Goal: Communication & Community: Answer question/provide support

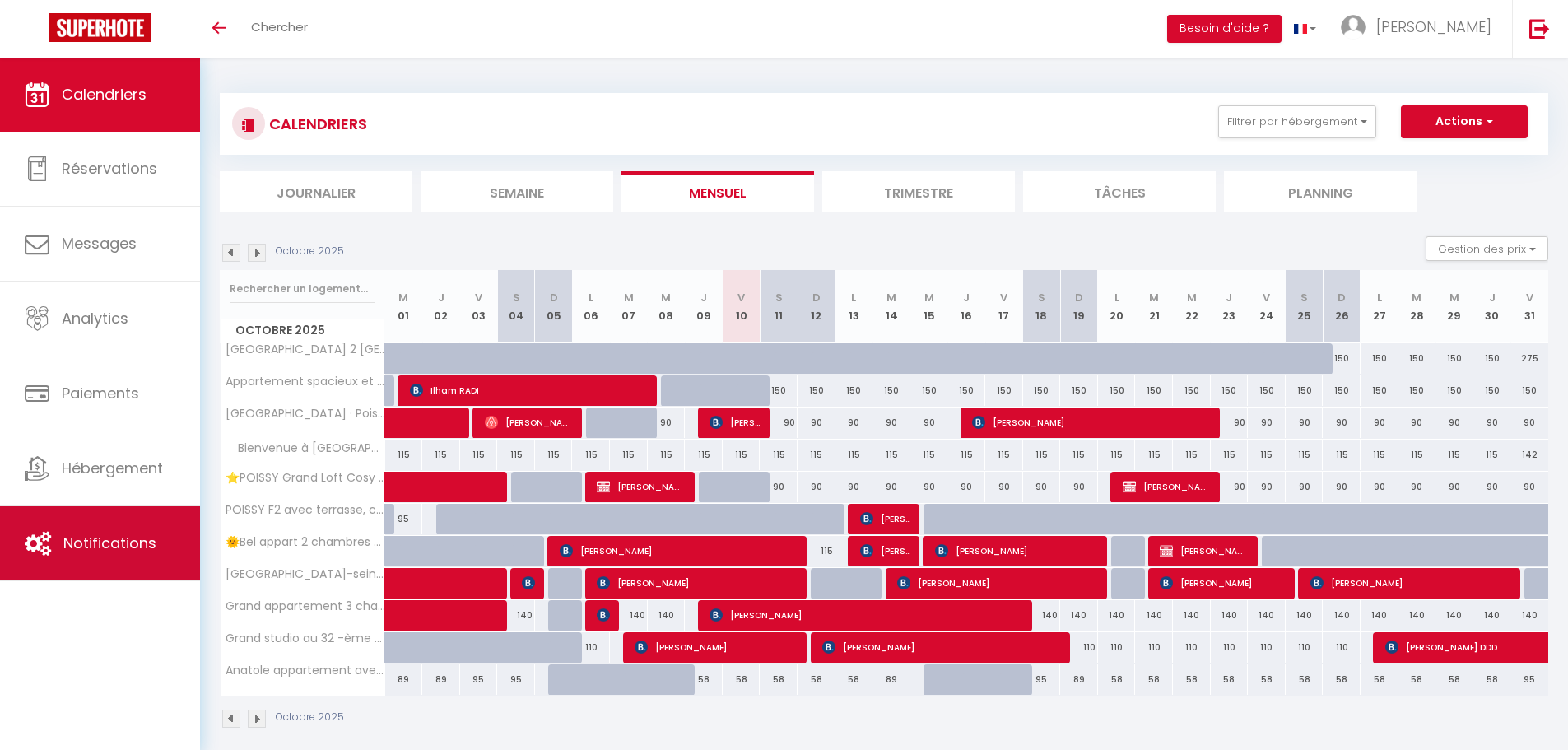
click at [108, 550] on span "Notifications" at bounding box center [110, 542] width 93 height 20
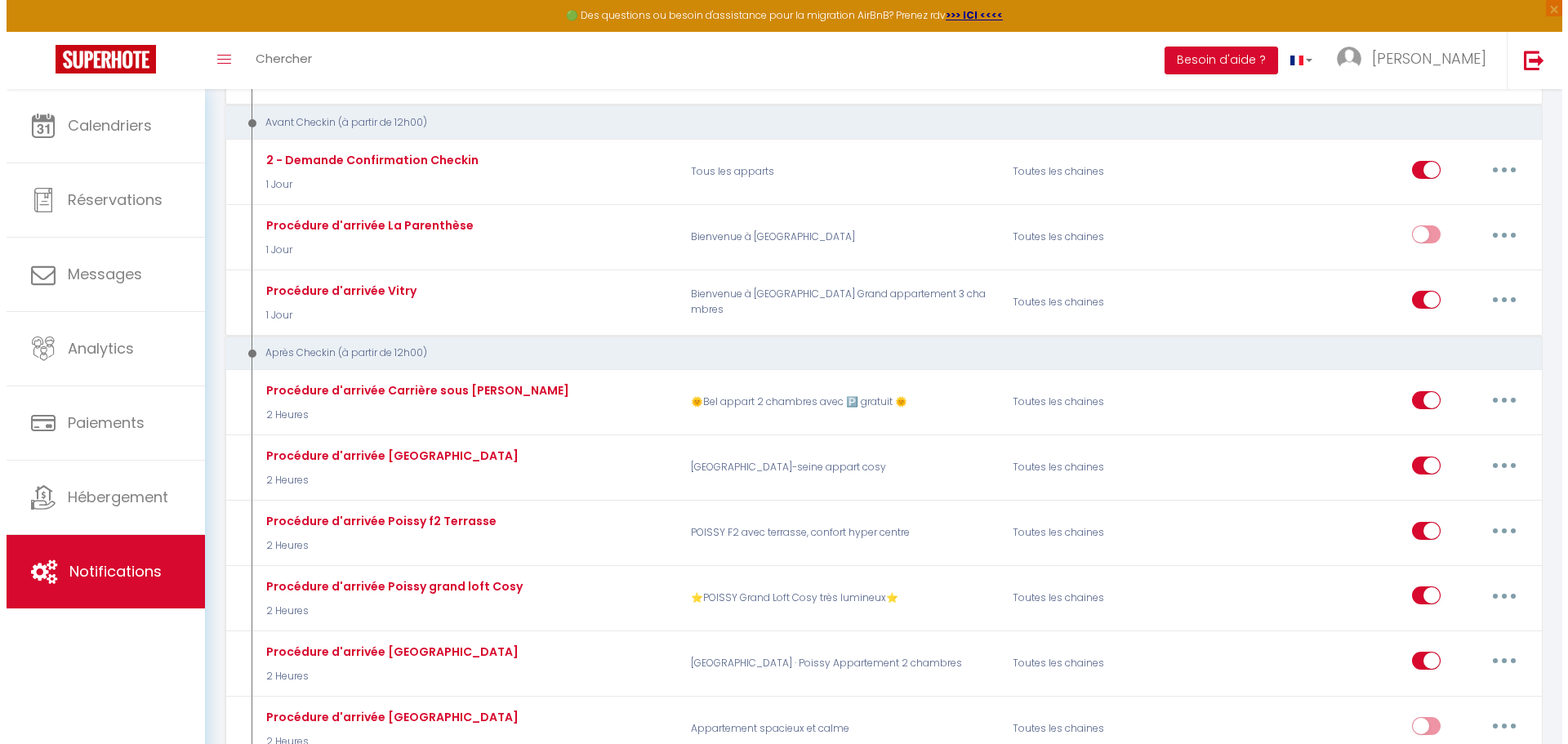
scroll to position [490, 0]
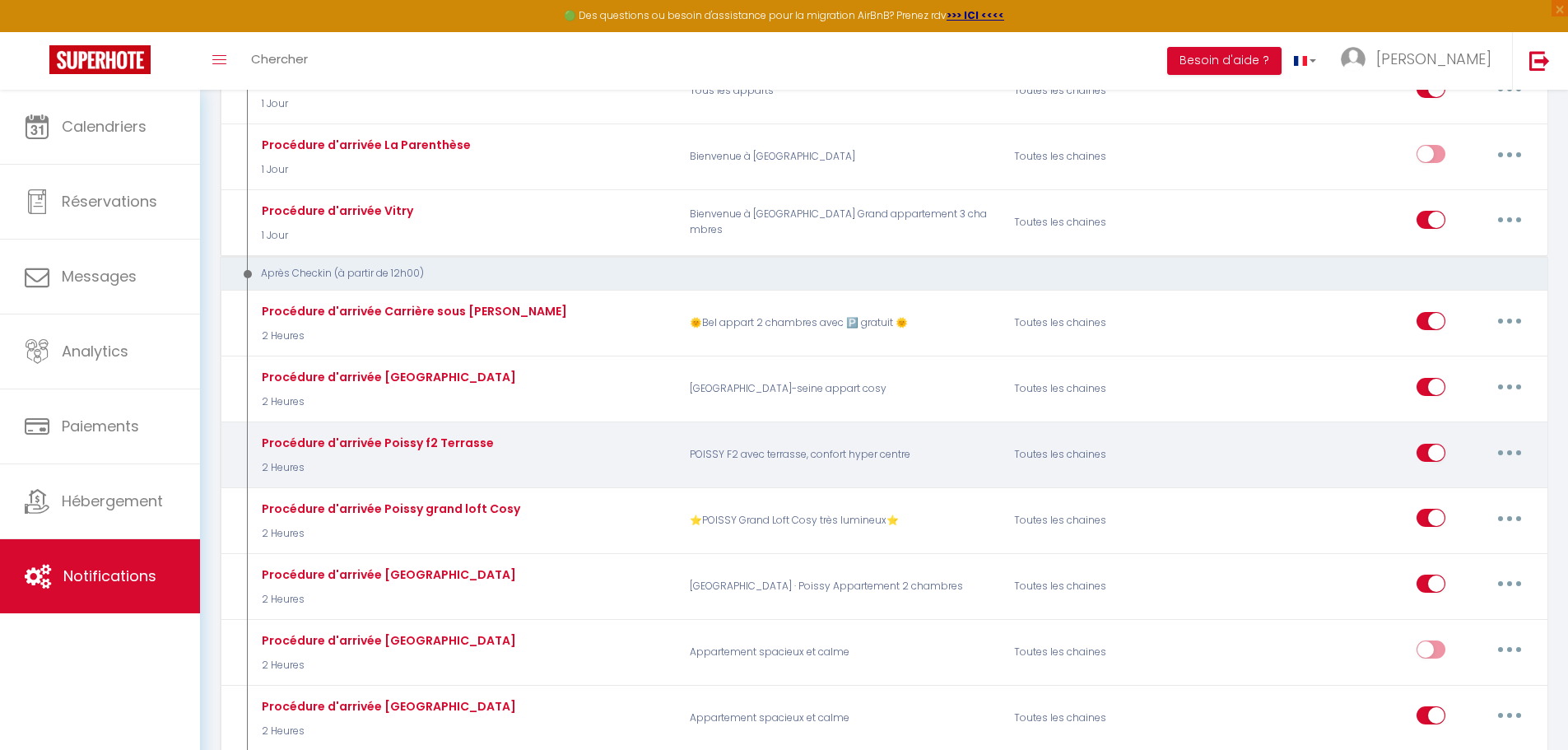
click at [1435, 455] on input "checkbox" at bounding box center [1431, 455] width 29 height 24
checkbox input "false"
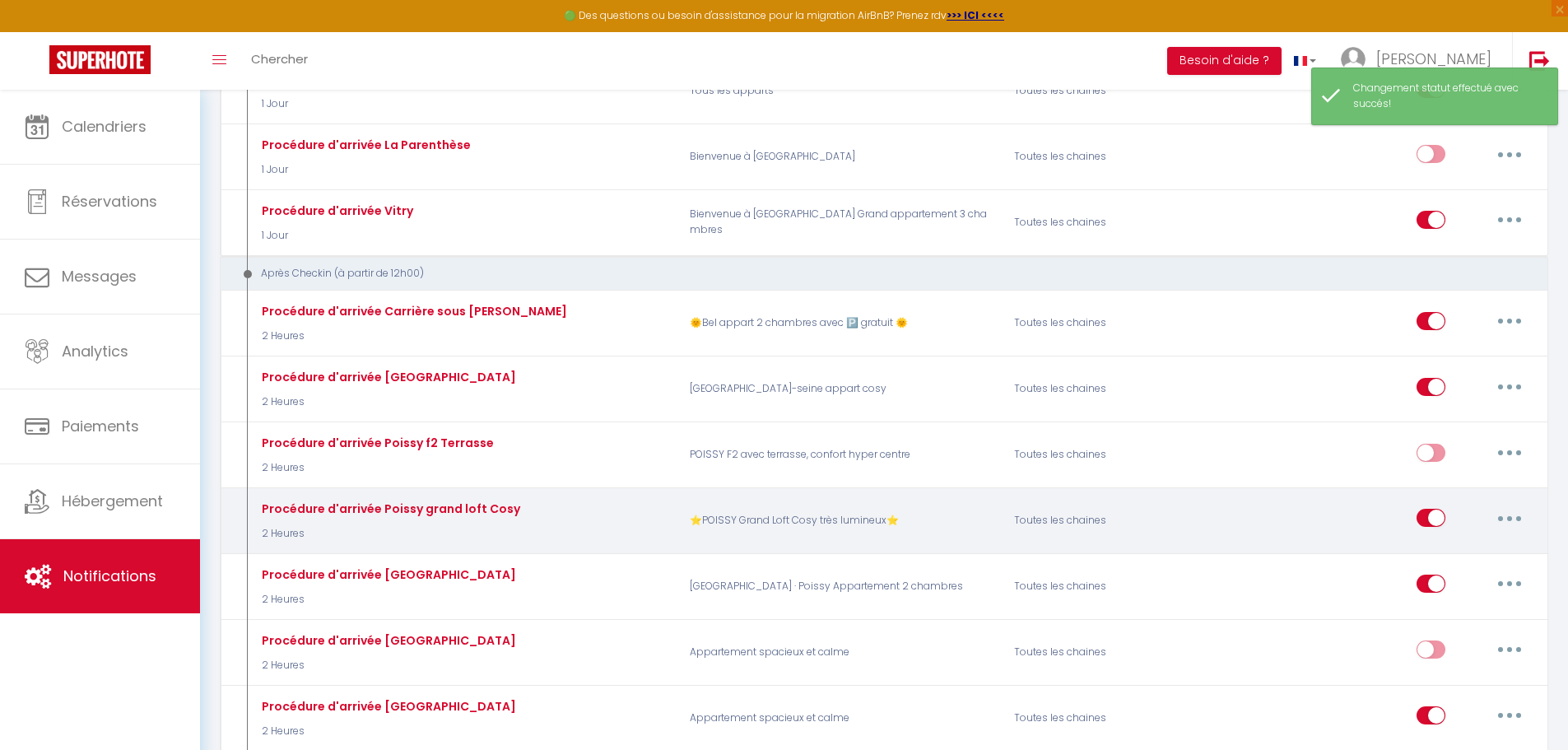
click at [1506, 518] on button "button" at bounding box center [1509, 517] width 46 height 26
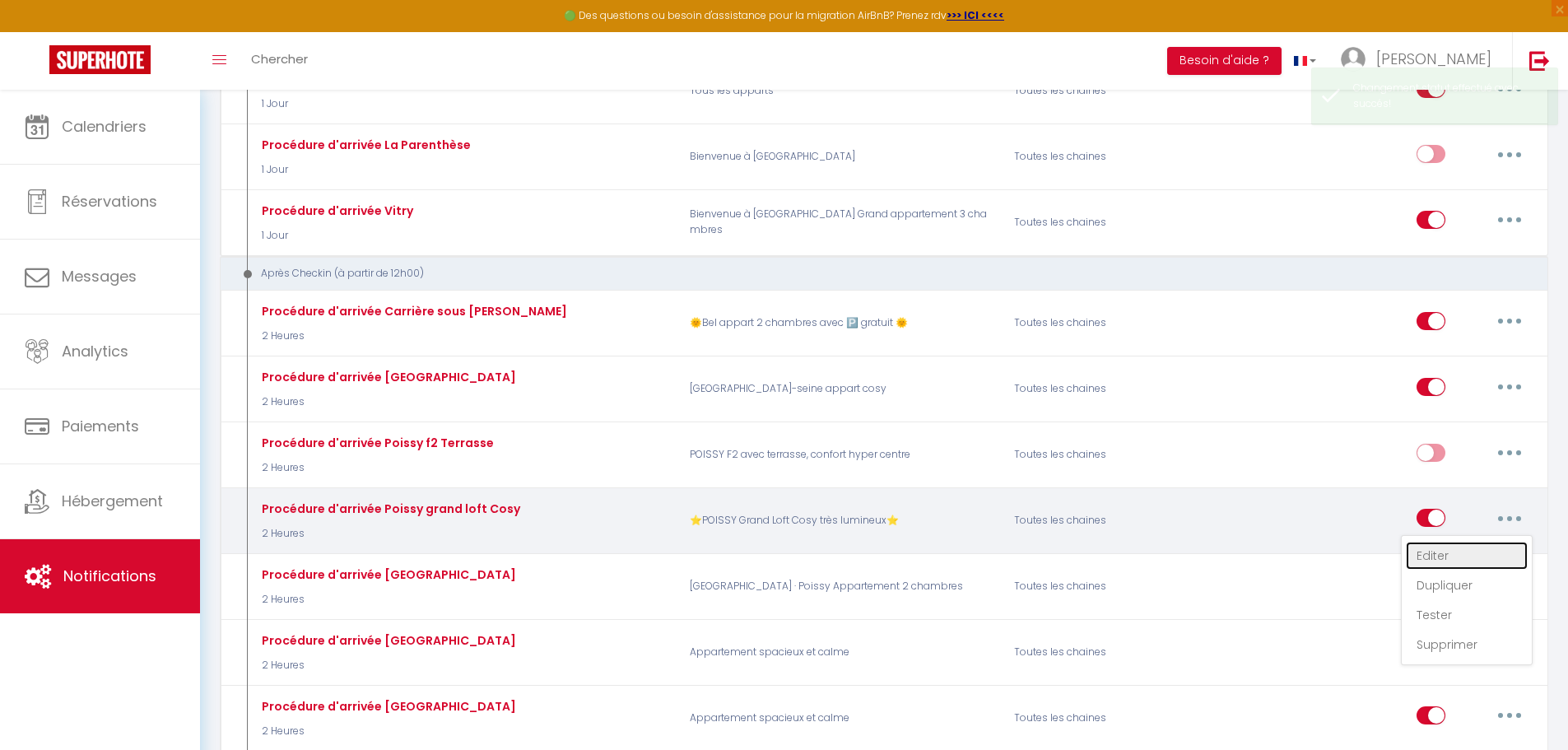
click at [1417, 550] on link "Editer" at bounding box center [1467, 555] width 122 height 28
type input "Procédure d'arrivée Poissy grand loft Cosy"
checkbox input "true"
checkbox input "false"
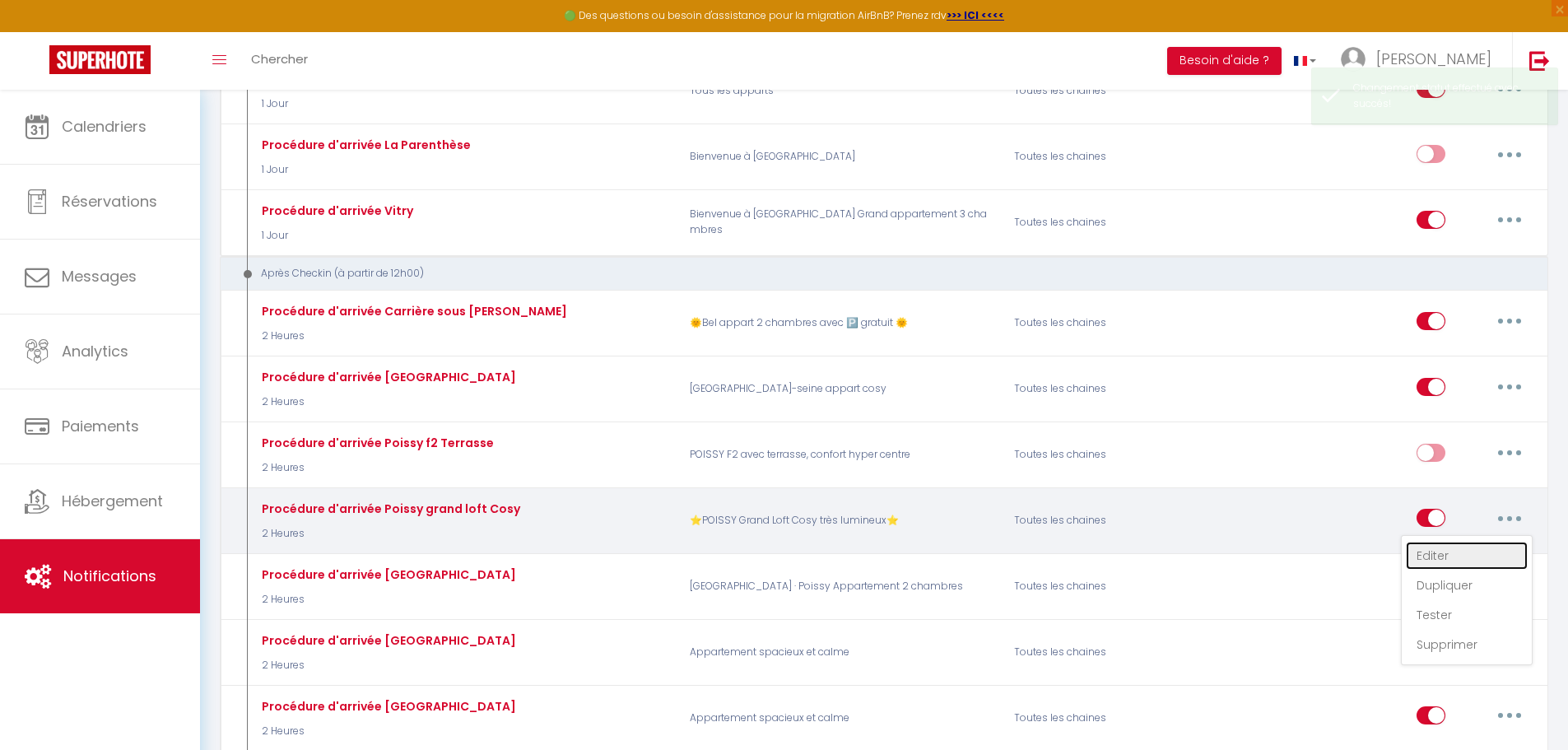
checkbox input "false"
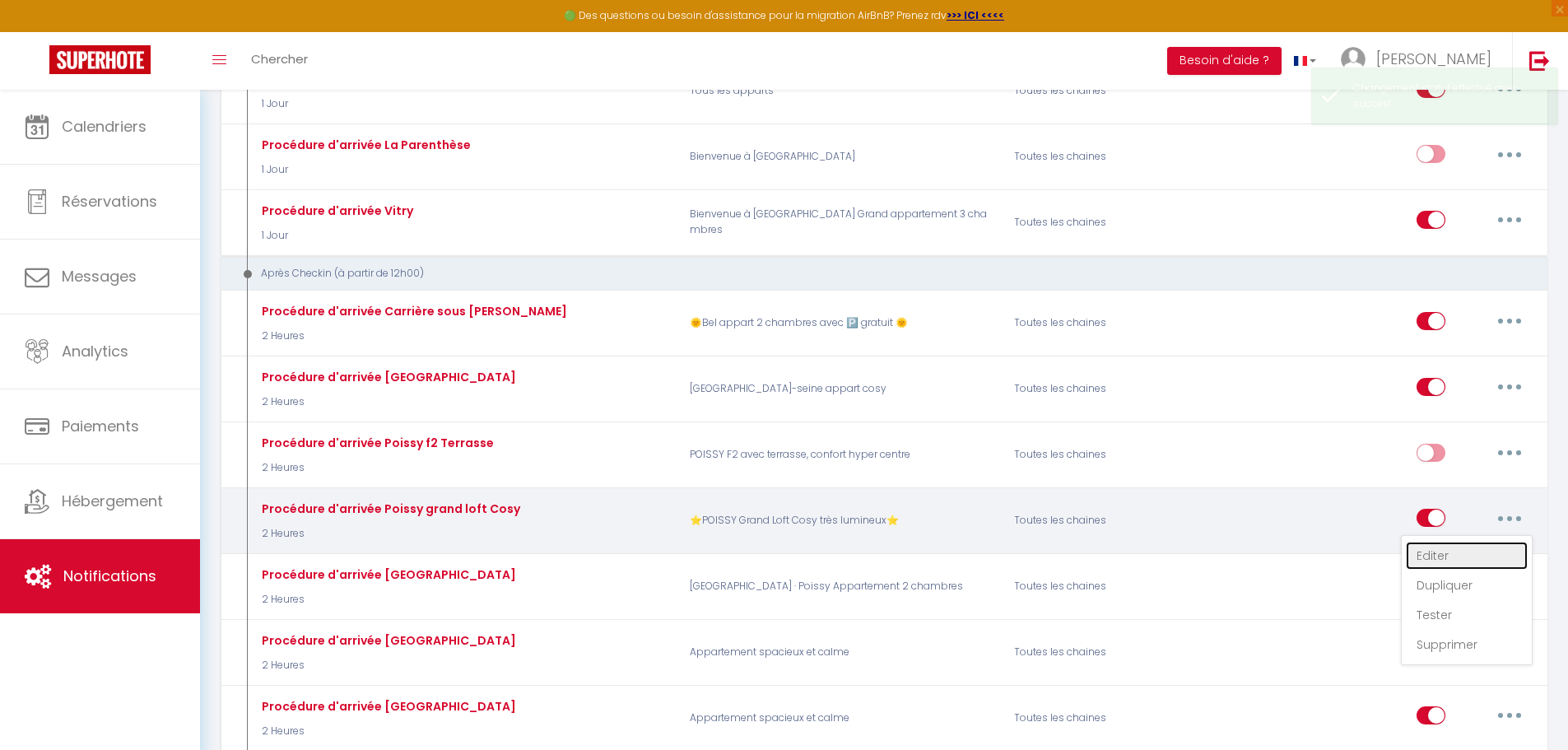
checkbox input "false"
select select "3"
select select "2 Heures"
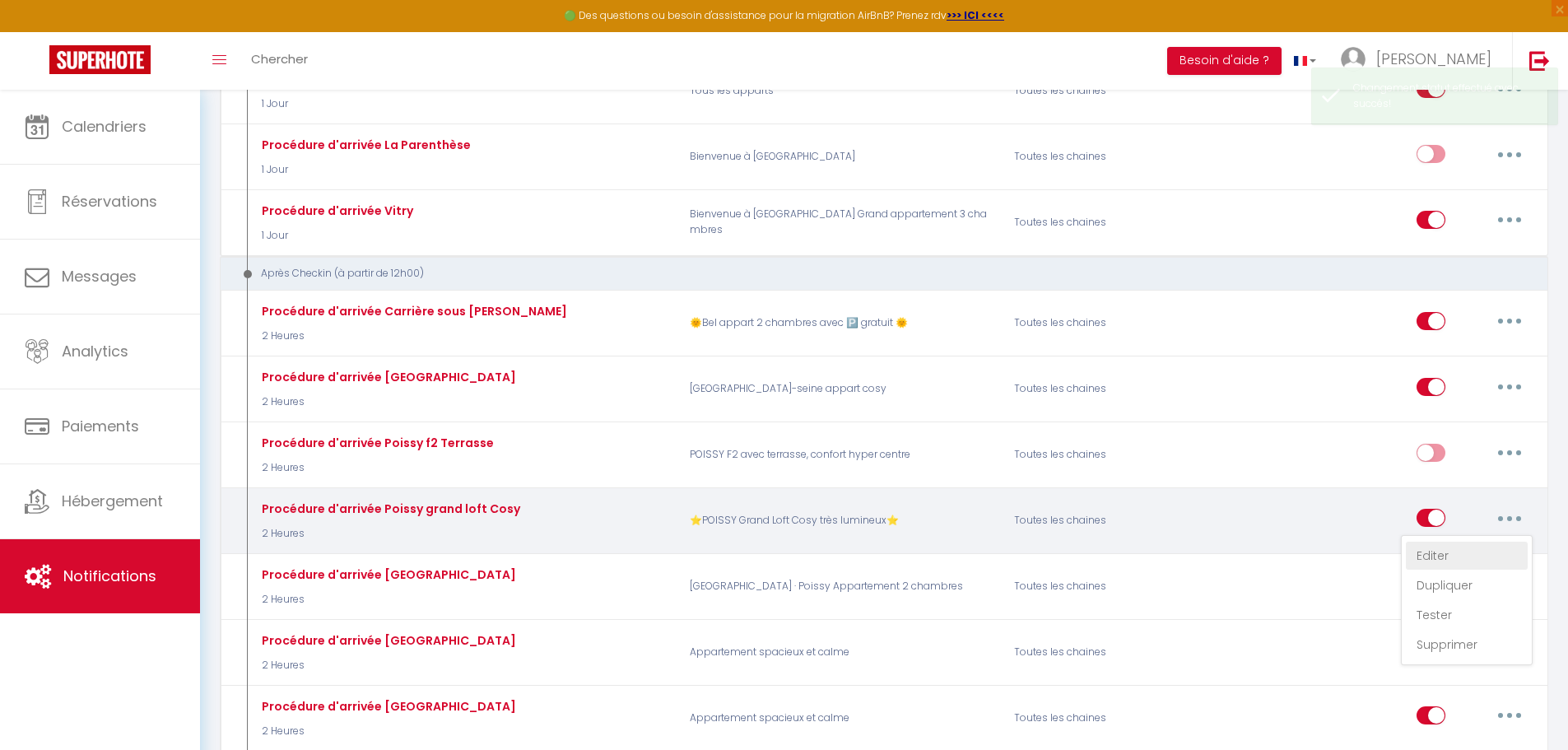
select select "if_booking_is_paid"
checkbox input "true"
checkbox input "false"
radio input "true"
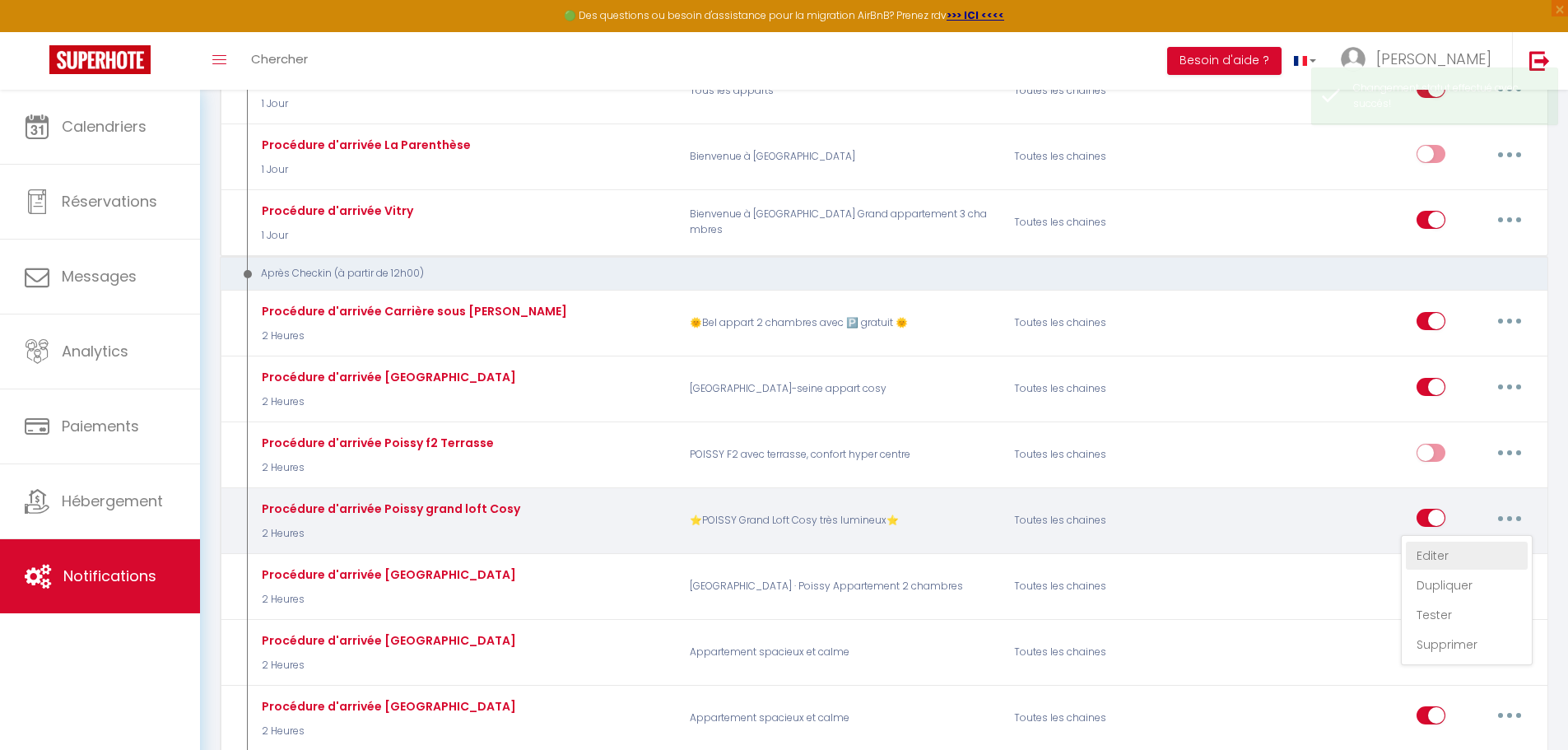
type input "Procédure d'arrivée grand Studio"
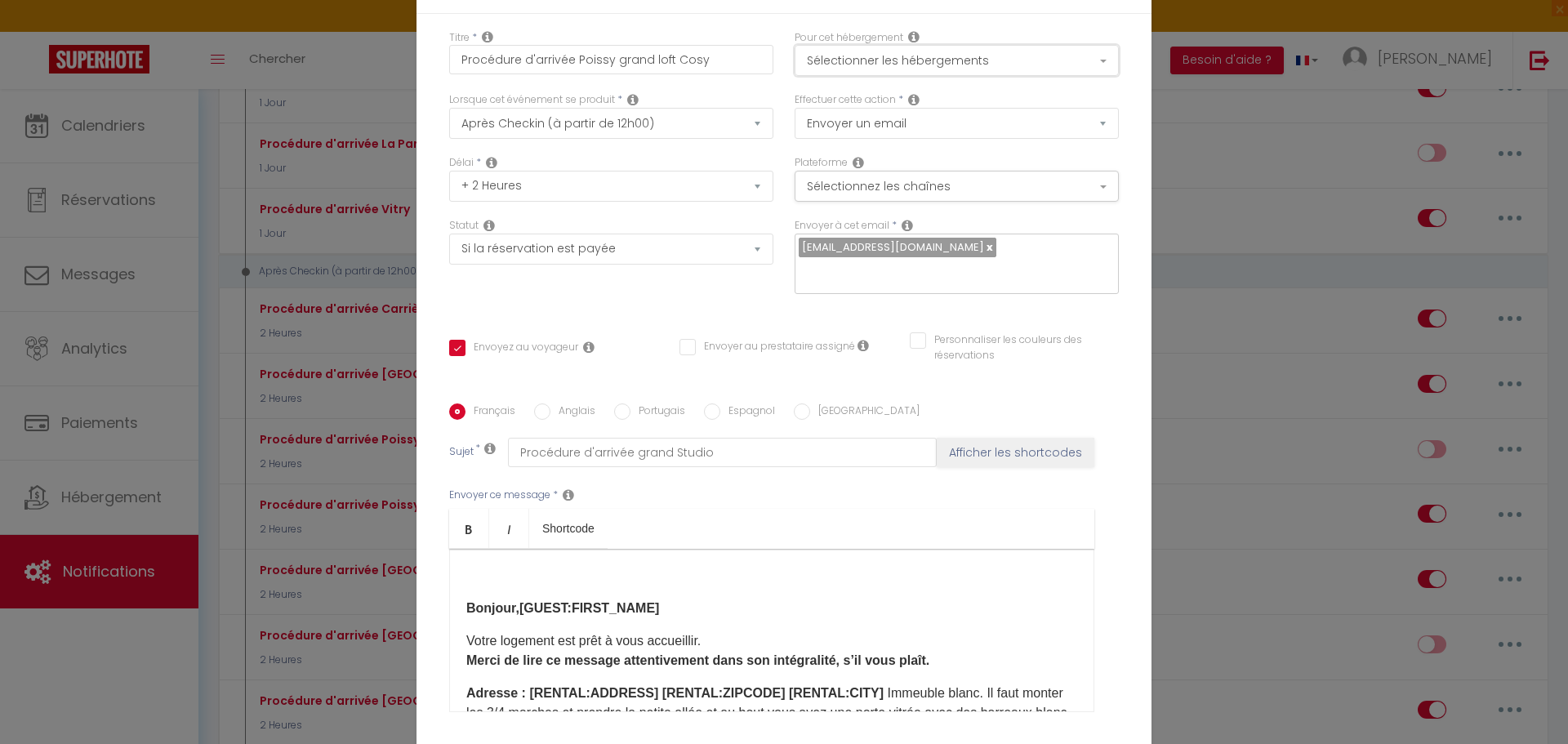
click at [1093, 57] on button "Sélectionner les hébergements" at bounding box center [956, 61] width 324 height 31
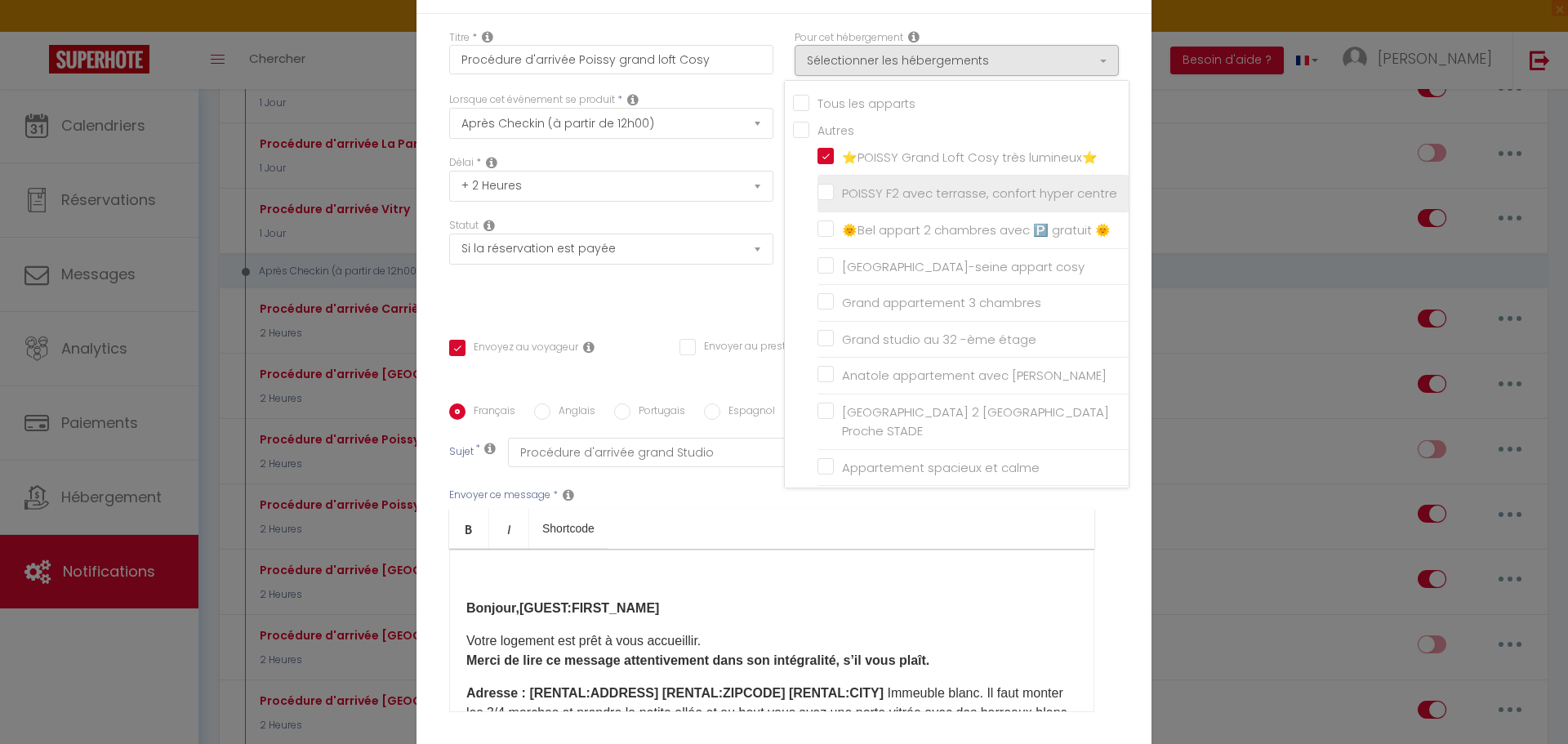
click at [834, 193] on label "POISSY F2 avec terrasse, confort hyper centre" at bounding box center [975, 193] width 283 height 19
click at [817, 193] on input "POISSY F2 avec terrasse, confort hyper centre" at bounding box center [972, 193] width 311 height 16
checkbox input "true"
checkbox input "false"
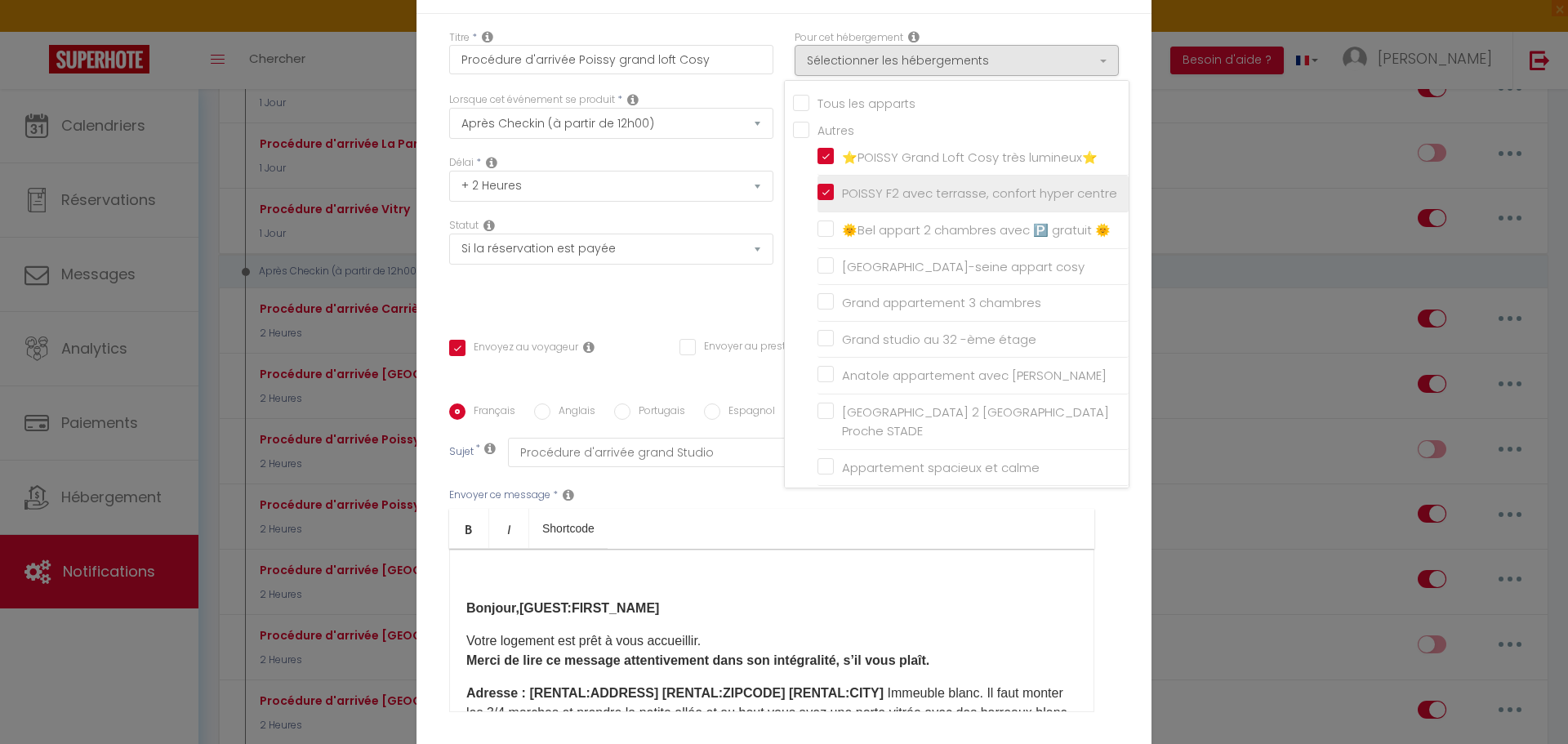
checkbox input "false"
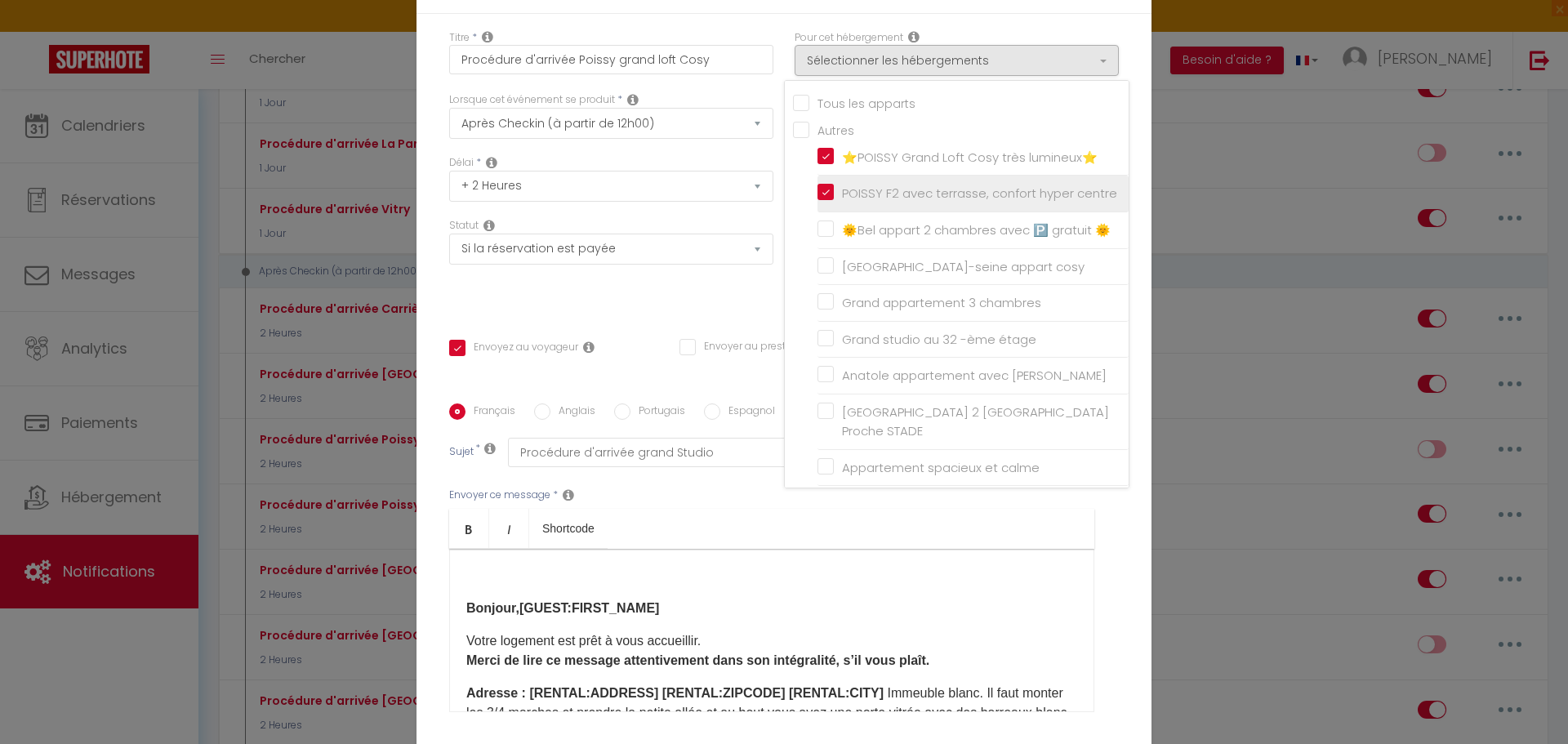
checkbox input "false"
checkbox input "true"
checkbox input "false"
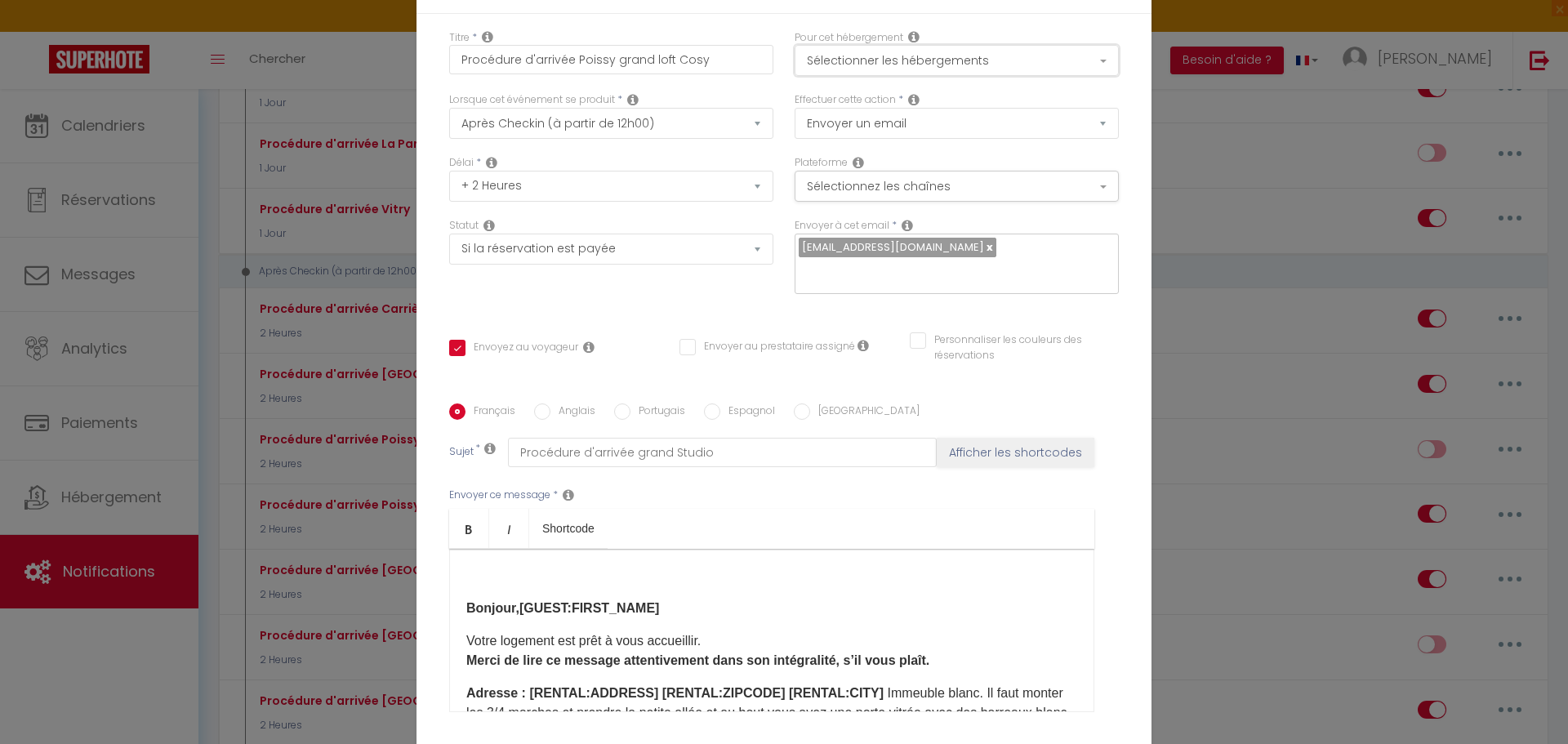
click at [896, 58] on button "Sélectionner les hébergements" at bounding box center [956, 61] width 324 height 31
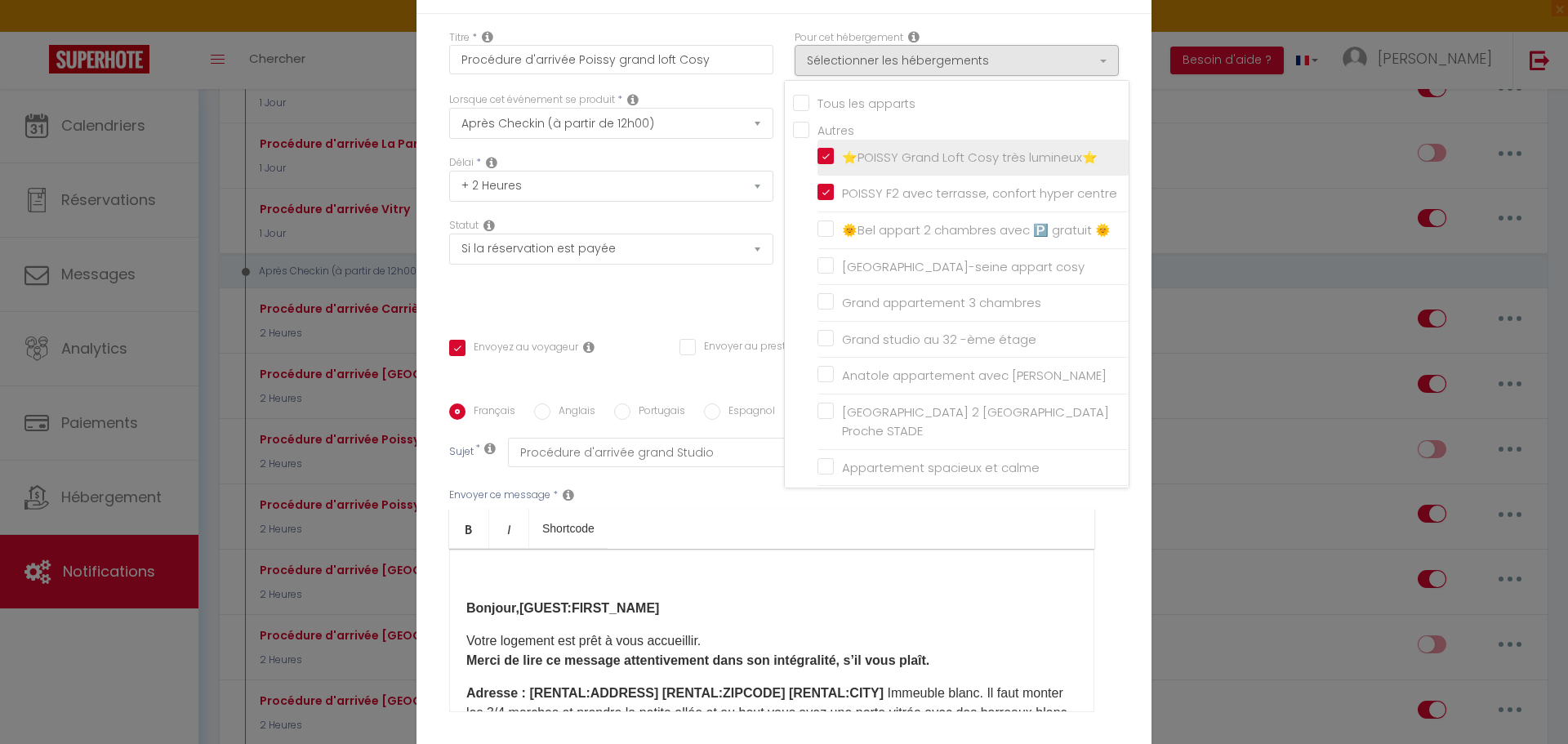
click at [821, 157] on input "⭐POISSY Grand Loft Cosy très lumineux⭐" at bounding box center [972, 157] width 311 height 16
checkbox input "false"
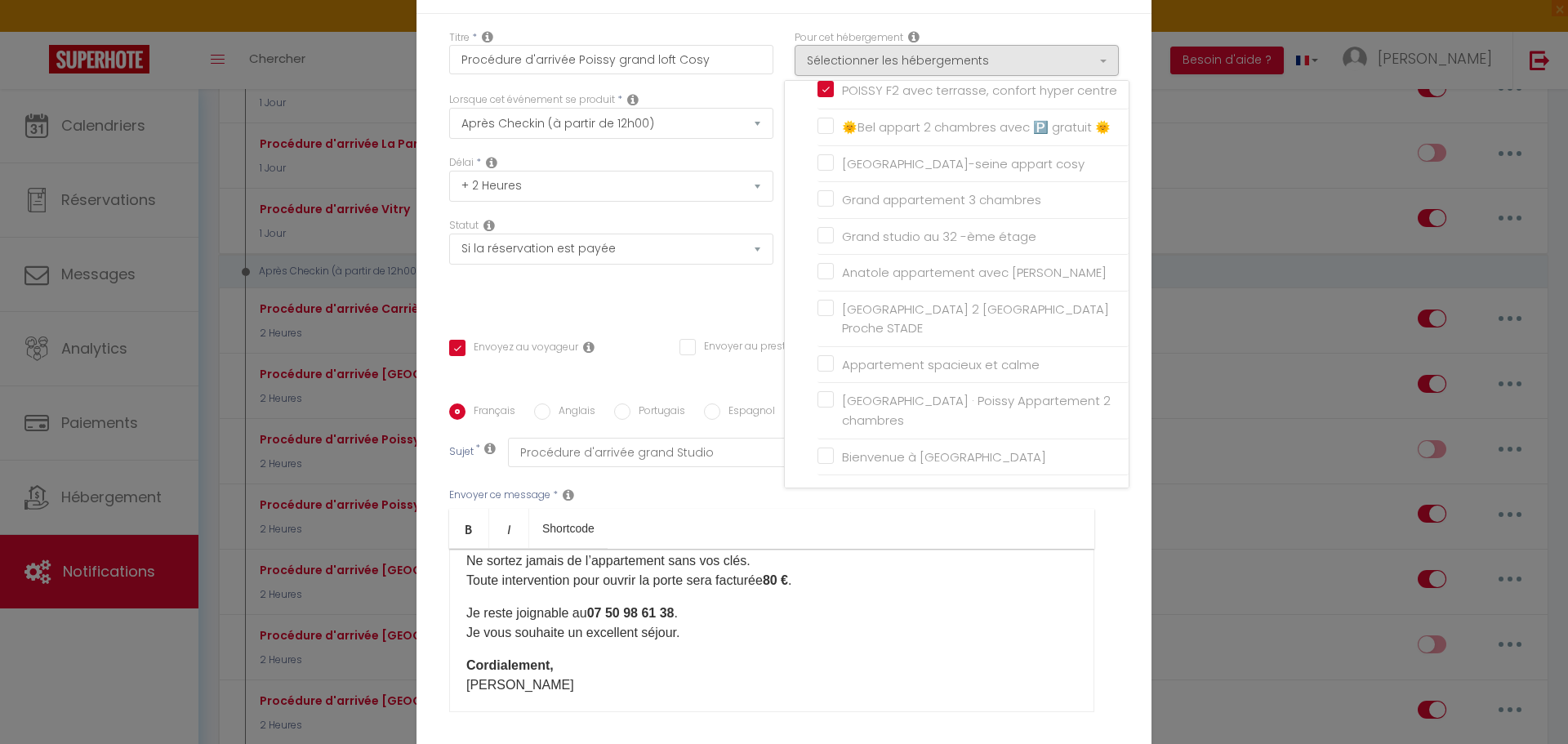
scroll to position [723, 0]
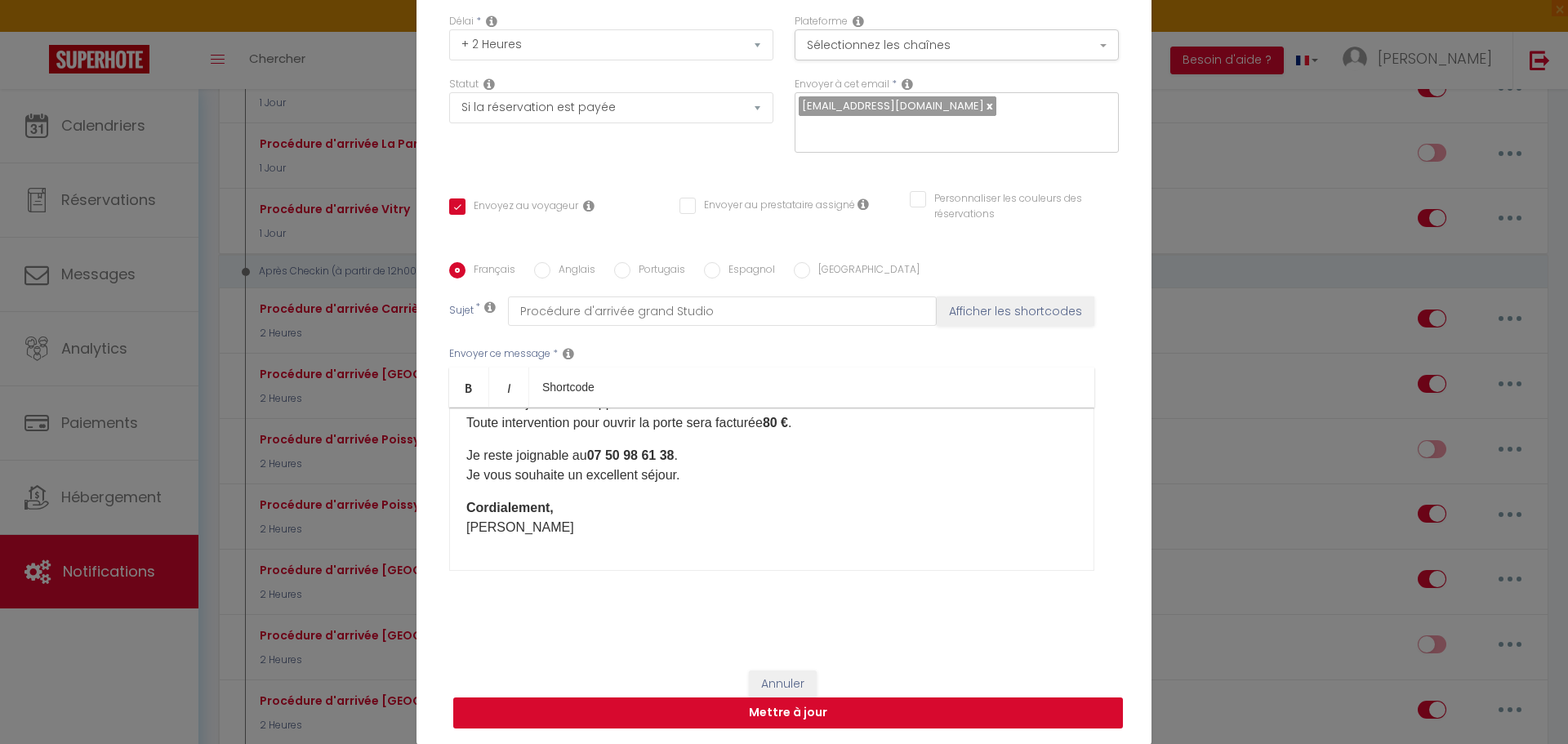
click at [779, 718] on button "Mettre à jour" at bounding box center [788, 712] width 670 height 31
checkbox input "true"
checkbox input "false"
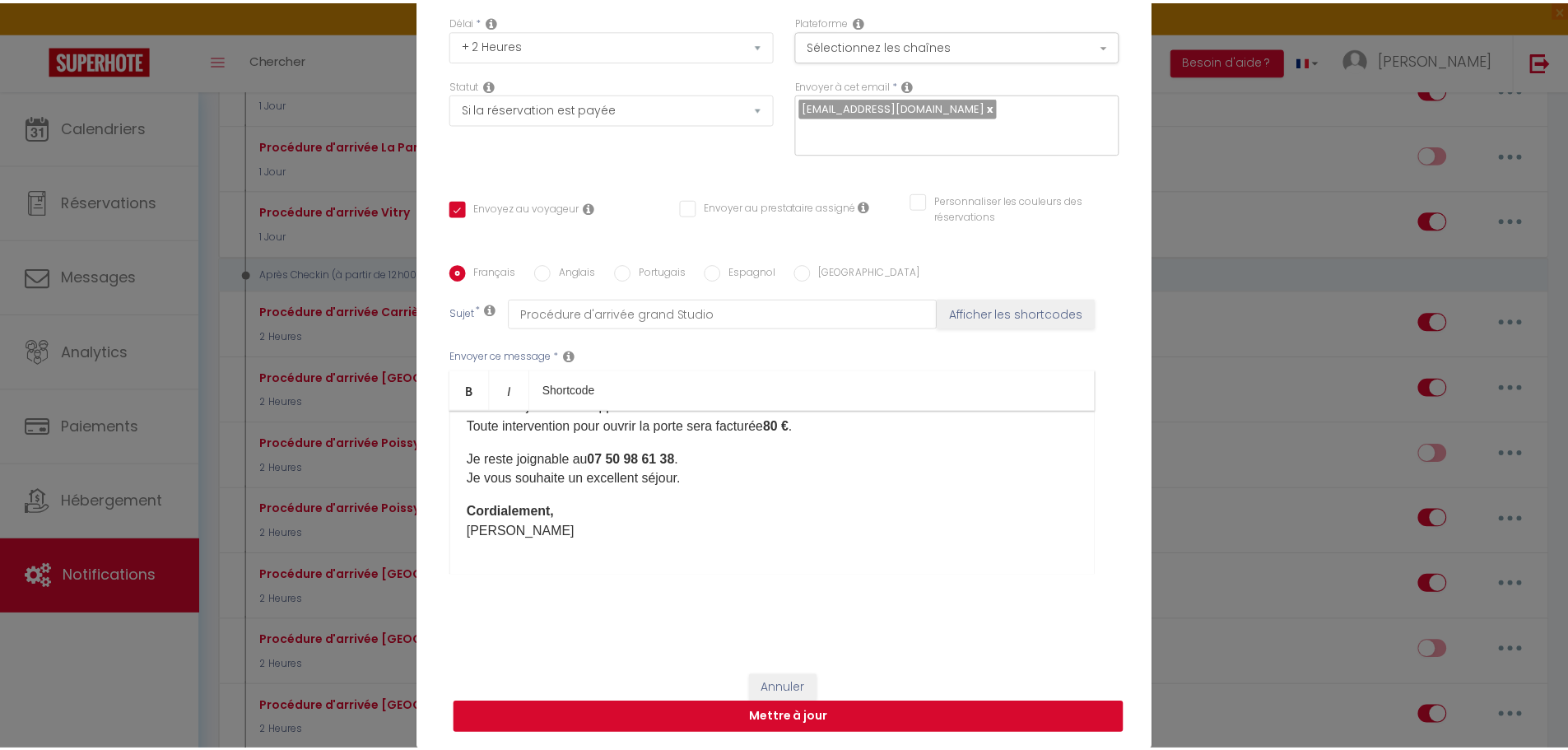
scroll to position [134, 0]
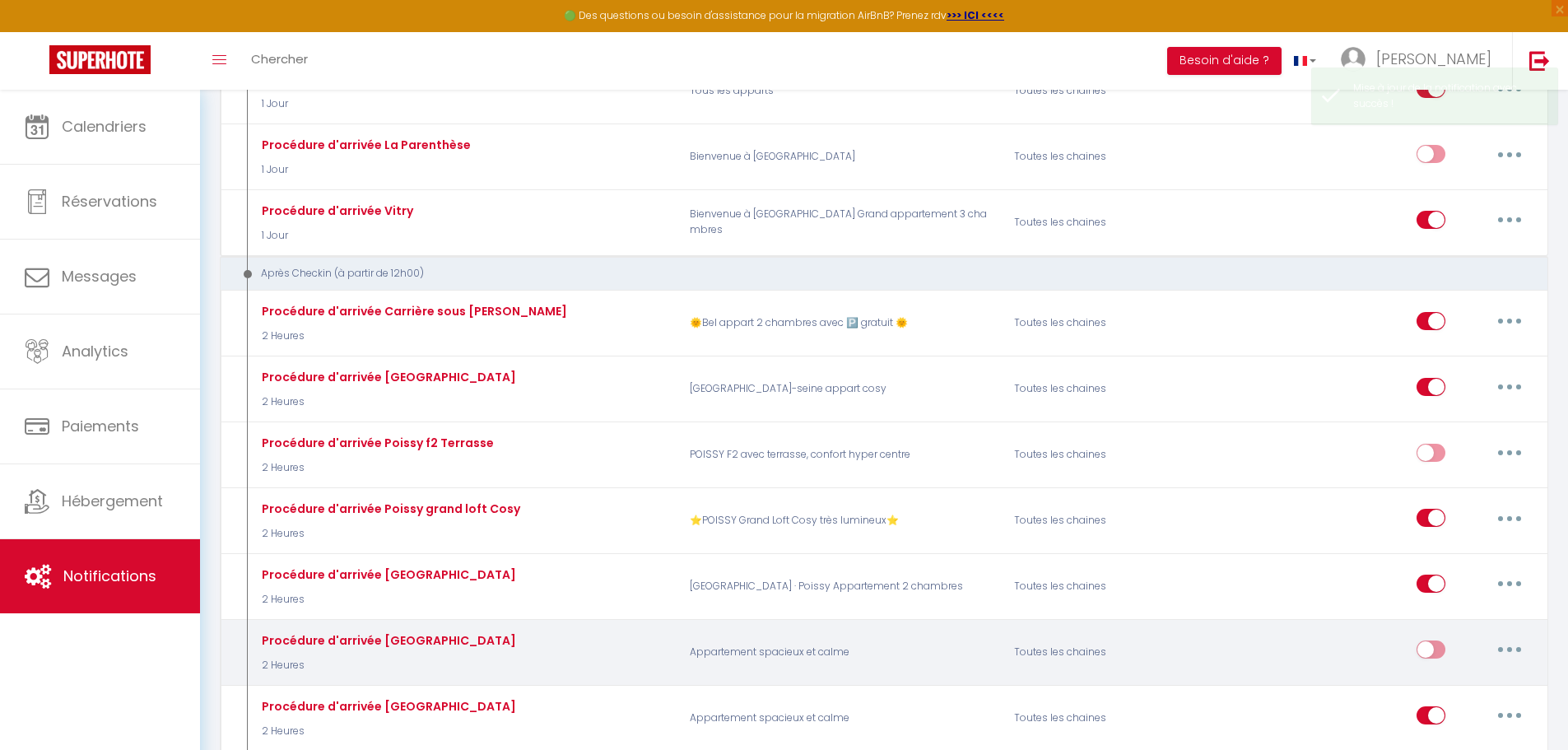
checkbox input "false"
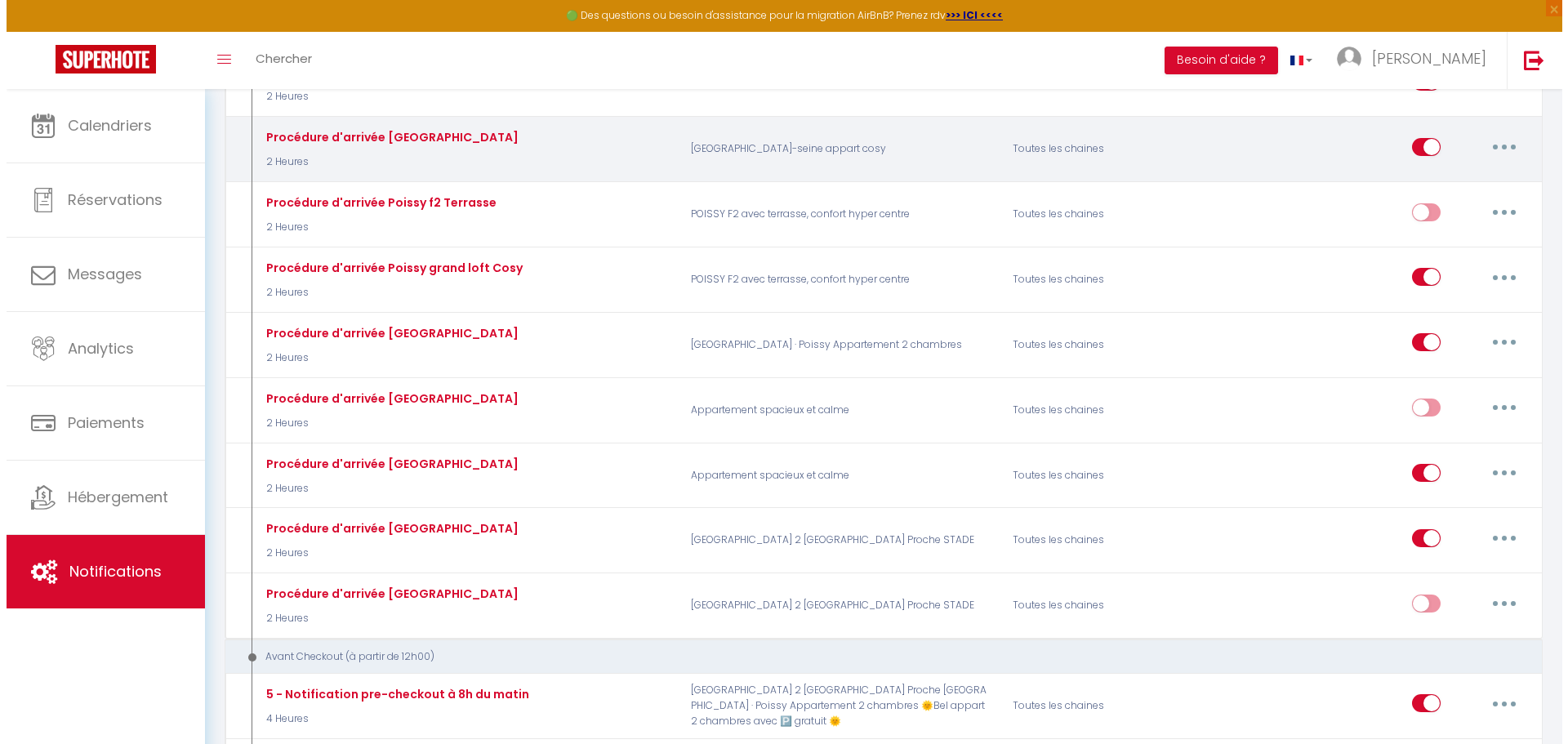
scroll to position [734, 0]
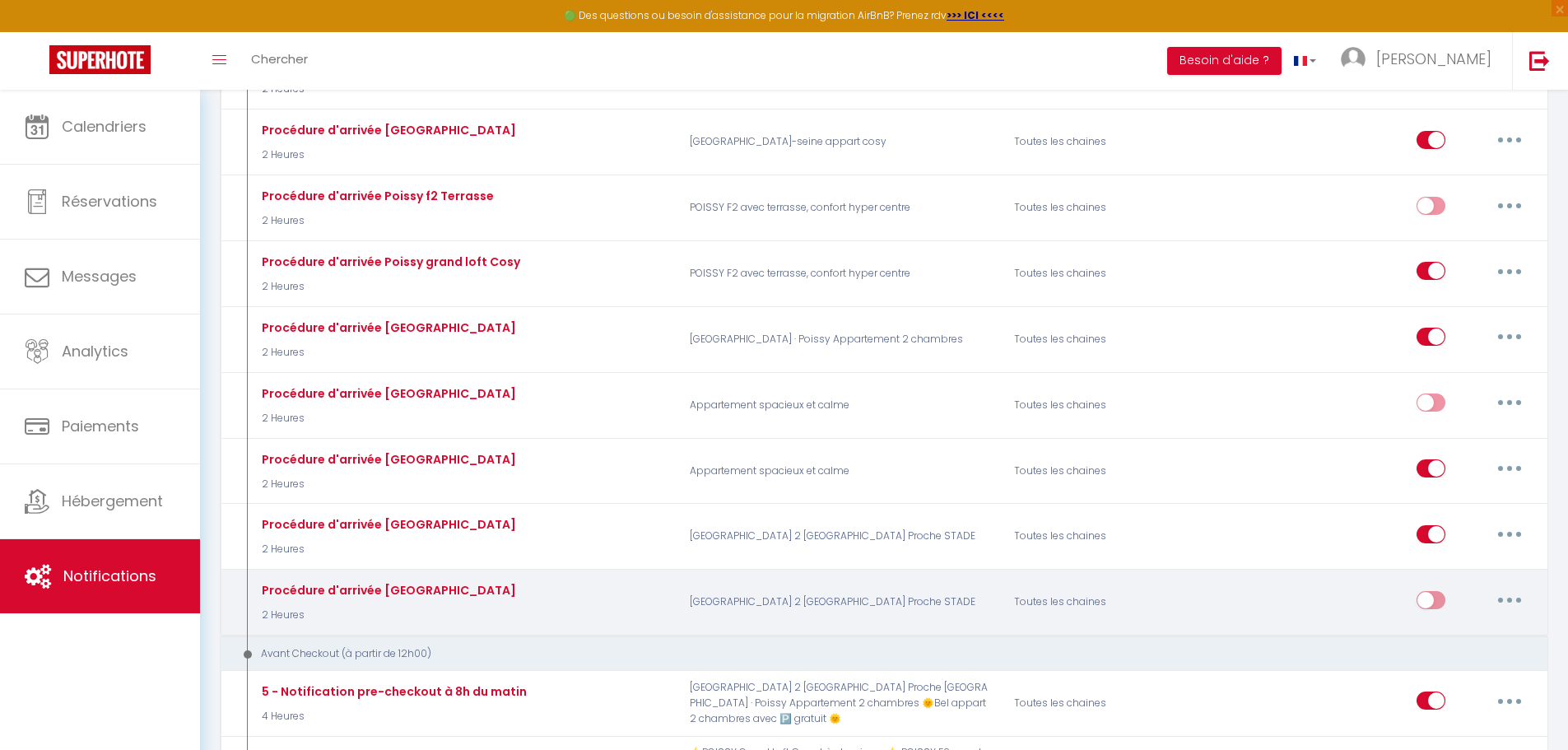
click at [1502, 597] on button "button" at bounding box center [1509, 600] width 46 height 26
click at [1415, 639] on link "Editer" at bounding box center [1467, 636] width 122 height 28
type input "Procédure d'arrivée [GEOGRAPHIC_DATA]"
select select "3"
select select "2 Heures"
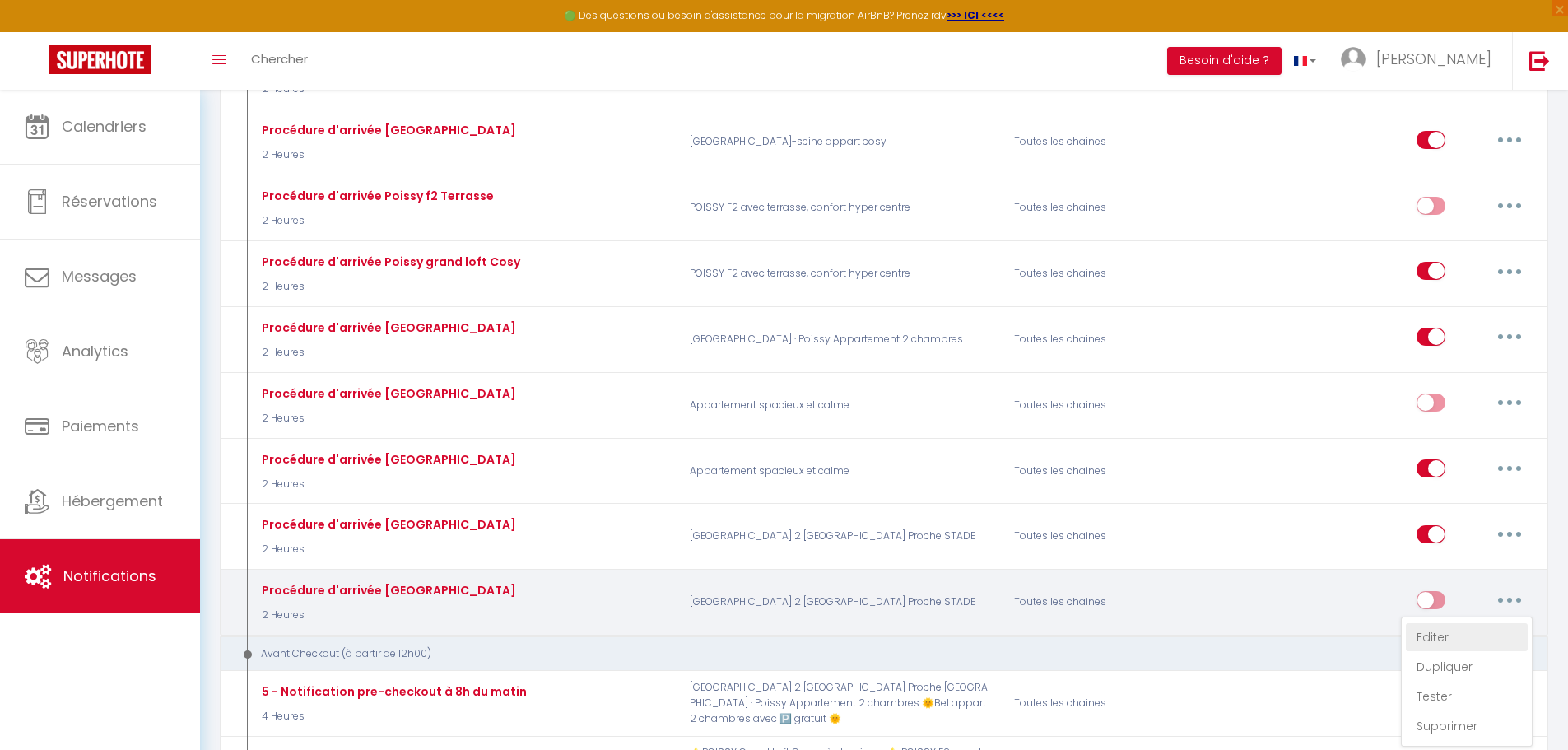
select select "if_booking_is_paid"
checkbox input "true"
checkbox input "false"
checkbox input "true"
radio input "true"
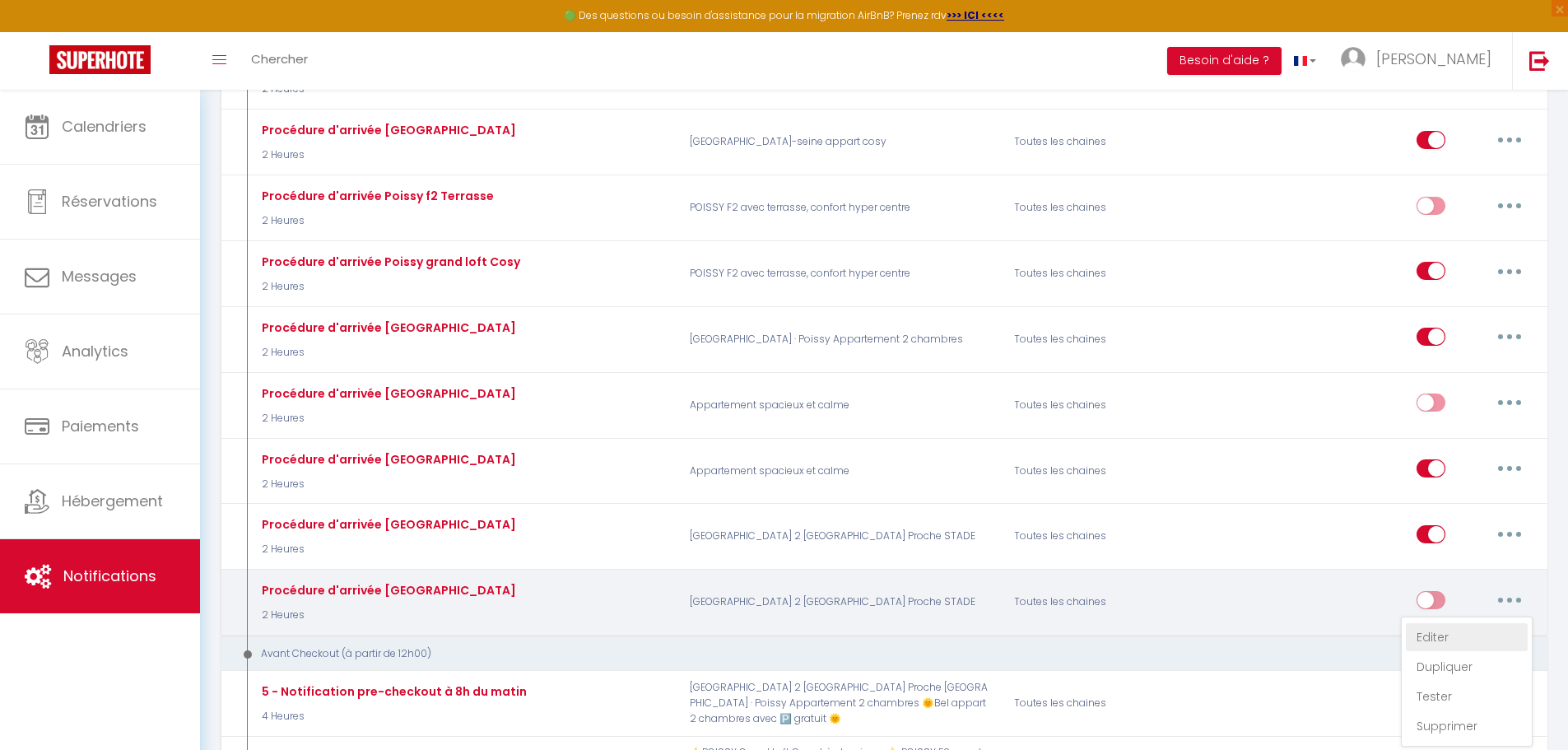
type input "CHECKIN [GEOGRAPHIC_DATA] 13"
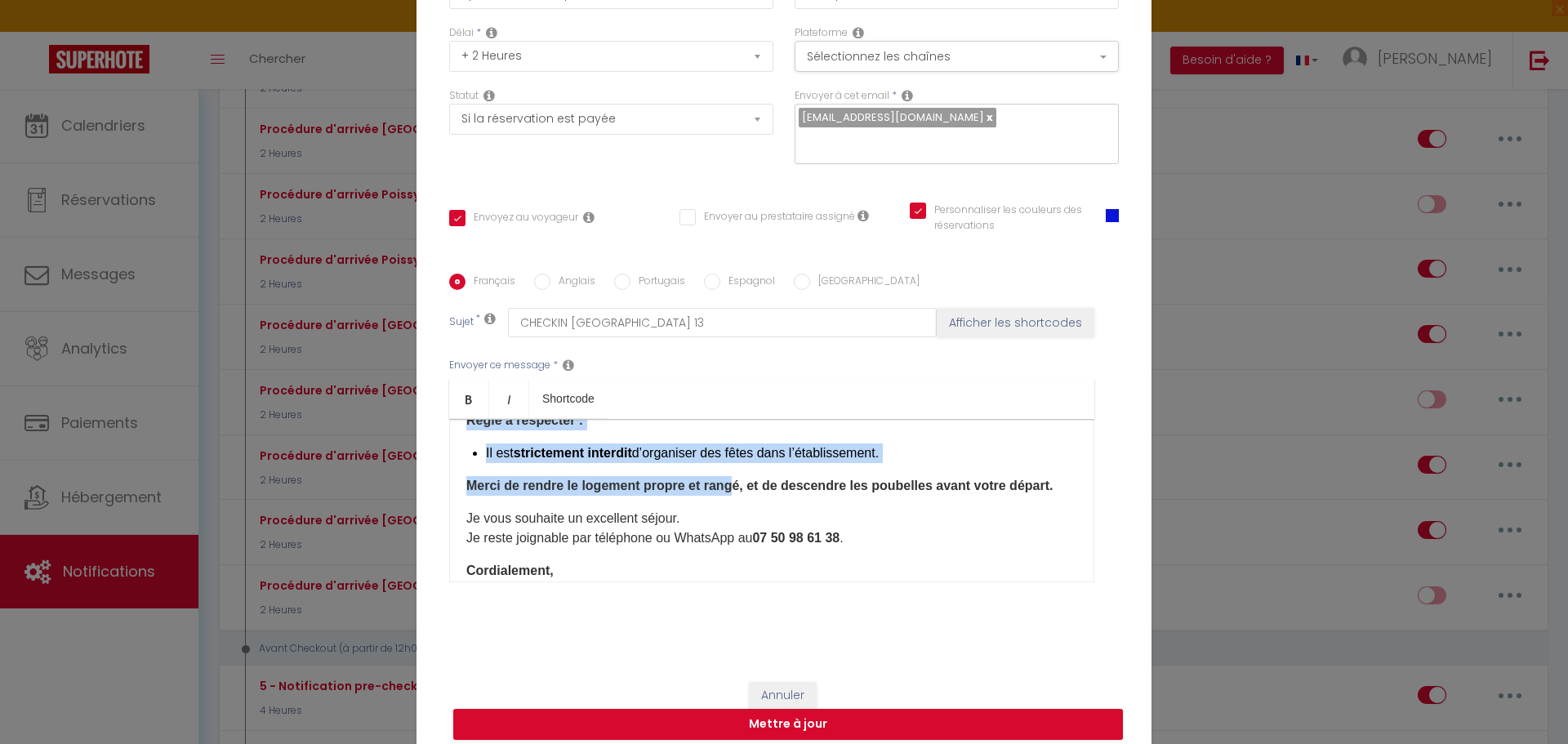
scroll to position [326, 0]
drag, startPoint x: 458, startPoint y: 450, endPoint x: 727, endPoint y: 506, distance: 274.8
click at [727, 506] on div "Bonjour,[GUEST:FIRST_NAME]​ Merci d’avoir réservé mon logement. Le bien se trou…" at bounding box center [772, 500] width 645 height 164
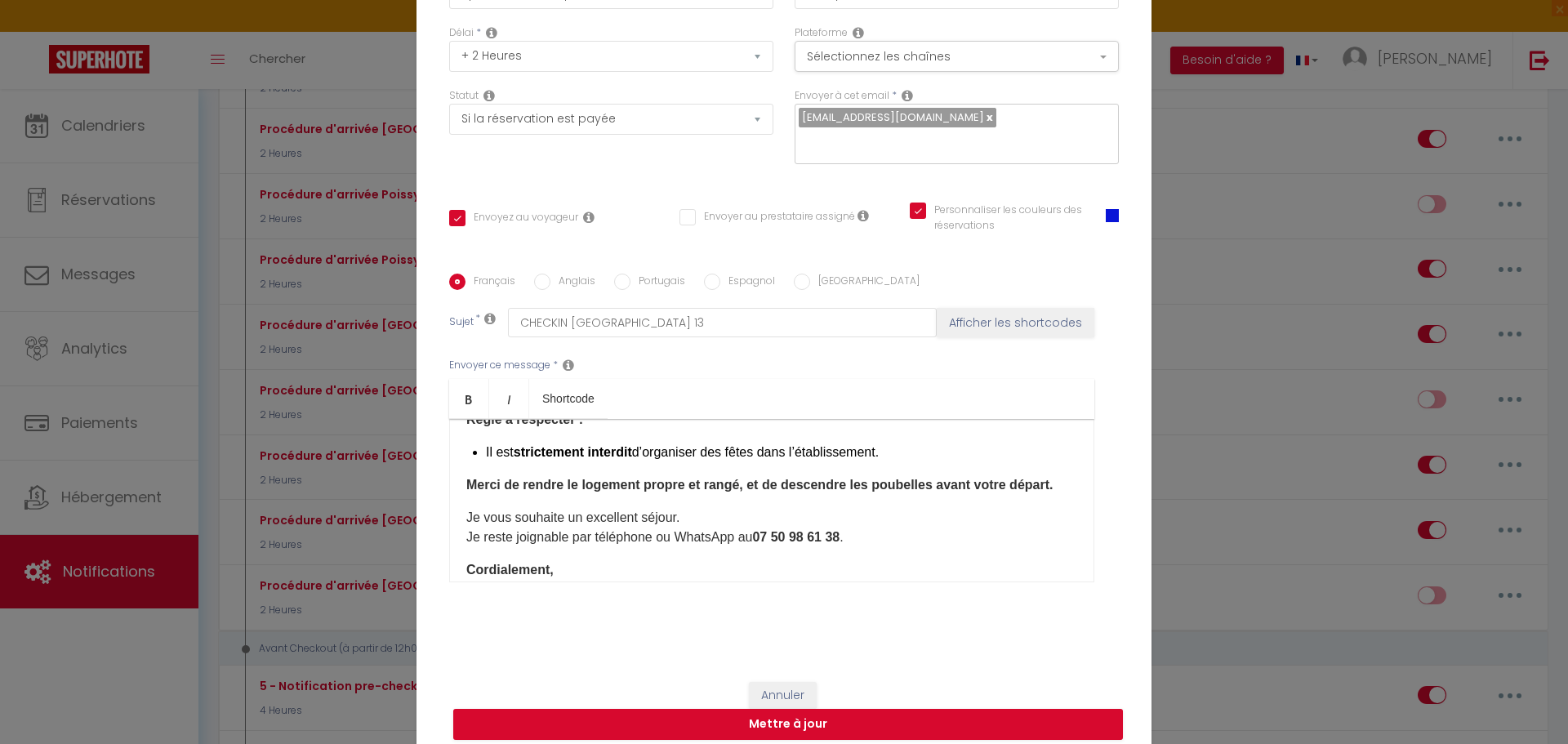
click at [938, 544] on p "Je vous souhaite un excellent séjour. Je reste joignable par téléphone ou Whats…" at bounding box center [771, 527] width 610 height 39
drag, startPoint x: 878, startPoint y: 480, endPoint x: 450, endPoint y: 447, distance: 429.3
click at [450, 447] on div "Bonjour,[GUEST:FIRST_NAME]​ Merci d’avoir réservé mon logement. Le bien se trou…" at bounding box center [772, 500] width 645 height 164
click at [594, 429] on p "Règle à respecter :" at bounding box center [771, 420] width 610 height 19
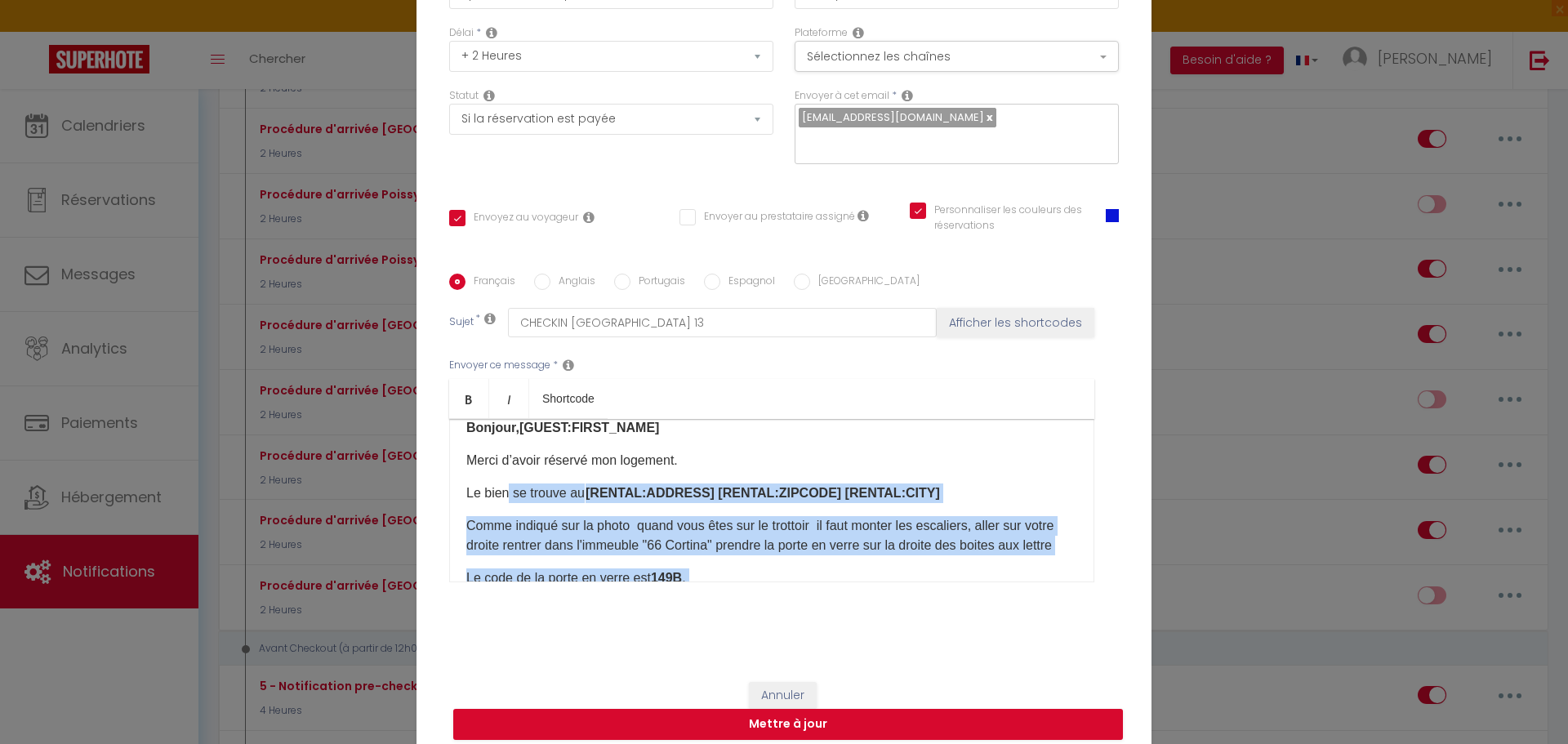
scroll to position [0, 0]
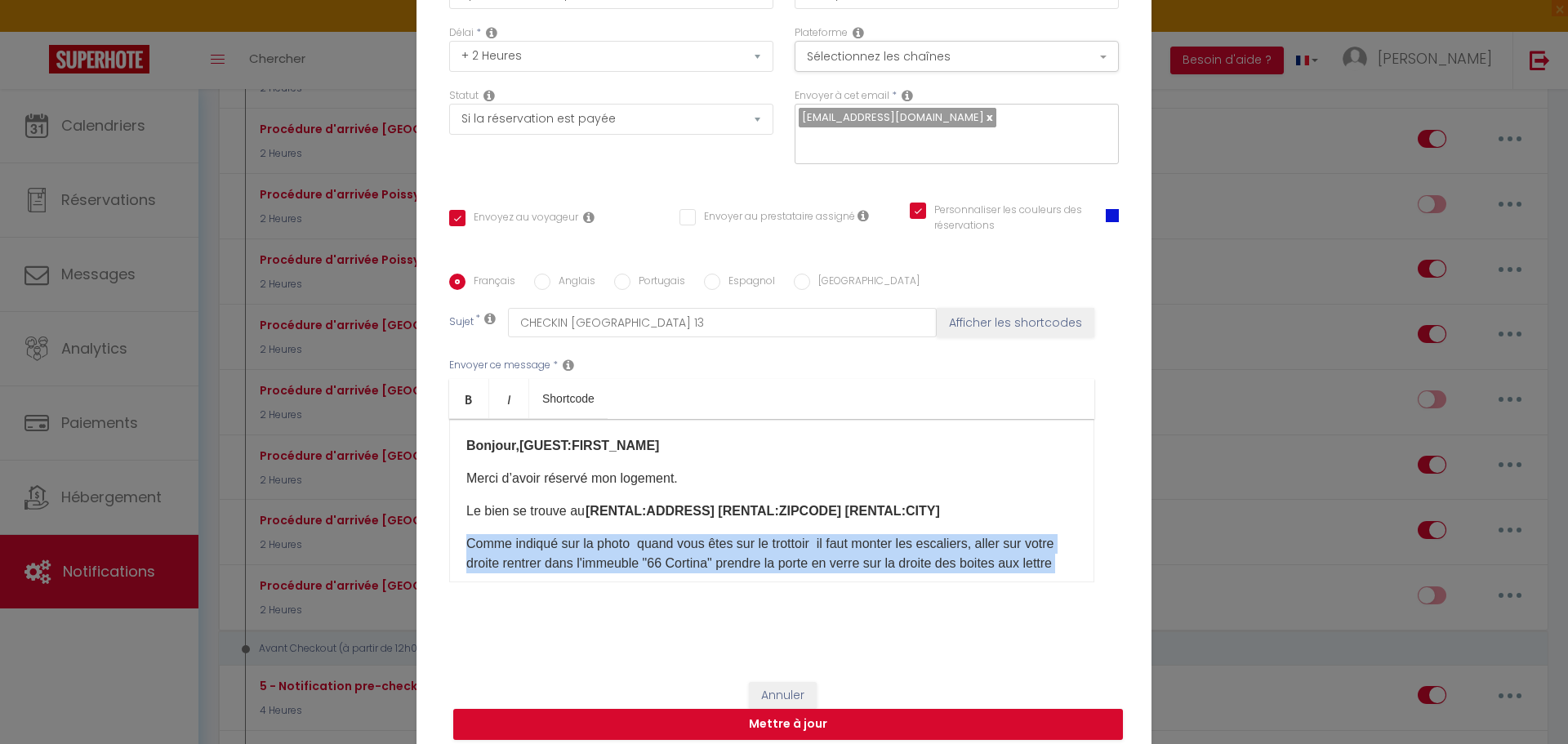
drag, startPoint x: 521, startPoint y: 466, endPoint x: 462, endPoint y: 525, distance: 83.4
click at [462, 525] on div "Bonjour,[GUEST:FIRST_NAME]​ Merci d’avoir réservé mon logement. Le bien se trou…" at bounding box center [772, 500] width 645 height 164
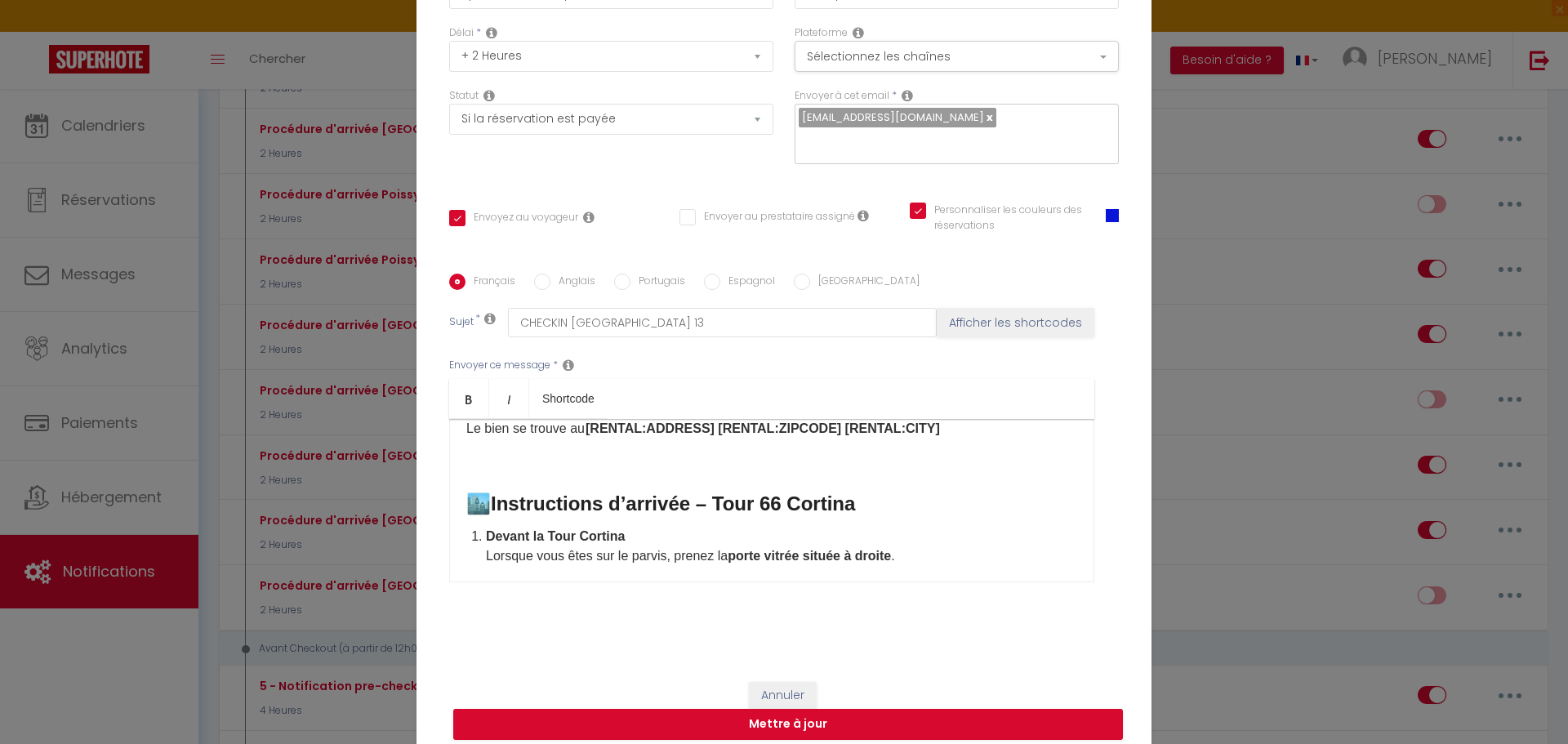
scroll to position [82, 0]
click at [466, 460] on p at bounding box center [771, 462] width 610 height 19
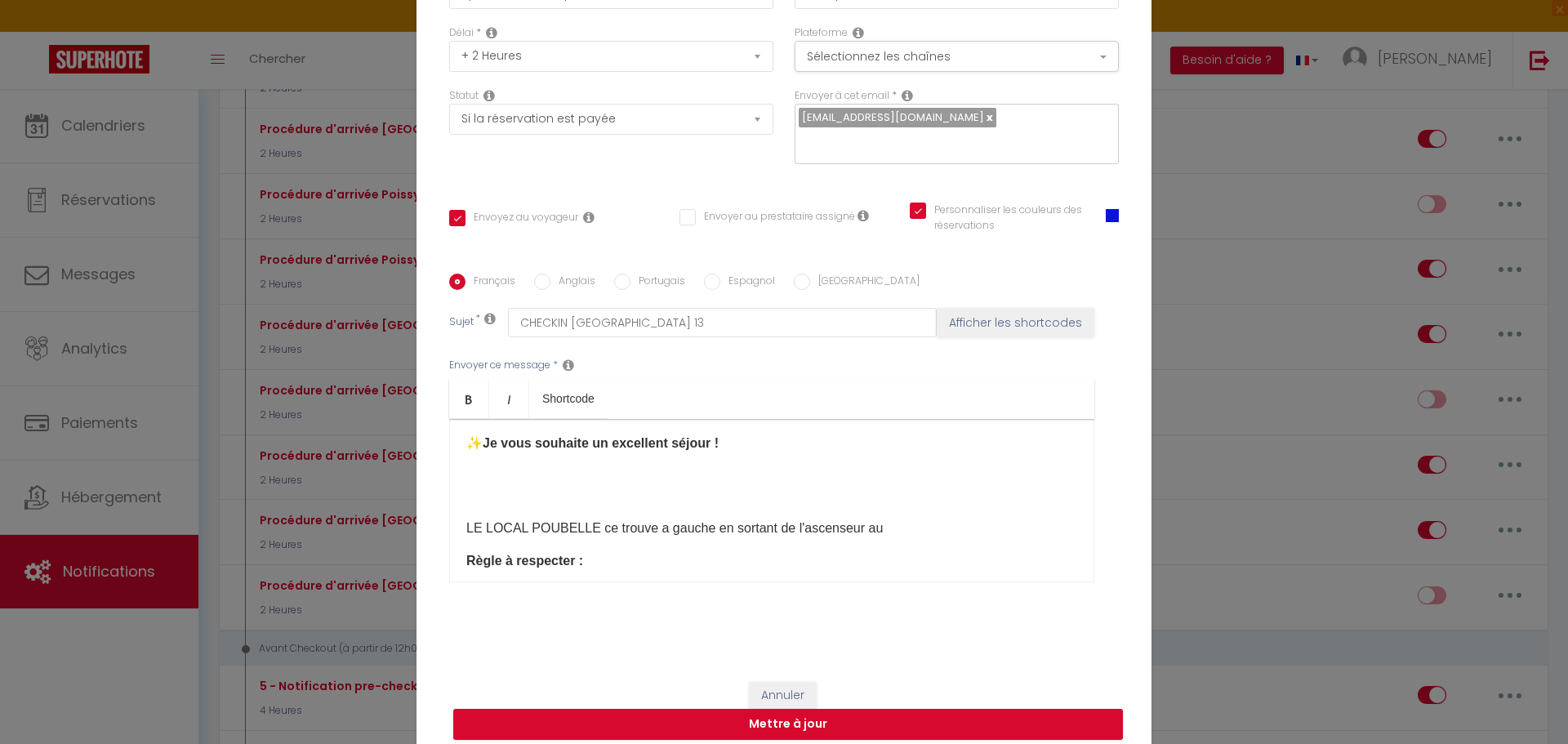
scroll to position [490, 0]
drag, startPoint x: 719, startPoint y: 451, endPoint x: 439, endPoint y: 444, distance: 280.1
click at [445, 444] on div "Français Anglais Portugais Espagnol Italien Sujet * CHECKIN [GEOGRAPHIC_DATA] 1…" at bounding box center [784, 438] width 678 height 329
click at [469, 502] on p at bounding box center [771, 495] width 610 height 19
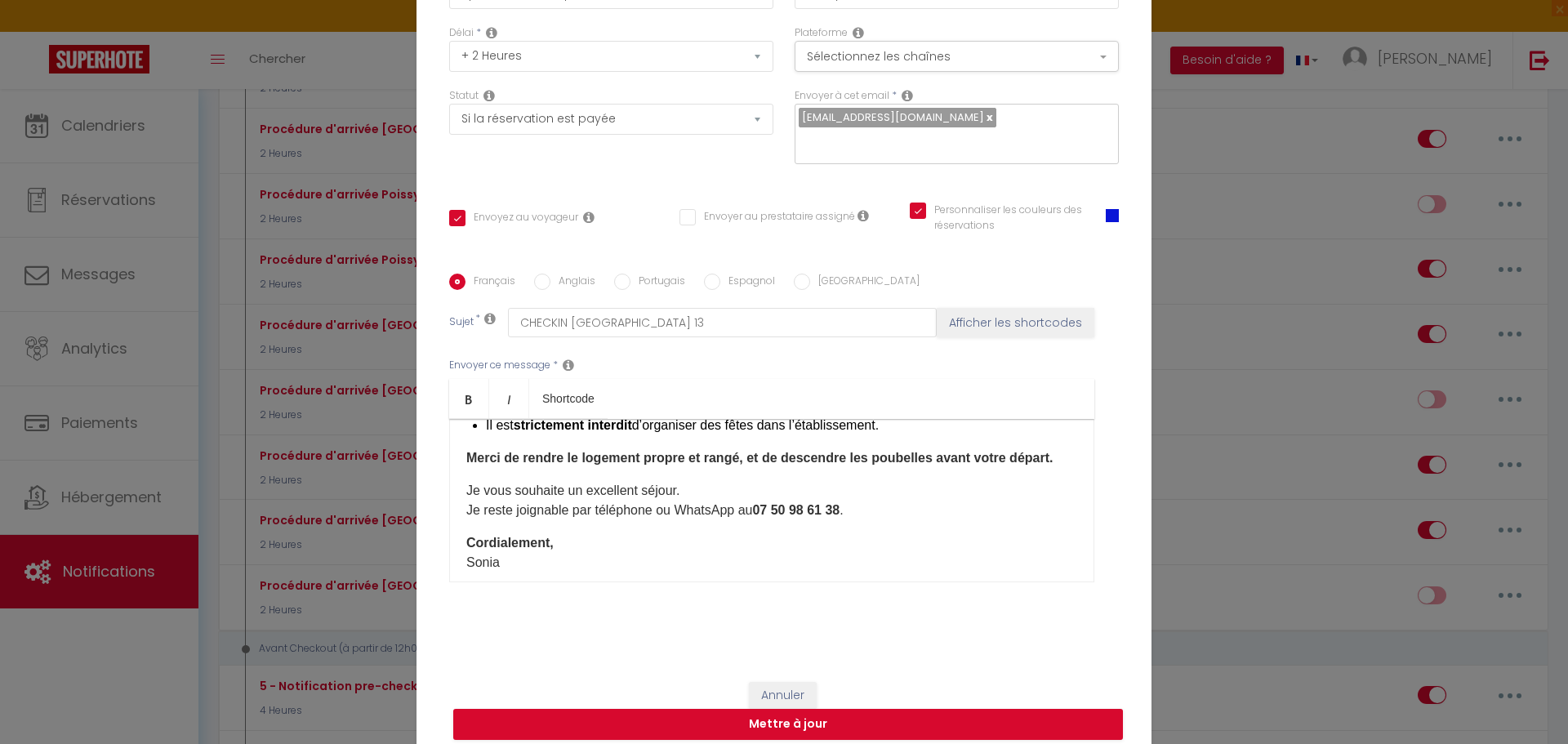
scroll to position [572, 0]
drag, startPoint x: 693, startPoint y: 504, endPoint x: 448, endPoint y: 502, distance: 245.0
click at [450, 502] on div "Bonjour,[GUEST:FIRST_NAME]​ Merci d’avoir réservé mon logement. Le bien se trou…" at bounding box center [772, 500] width 645 height 164
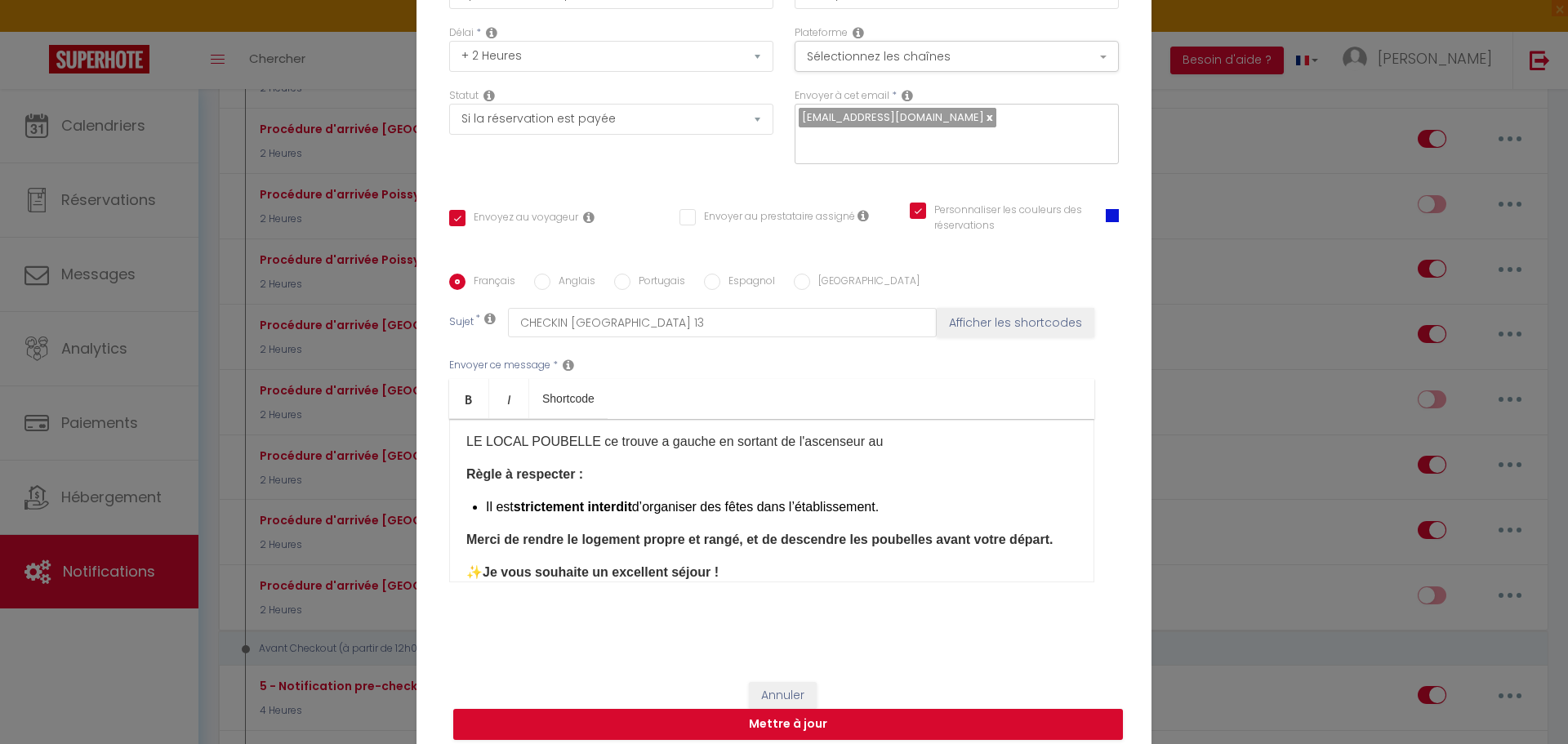
scroll to position [490, 0]
click at [886, 518] on li "Il est strictement interdit d’organiser des fêtes dans l’établissement." at bounding box center [782, 507] width 591 height 19
click at [614, 478] on p "Règle à respecter :" at bounding box center [771, 475] width 610 height 19
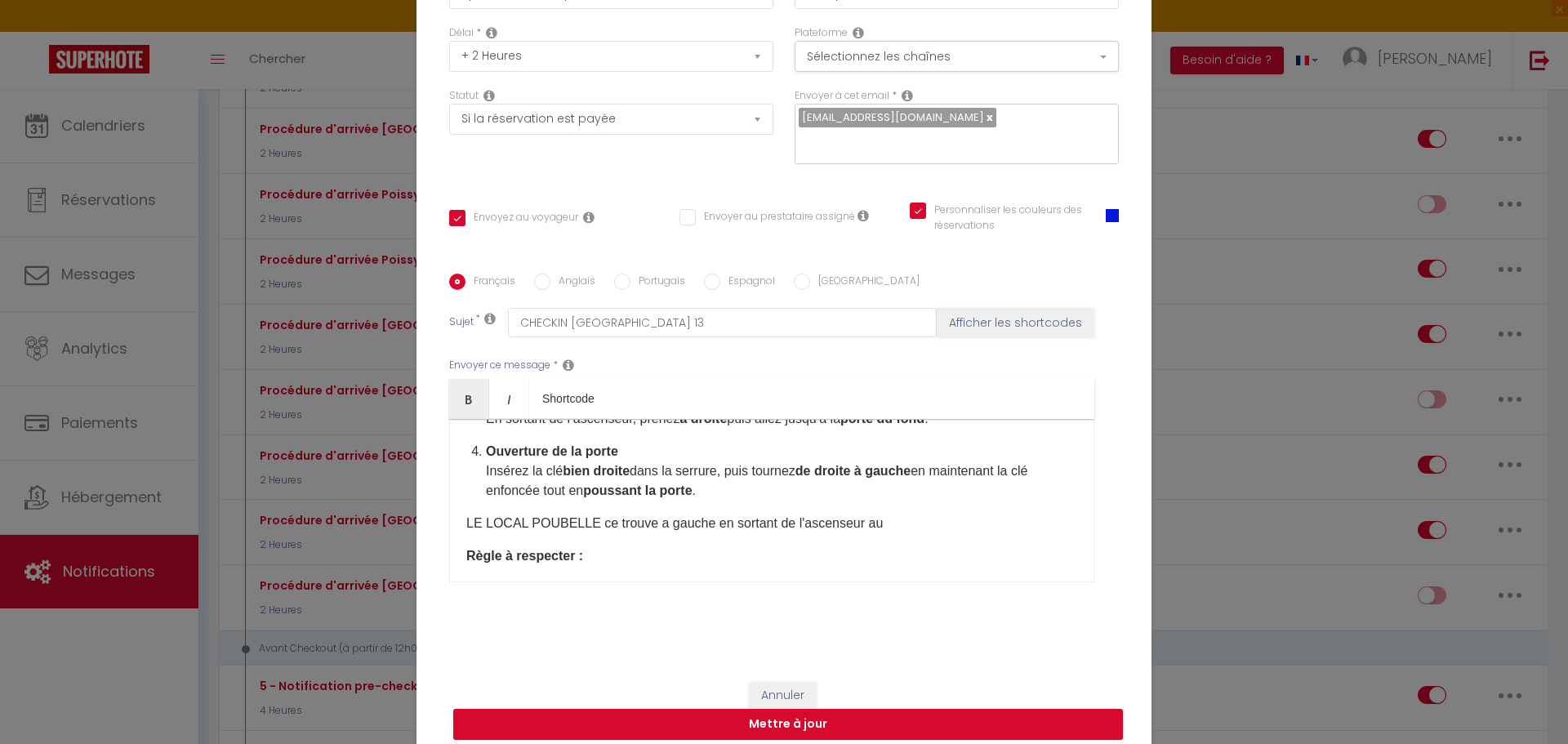
scroll to position [408, 0]
drag, startPoint x: 869, startPoint y: 526, endPoint x: 443, endPoint y: 532, distance: 426.0
click at [450, 532] on div "Bonjour,[GUEST:FIRST_NAME]​ Merci d’avoir réservé mon logement. Le bien se trou…" at bounding box center [772, 500] width 645 height 164
copy p "LE LOCAL POUBELLE ce trouve a gauche en sortant de l'ascenseur au"
click at [874, 530] on p "LE LOCAL POUBELLE ce trouve a gauche en sortant de l'ascenseur au" at bounding box center [771, 524] width 610 height 19
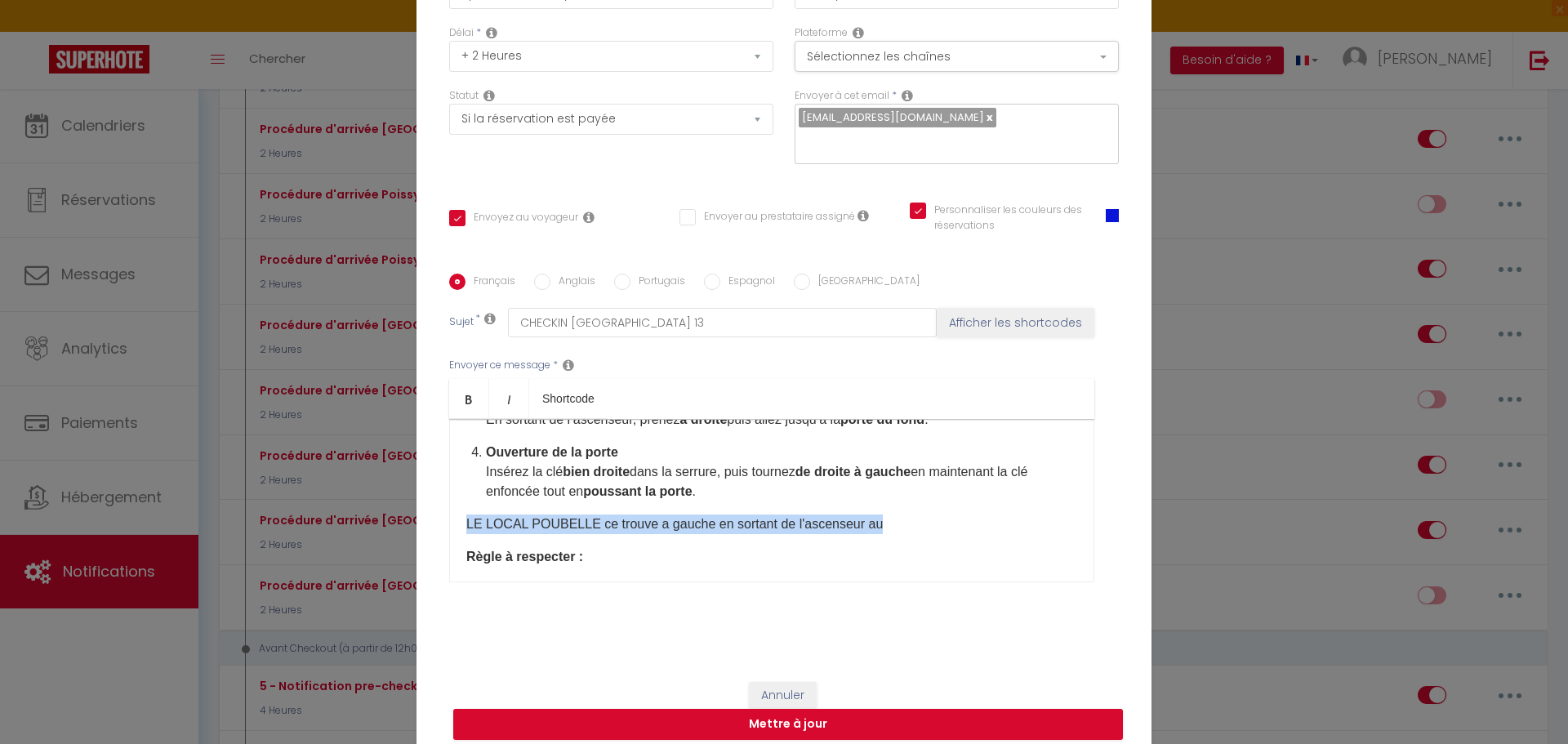
drag, startPoint x: 874, startPoint y: 530, endPoint x: 459, endPoint y: 531, distance: 415.0
click at [459, 531] on div "Bonjour,[GUEST:FIRST_NAME]​ Merci d’avoir réservé mon logement. Le bien se trou…" at bounding box center [772, 500] width 645 height 164
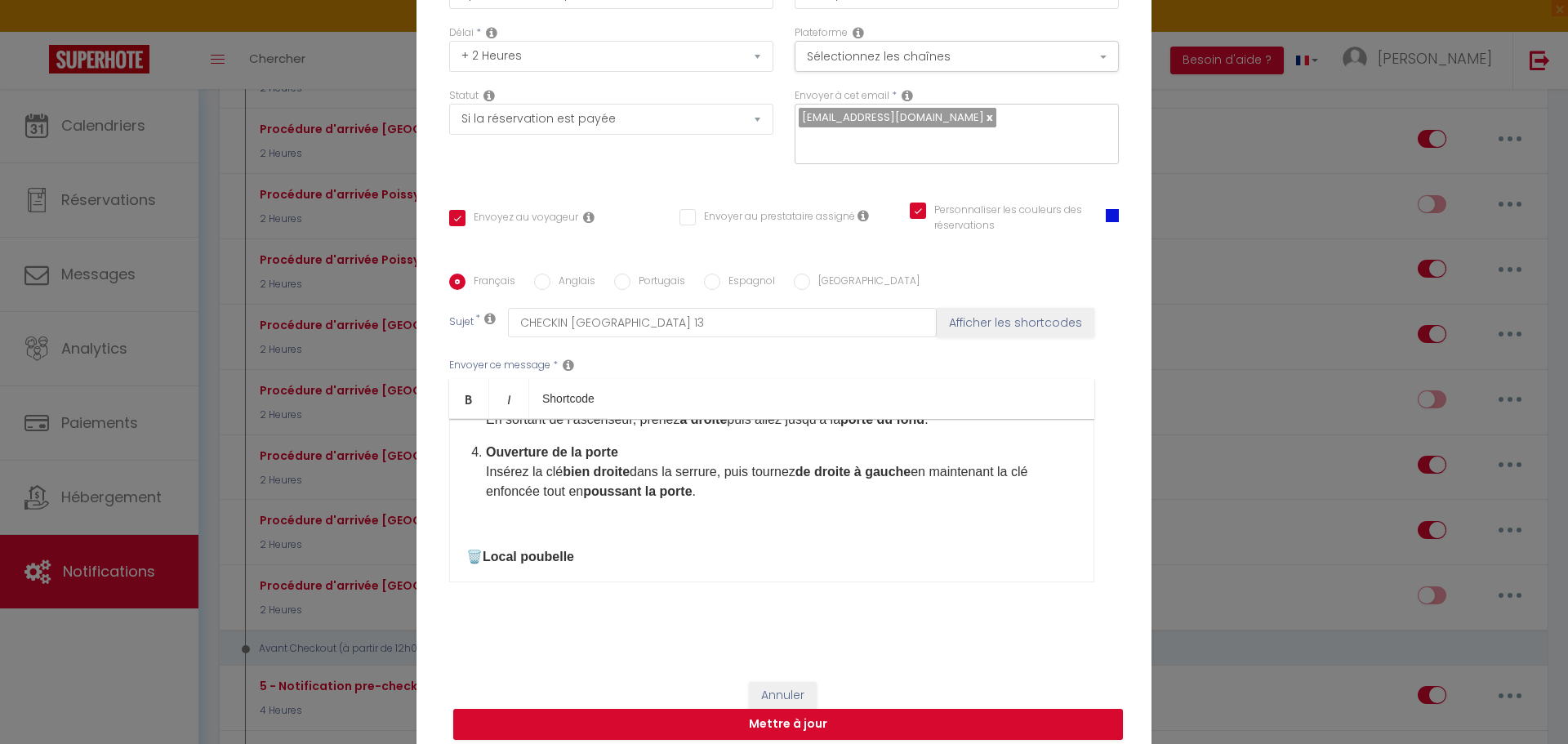
scroll to position [490, 0]
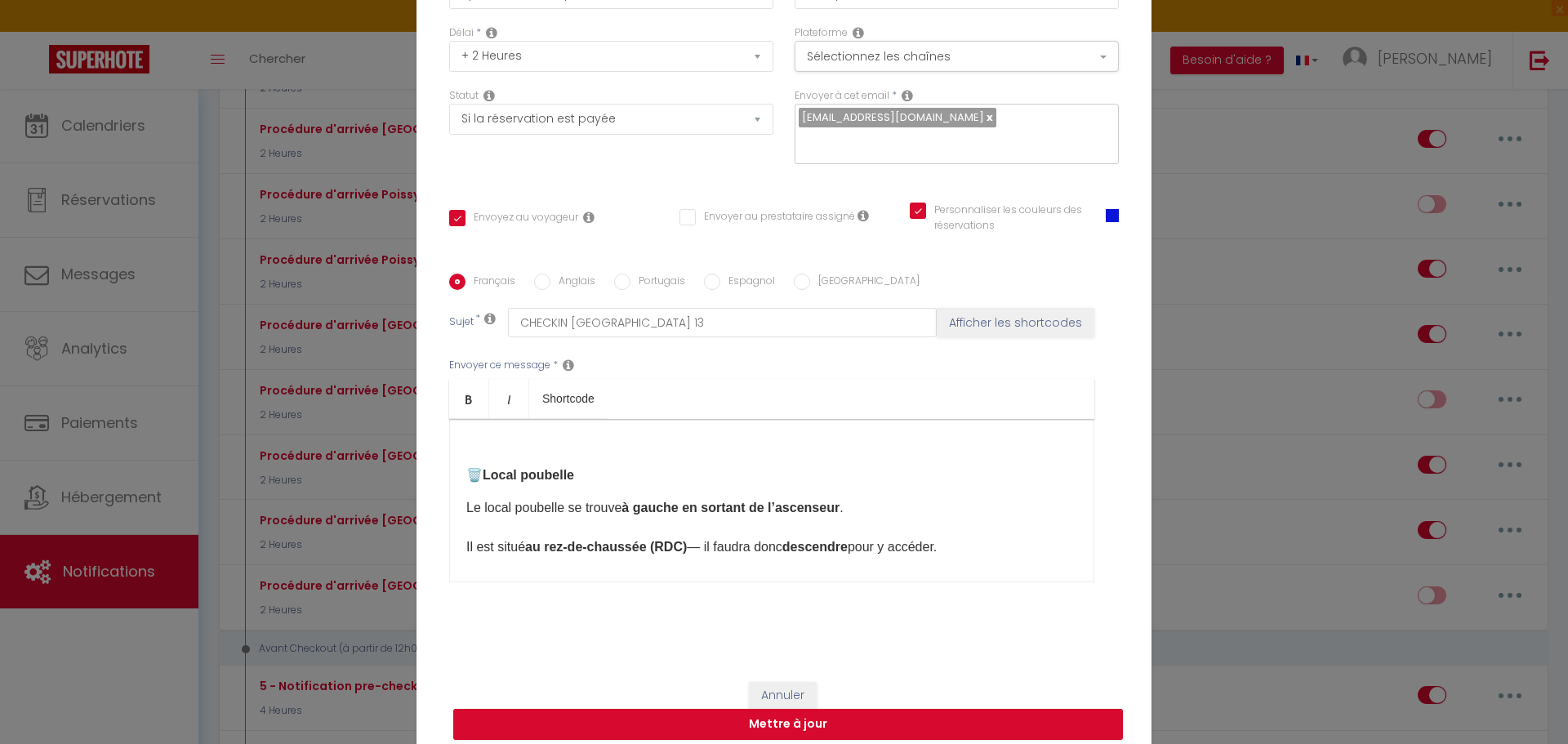
click at [466, 450] on p at bounding box center [771, 443] width 610 height 19
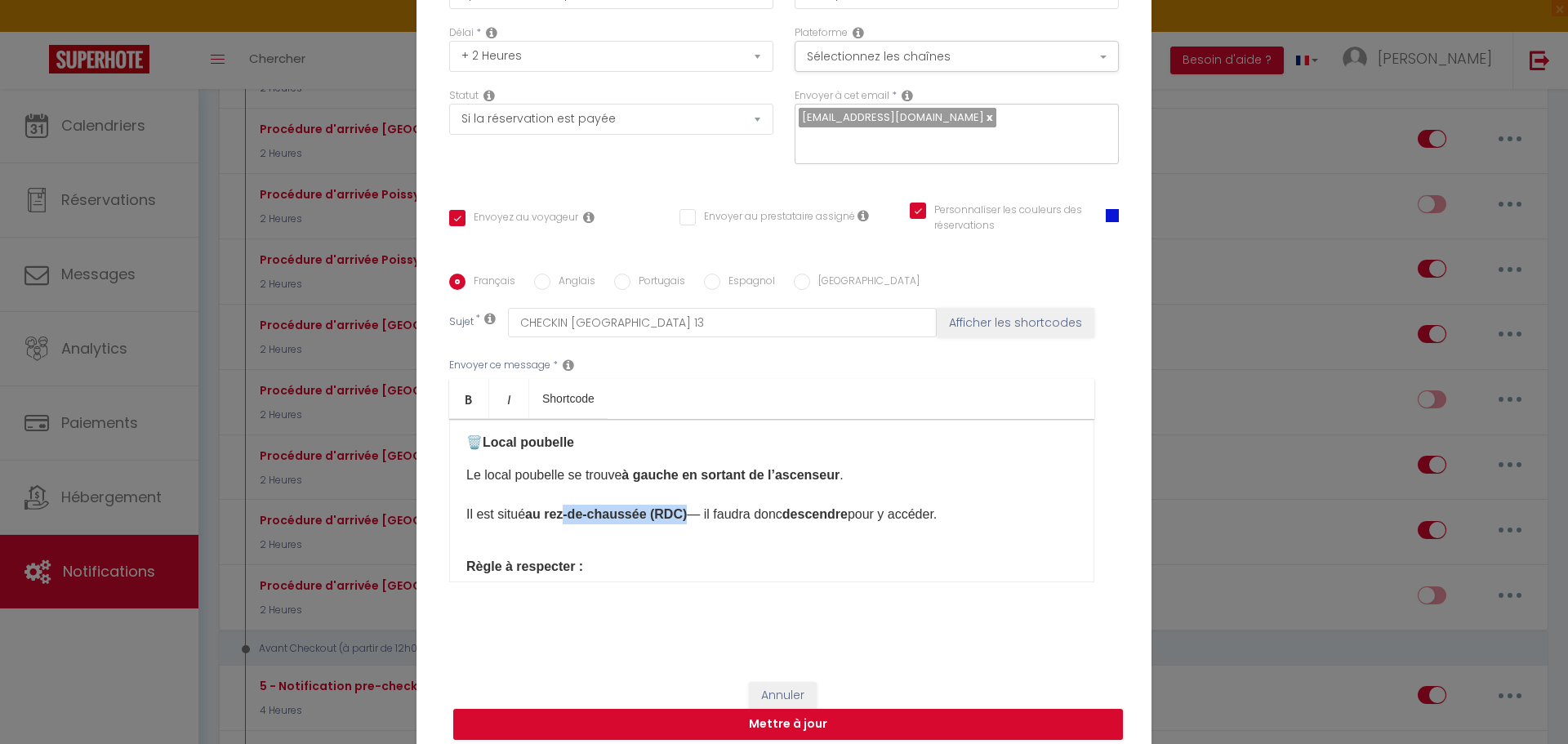
drag, startPoint x: 681, startPoint y: 519, endPoint x: 565, endPoint y: 522, distance: 116.0
click at [565, 521] on strong "au rez-de-chaussée (RDC)" at bounding box center [605, 514] width 162 height 13
click at [589, 521] on strong "au rez-de-chaussée (RDC)" at bounding box center [605, 514] width 162 height 13
drag, startPoint x: 589, startPoint y: 524, endPoint x: 642, endPoint y: 527, distance: 53.1
click at [642, 521] on strong "au rez-de-chaussée (RDC)" at bounding box center [605, 514] width 162 height 13
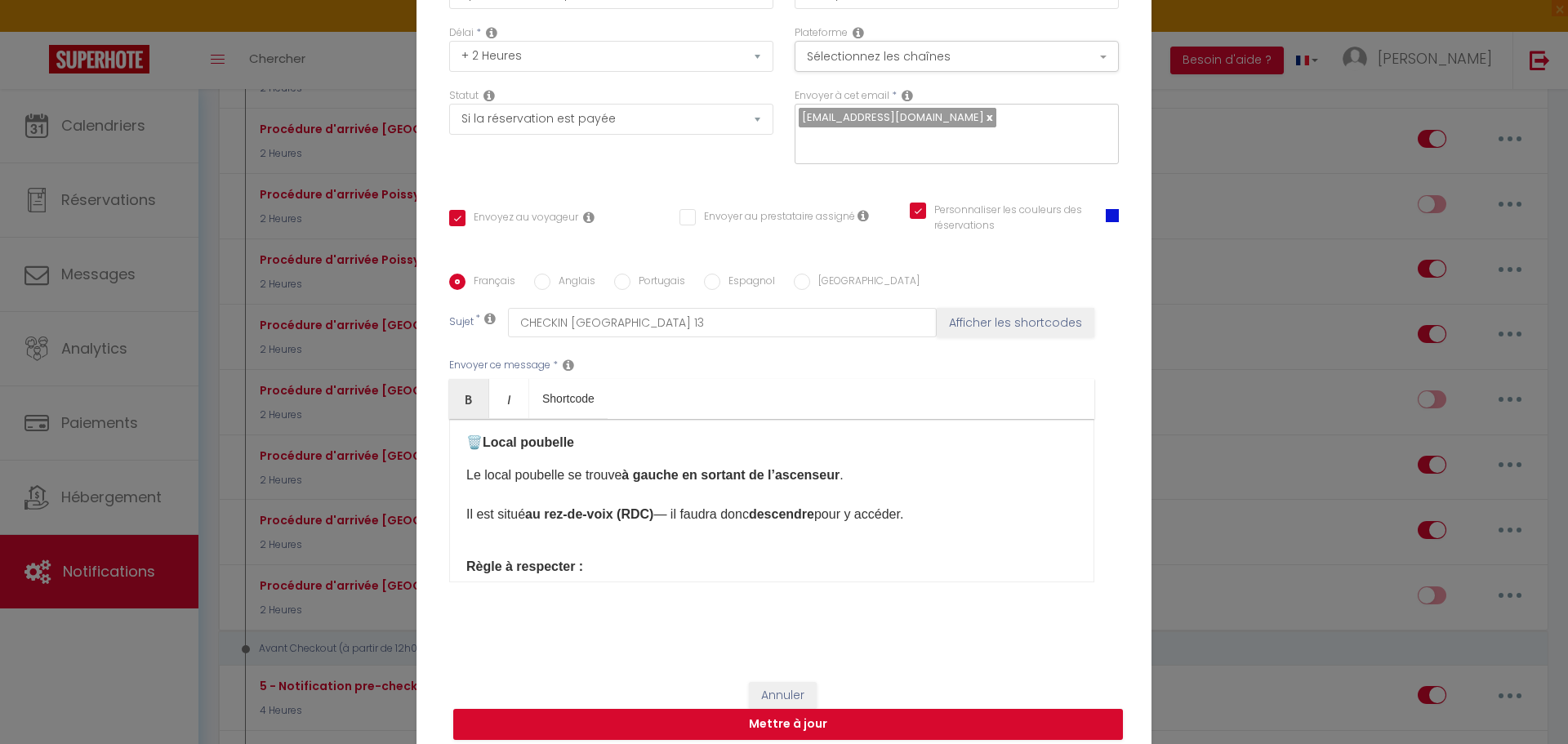
click at [647, 521] on strong "au rez-de-voix (RDC)" at bounding box center [588, 514] width 128 height 13
drag, startPoint x: 599, startPoint y: 525, endPoint x: 982, endPoint y: 488, distance: 384.8
click at [982, 488] on p "Le local poubelle se trouve à gauche en sortant de l’ascenseur . Il est situé a…" at bounding box center [771, 494] width 610 height 59
click at [610, 521] on strong "au rez-de-voix (RV)" at bounding box center [583, 514] width 118 height 13
click at [916, 501] on p "Le local poubelle se trouve à gauche en sortant de l’ascenseur . Il est situé a…" at bounding box center [771, 494] width 610 height 59
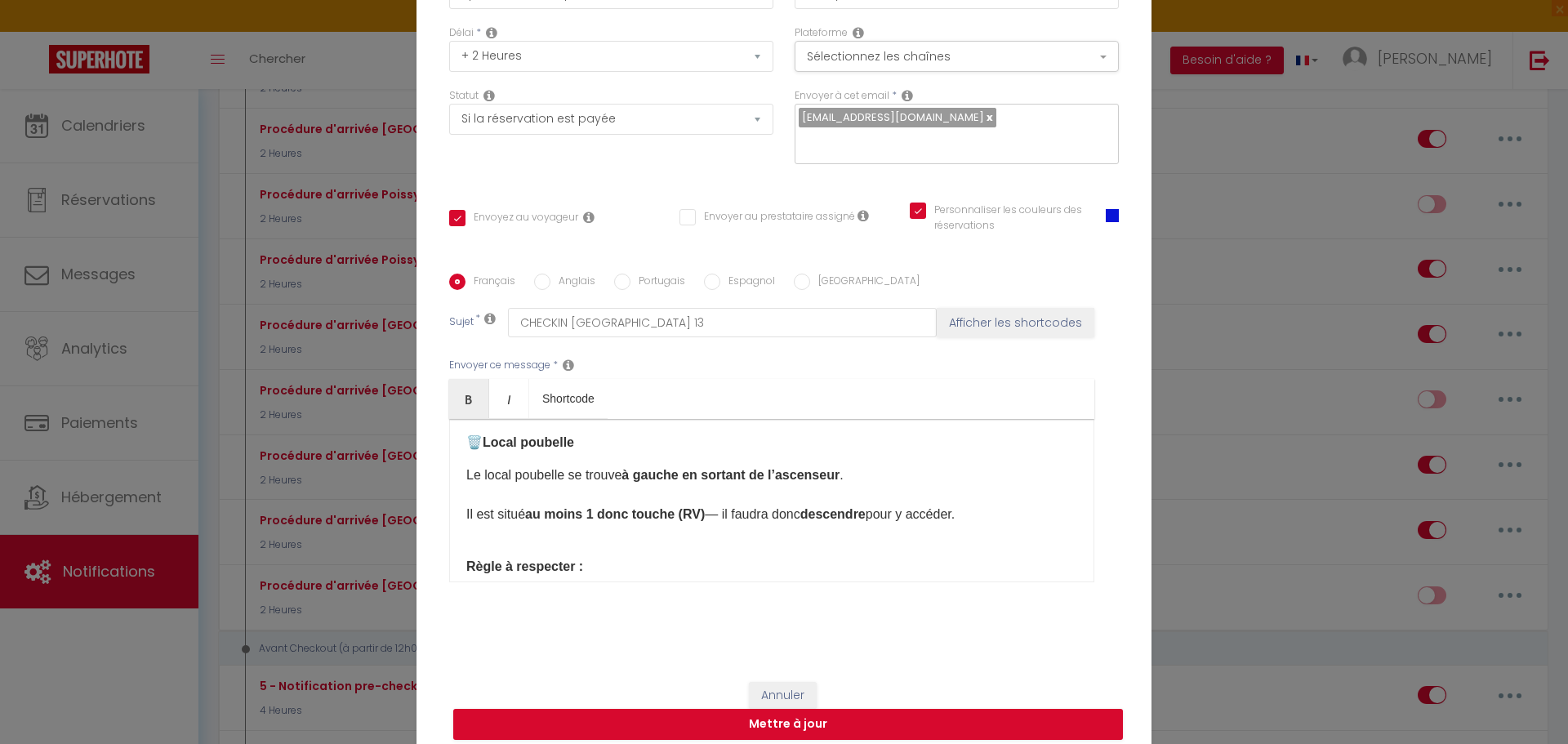
click at [702, 522] on p "Le local poubelle se trouve à gauche en sortant de l’ascenseur . Il est situé a…" at bounding box center [771, 494] width 610 height 59
click at [550, 525] on p "Le local poubelle se trouve à gauche en sortant de l’ascenseur . Il est situé a…" at bounding box center [771, 494] width 610 height 59
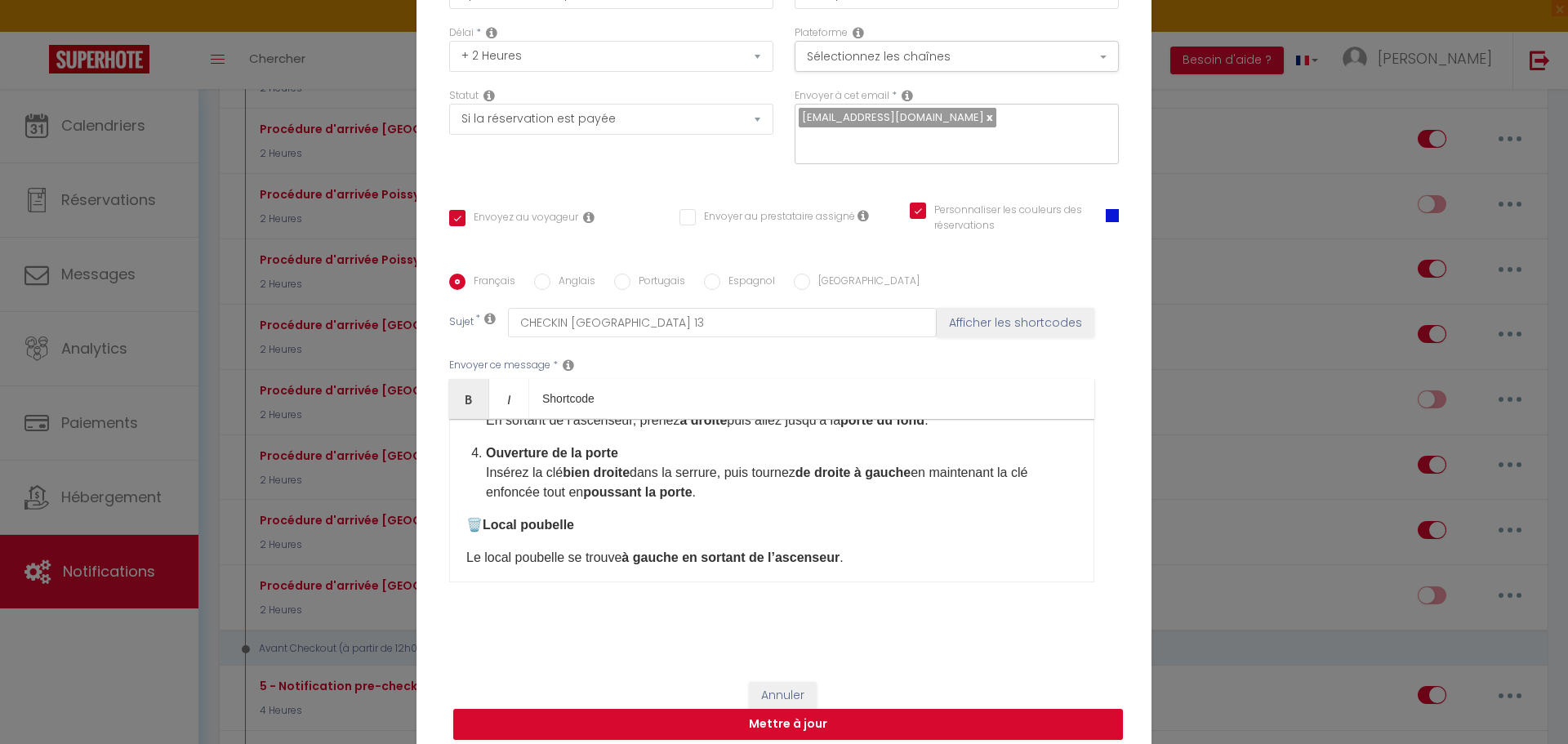
scroll to position [408, 0]
click at [706, 501] on p "Ouverture de la porte Insérez la clé bien droite dans la serrure, puis tournez …" at bounding box center [782, 472] width 591 height 59
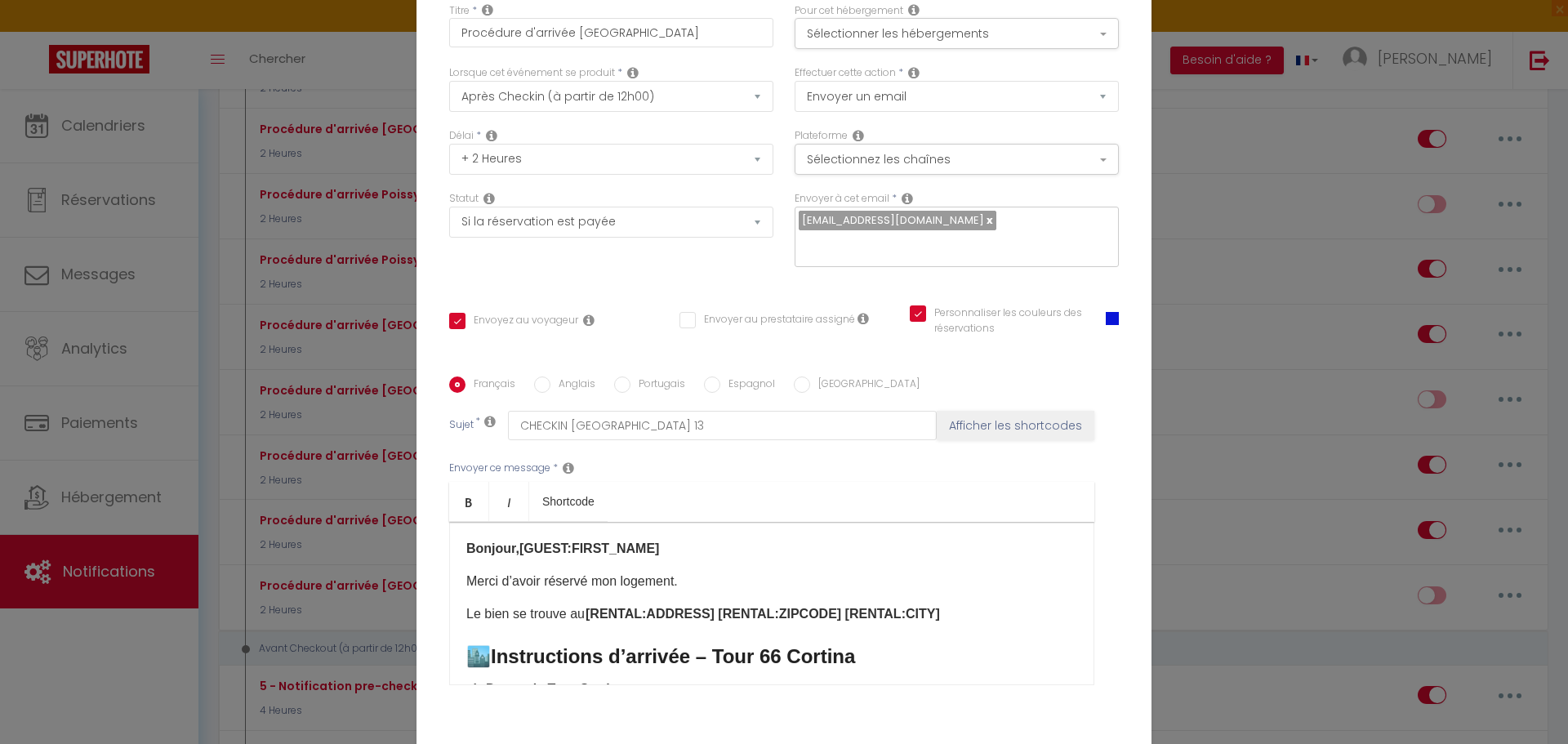
scroll to position [0, 0]
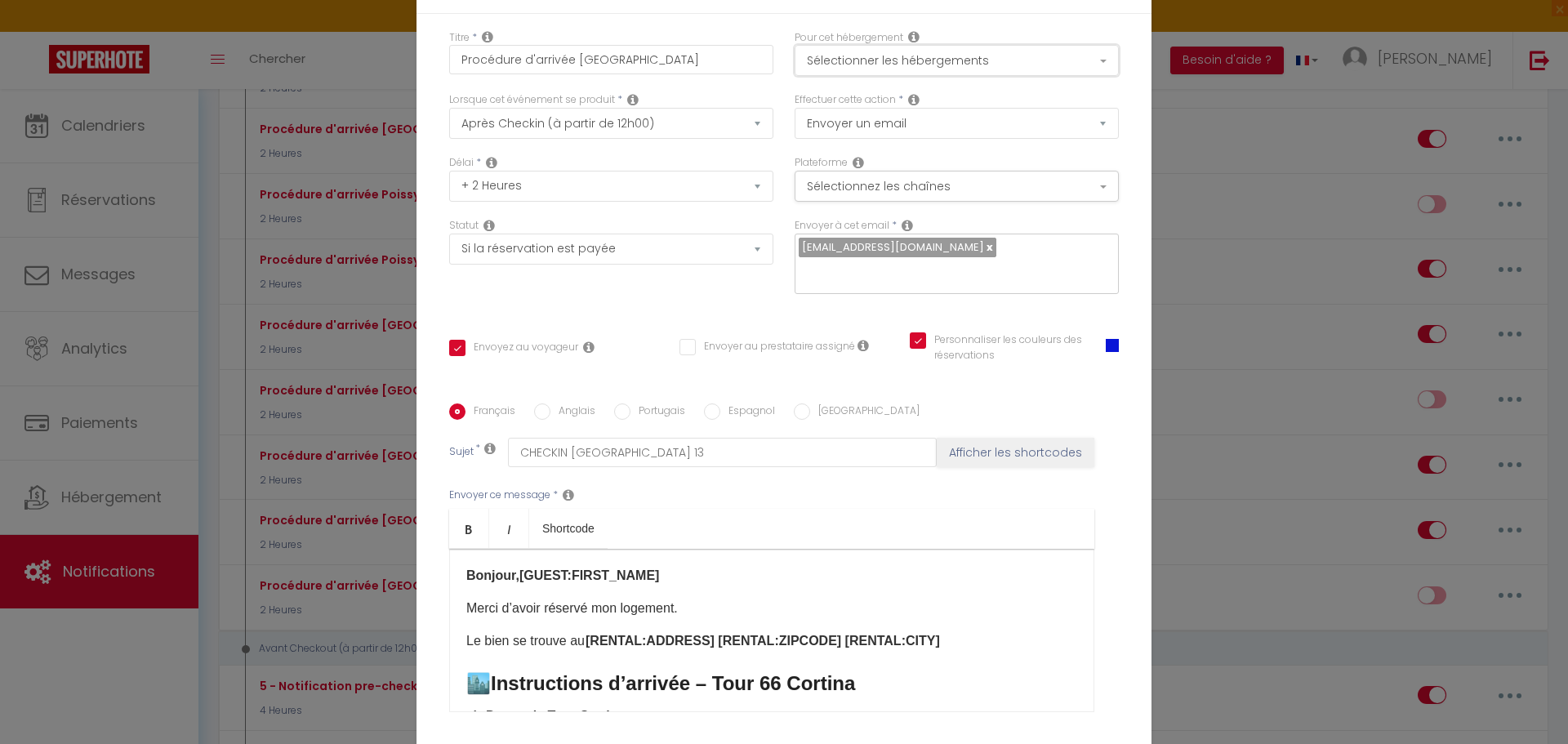
click at [886, 64] on button "Sélectionner les hébergements" at bounding box center [956, 61] width 324 height 31
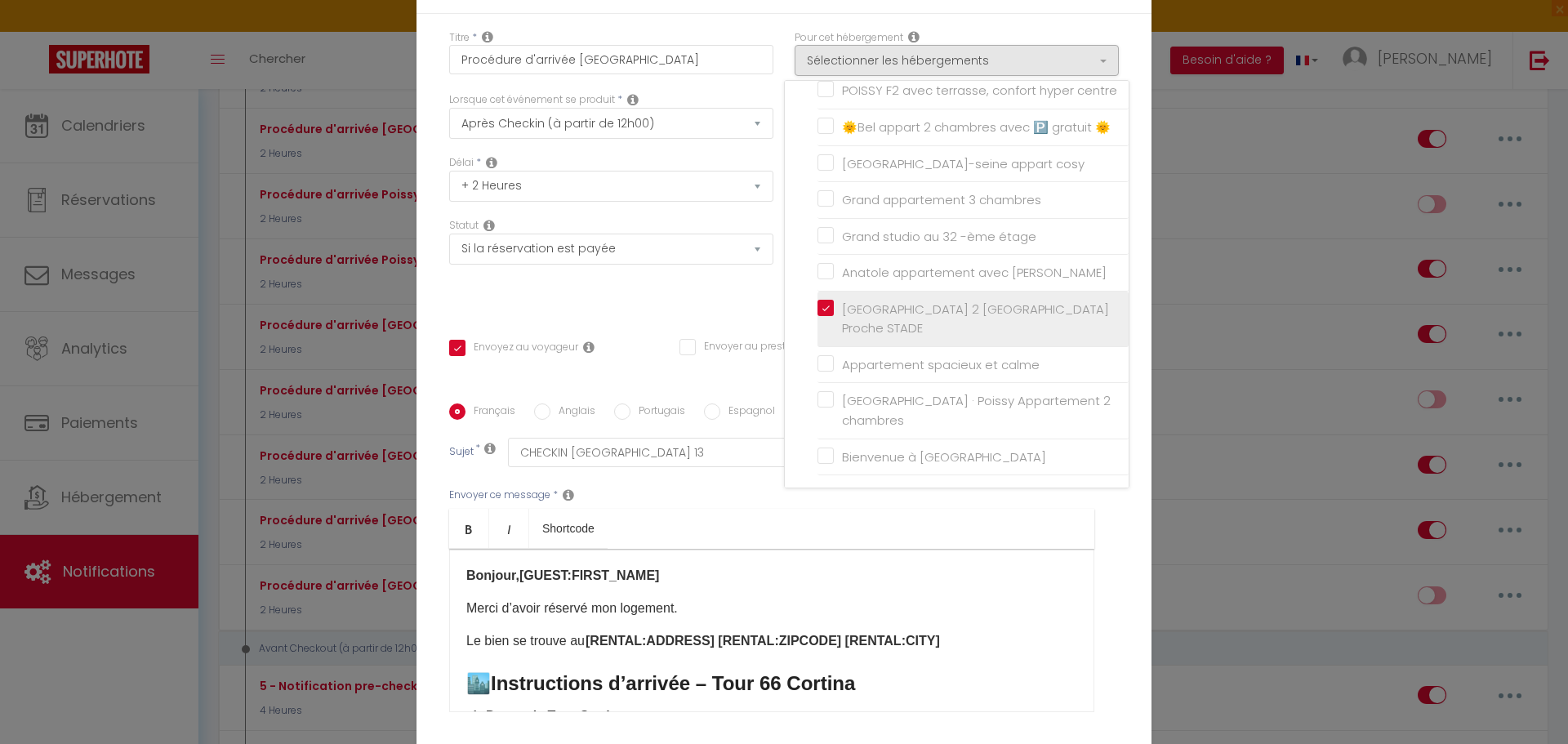
click at [819, 326] on input "[GEOGRAPHIC_DATA] 2 [GEOGRAPHIC_DATA] Proche STADE" at bounding box center [972, 318] width 311 height 16
checkbox input "false"
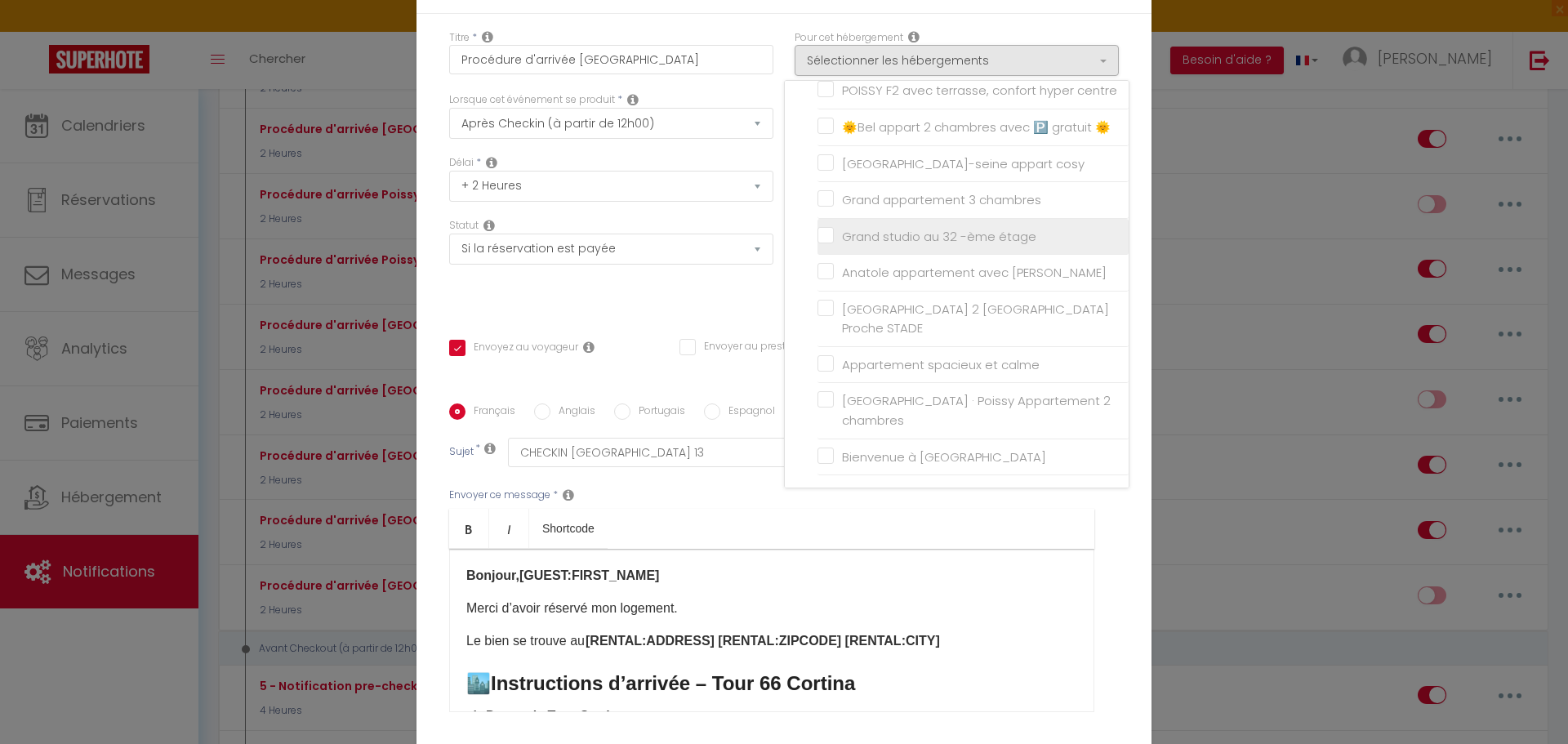
click at [817, 244] on input "Grand studio au 32 -ème étage" at bounding box center [972, 236] width 311 height 16
checkbox input "true"
checkbox input "false"
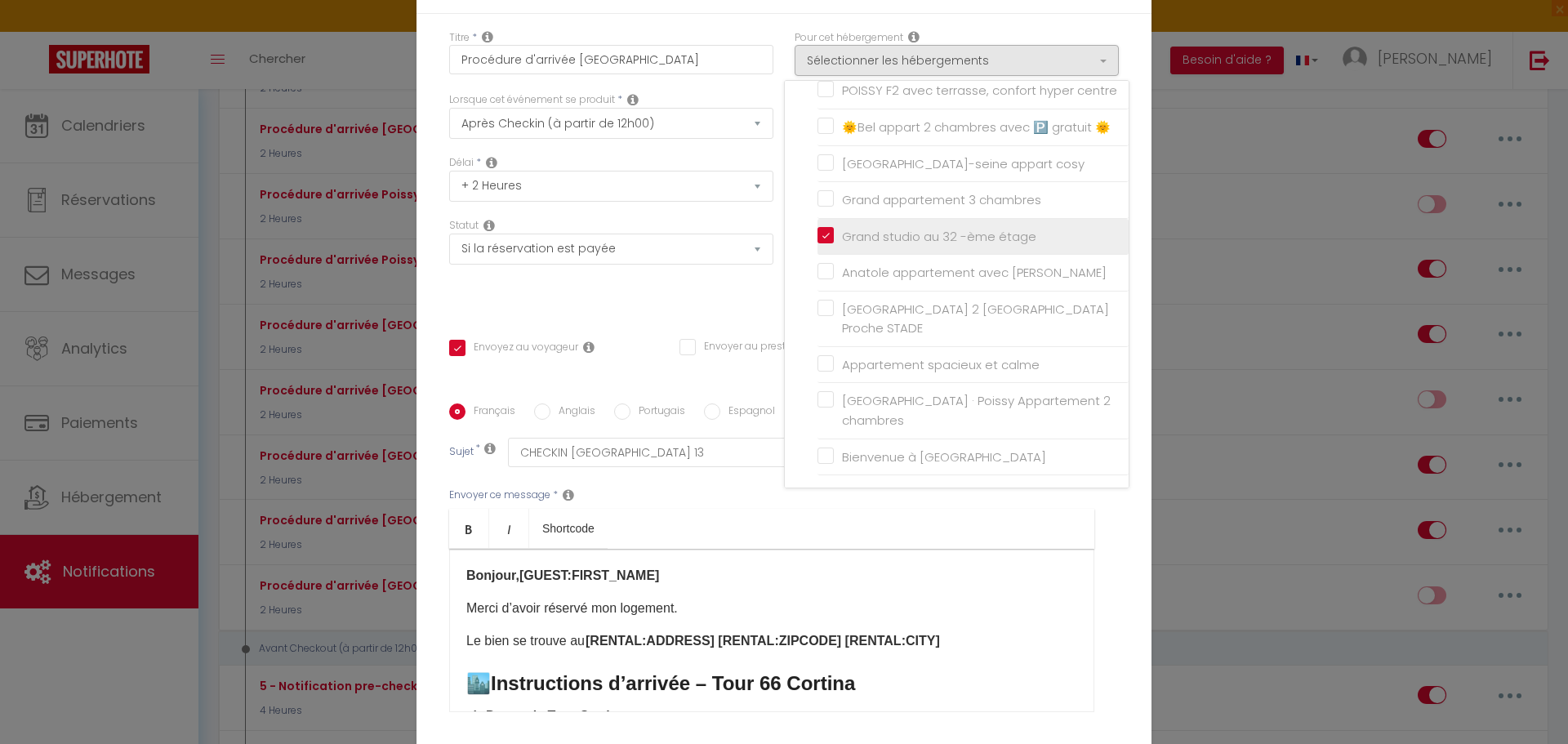
checkbox input "false"
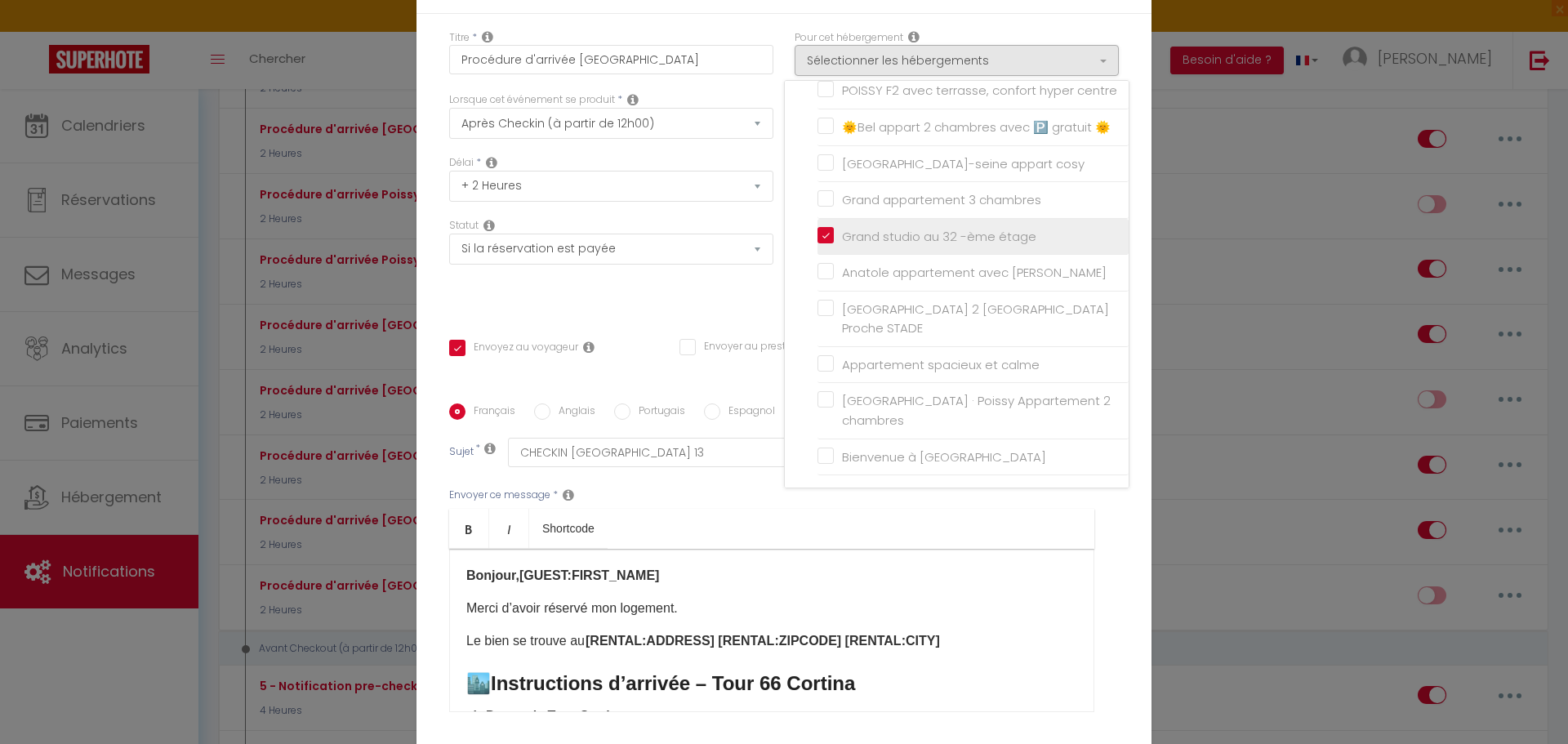
checkbox input "false"
checkbox input "true"
checkbox input "false"
checkbox input "true"
click at [750, 294] on div "Statut Aucun Si la réservation est payée Si réservation non payée Si la caution…" at bounding box center [610, 264] width 346 height 92
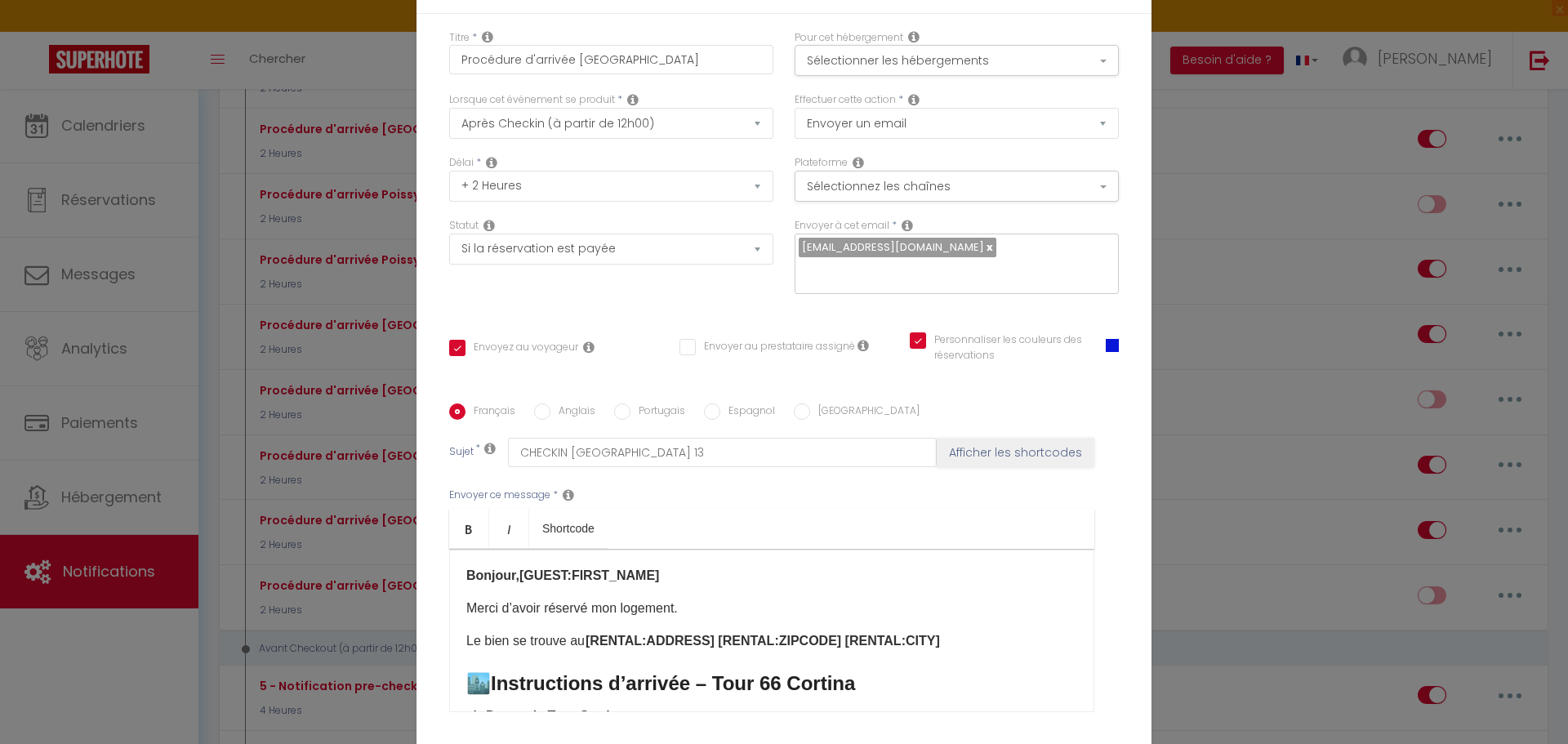
click at [984, 255] on link at bounding box center [988, 247] width 9 height 15
checkbox input "true"
checkbox input "false"
checkbox input "true"
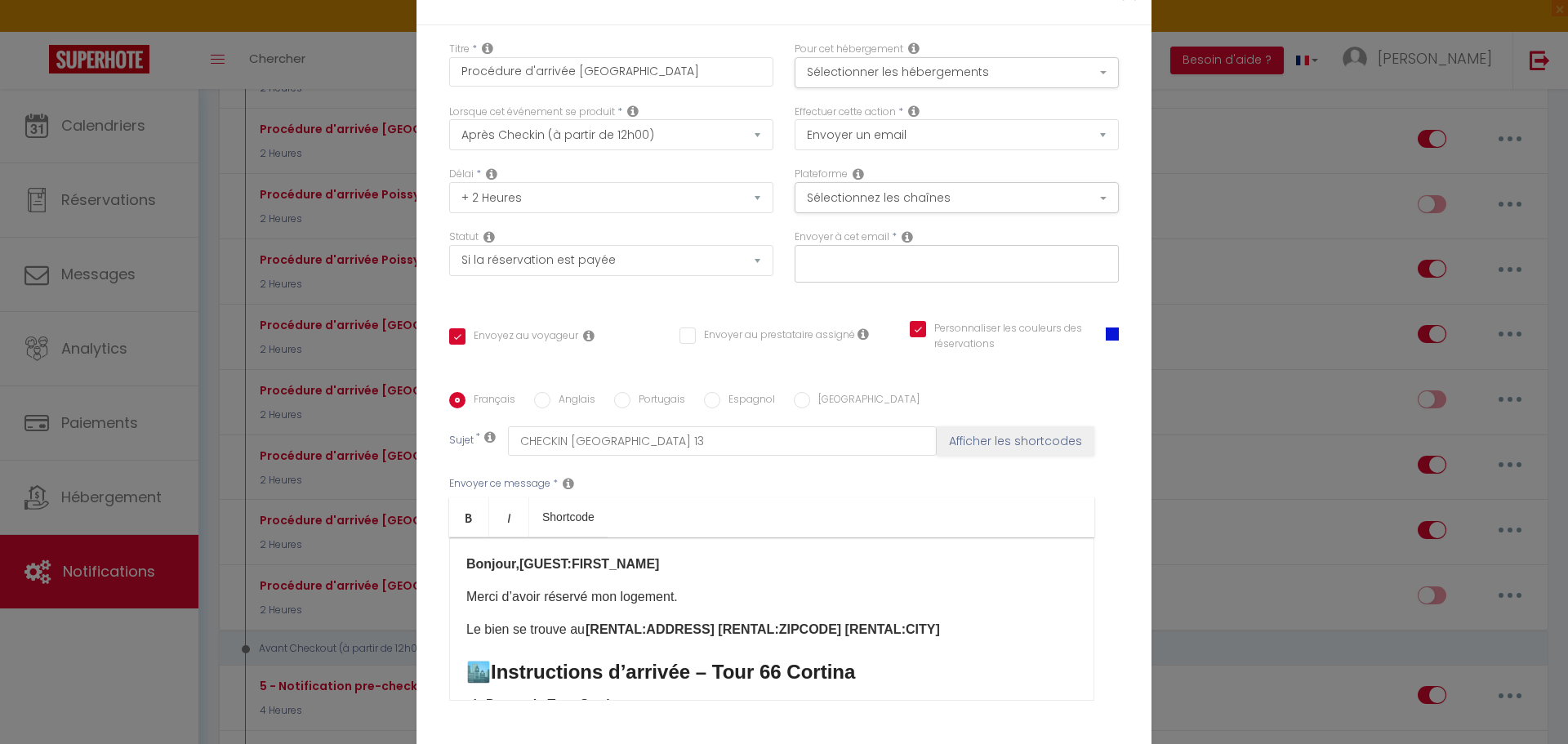
click at [836, 258] on input "text" at bounding box center [953, 261] width 308 height 21
type input "[EMAIL_ADDRESS][DOMAIN_NAME]"
checkbox input "true"
checkbox input "false"
checkbox input "true"
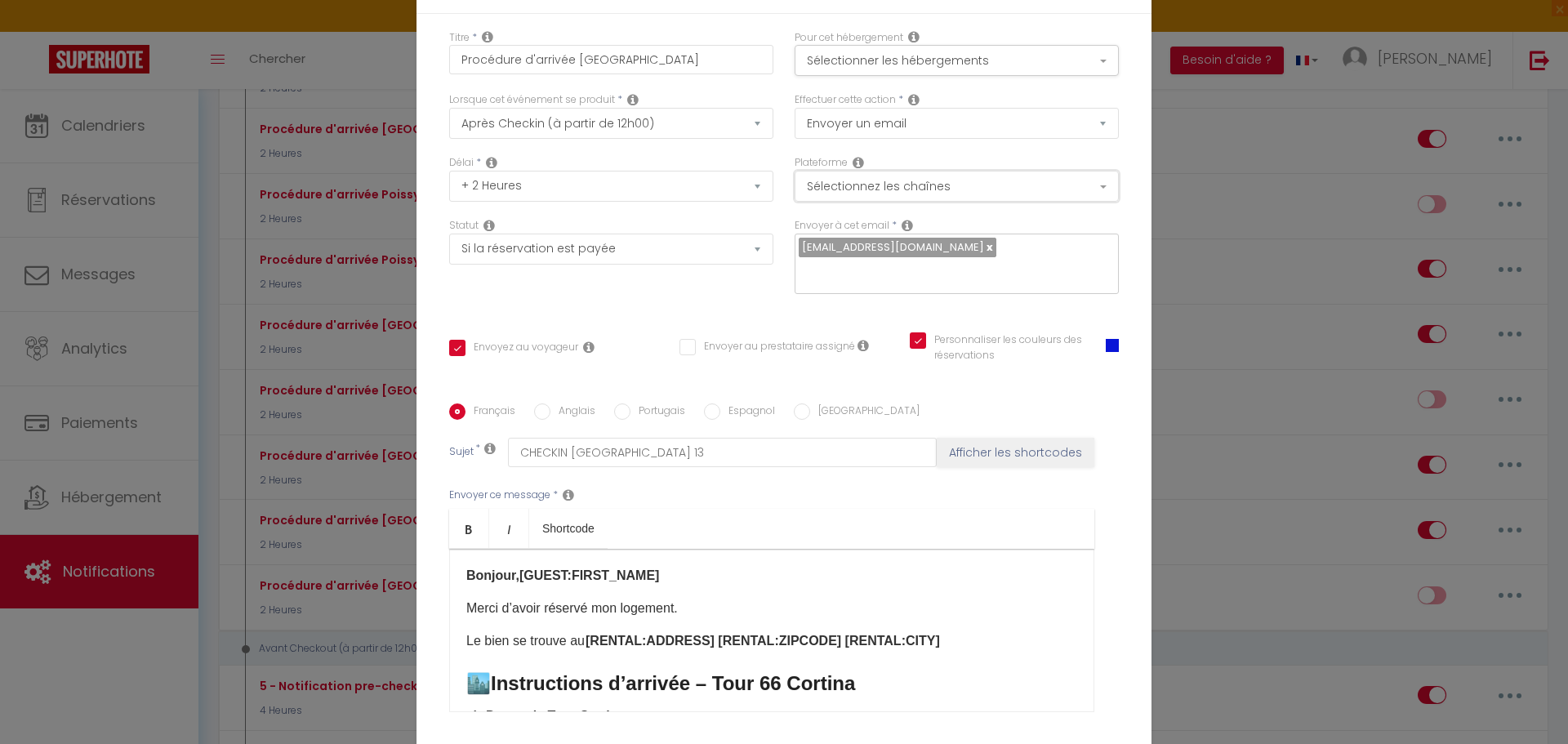
click at [811, 195] on button "Sélectionnez les chaînes" at bounding box center [956, 186] width 324 height 31
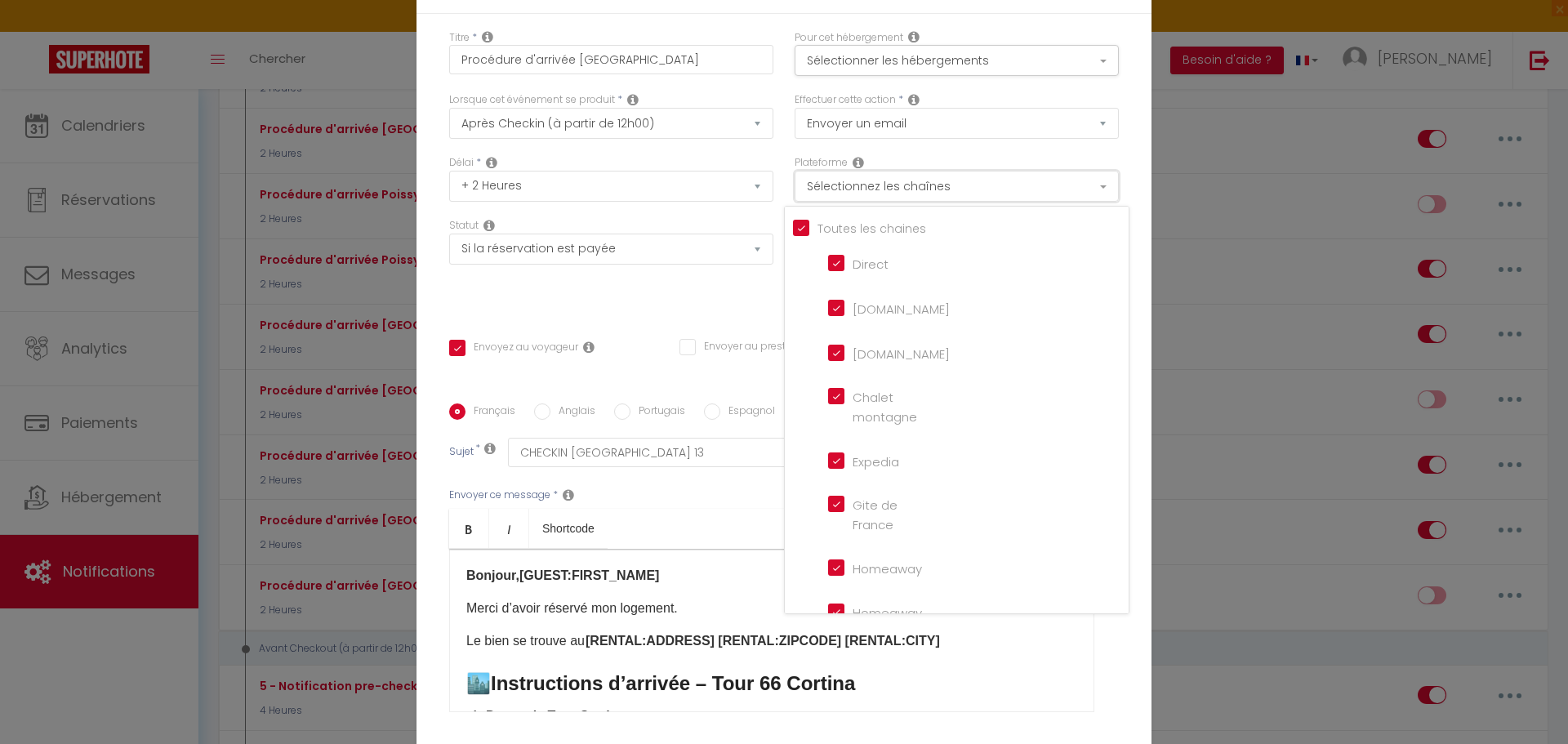
click at [811, 195] on button "Sélectionnez les chaînes" at bounding box center [956, 186] width 324 height 31
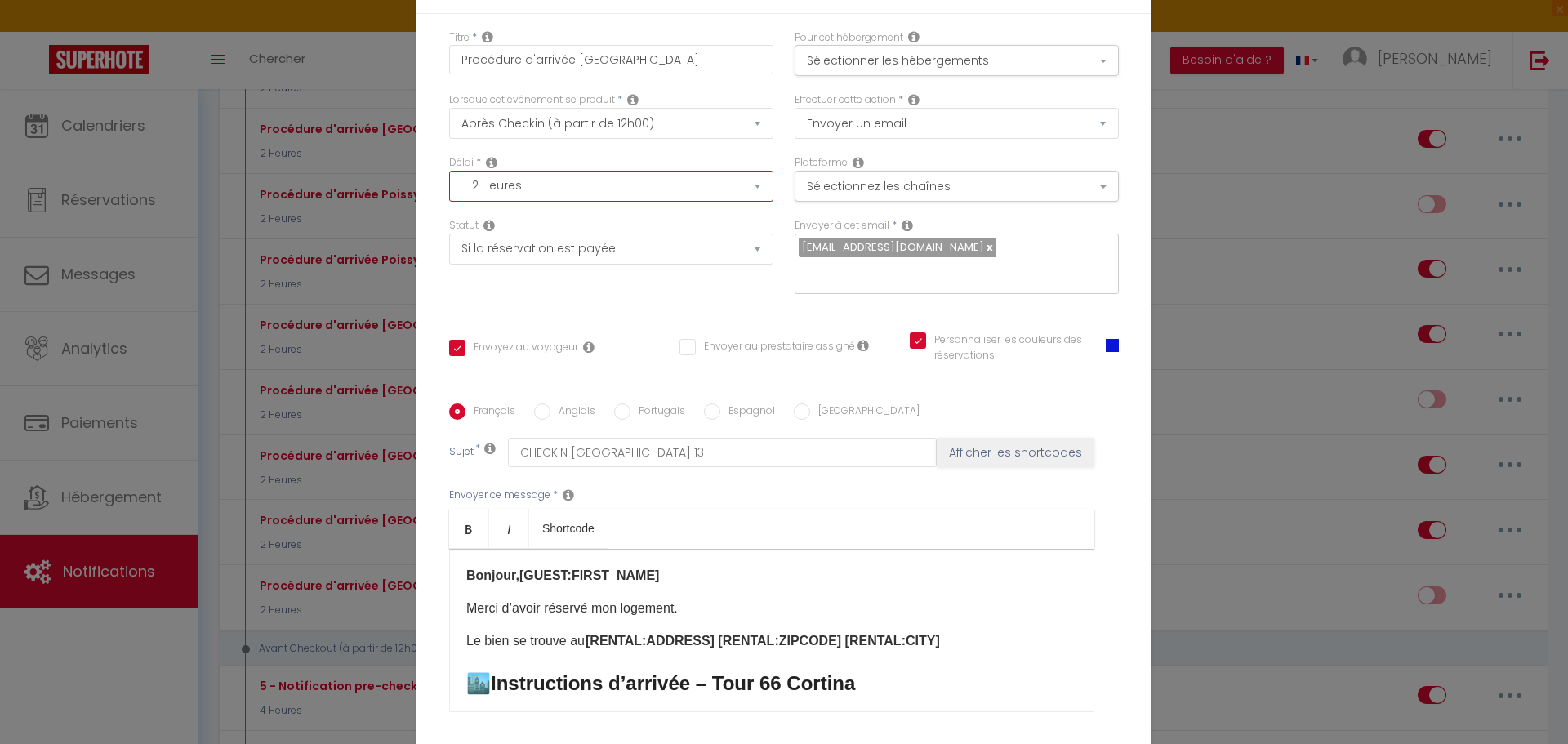
click at [552, 200] on select "Immédiat + 10 Minutes + 1 Heure + 2 Heures + 3 Heures + 4 Heures + 5 Heures + 6…" at bounding box center [611, 186] width 324 height 31
click at [548, 193] on select "Immédiat + 10 Minutes + 1 Heure + 2 Heures + 3 Heures + 4 Heures + 5 Heures + 6…" at bounding box center [611, 186] width 324 height 31
click at [547, 200] on select "Immédiat + 10 Minutes + 1 Heure + 2 Heures + 3 Heures + 4 Heures + 5 Heures + 6…" at bounding box center [611, 186] width 324 height 31
select select "3 Heures"
click at [450, 181] on select "Immédiat + 10 Minutes + 1 Heure + 2 Heures + 3 Heures + 4 Heures + 5 Heures + 6…" at bounding box center [611, 186] width 324 height 31
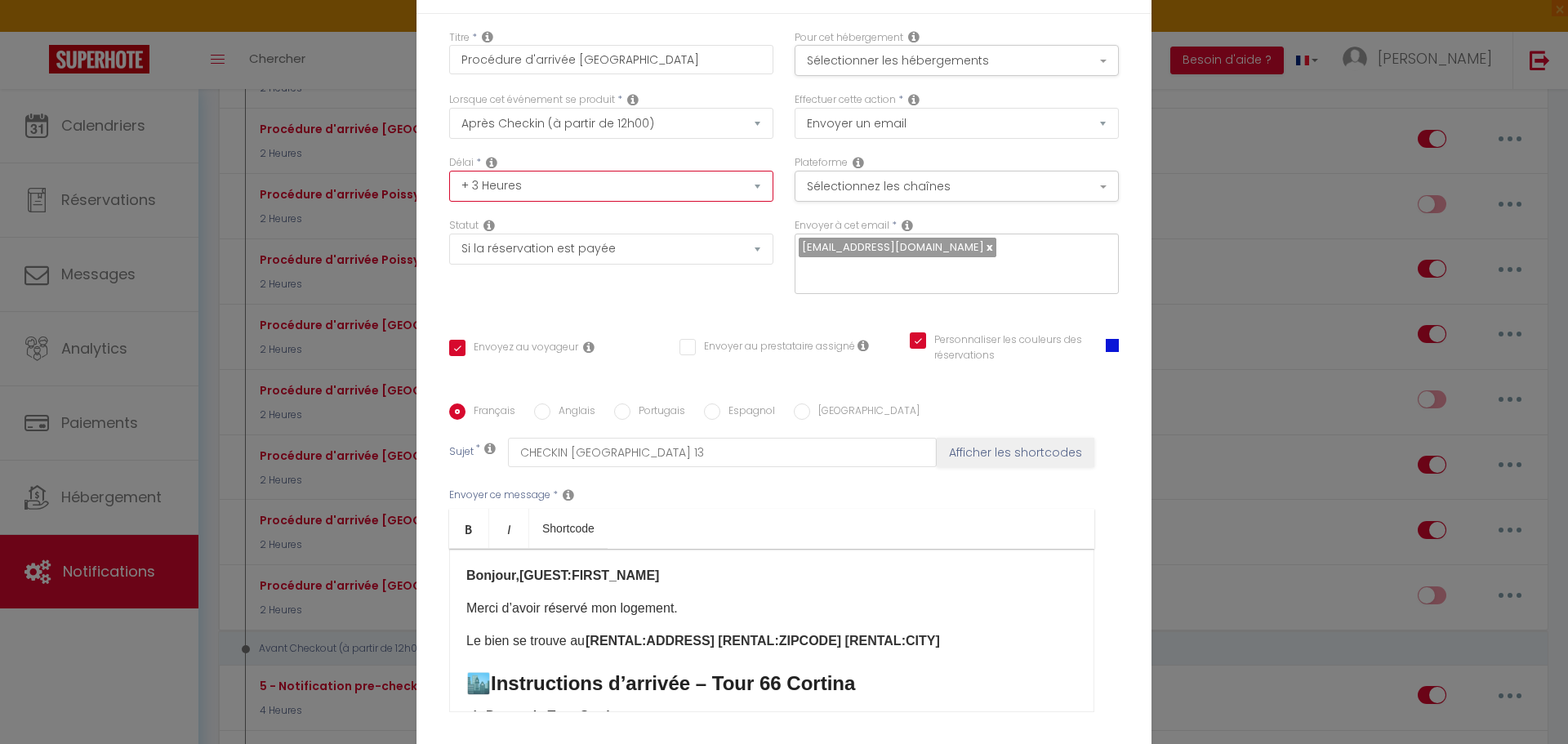
checkbox input "true"
checkbox input "false"
checkbox input "true"
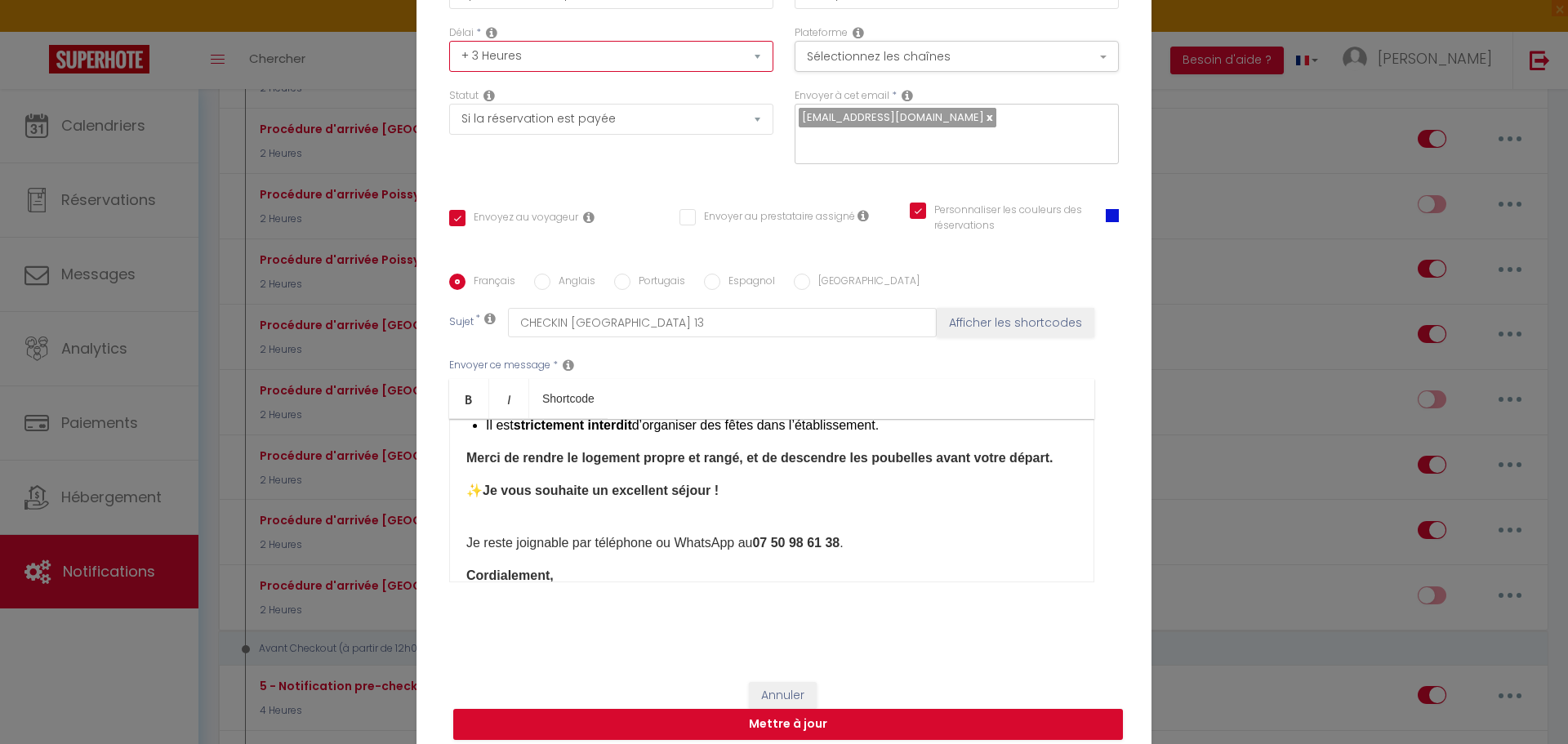
scroll to position [811, 0]
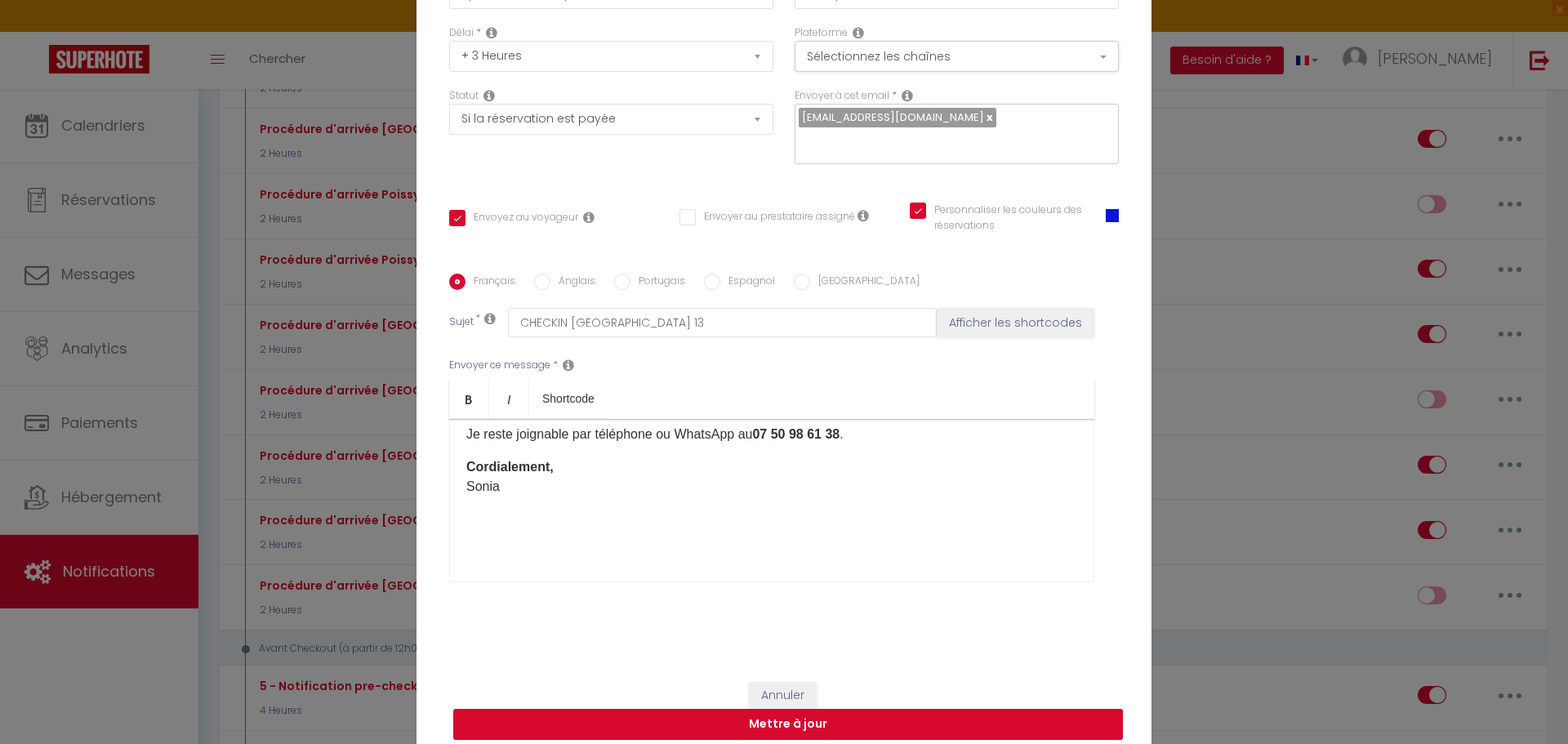
click at [795, 712] on button "Mettre à jour" at bounding box center [788, 724] width 670 height 31
checkbox input "true"
checkbox input "false"
checkbox input "true"
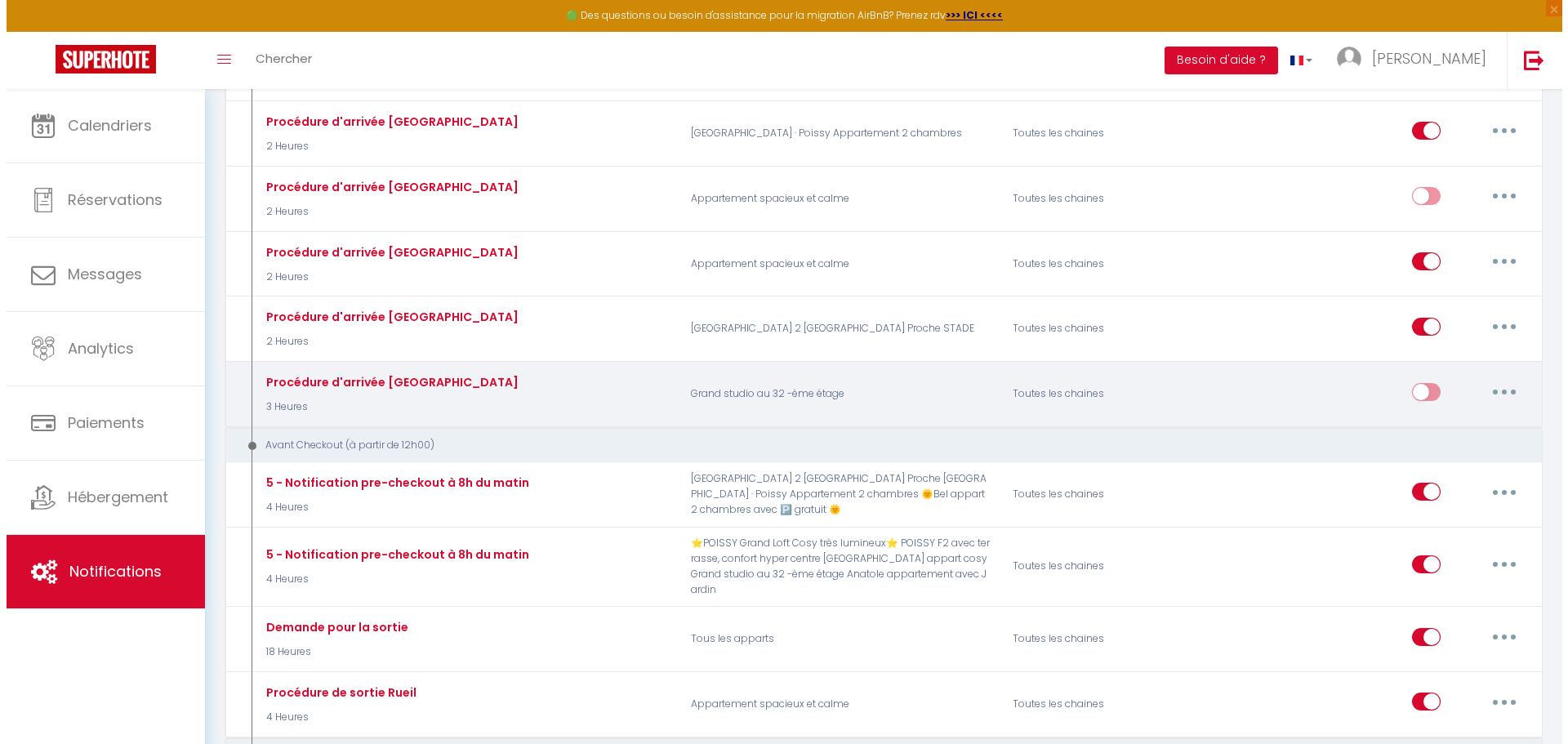
scroll to position [980, 0]
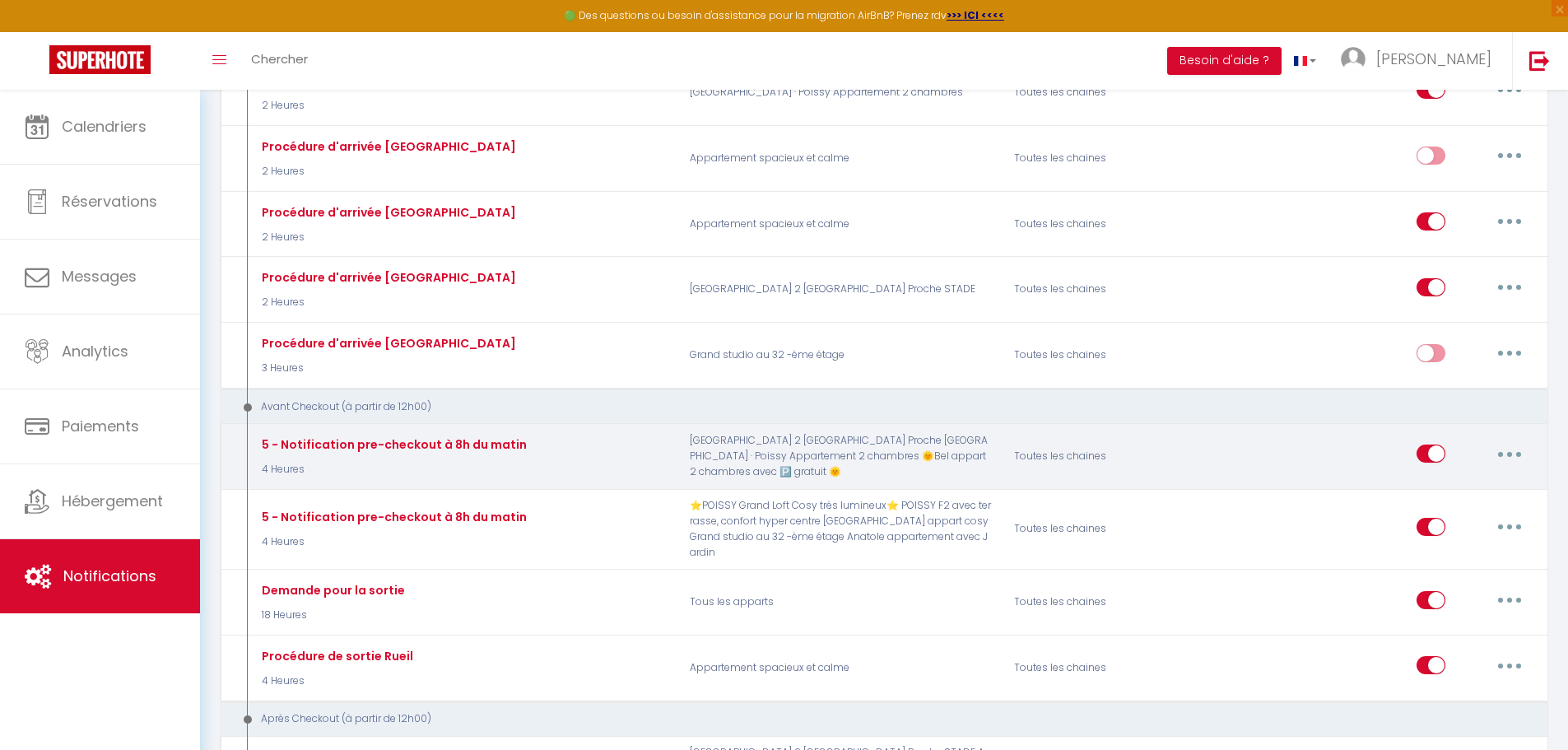
click at [1516, 455] on button "button" at bounding box center [1509, 453] width 46 height 26
click at [1428, 490] on link "Editer" at bounding box center [1467, 491] width 122 height 28
type input "5 - Notification pre-checkout à 8h du matin"
select select "4"
select select "4 Heures"
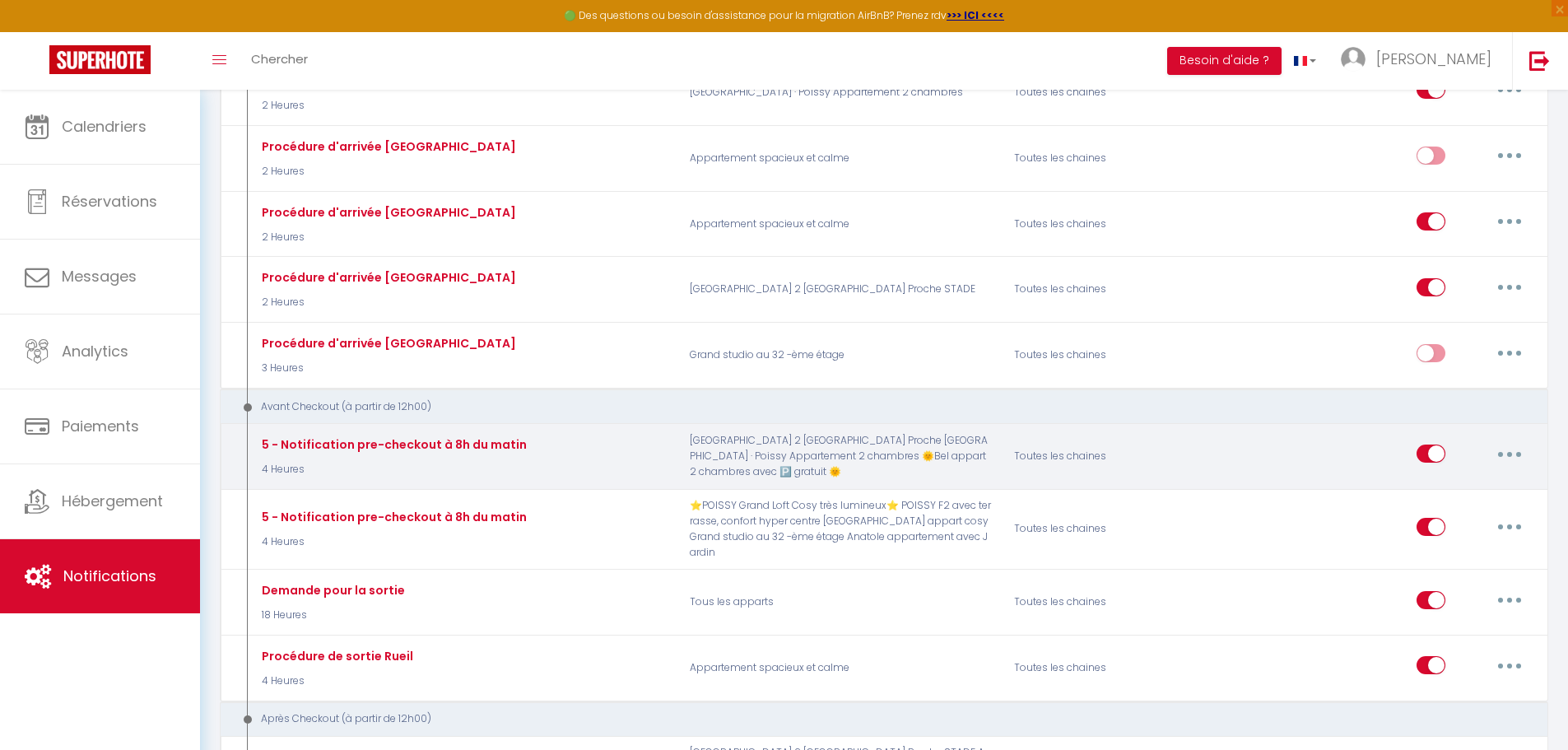
select select "if_booking_is_paid"
checkbox input "true"
checkbox input "false"
radio input "true"
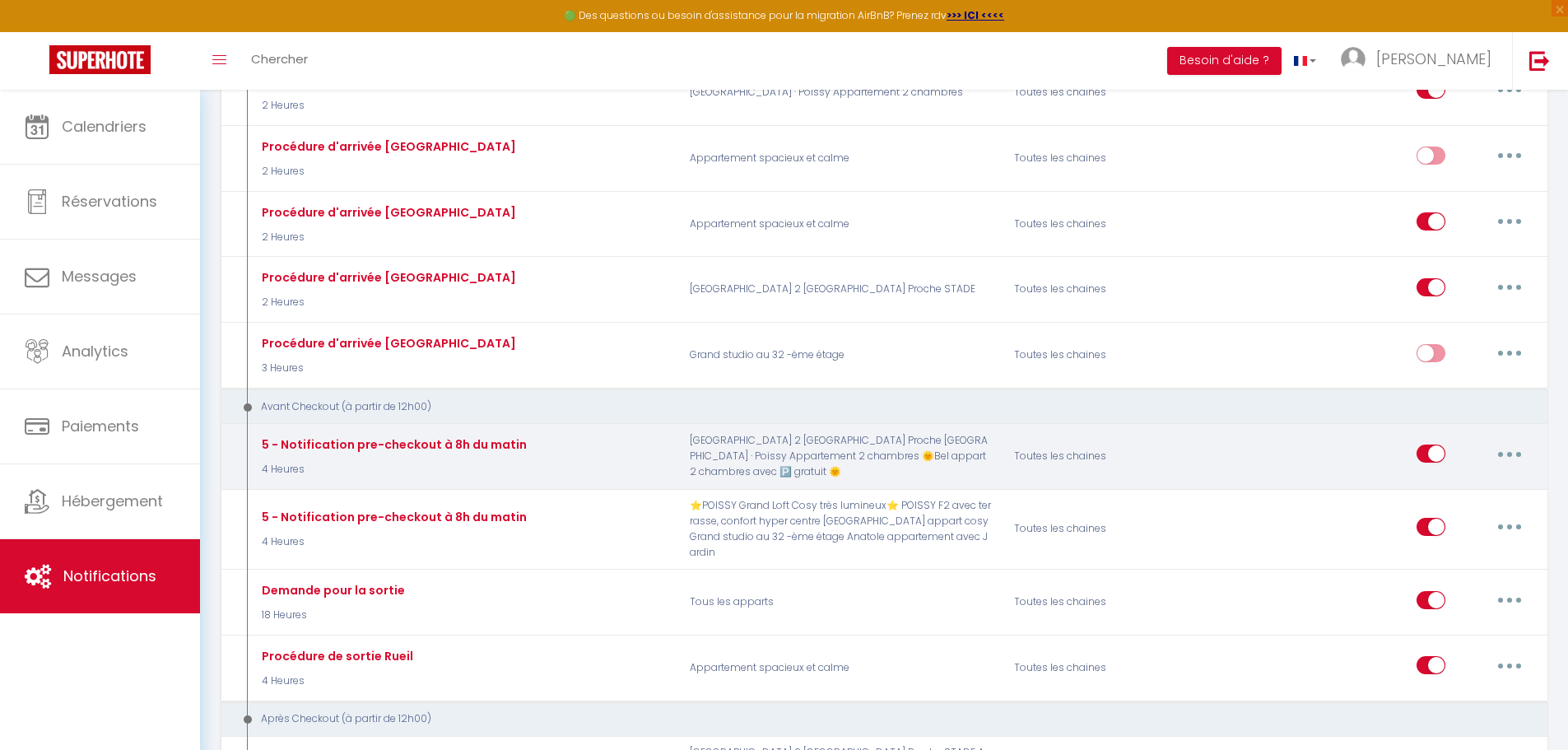
type input "Procédure pour votre départ - [RENTAL:NAME] - [GUEST:FIRST_NAME] [GUEST:NAME]"
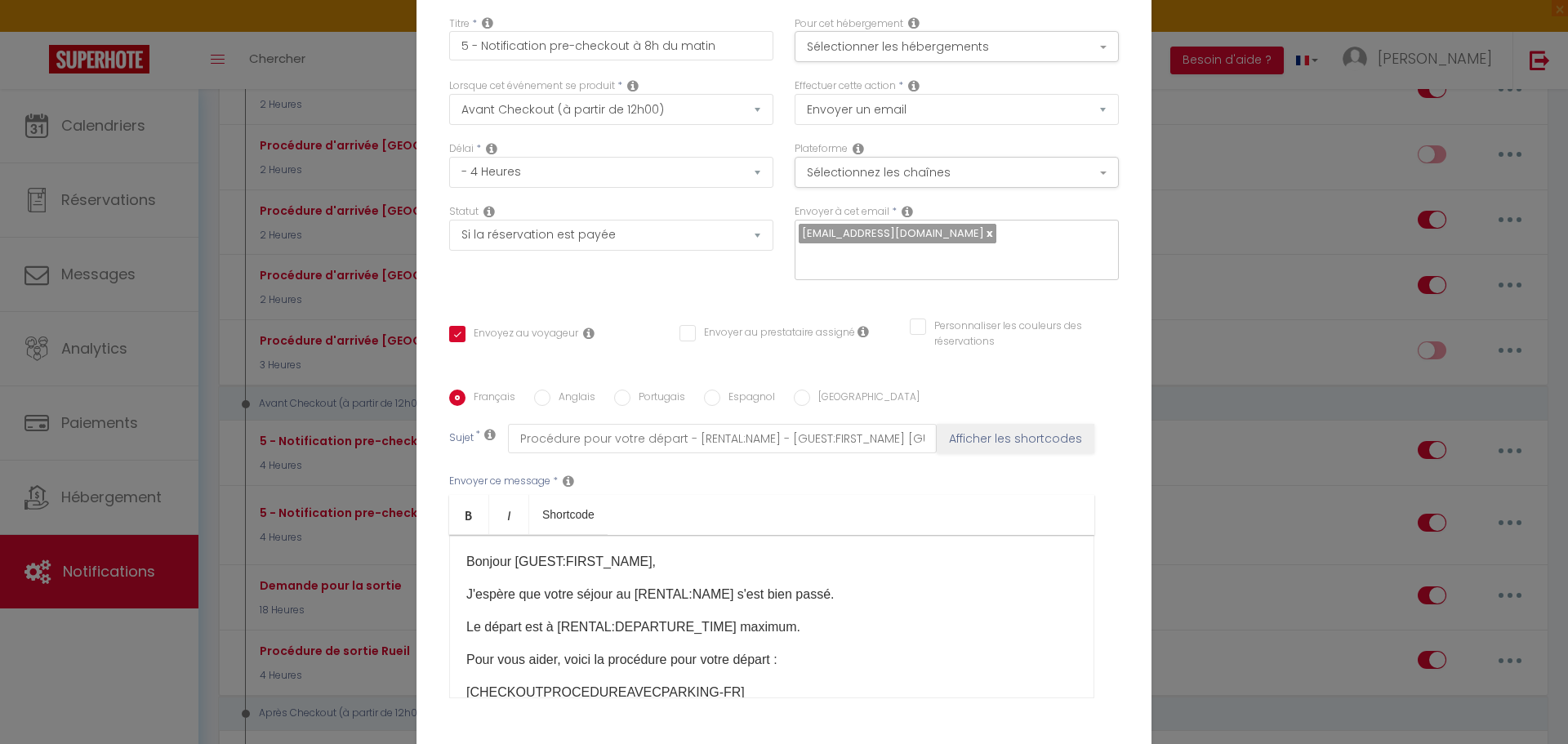
scroll to position [0, 0]
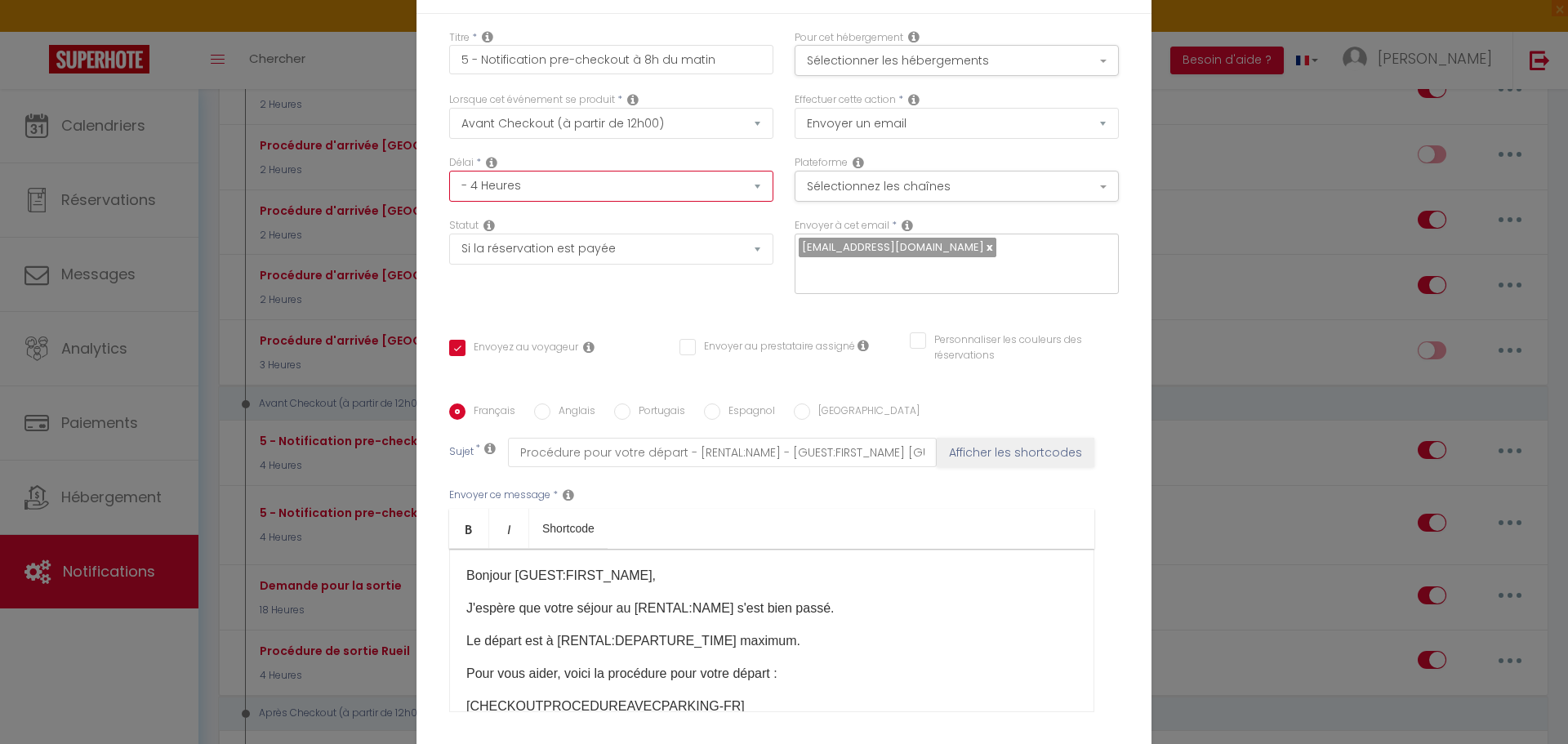
click at [627, 198] on select "Immédiat - 10 Minutes - 1 Heure - 2 Heures - 3 Heures - 4 Heures - 5 Heures - 6…" at bounding box center [611, 186] width 324 height 31
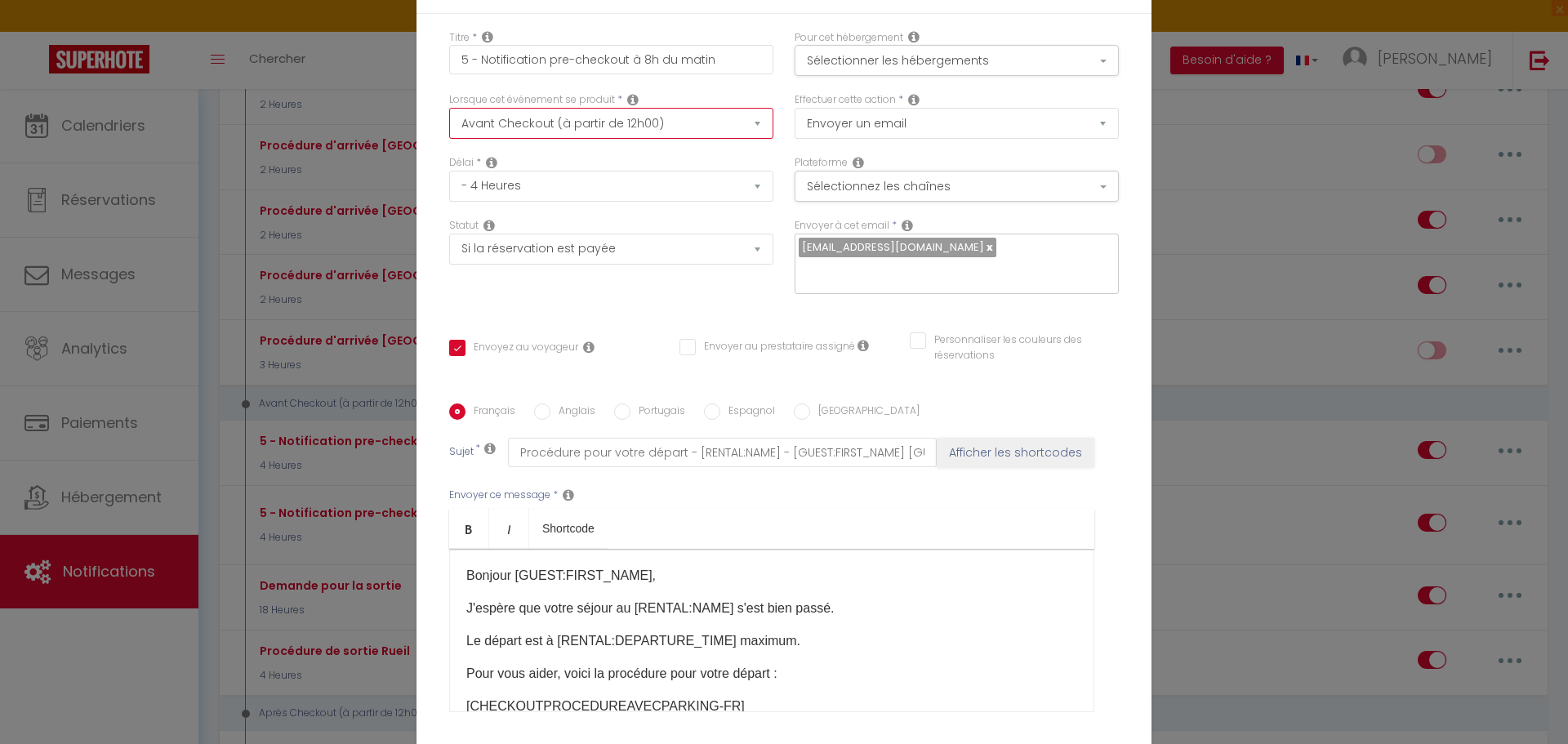
click at [649, 124] on select "Après la réservation Avant Checkin (à partir de 12h00) Après Checkin (à partir …" at bounding box center [611, 123] width 324 height 31
click at [571, 122] on select "Après la réservation Avant Checkin (à partir de 12h00) Après Checkin (à partir …" at bounding box center [611, 123] width 324 height 31
click at [450, 108] on select "Après la réservation Avant Checkin (à partir de 12h00) Après Checkin (à partir …" at bounding box center [611, 123] width 324 height 31
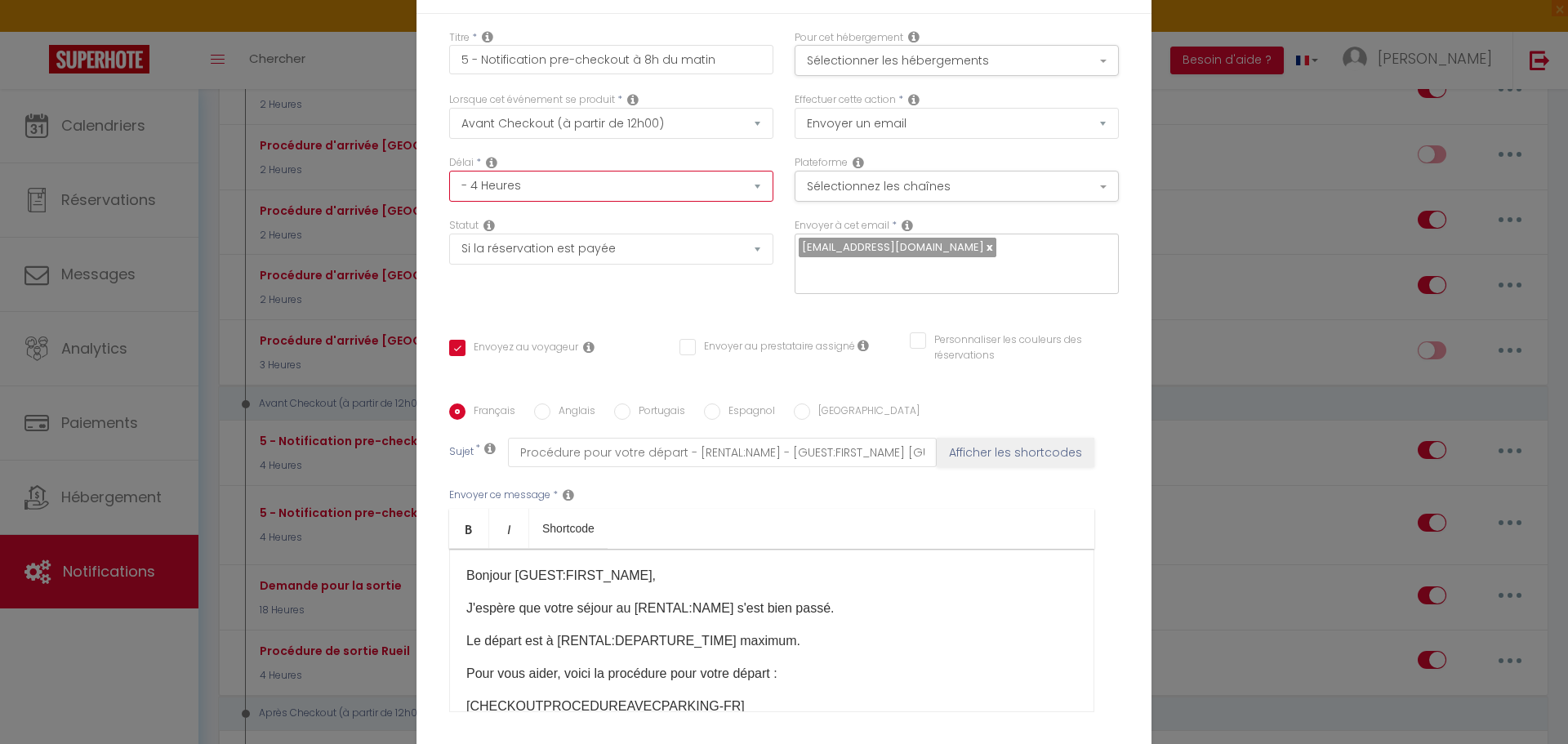
click at [584, 193] on select "Immédiat - 10 Minutes - 1 Heure - 2 Heures - 3 Heures - 4 Heures - 5 Heures - 6…" at bounding box center [611, 186] width 324 height 31
select select "18 Heures"
click at [450, 170] on select "Immédiat - 10 Minutes - 1 Heure - 2 Heures - 3 Heures - 4 Heures - 5 Heures - 6…" at bounding box center [611, 186] width 324 height 31
checkbox input "true"
checkbox input "false"
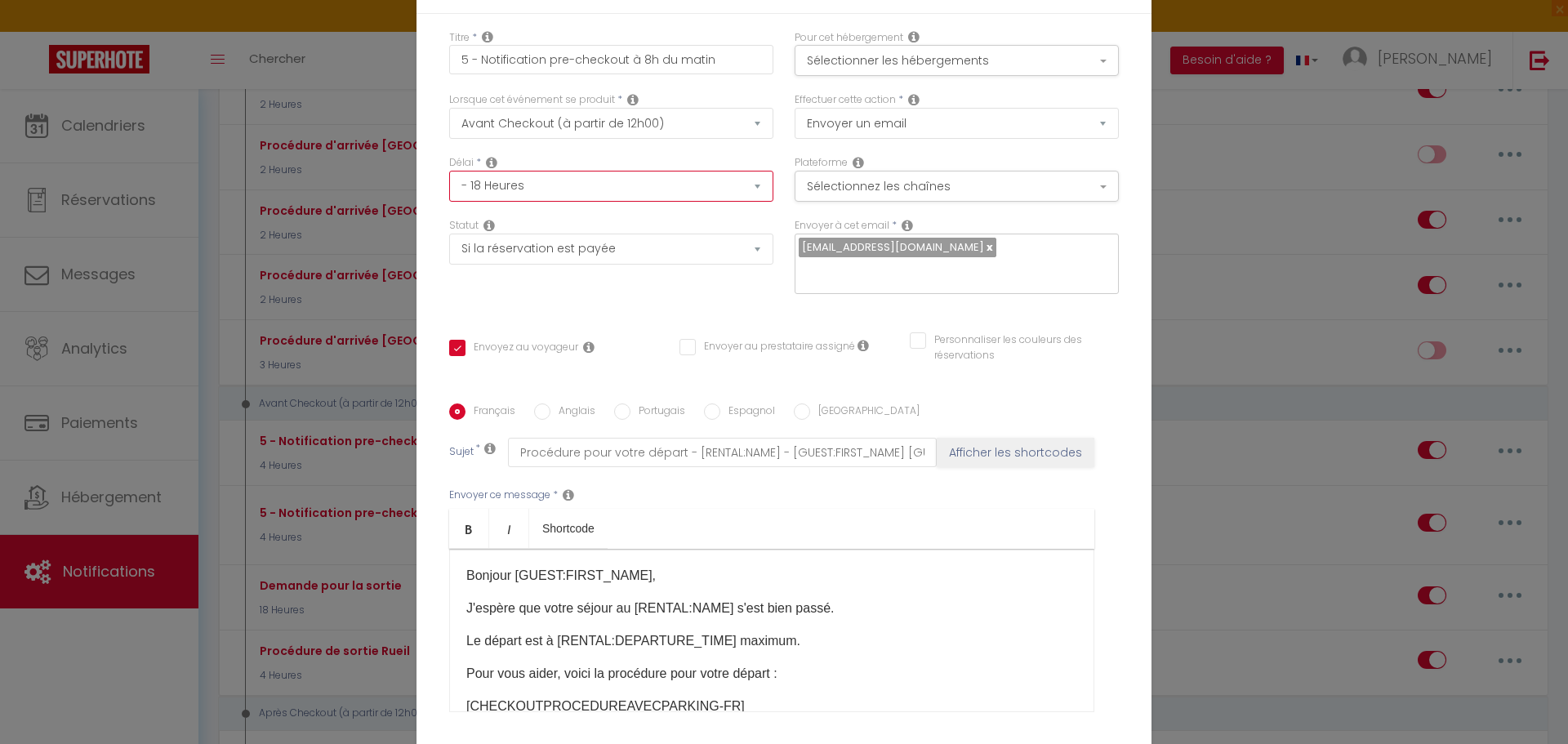
checkbox input "false"
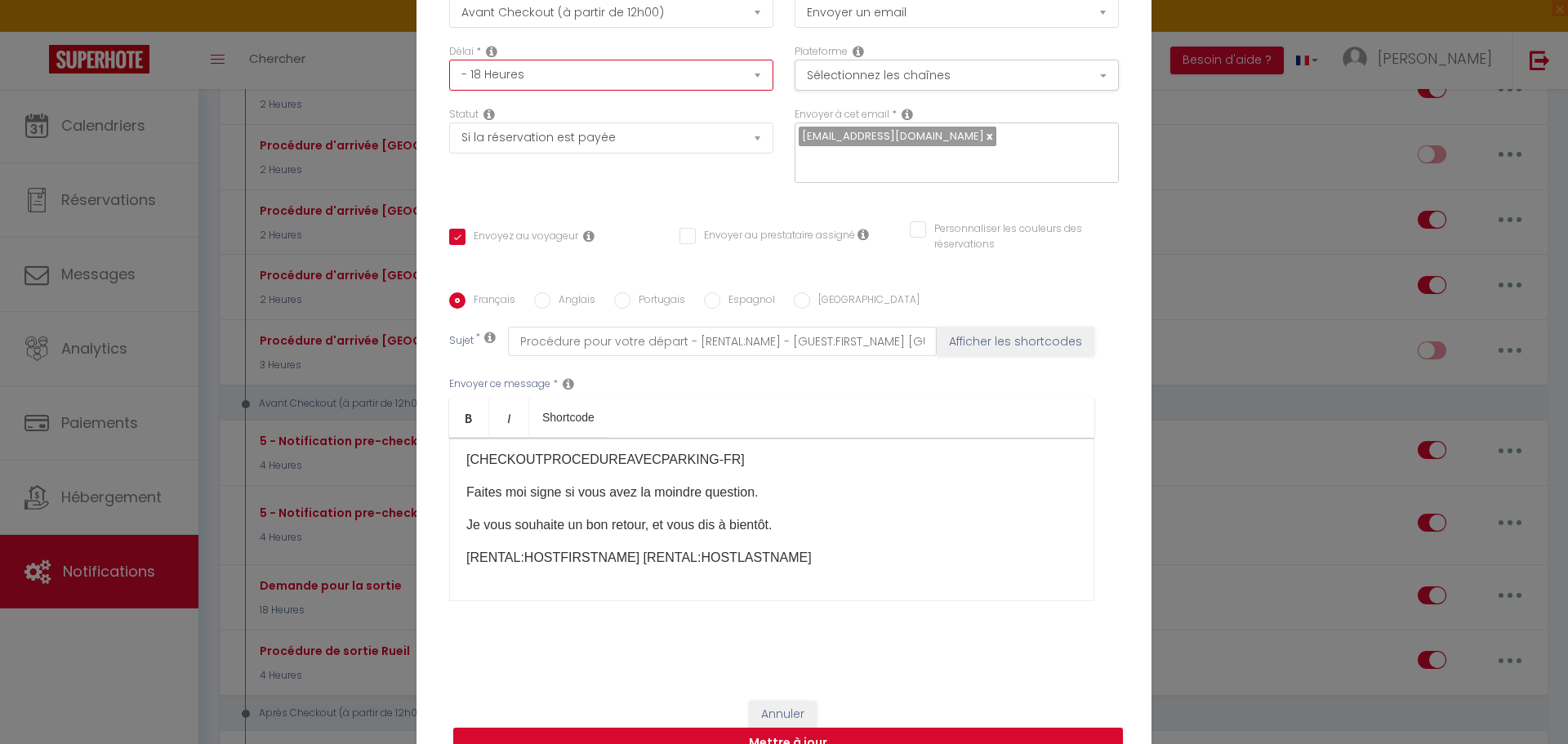
scroll to position [141, 0]
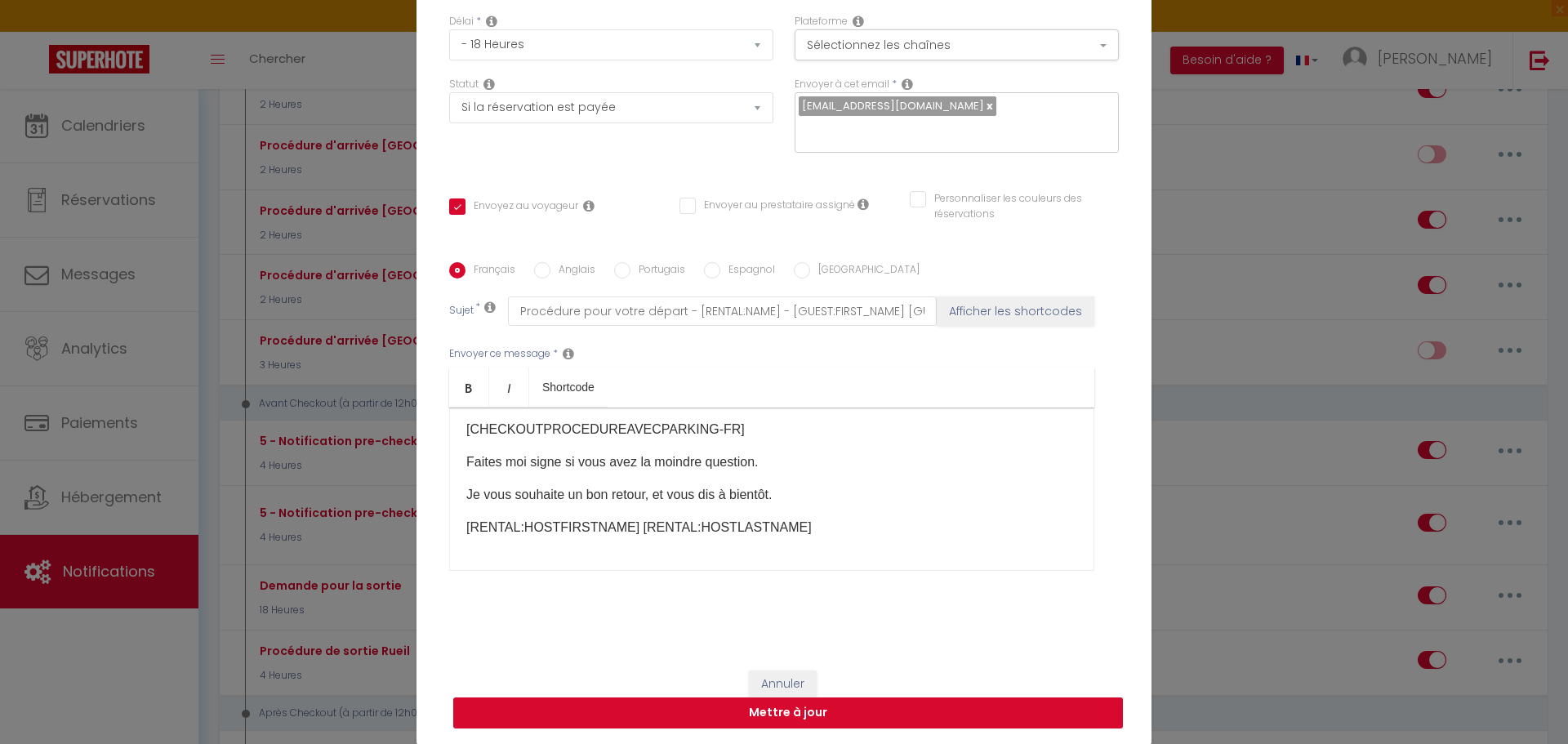
click at [810, 711] on button "Mettre à jour" at bounding box center [788, 712] width 670 height 31
checkbox input "true"
checkbox input "false"
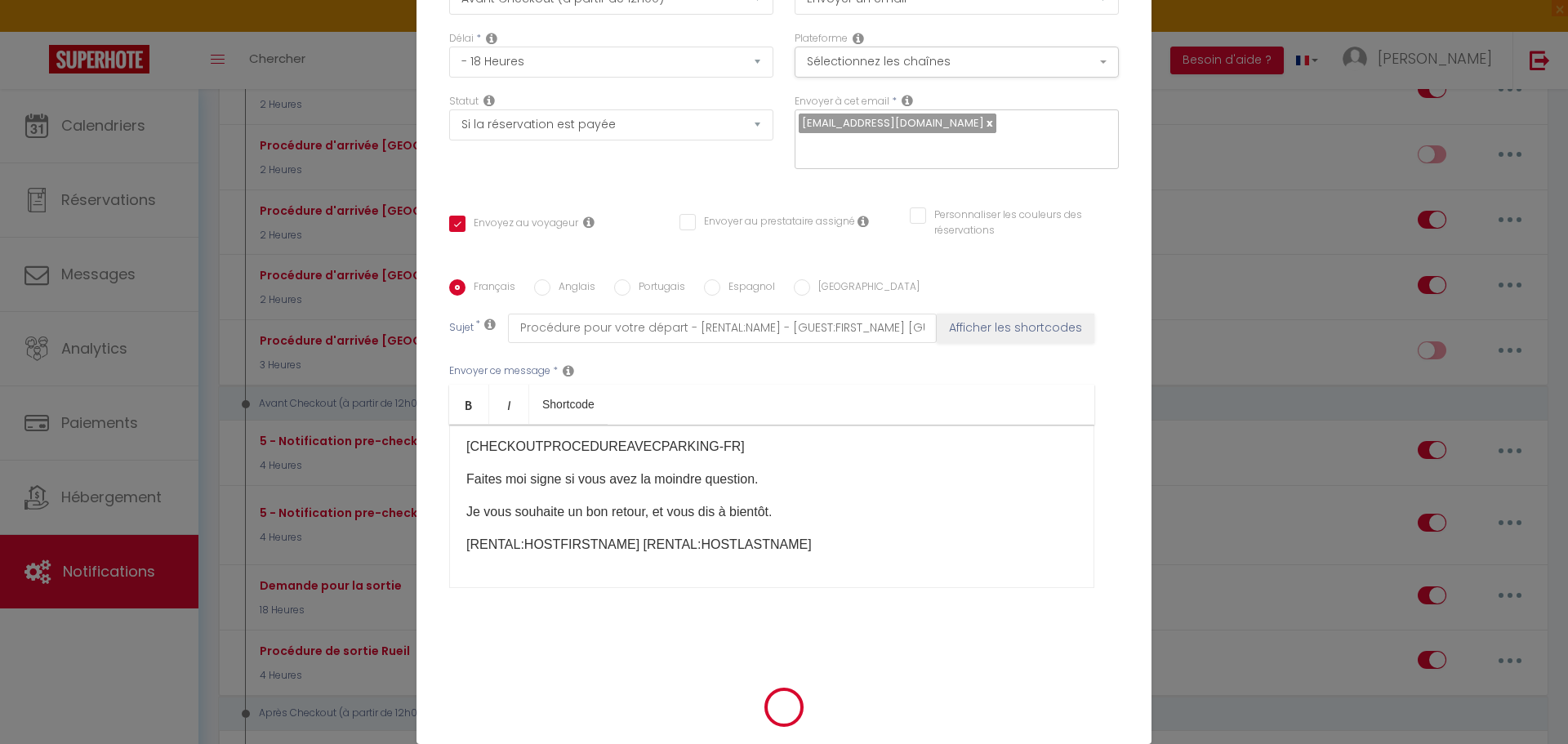
scroll to position [133, 0]
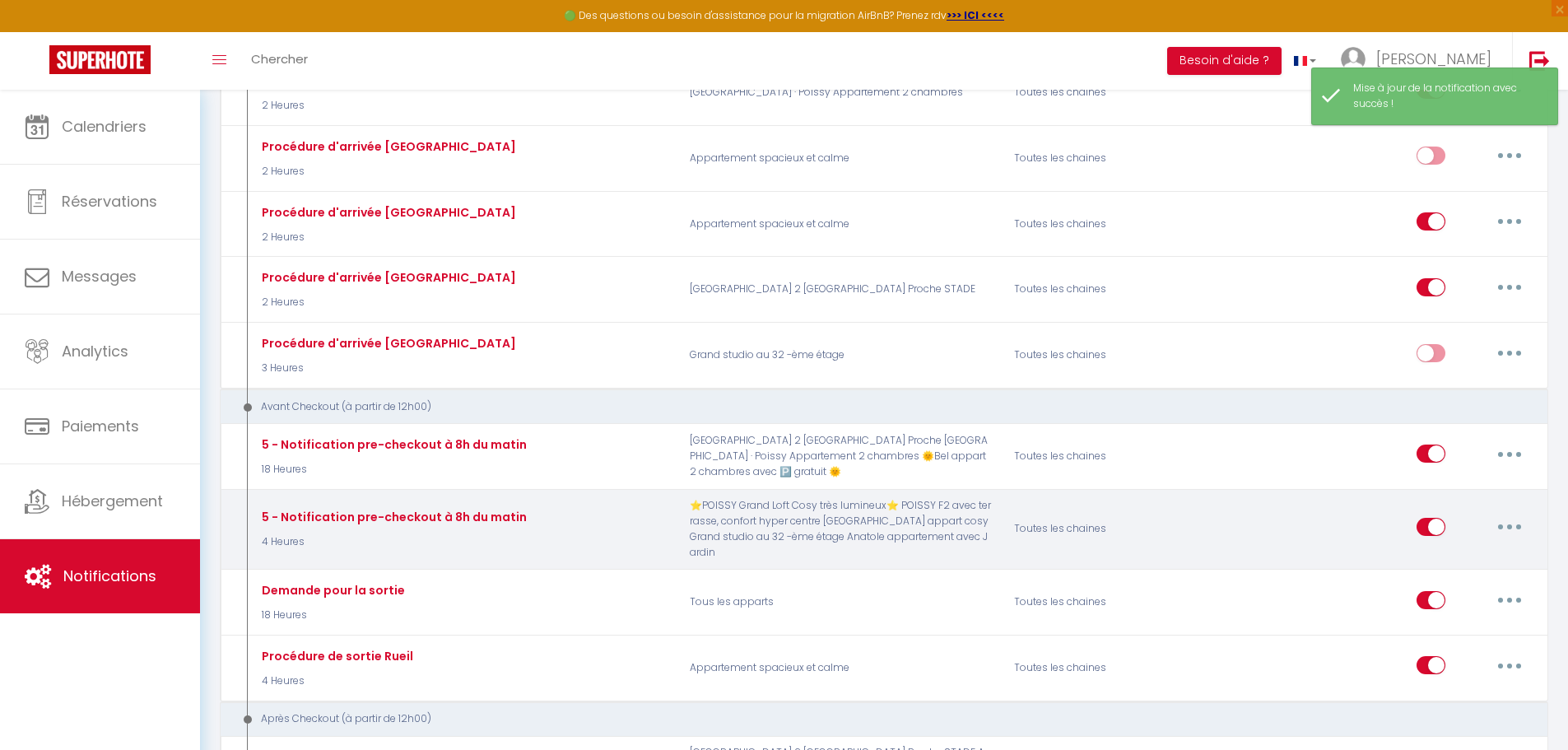
click at [1515, 523] on button "button" at bounding box center [1509, 526] width 46 height 26
click at [1444, 563] on link "Editer" at bounding box center [1467, 564] width 122 height 28
type input "5 - Notification pre-checkout à 8h du matin"
select select "4"
select select "4 Heures"
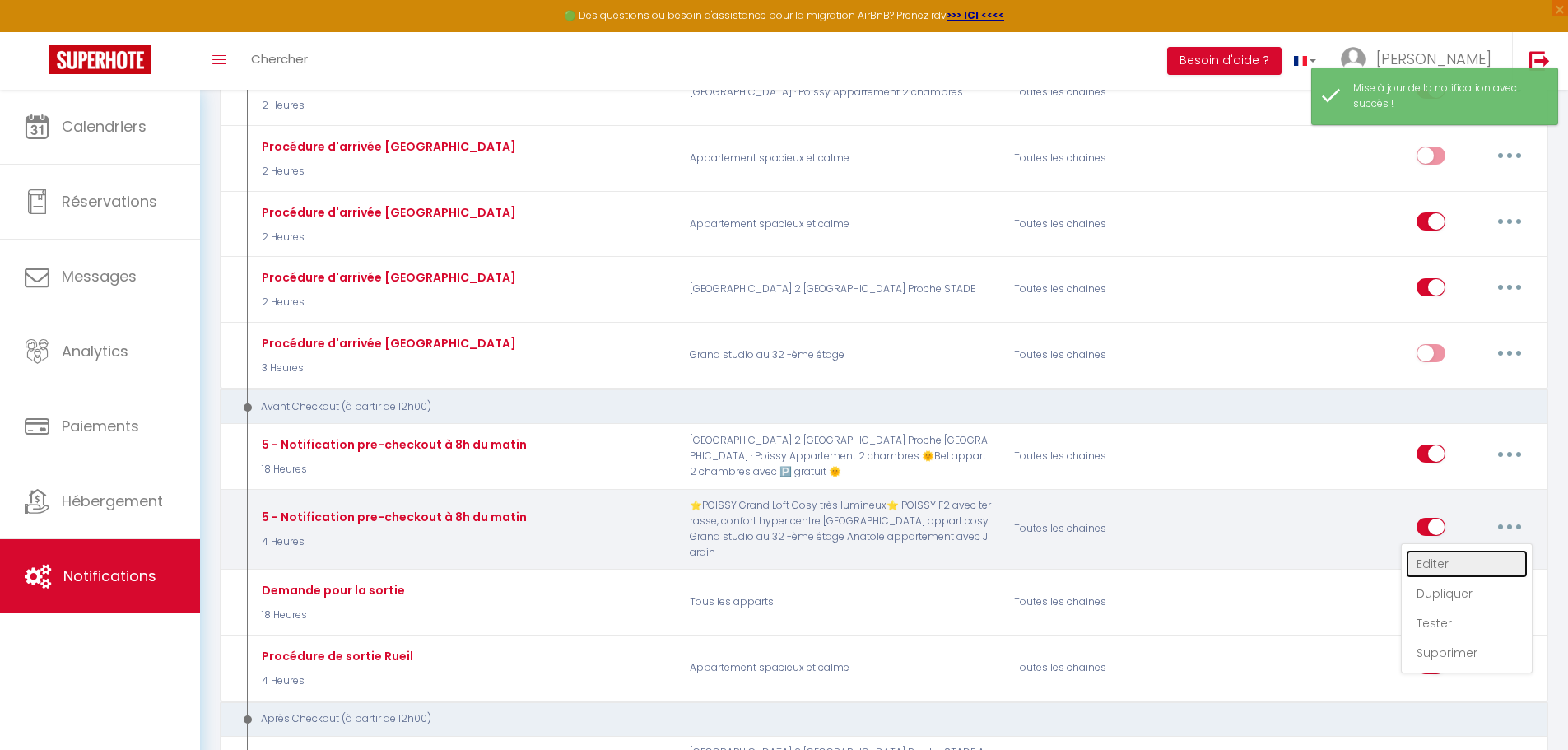
select select "if_booking_is_paid"
checkbox input "true"
checkbox input "false"
radio input "true"
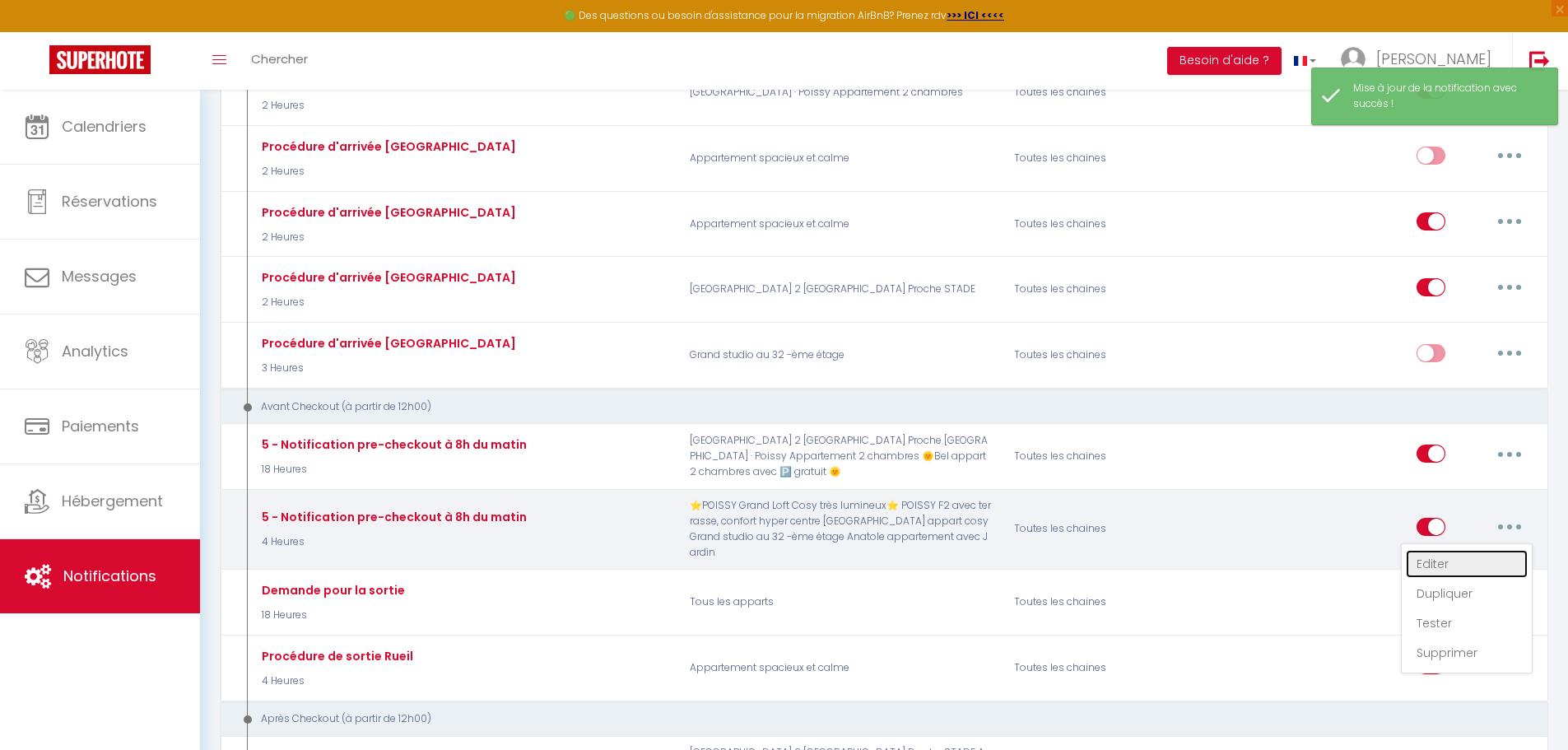
type input "Procédure pour votre départ - [RENTAL:NAME] - [GUEST:FIRST_NAME] [GUEST:NAME]"
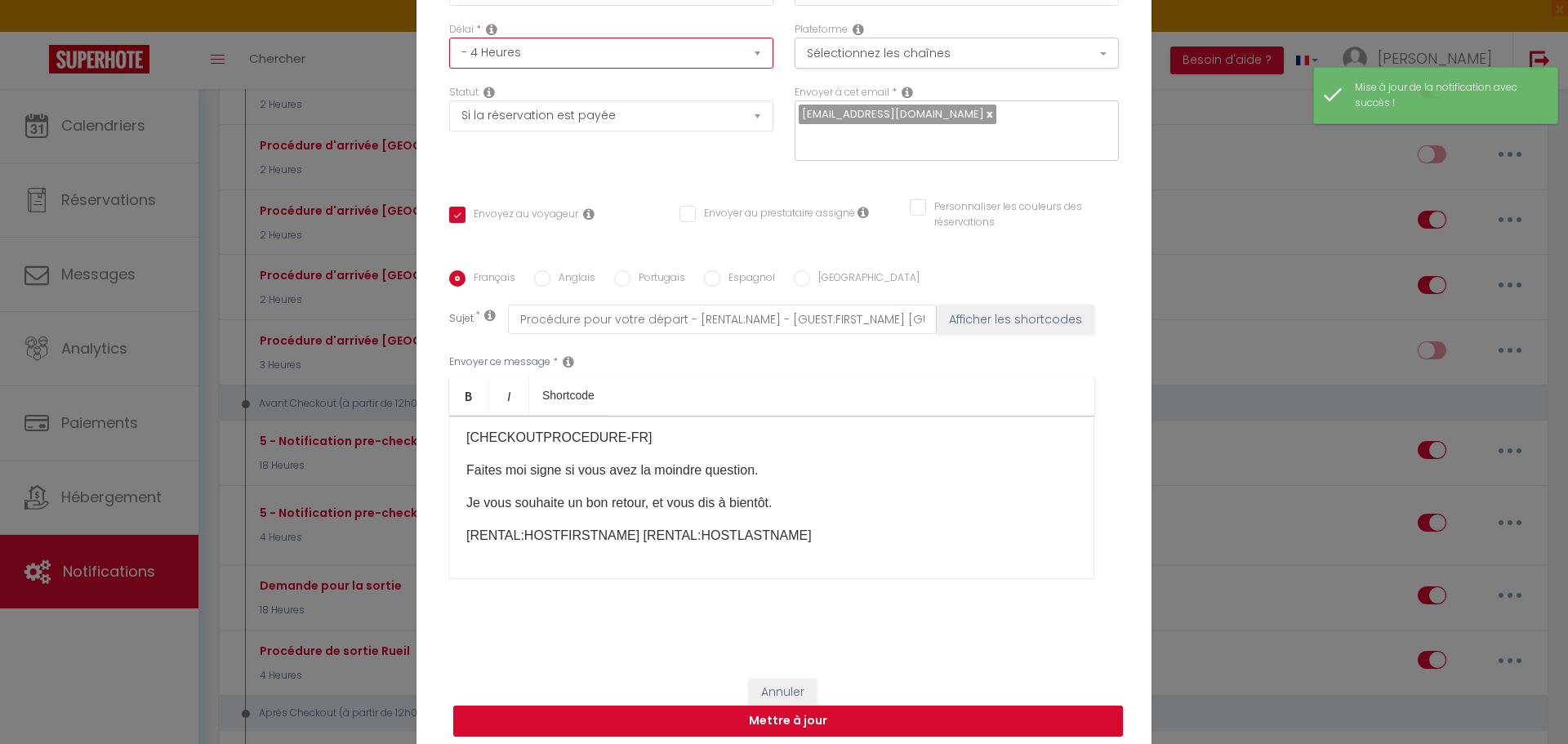
click at [578, 51] on select "Immédiat - 10 Minutes - 1 Heure - 2 Heures - 3 Heures - 4 Heures - 5 Heures - 6…" at bounding box center [611, 53] width 324 height 31
select select "18 Heures"
click at [450, 38] on select "Immédiat - 10 Minutes - 1 Heure - 2 Heures - 3 Heures - 4 Heures - 5 Heures - 6…" at bounding box center [611, 53] width 324 height 31
checkbox input "true"
checkbox input "false"
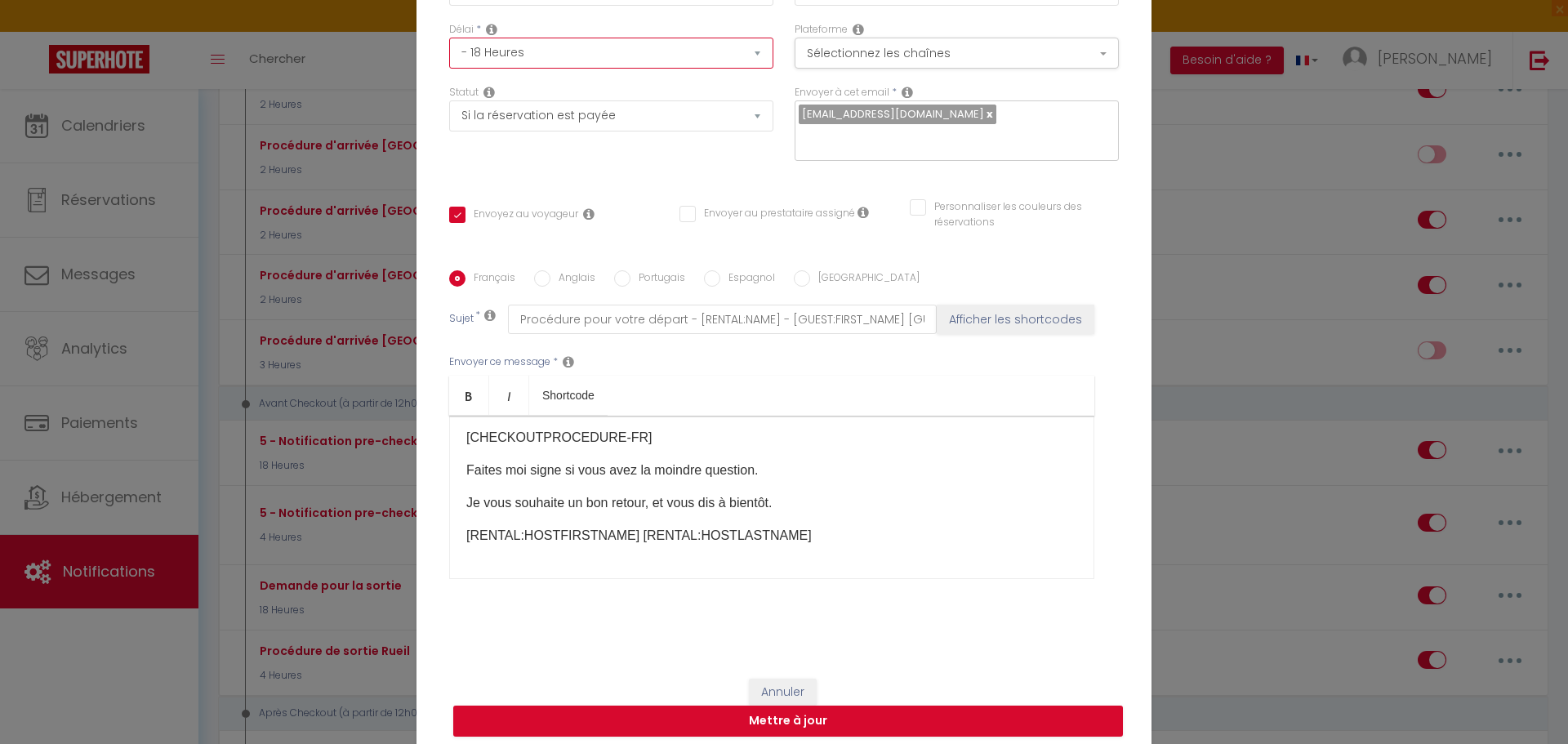
checkbox input "false"
click at [777, 729] on button "Mettre à jour" at bounding box center [788, 721] width 670 height 31
checkbox input "true"
checkbox input "false"
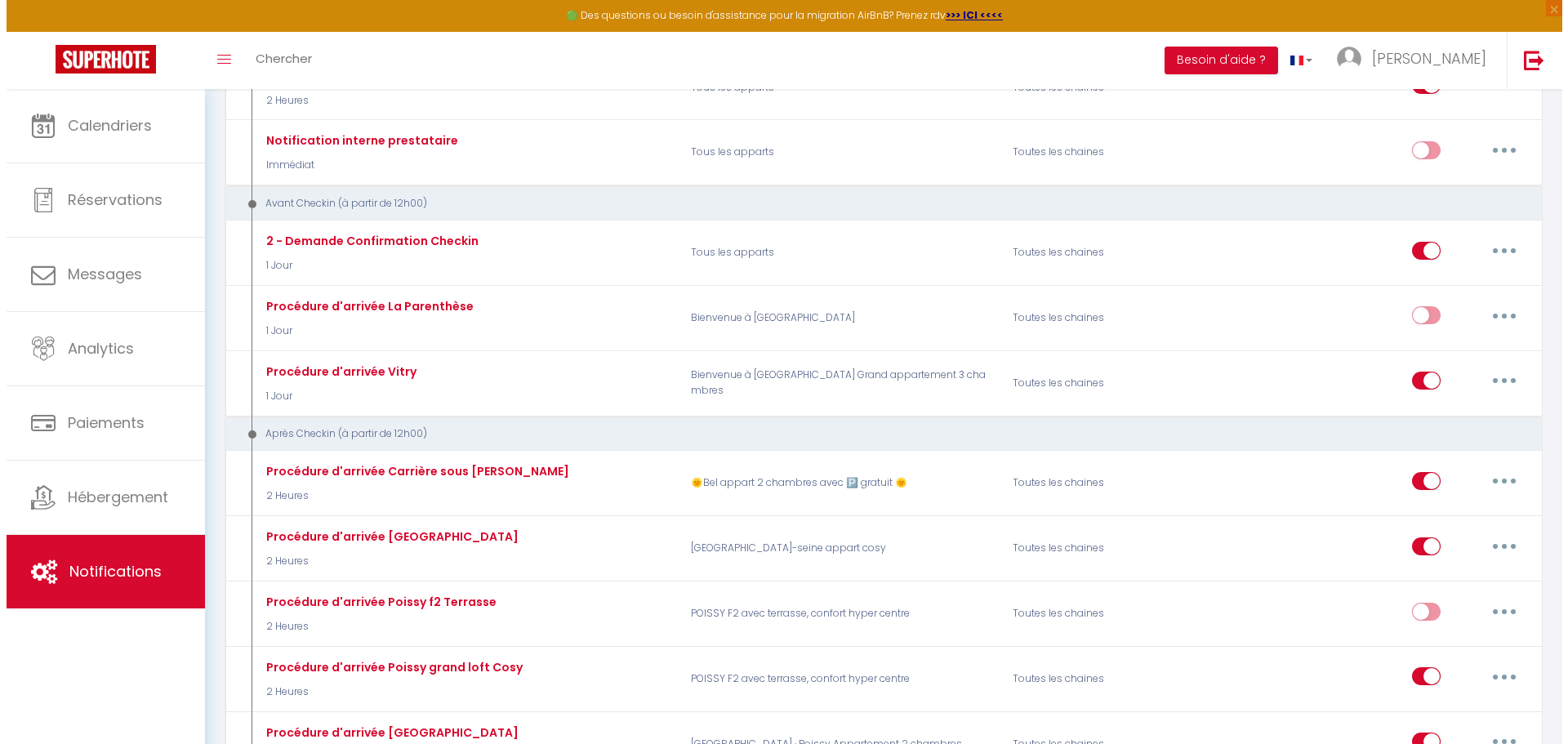
scroll to position [326, 0]
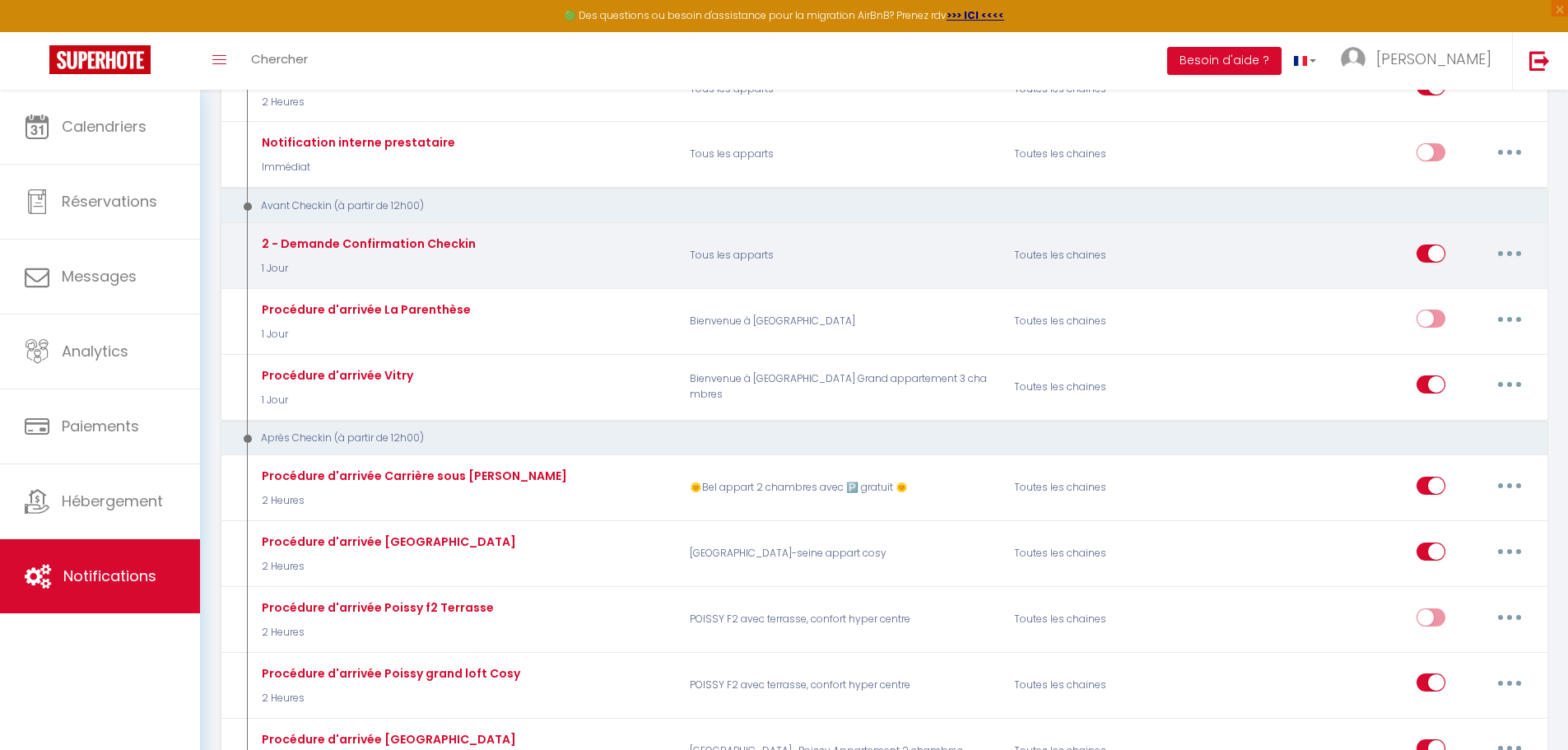
click at [1516, 254] on button "button" at bounding box center [1509, 253] width 46 height 26
click at [1421, 291] on link "Editer" at bounding box center [1467, 290] width 122 height 28
type input "2 - Demande Confirmation Checkin"
checkbox input "true"
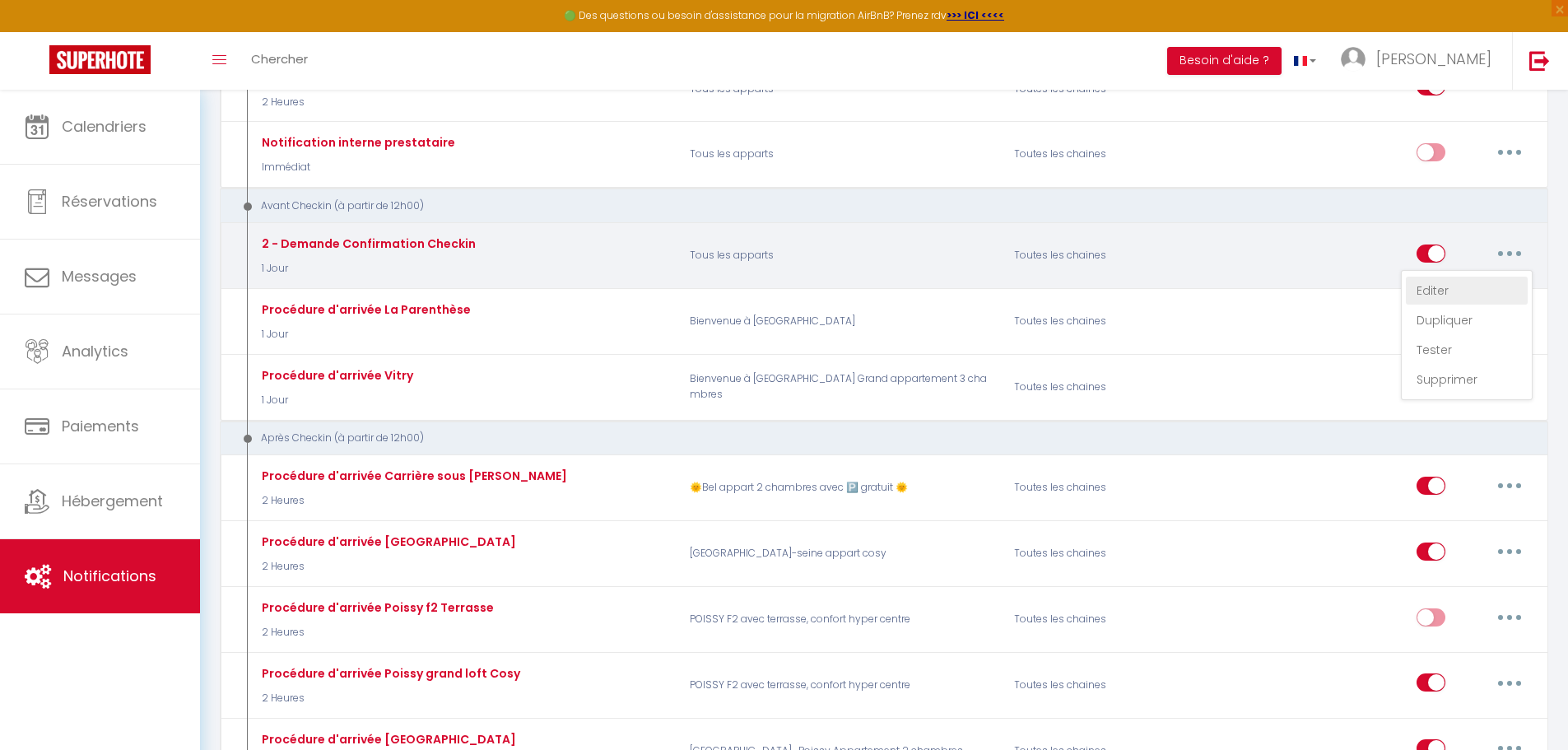
checkbox input "true"
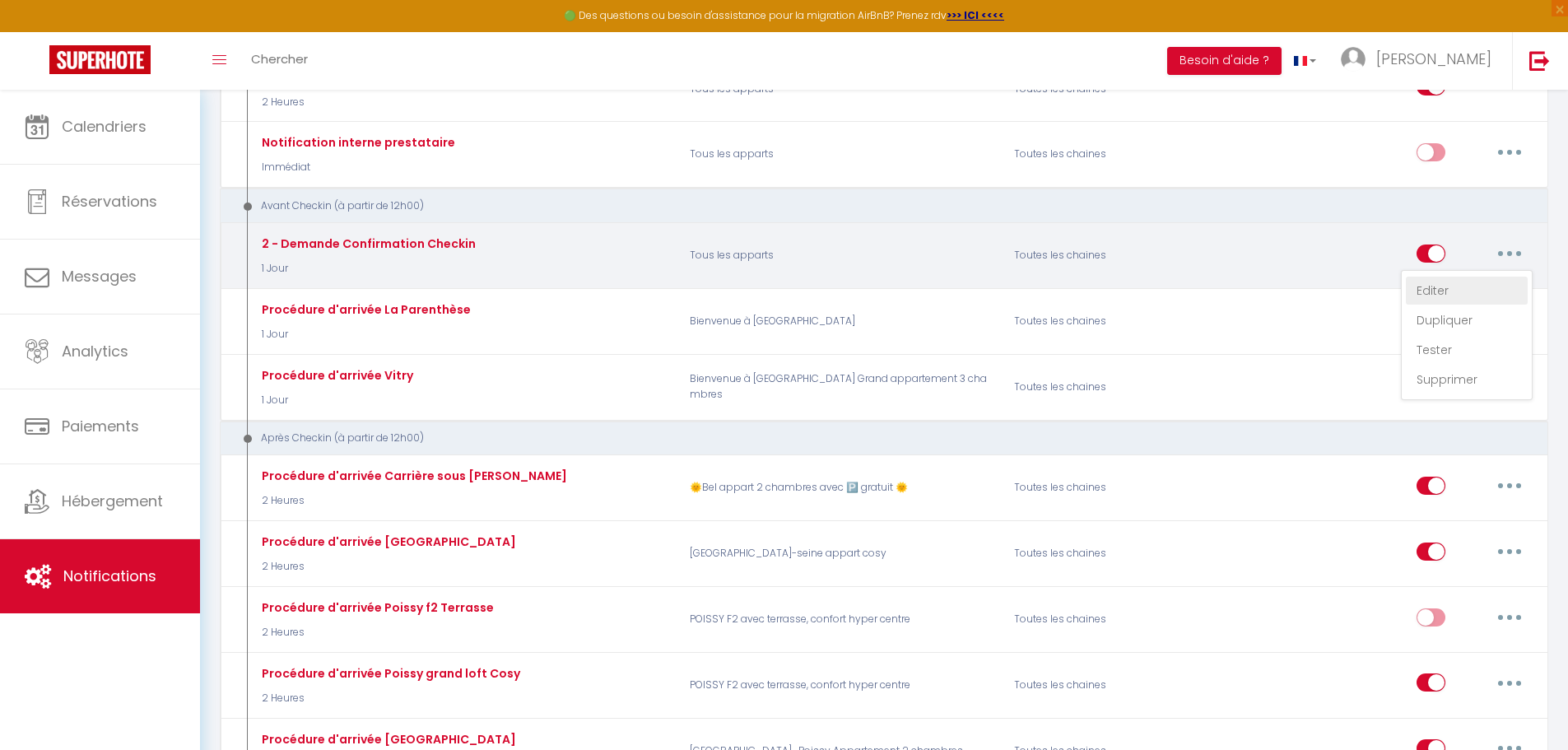
checkbox input "true"
select select "1 Jour"
select select "if_booking_is_paid"
checkbox input "true"
checkbox input "false"
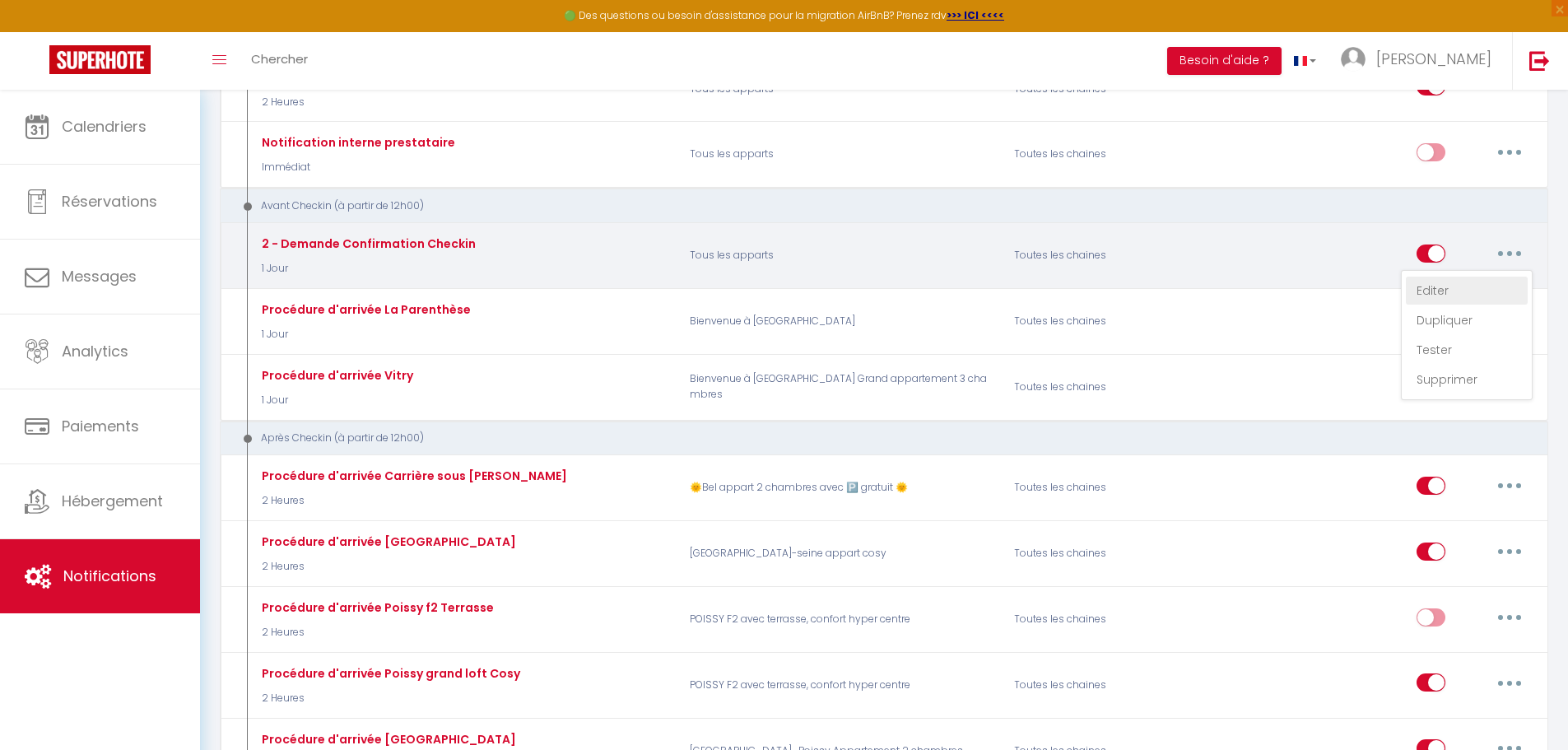
checkbox input "false"
radio input "true"
type input "Procédure pour le checkin - [RENTAL:NAME]"
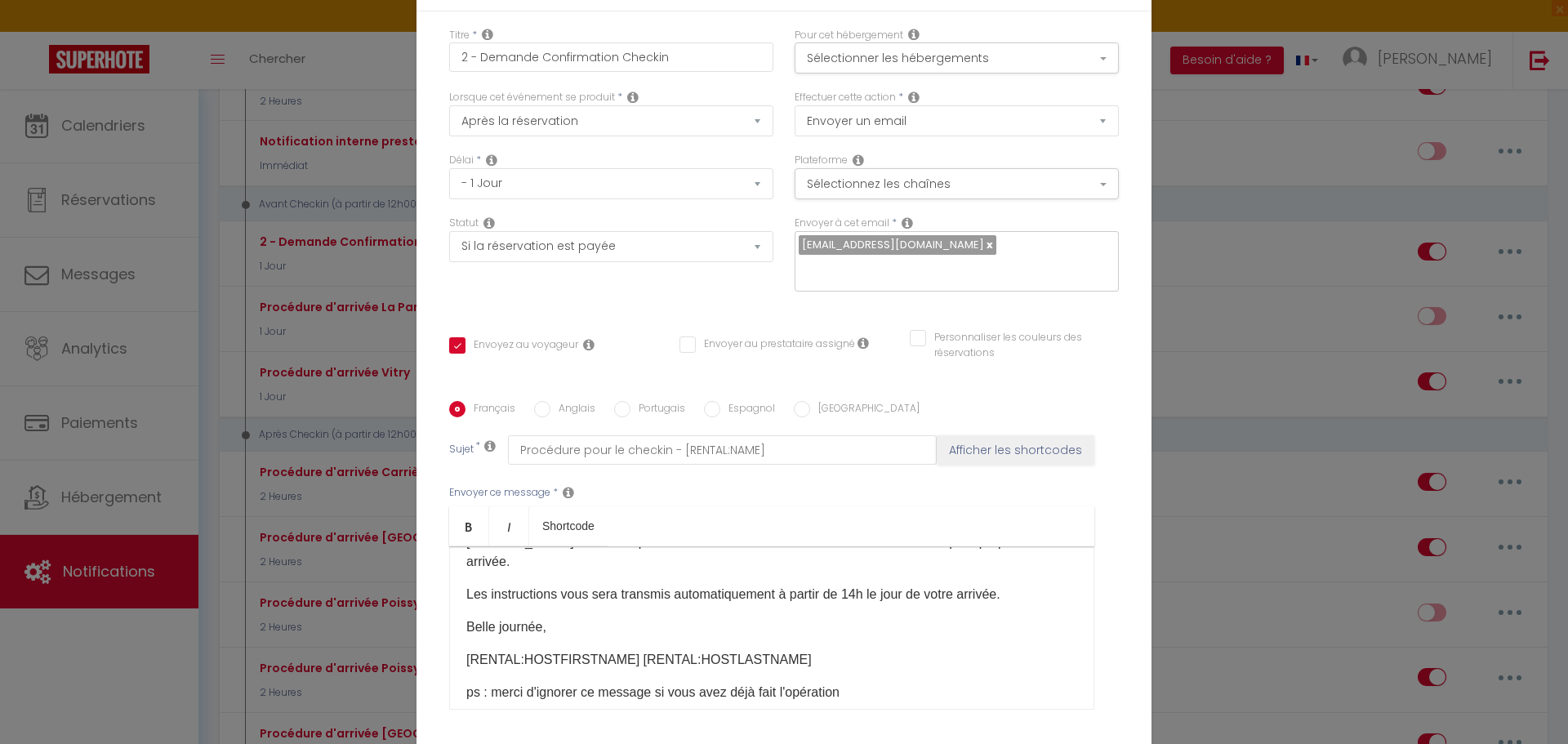
scroll to position [0, 0]
click at [938, 65] on button "Sélectionner les hébergements" at bounding box center [956, 61] width 324 height 31
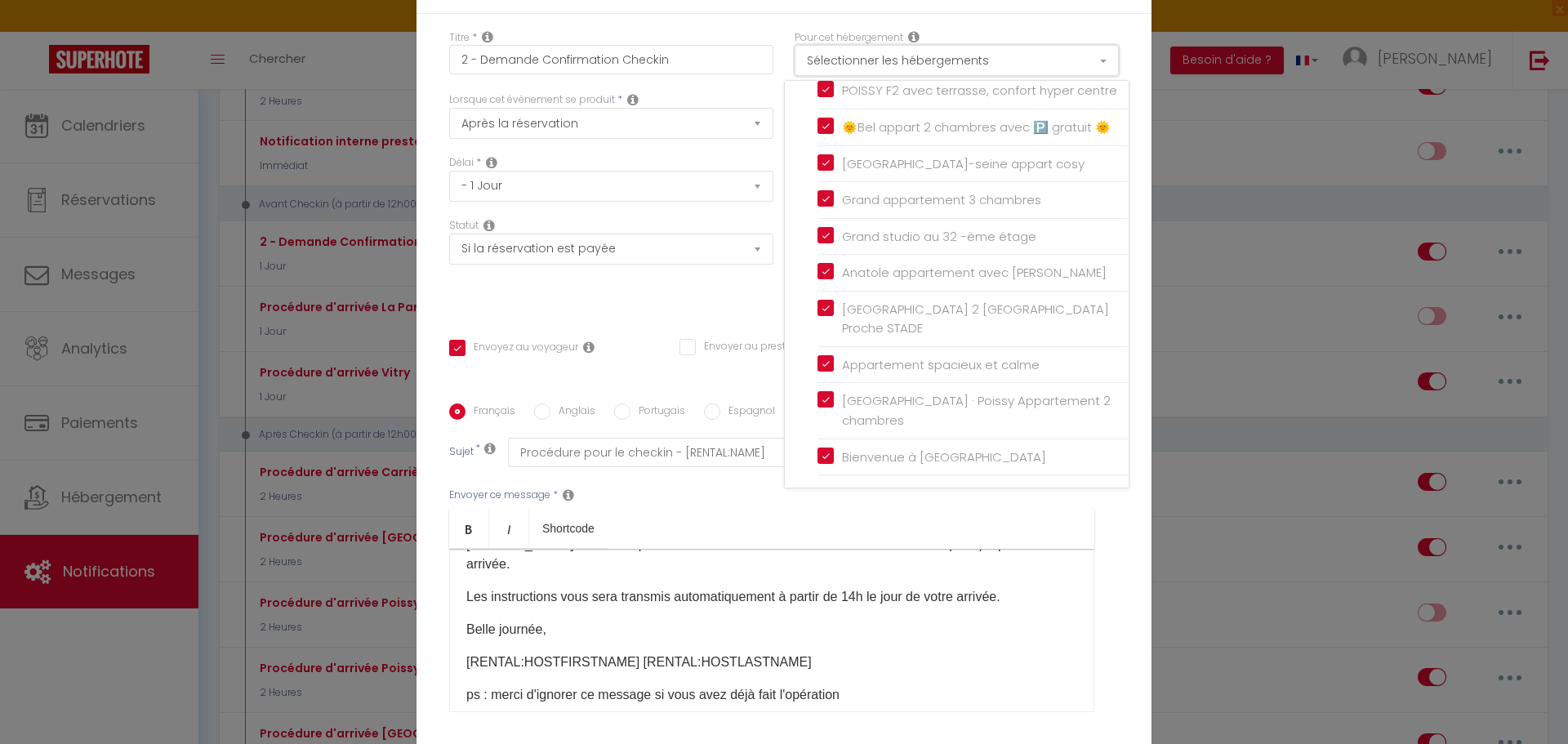
click at [938, 65] on button "Sélectionner les hébergements" at bounding box center [956, 61] width 324 height 31
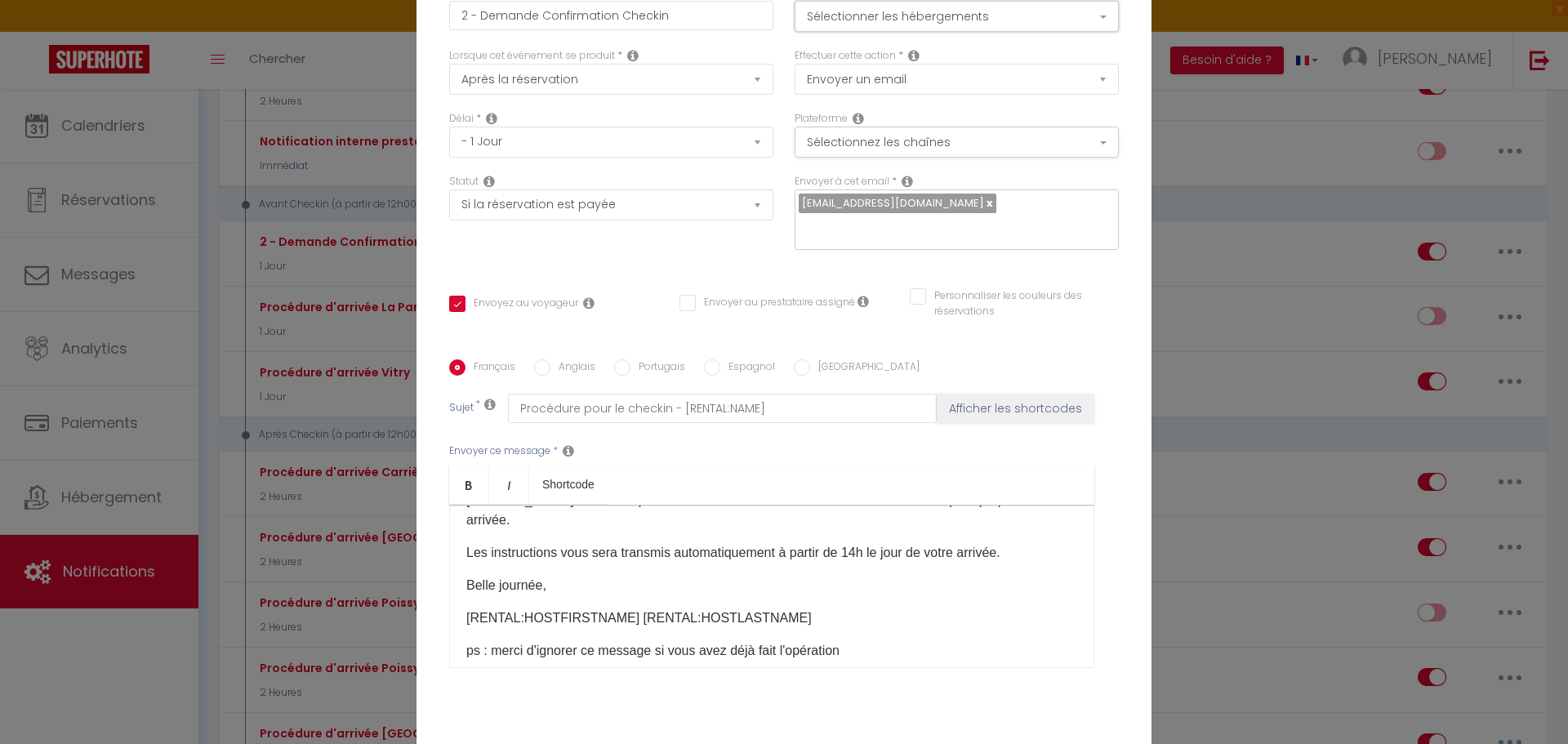
scroll to position [141, 0]
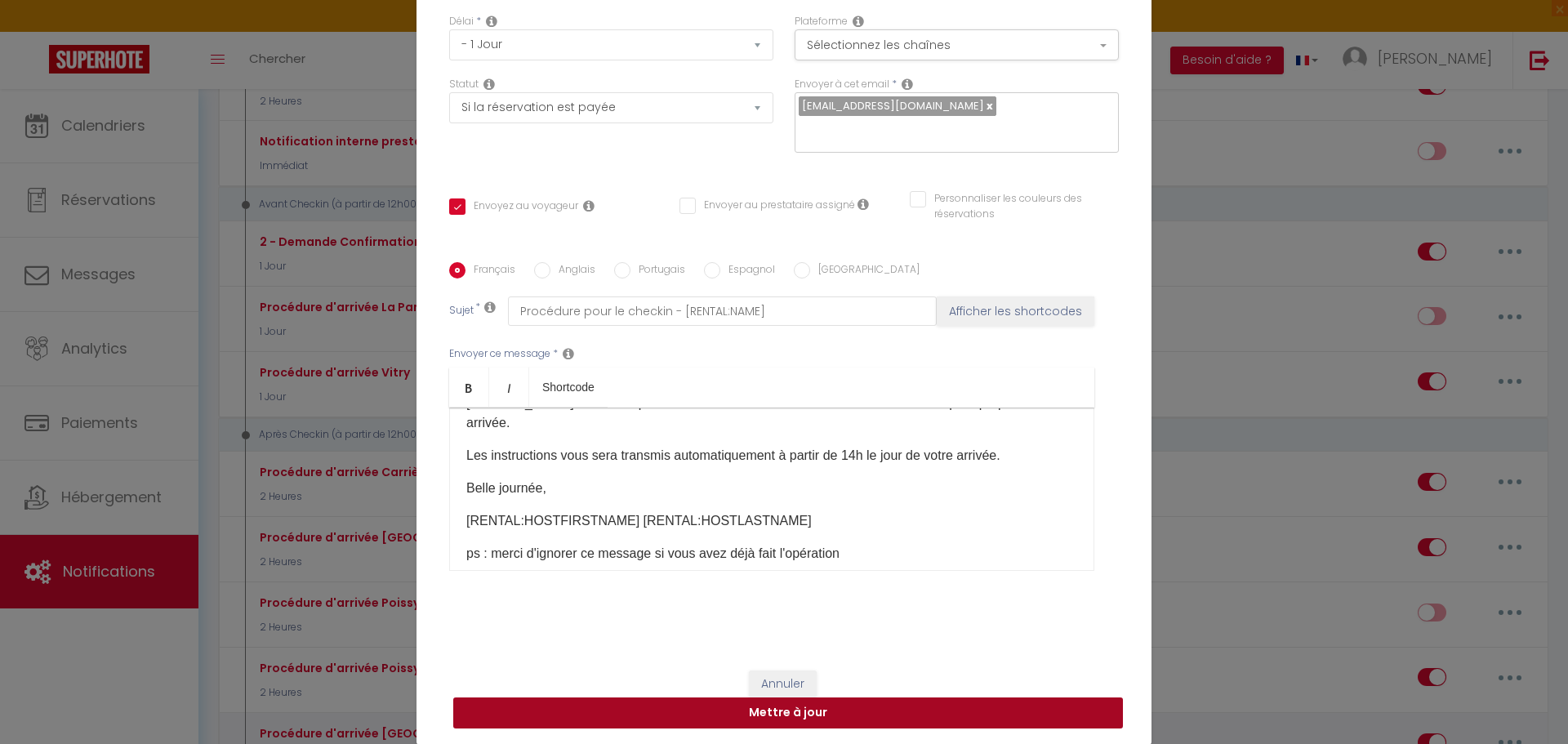
click at [803, 713] on button "Mettre à jour" at bounding box center [788, 712] width 670 height 31
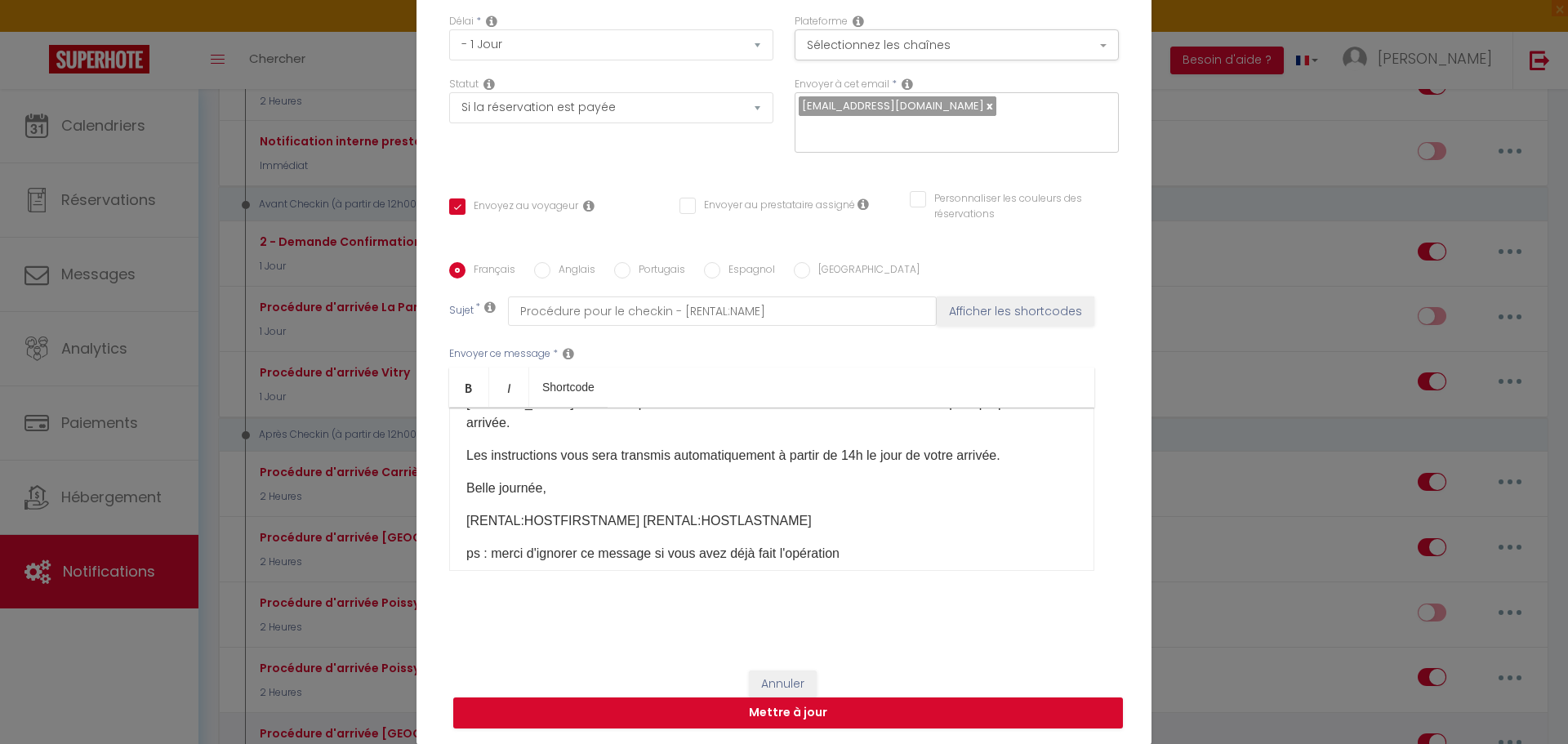
checkbox input "true"
checkbox input "false"
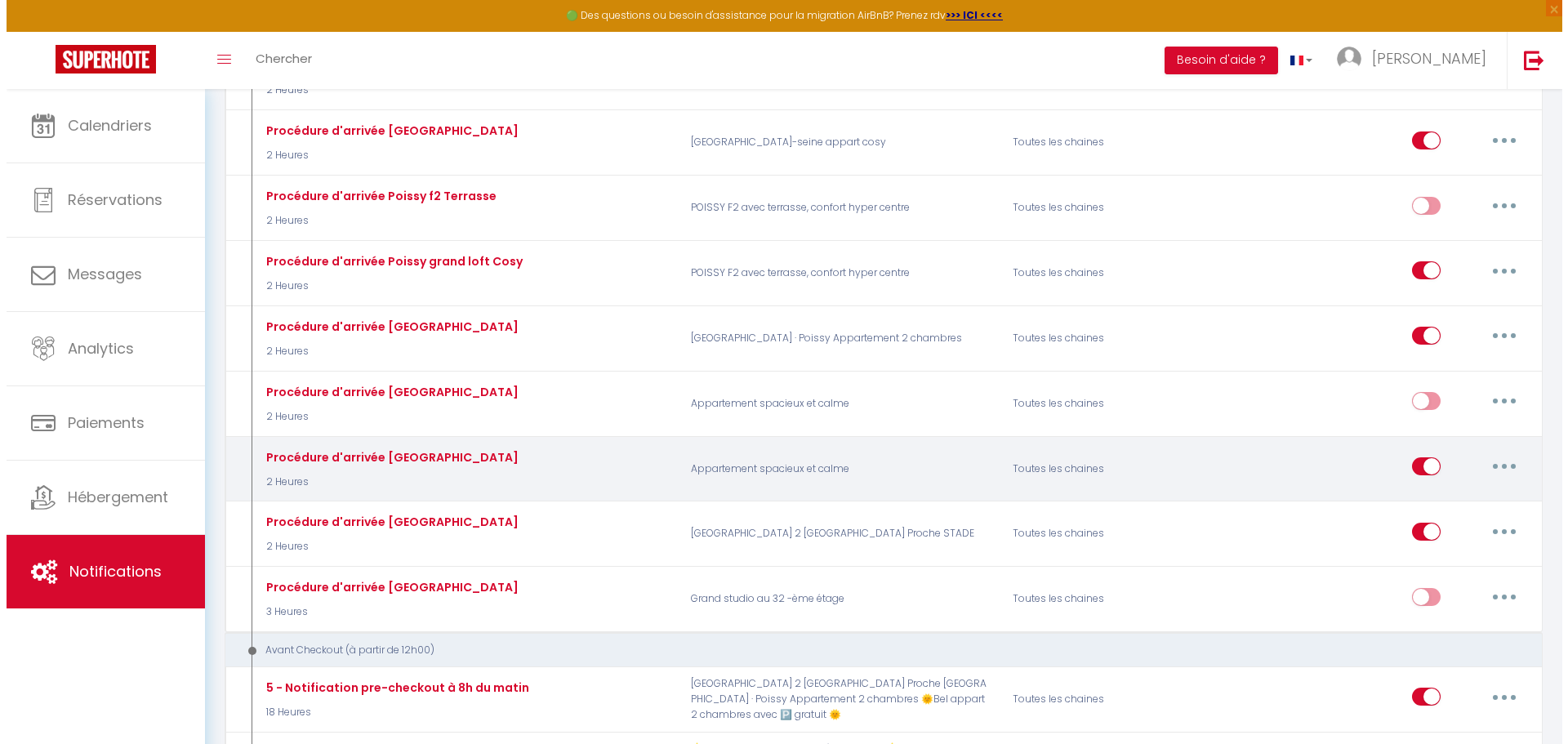
scroll to position [734, 0]
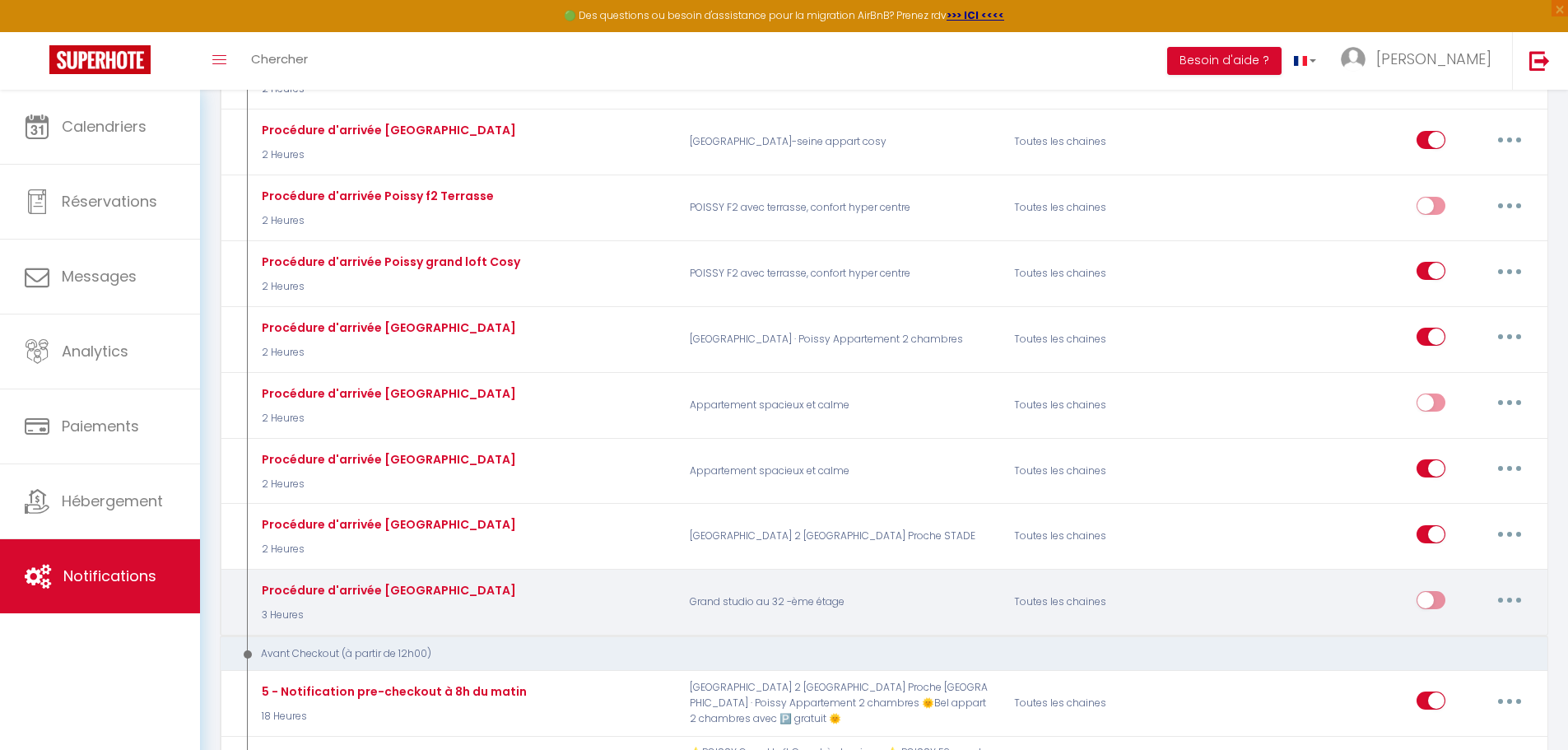
click at [1502, 597] on button "button" at bounding box center [1509, 600] width 46 height 26
click at [1429, 639] on link "Editer" at bounding box center [1467, 636] width 122 height 28
type input "Procédure d'arrivée [GEOGRAPHIC_DATA]"
select select "3"
select select "3 Heures"
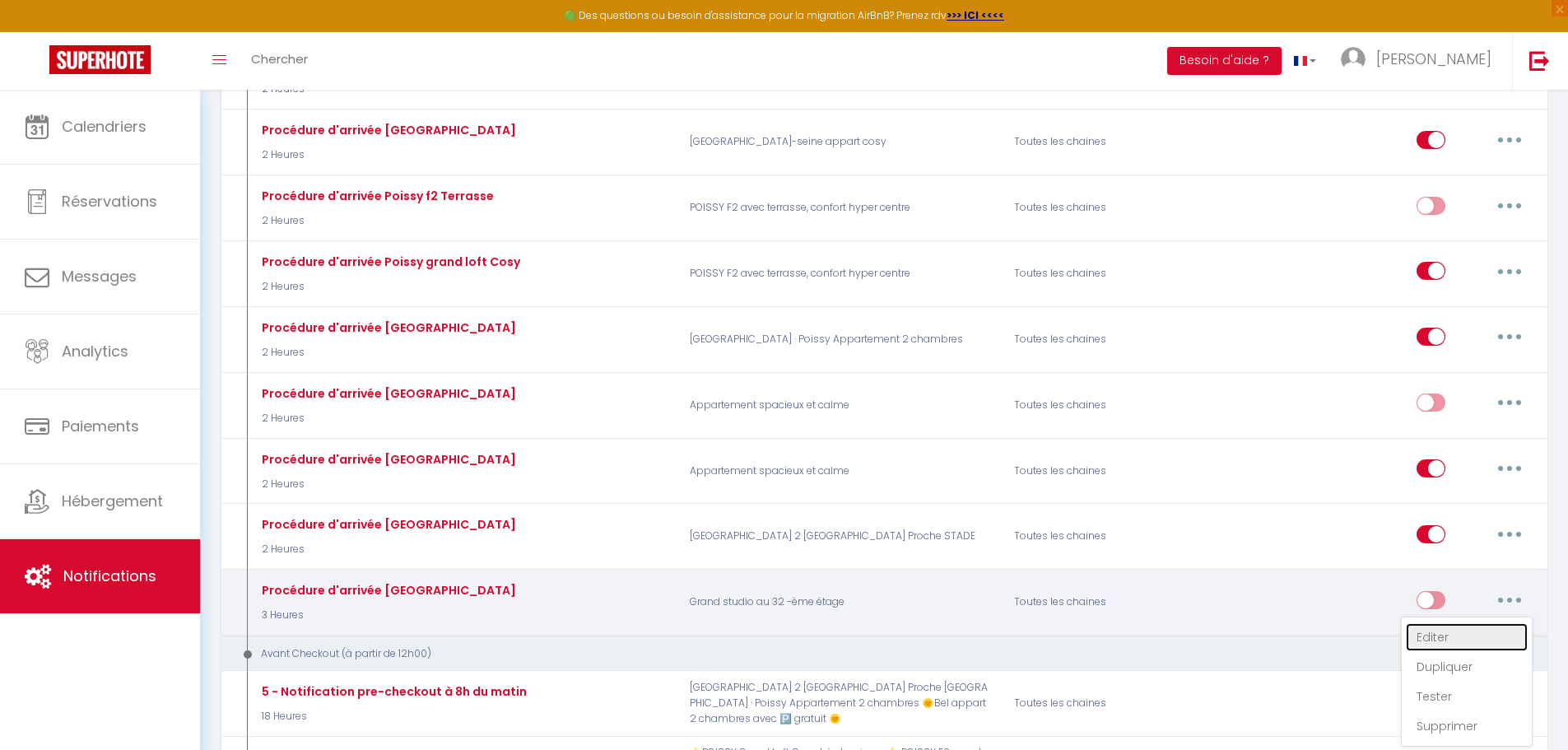
select select "if_booking_is_paid"
checkbox input "true"
checkbox input "false"
checkbox input "true"
radio input "true"
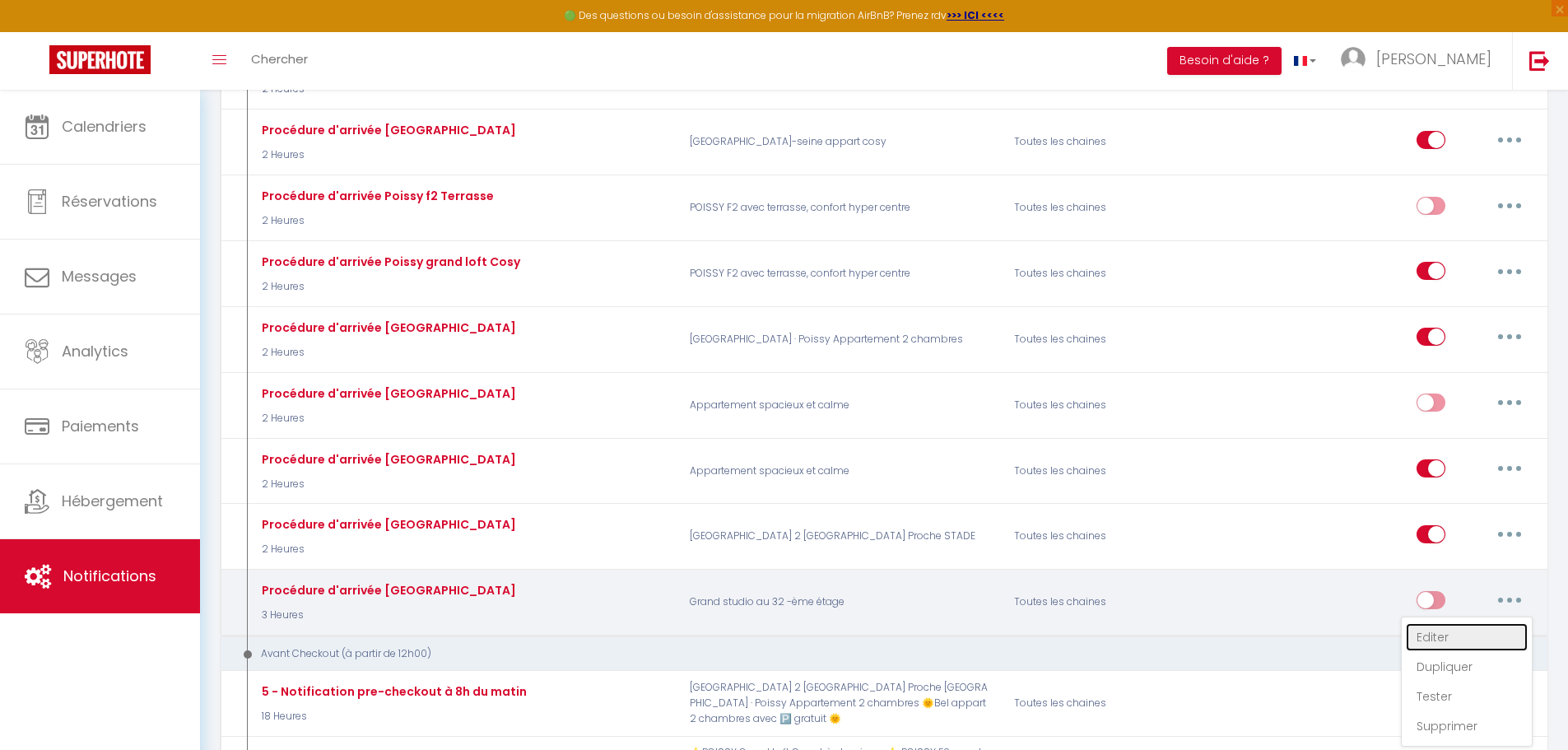
type input "CHECKIN [GEOGRAPHIC_DATA] 13"
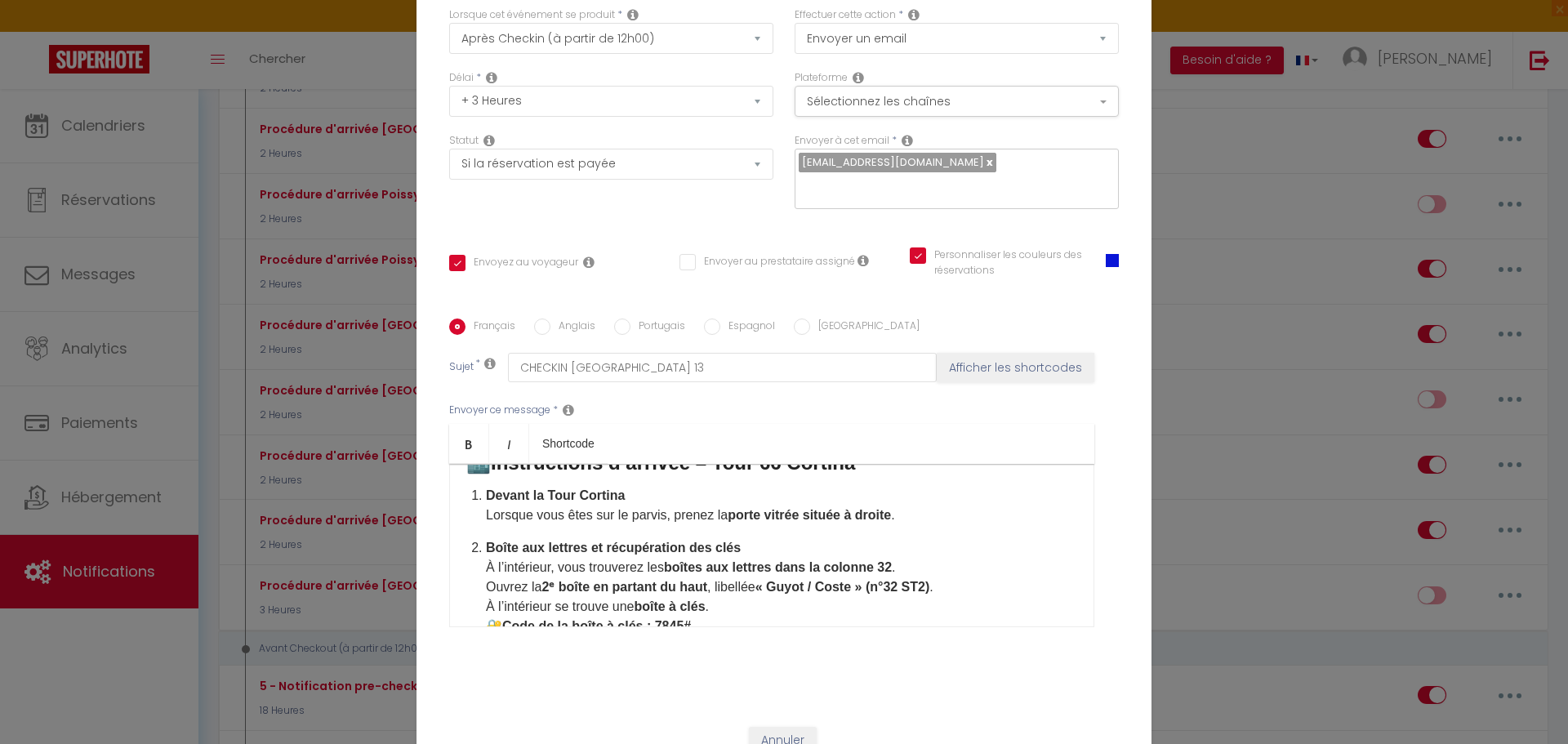
scroll to position [0, 0]
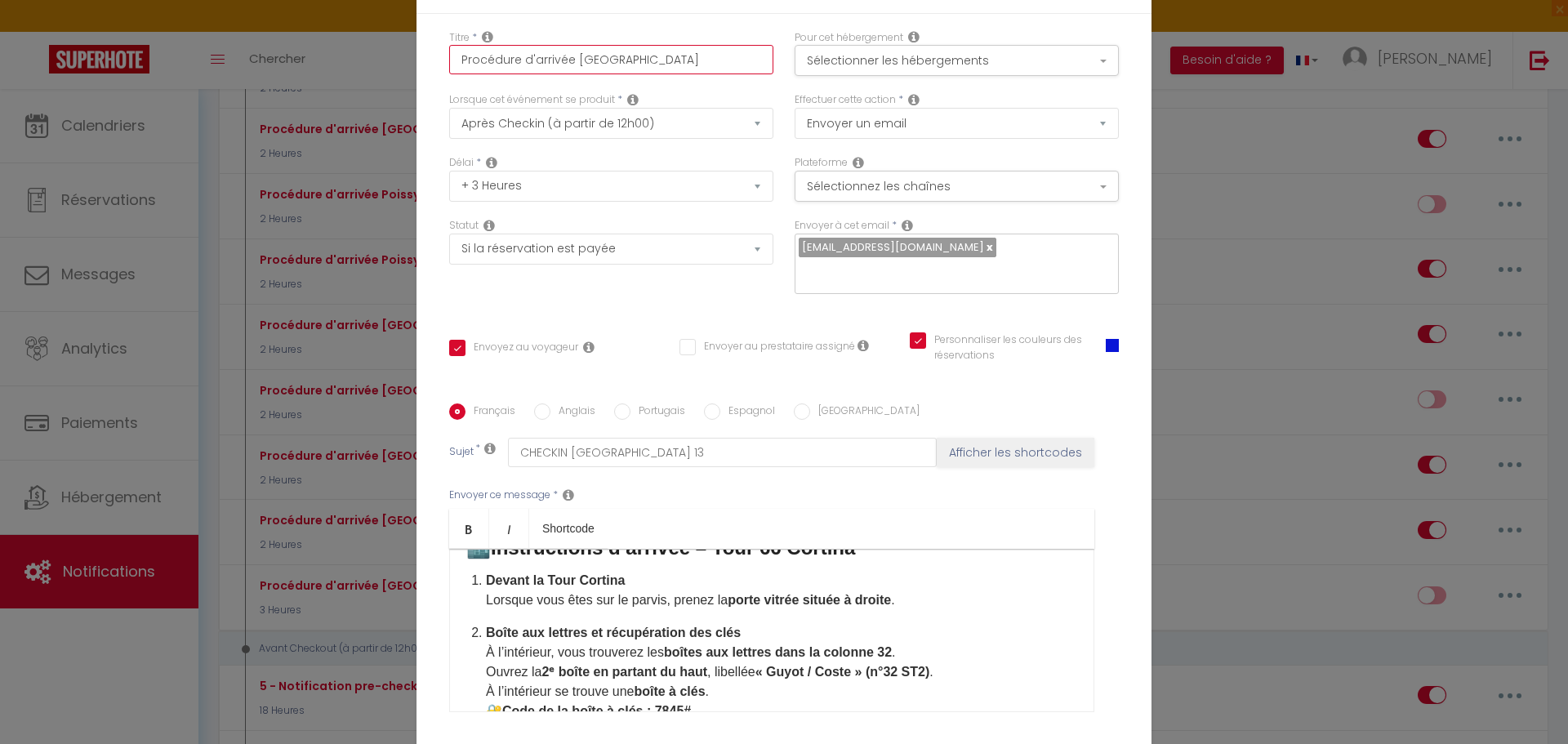
drag, startPoint x: 653, startPoint y: 73, endPoint x: 568, endPoint y: 72, distance: 85.0
click at [568, 72] on input "Procédure d'arrivée [GEOGRAPHIC_DATA]" at bounding box center [611, 60] width 324 height 30
type input "Procédure d'arrivée P"
checkbox input "true"
checkbox input "false"
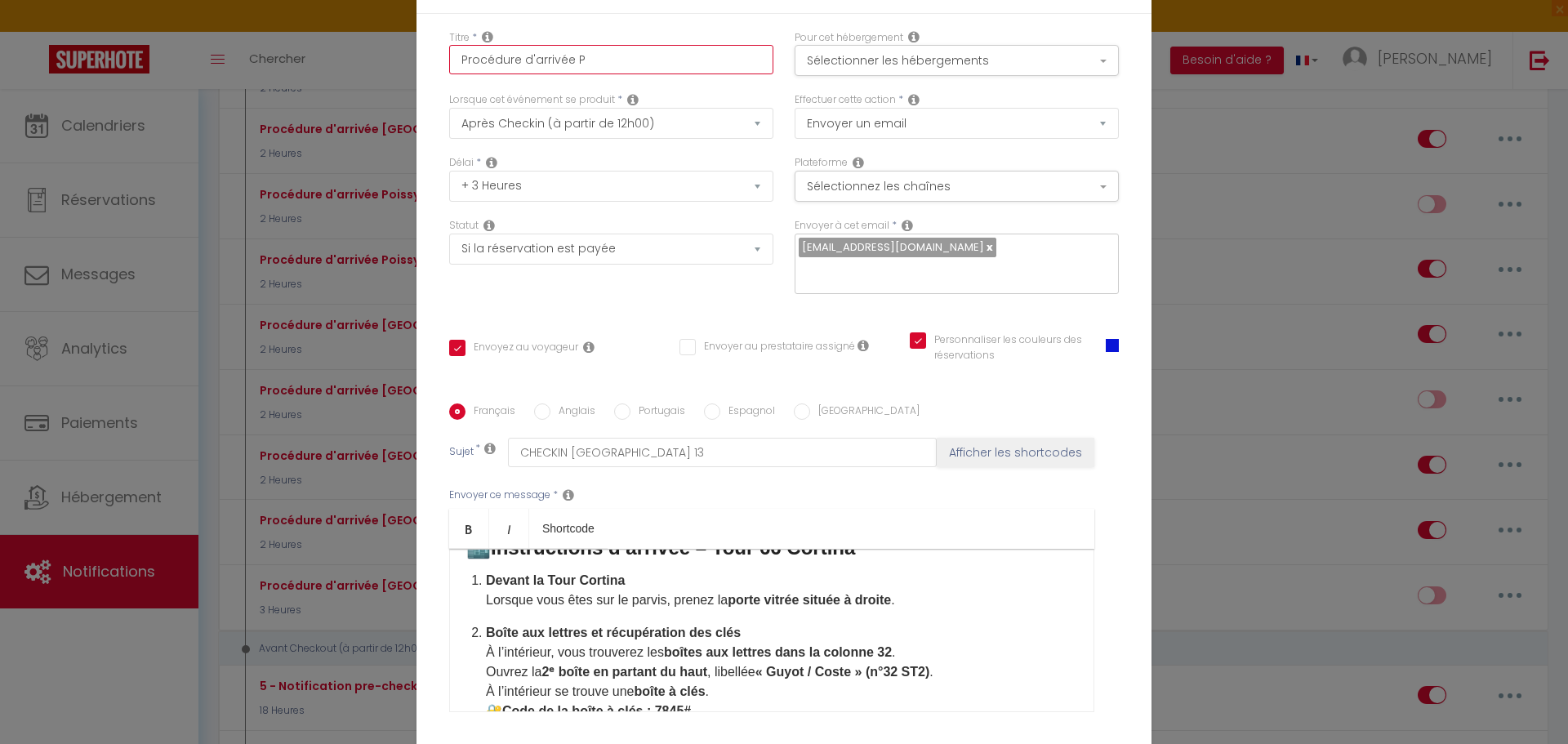
checkbox input "true"
type input "Procédure d'arrivée Pa"
checkbox input "true"
checkbox input "false"
checkbox input "true"
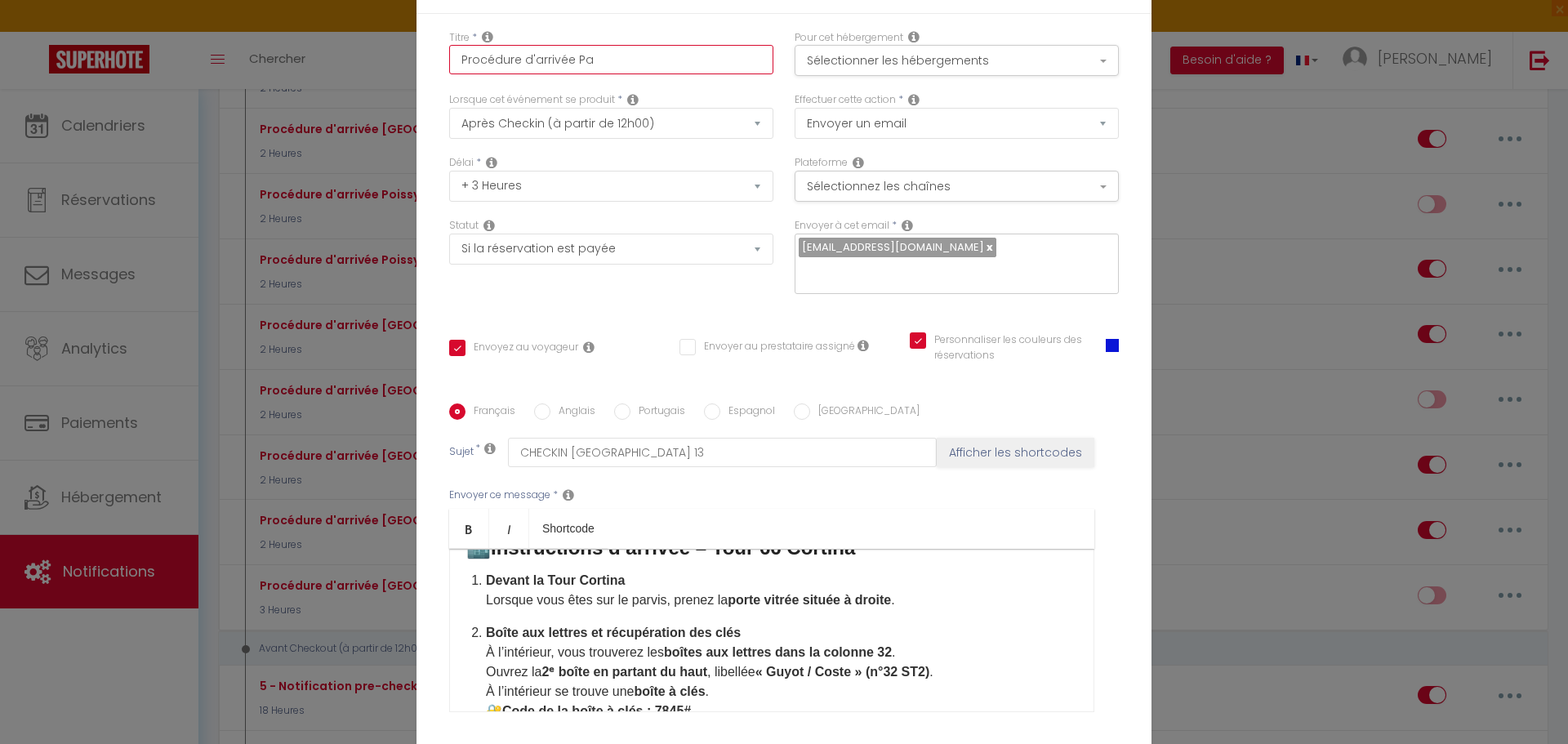
type input "Procédure d'arrivée Par"
checkbox input "true"
checkbox input "false"
checkbox input "true"
type input "Procédure d'arrivée Pari"
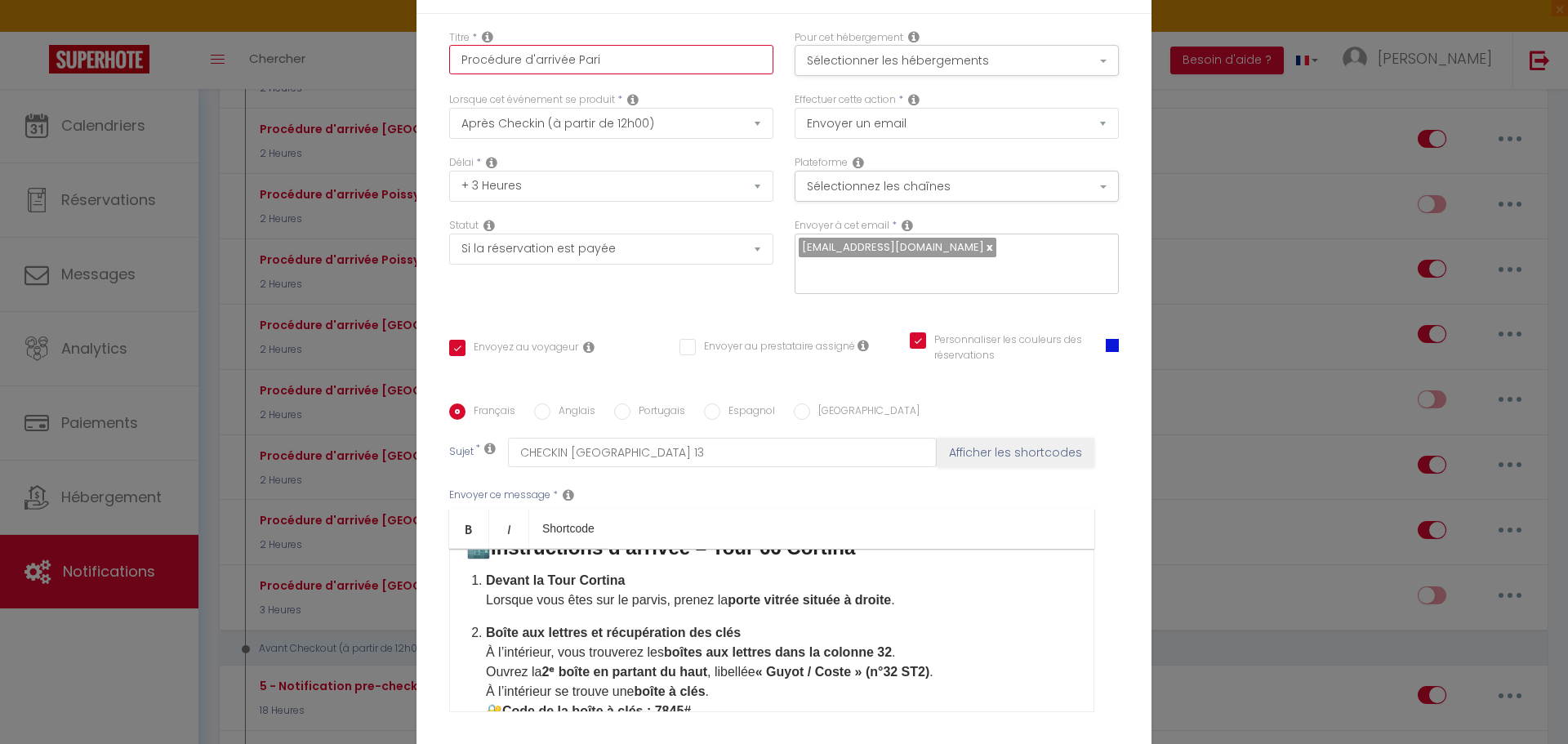
checkbox input "true"
checkbox input "false"
checkbox input "true"
type input "Procédure d'arrivée [GEOGRAPHIC_DATA]"
checkbox input "true"
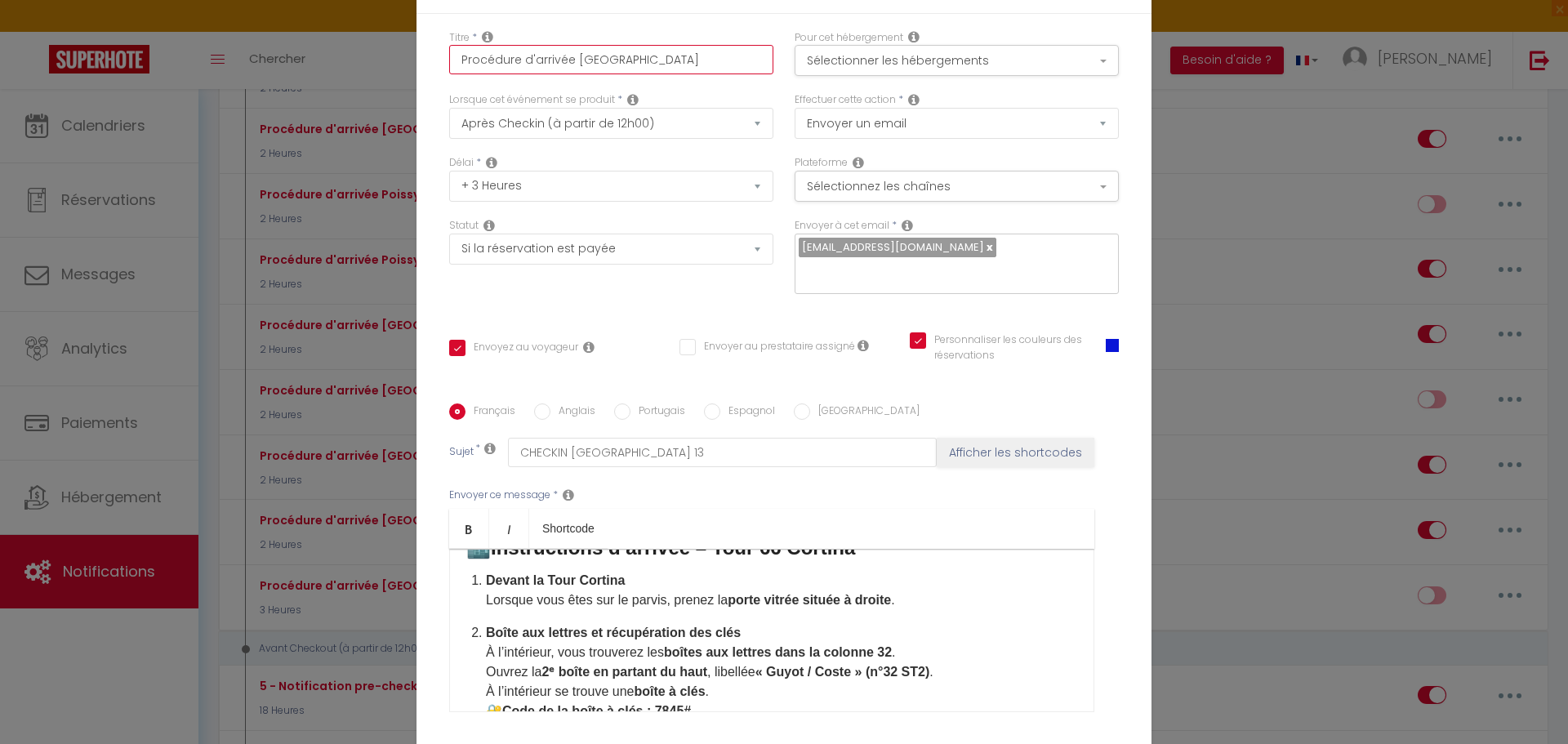
checkbox input "false"
checkbox input "true"
type input "Procédure d'arrivée [GEOGRAPHIC_DATA]"
checkbox input "true"
checkbox input "false"
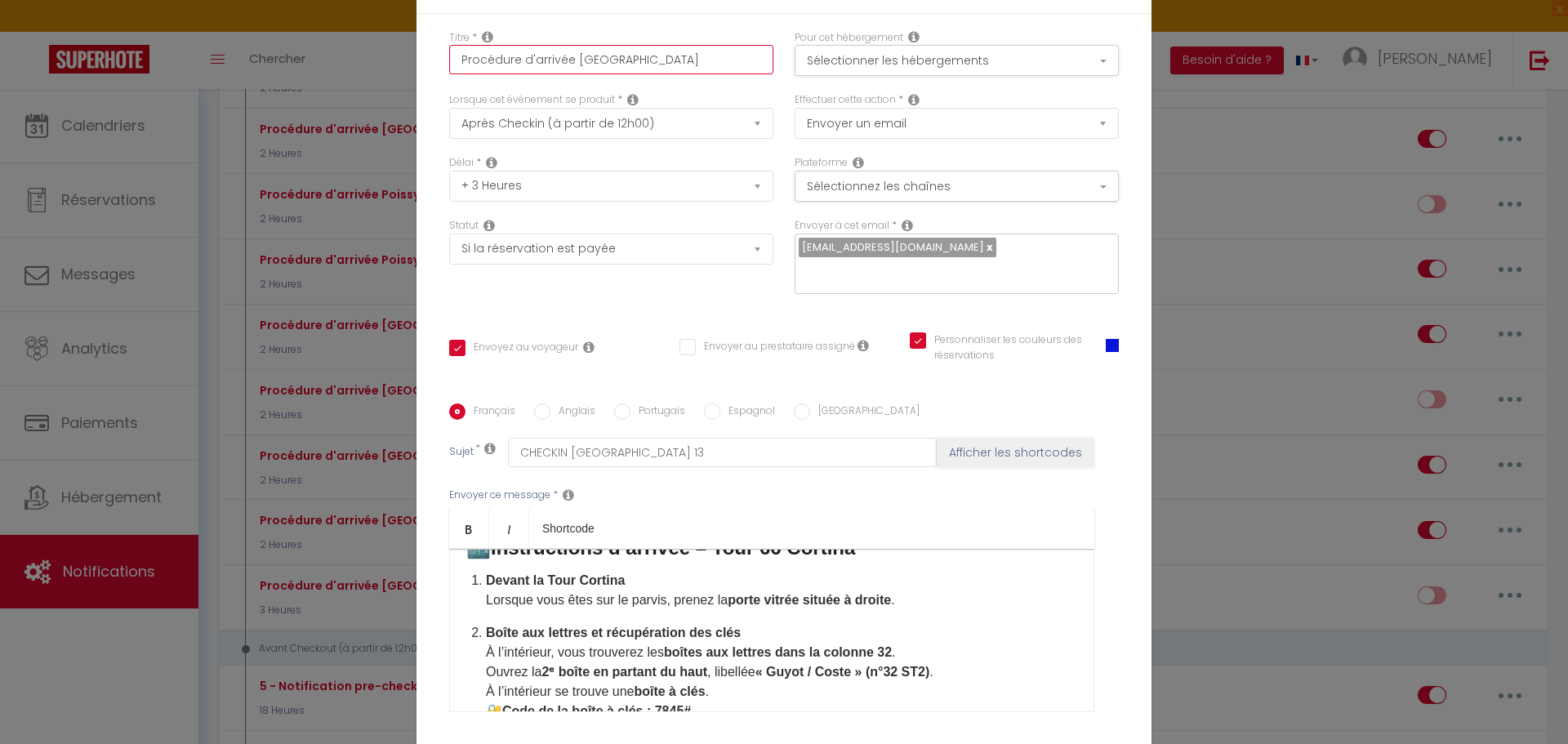
checkbox input "true"
type input "Procédure d'arrivée [GEOGRAPHIC_DATA] 1"
checkbox input "true"
checkbox input "false"
checkbox input "true"
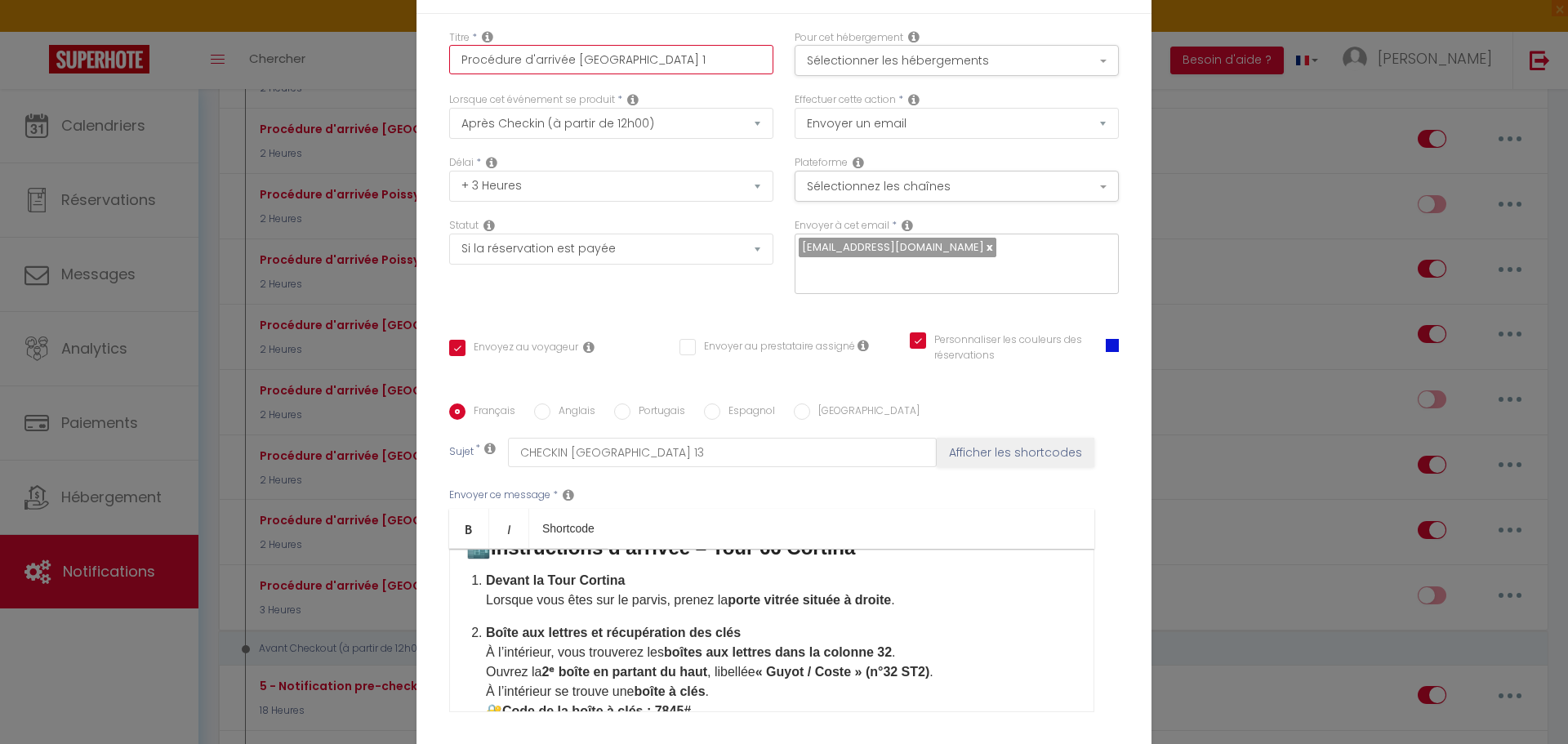
type input "Procédure d'arrivée [GEOGRAPHIC_DATA] 13"
checkbox input "true"
checkbox input "false"
checkbox input "true"
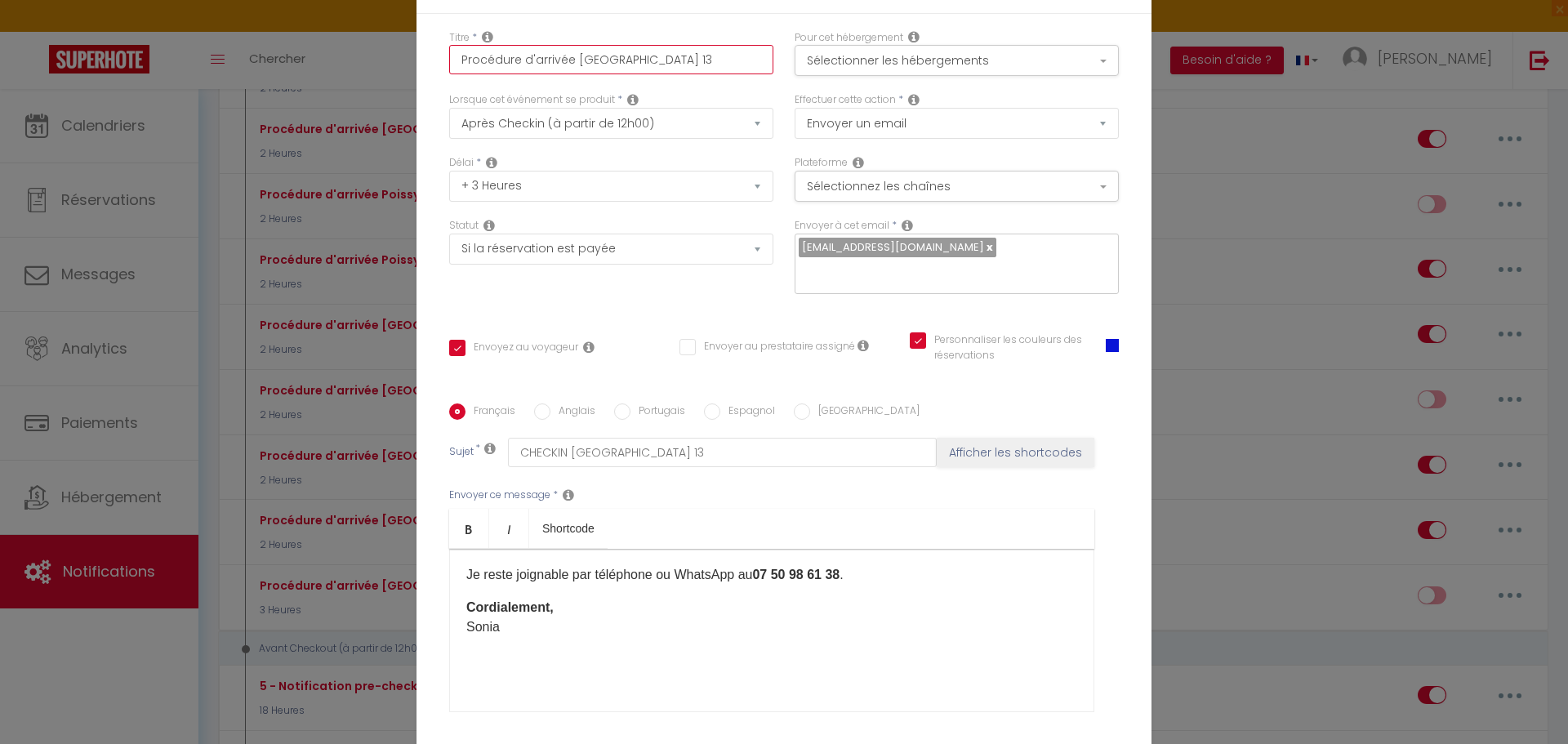
scroll to position [811, 0]
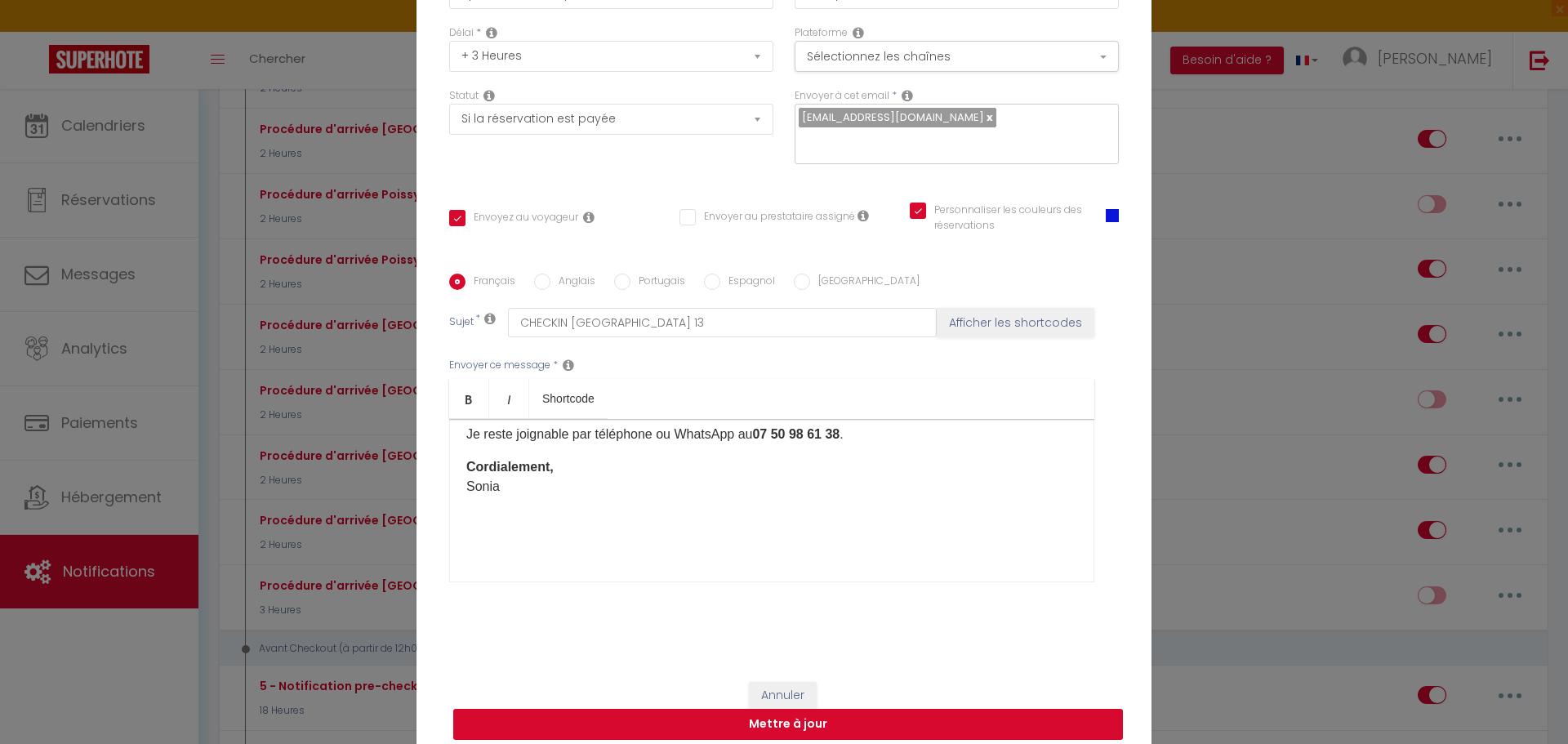
type input "Procédure d'arrivée [GEOGRAPHIC_DATA] 13"
click at [784, 714] on button "Mettre à jour" at bounding box center [788, 724] width 670 height 31
checkbox input "true"
checkbox input "false"
checkbox input "true"
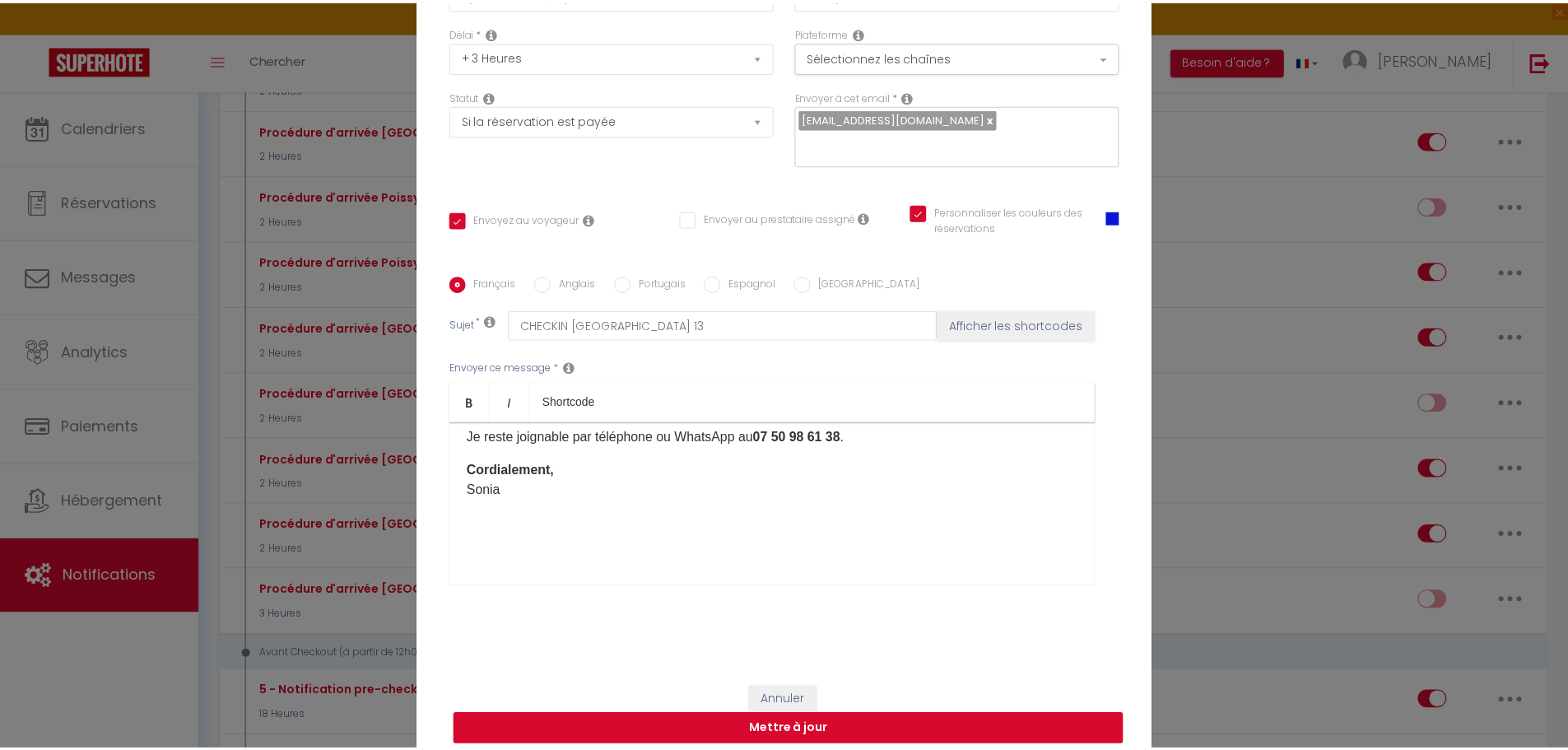
scroll to position [122, 0]
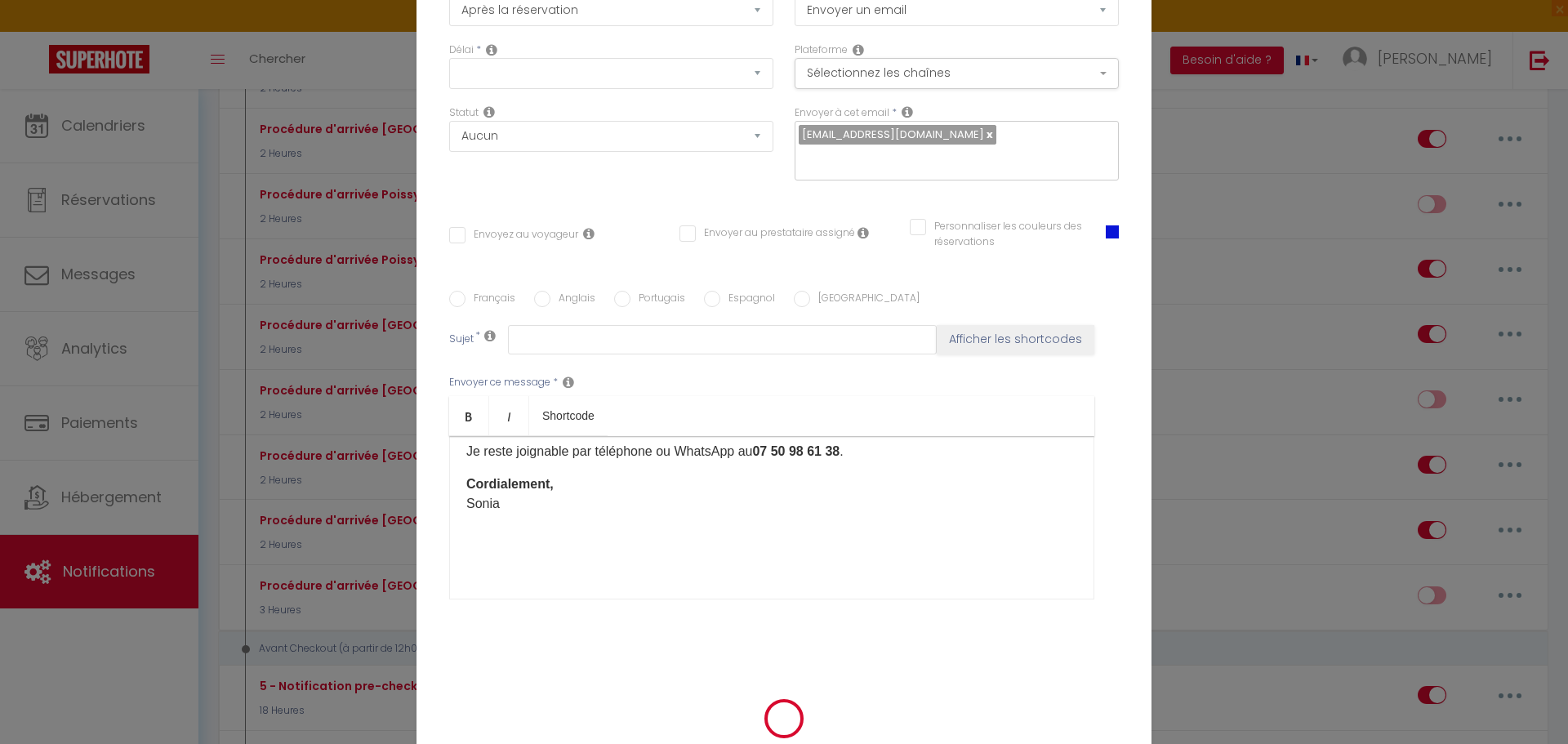
checkbox input "false"
checkbox input "true"
checkbox input "false"
checkbox input "true"
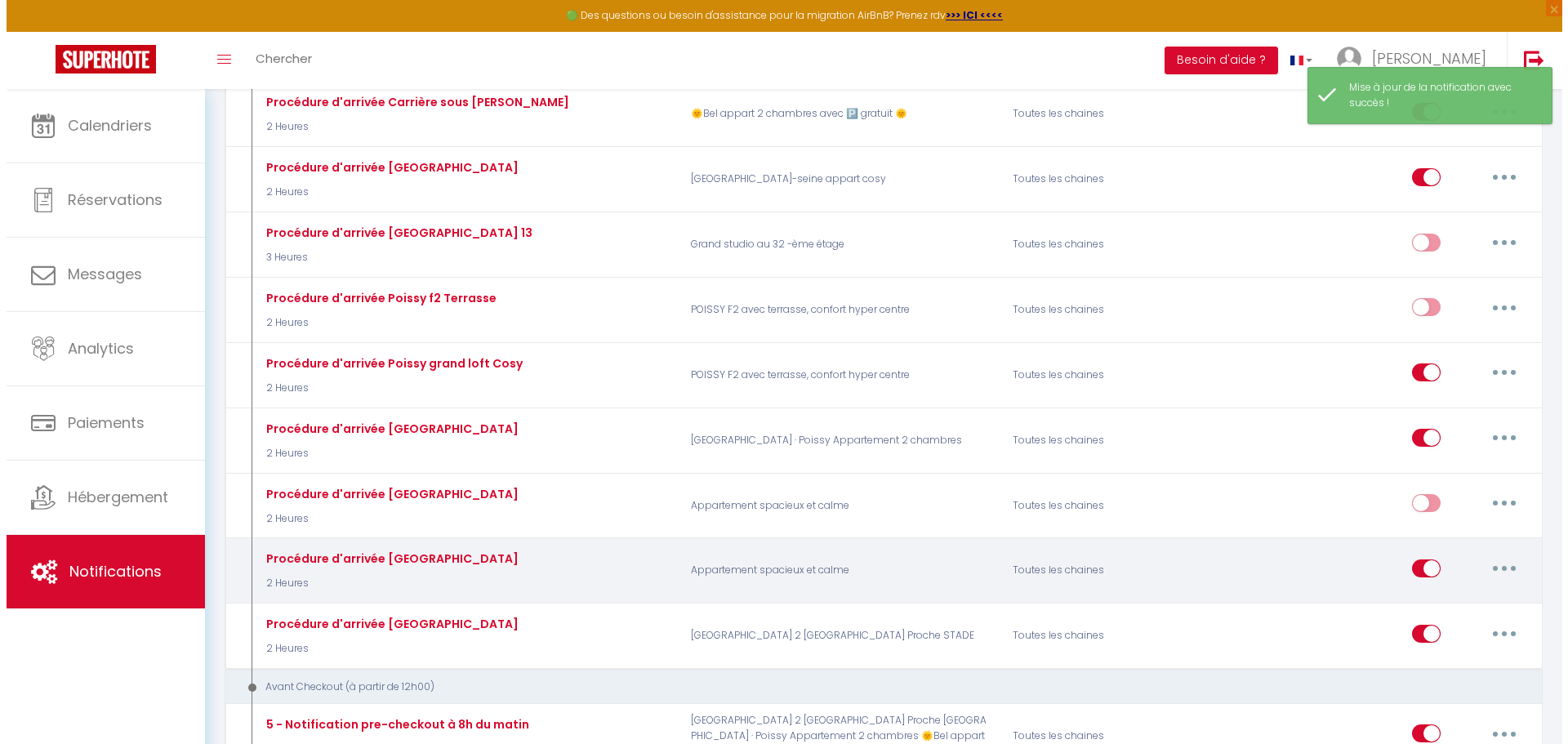
scroll to position [572, 0]
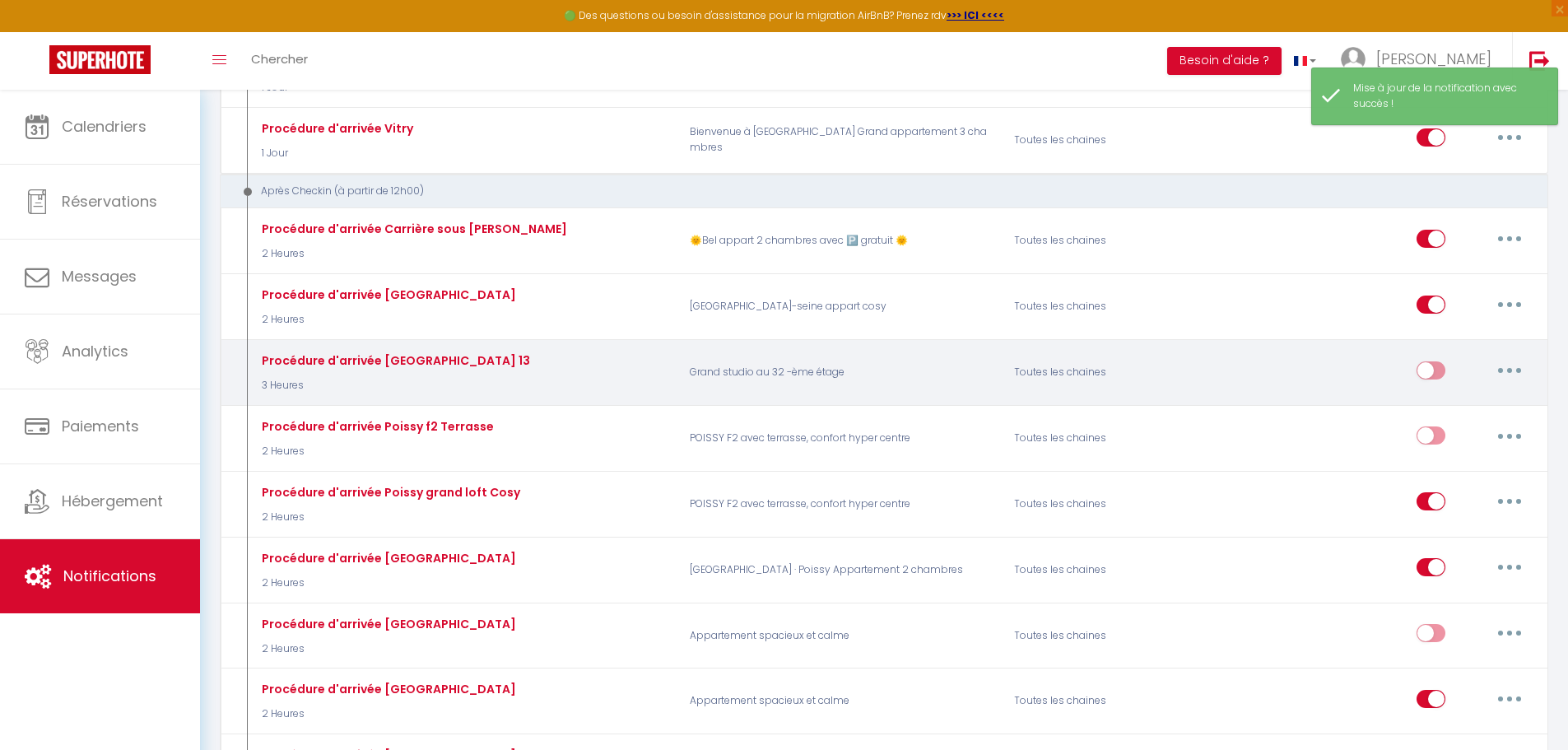
click at [1438, 373] on input "checkbox" at bounding box center [1431, 373] width 29 height 24
checkbox input "true"
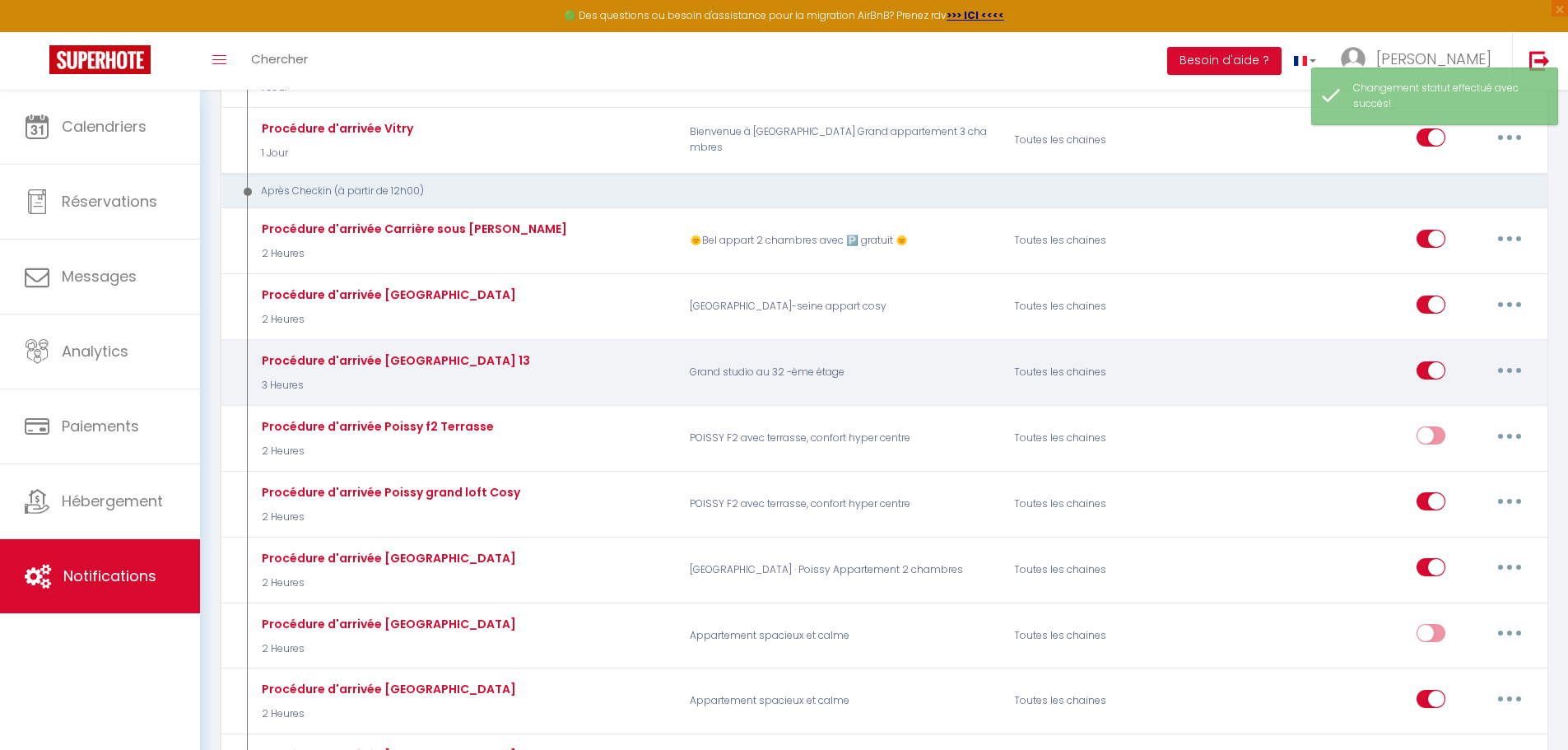
click at [1514, 366] on button "button" at bounding box center [1509, 370] width 46 height 26
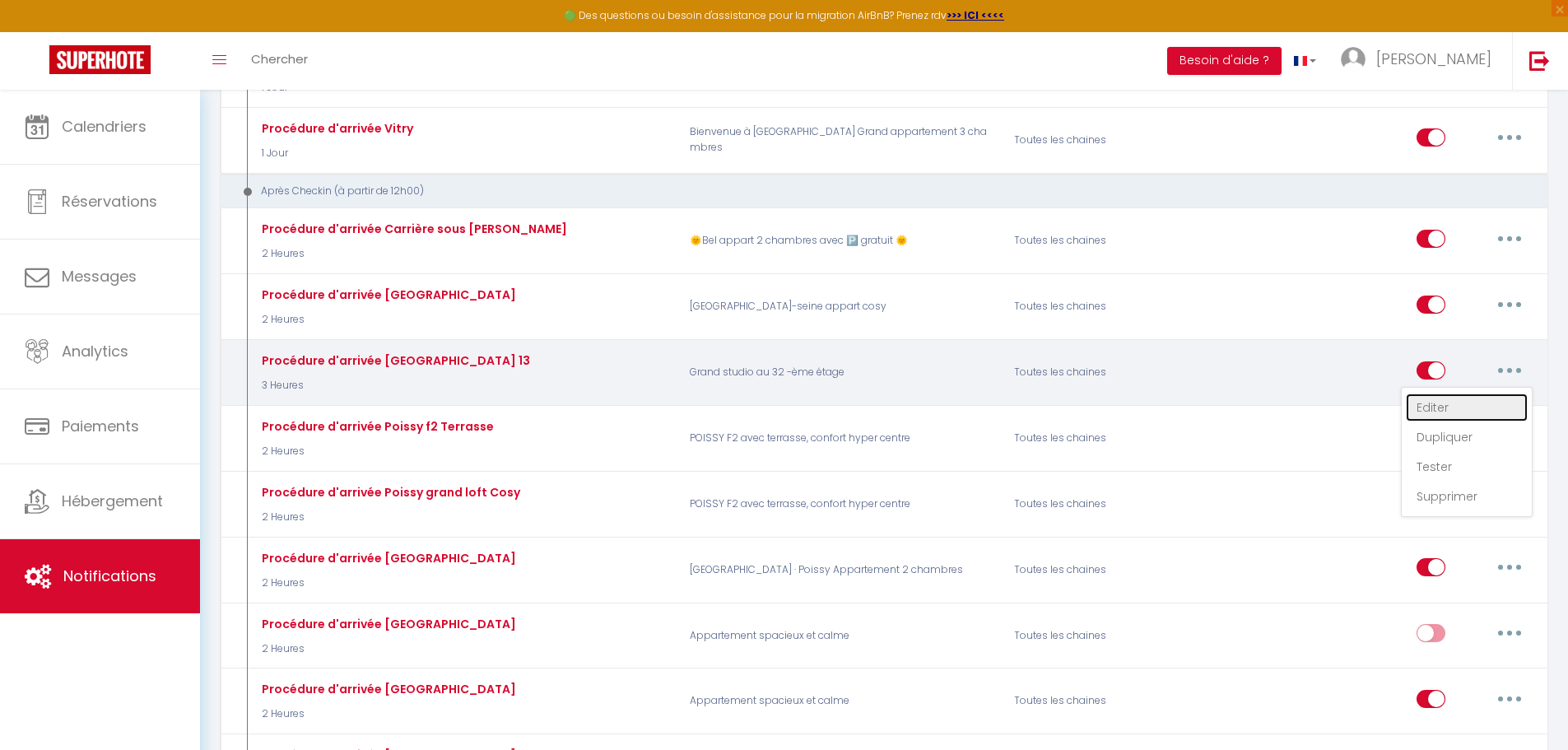
click at [1448, 405] on link "Editer" at bounding box center [1467, 407] width 122 height 28
type input "Procédure d'arrivée [GEOGRAPHIC_DATA] 13"
select select "3"
select select "3 Heures"
select select "if_booking_is_paid"
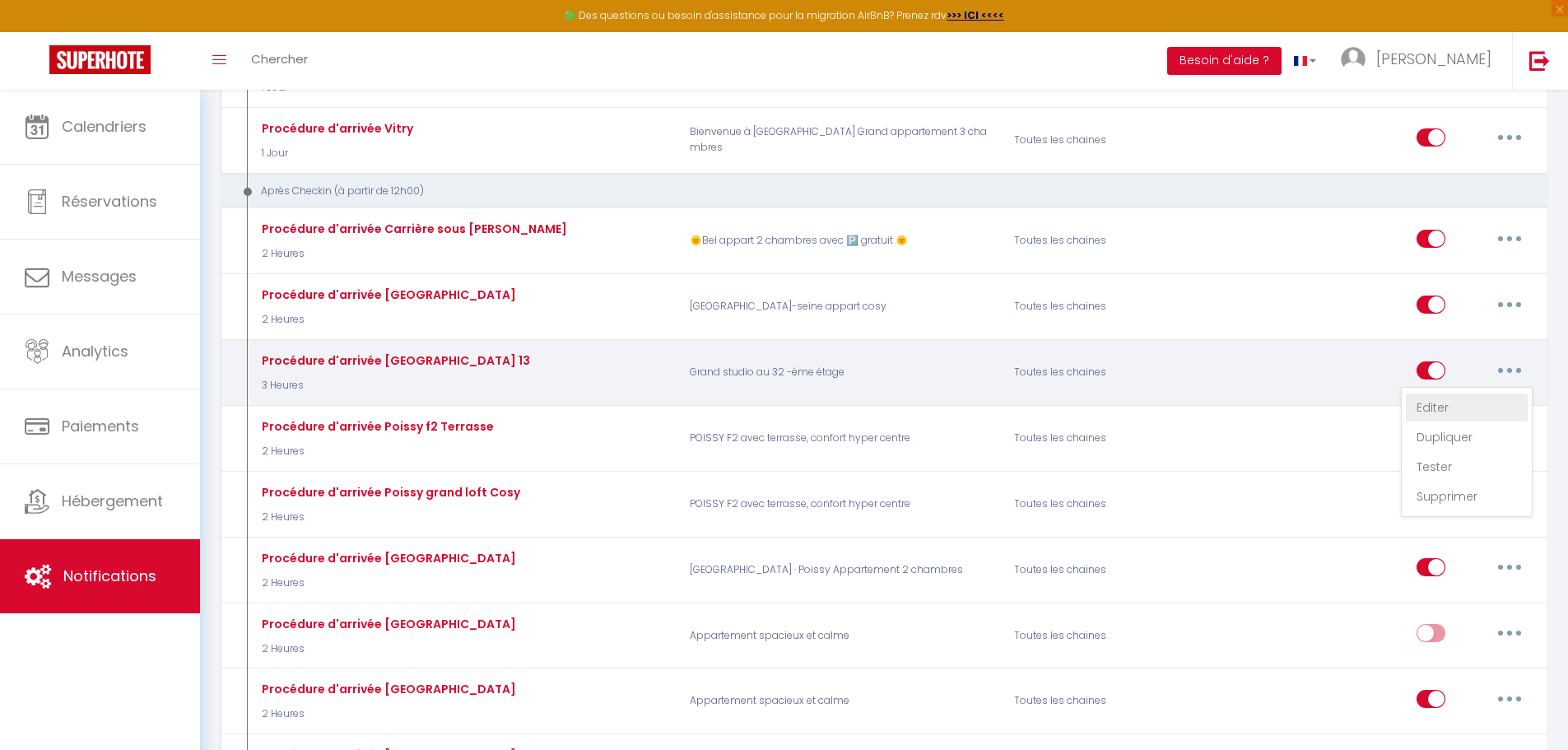
checkbox input "true"
checkbox input "false"
checkbox input "true"
radio input "true"
type input "CHECKIN [GEOGRAPHIC_DATA] 13"
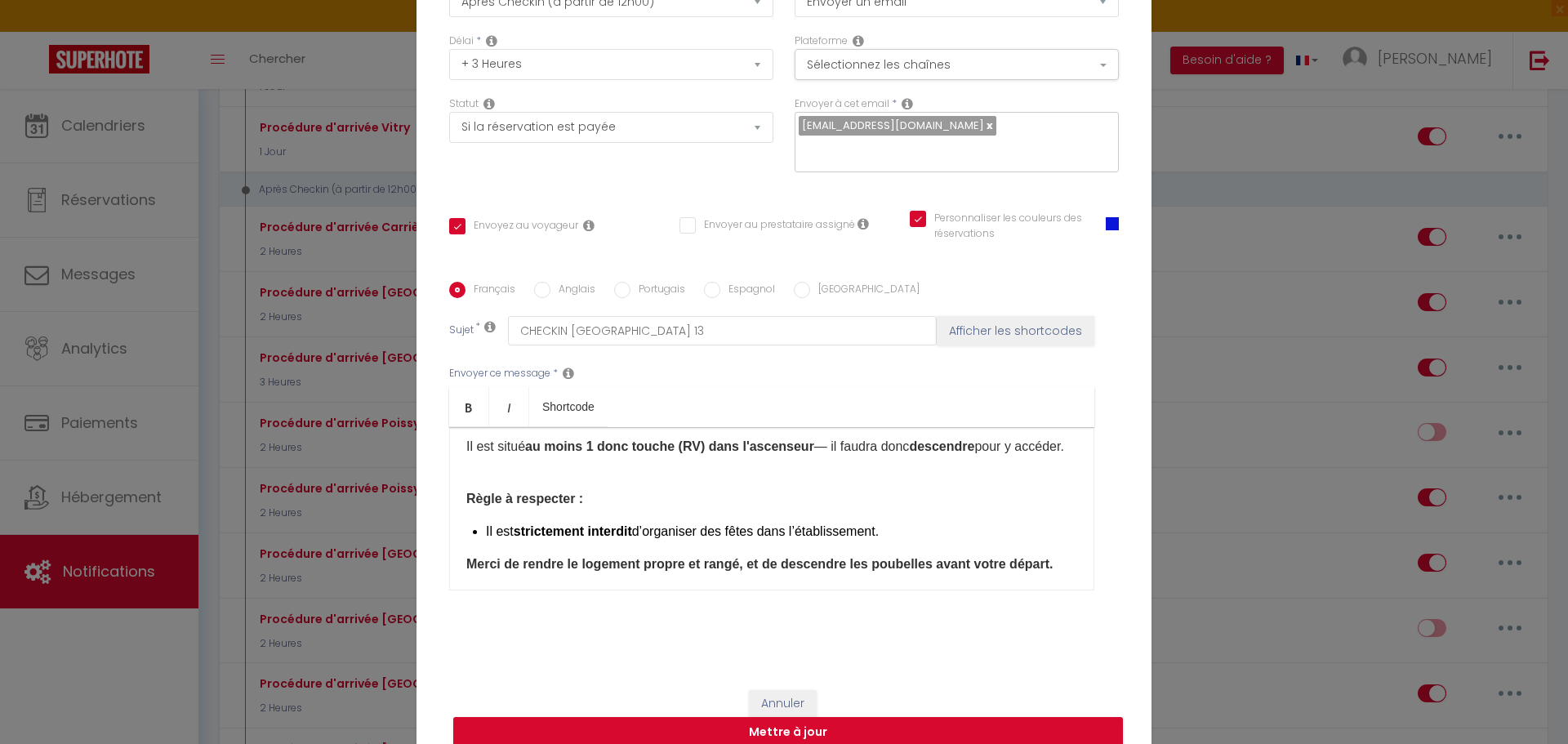
scroll to position [567, 0]
click at [556, 455] on p "Le local poubelle se trouve à gauche en sortant de l’ascenseur . Il est situé a…" at bounding box center [771, 425] width 610 height 59
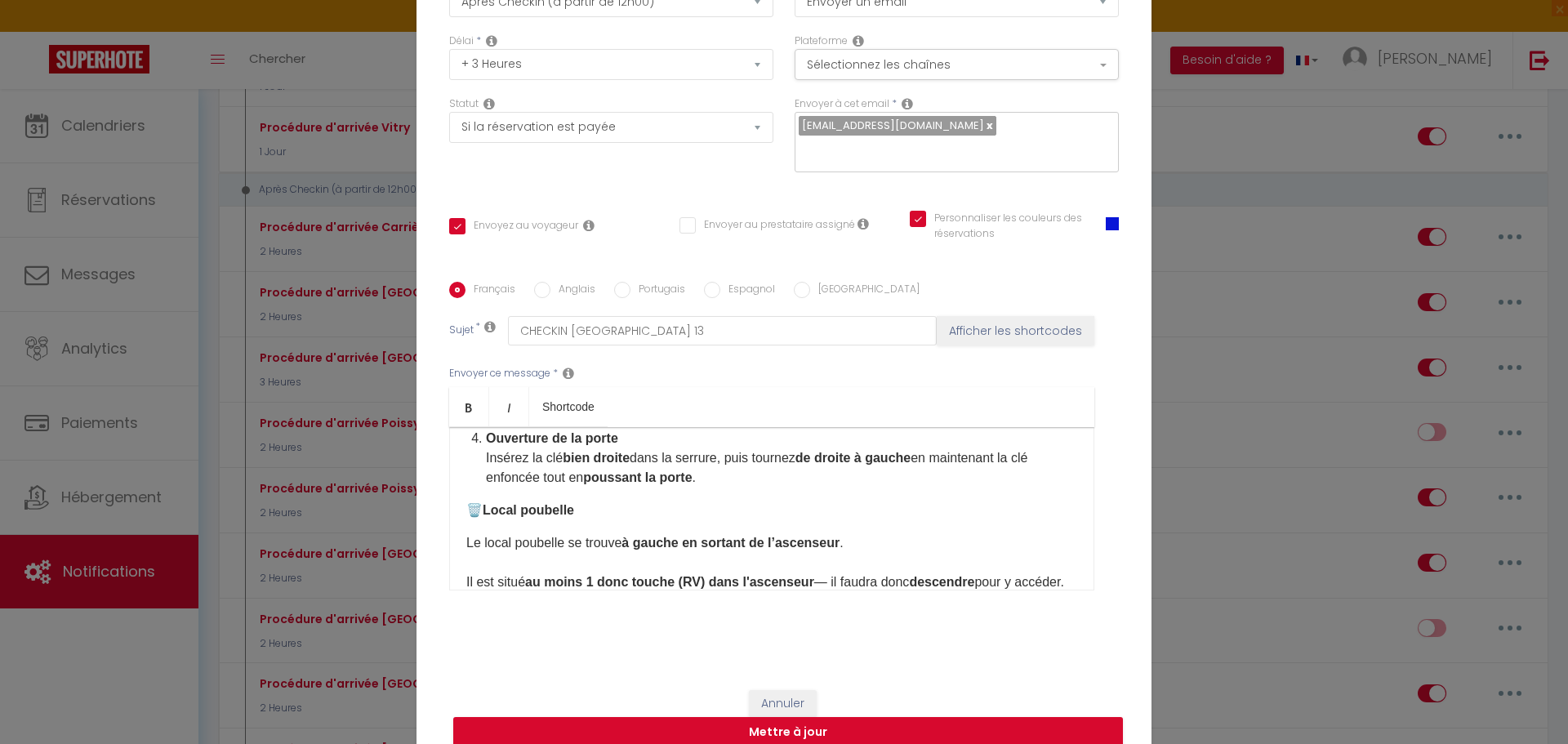
scroll to position [403, 0]
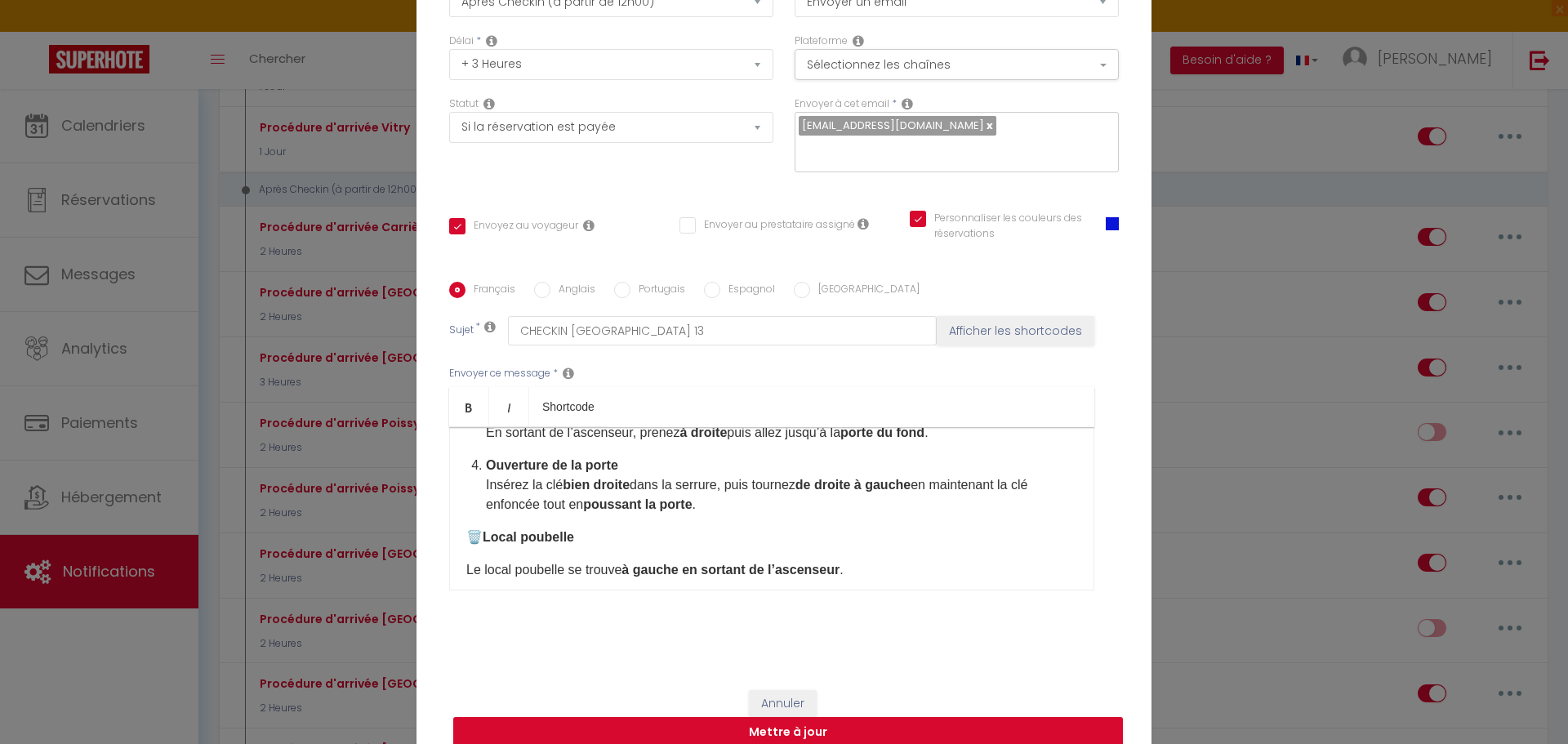
click at [708, 514] on p "Ouverture de la porte Insérez la clé bien droite dans la serrure, puis tournez …" at bounding box center [782, 484] width 591 height 59
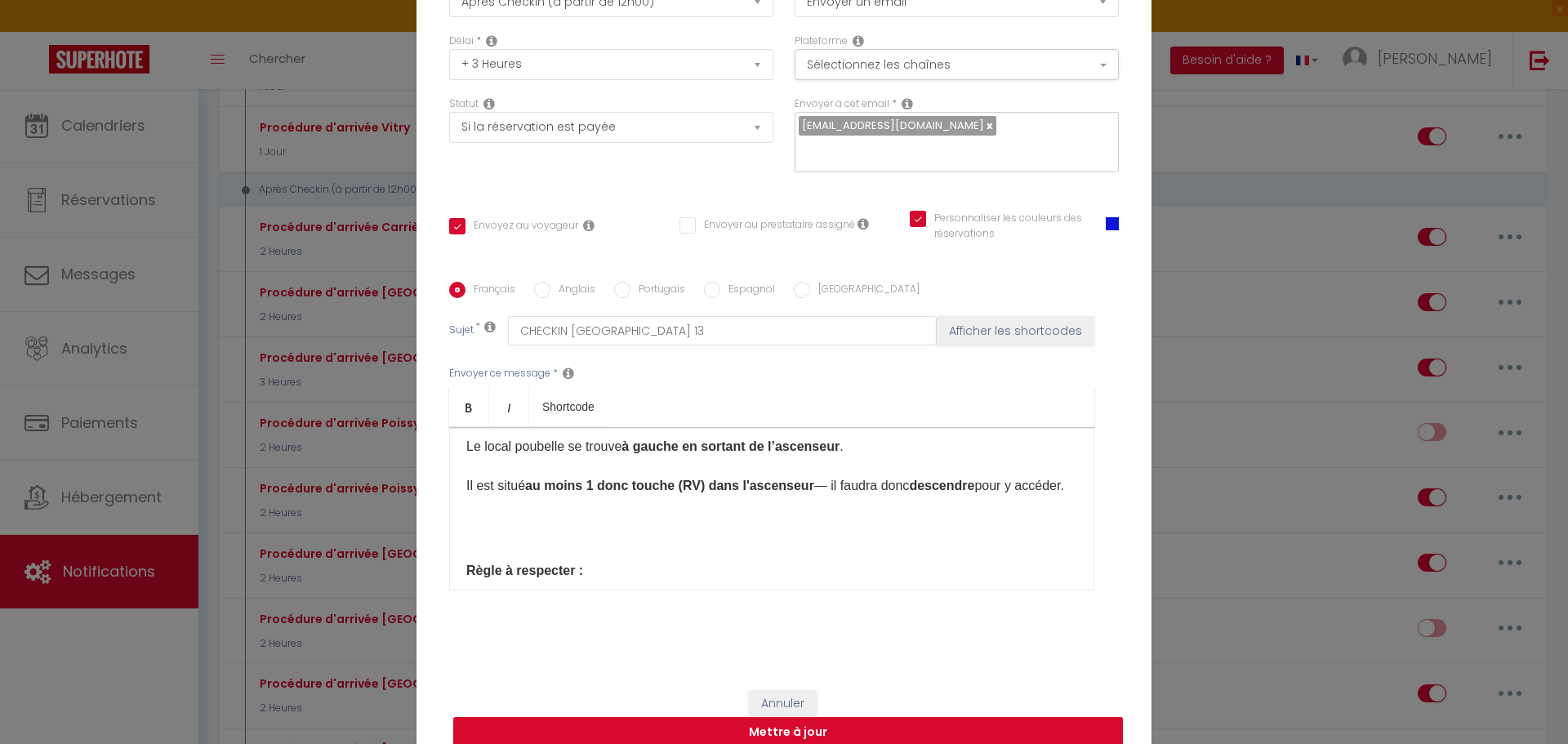
scroll to position [567, 0]
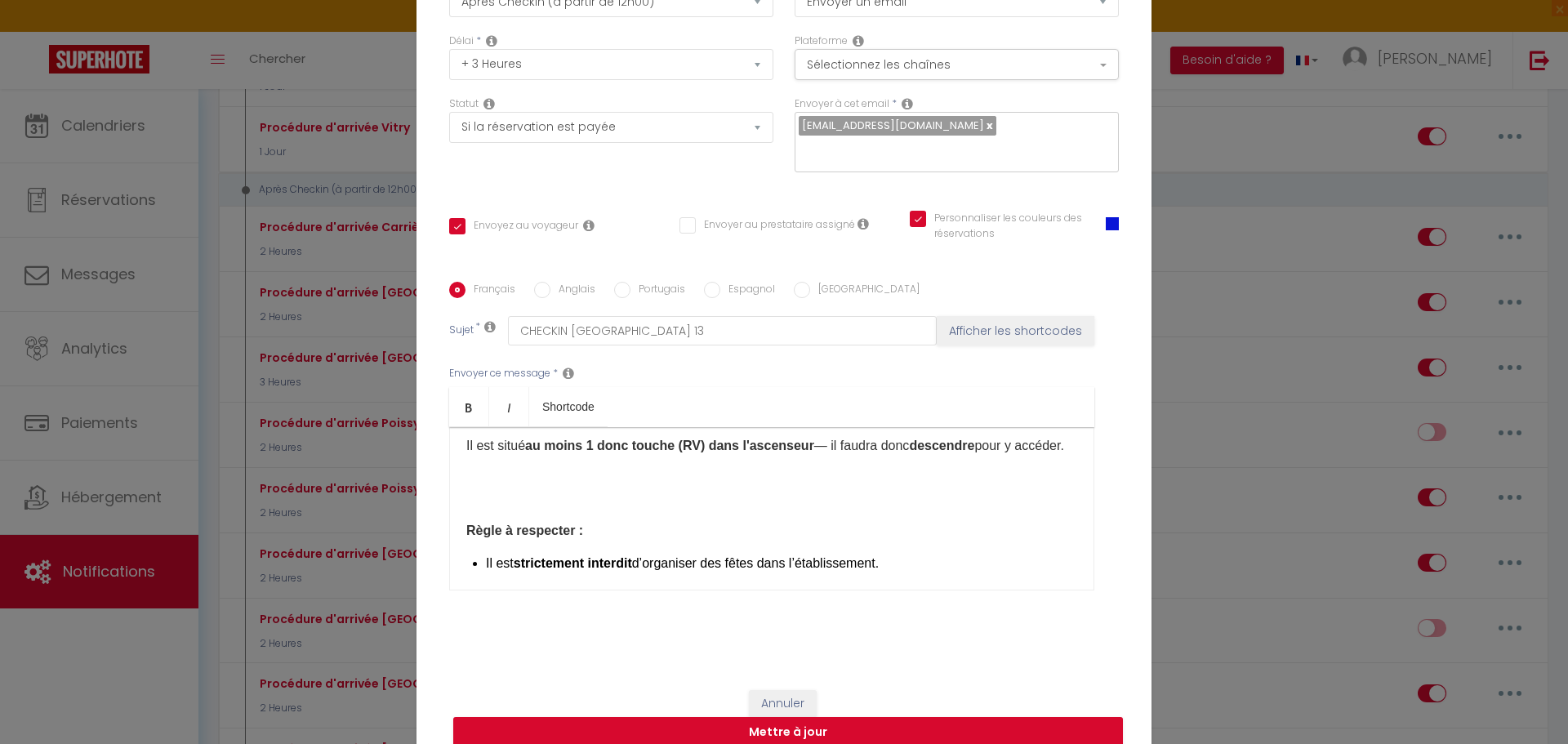
click at [476, 488] on p at bounding box center [771, 478] width 610 height 19
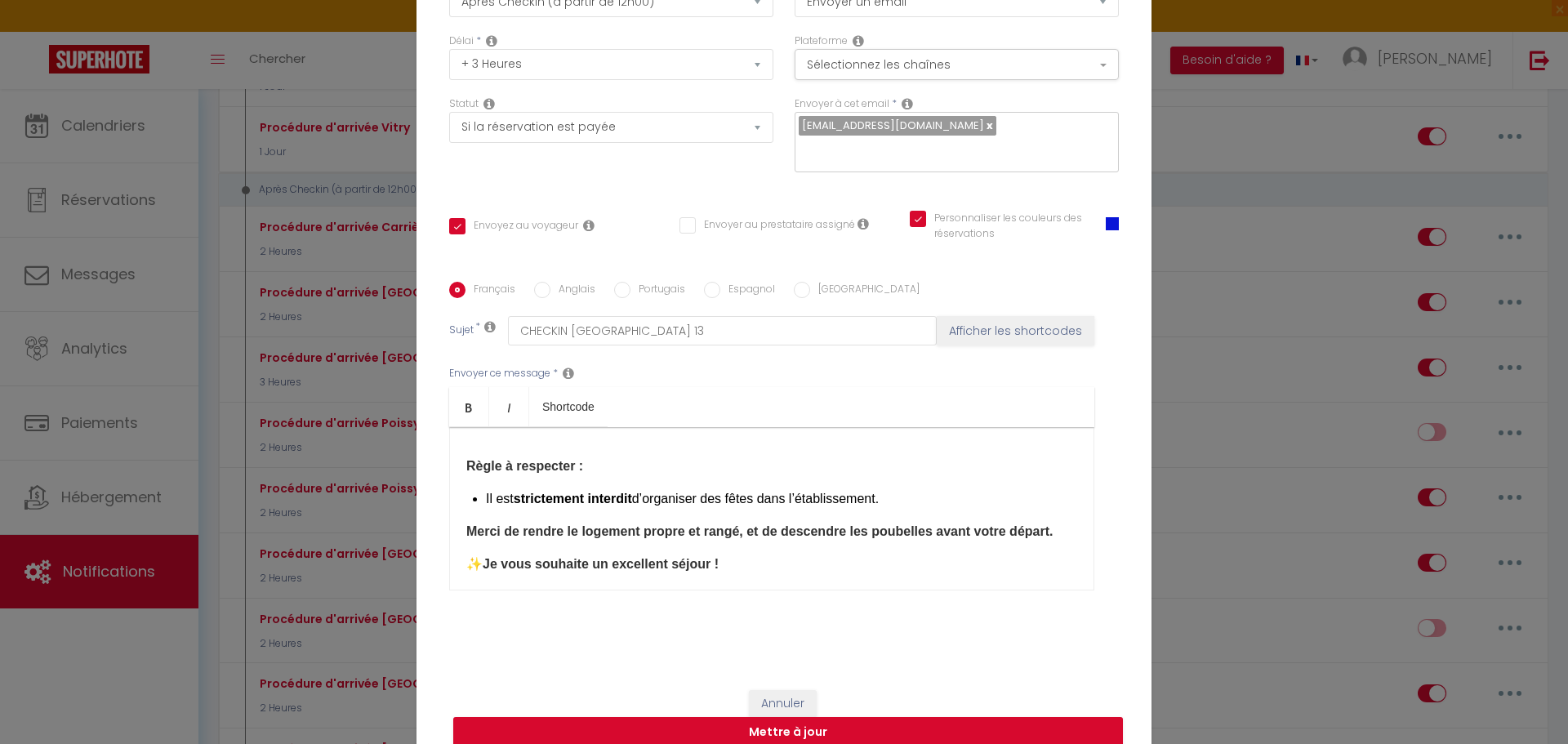
scroll to position [730, 0]
click at [476, 464] on div "Bonjour,[GUEST:FIRST_NAME]​ Merci d’avoir réservé mon logement. Le bien se trou…" at bounding box center [772, 509] width 645 height 164
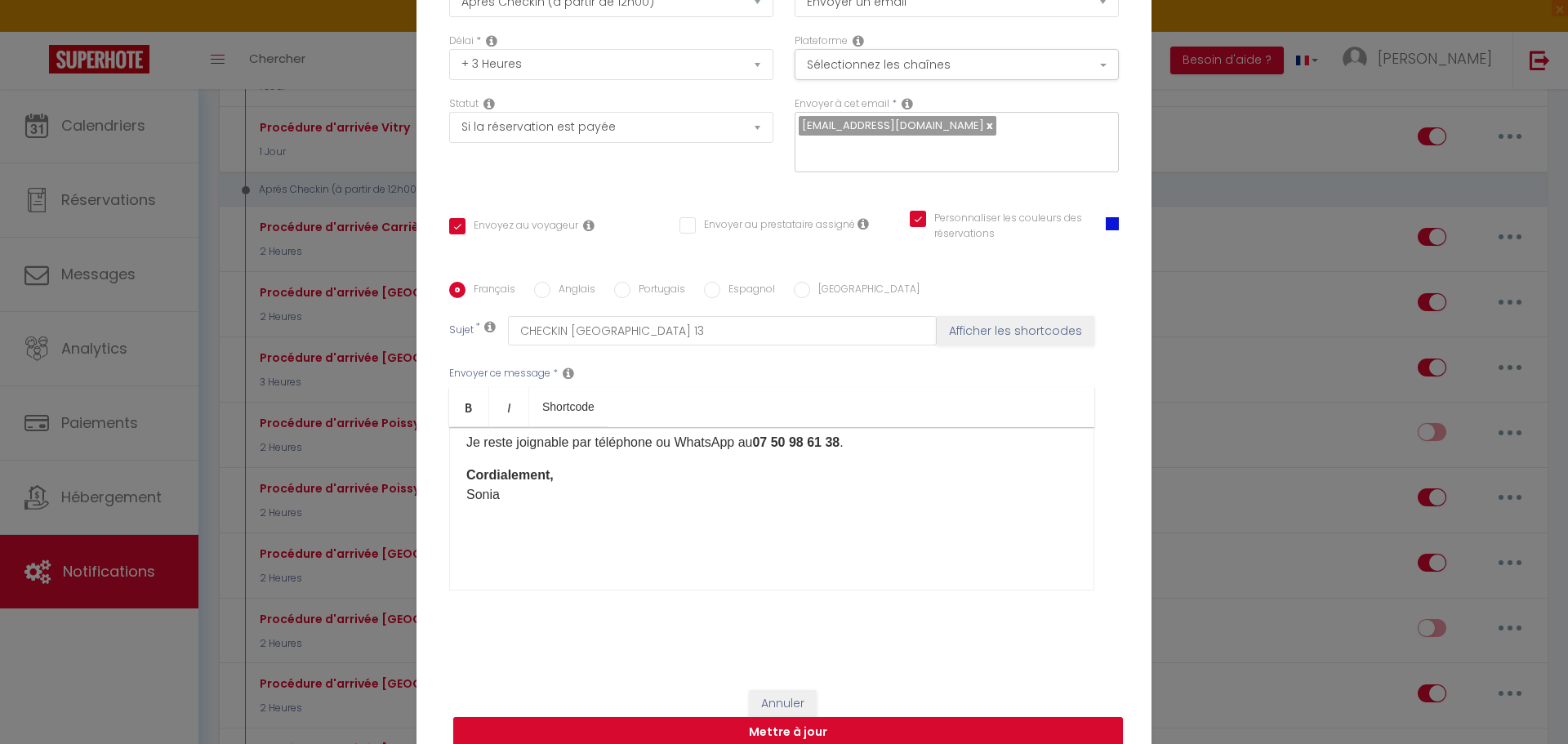
scroll to position [890, 0]
click at [784, 723] on button "Mettre à jour" at bounding box center [788, 732] width 670 height 31
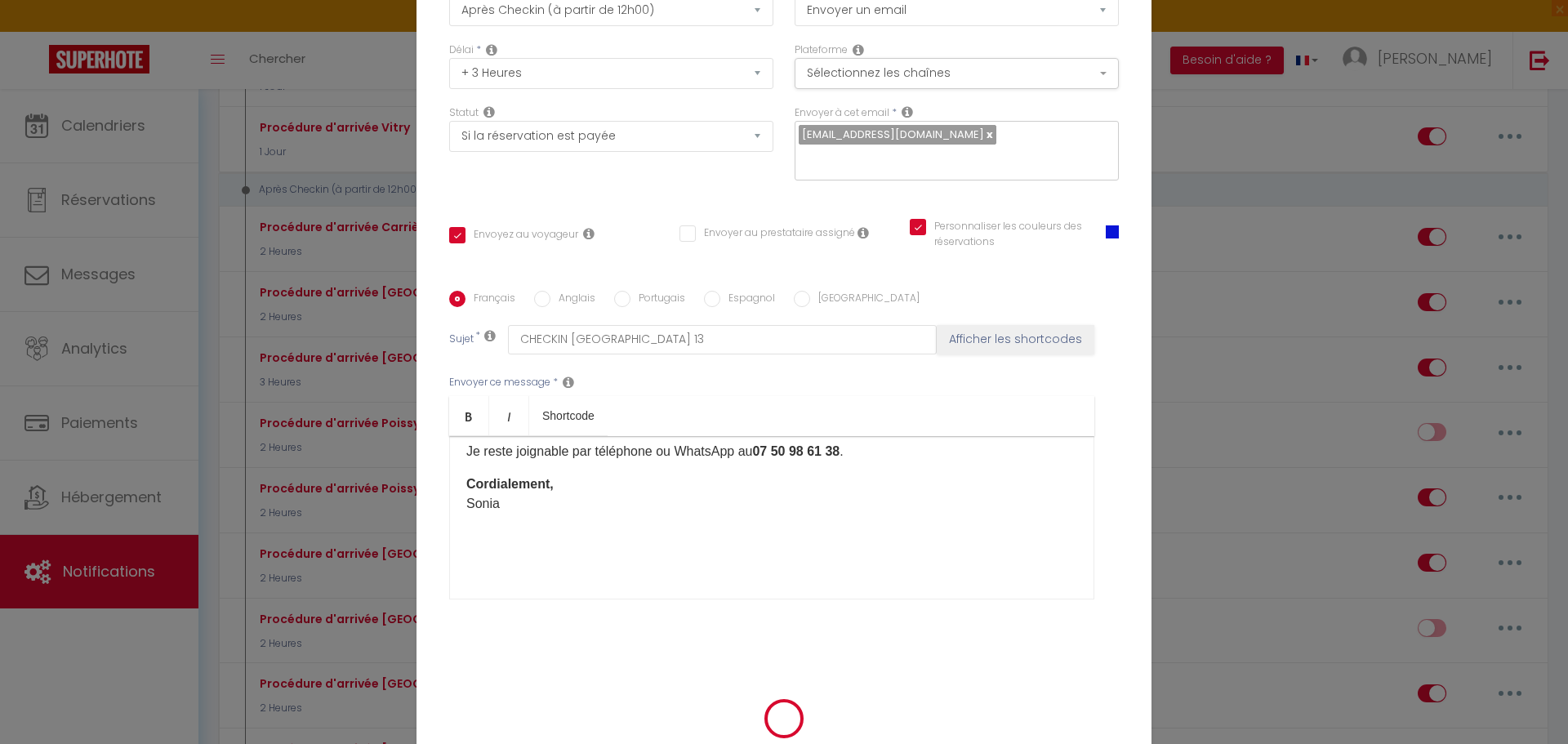
checkbox input "true"
checkbox input "false"
checkbox input "true"
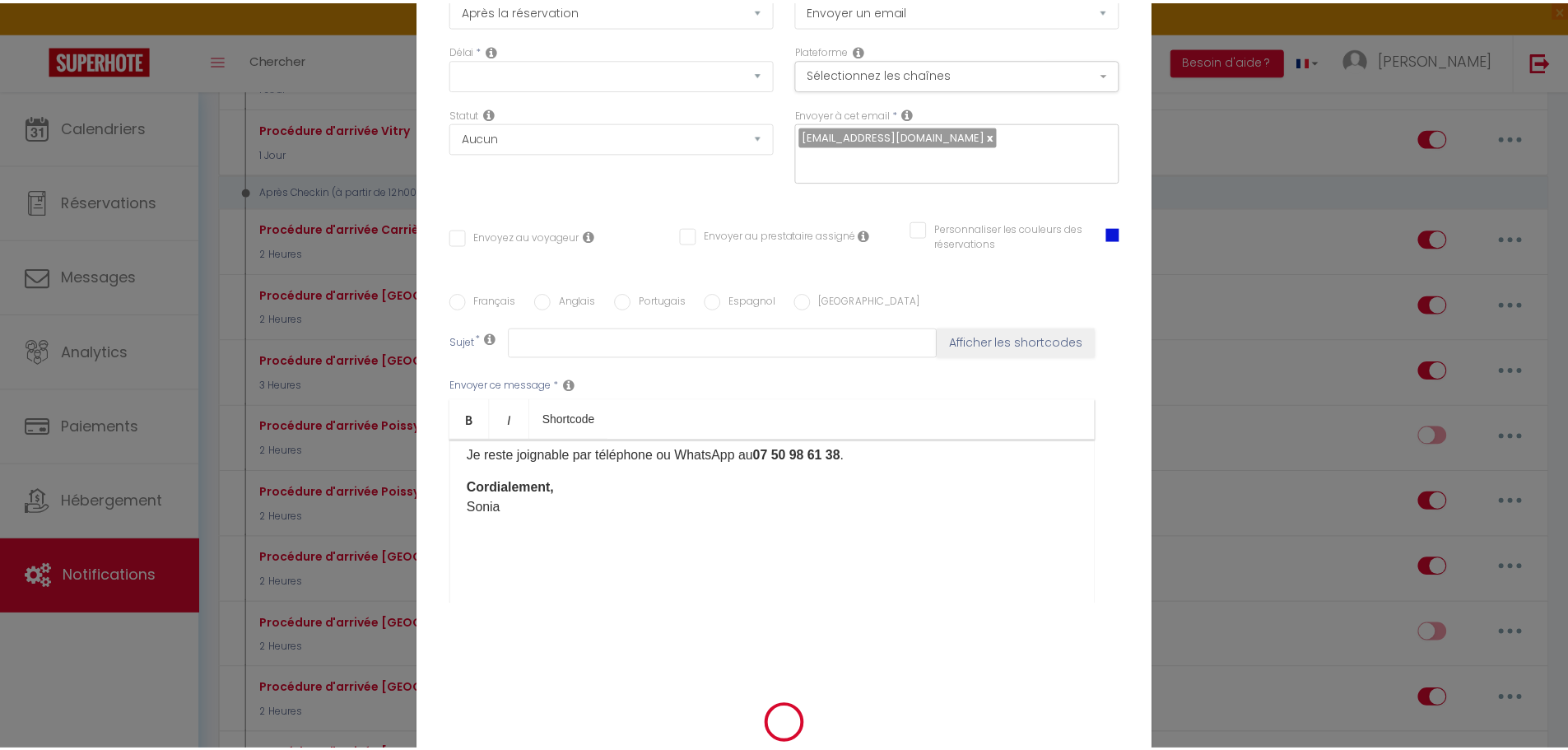
scroll to position [0, 0]
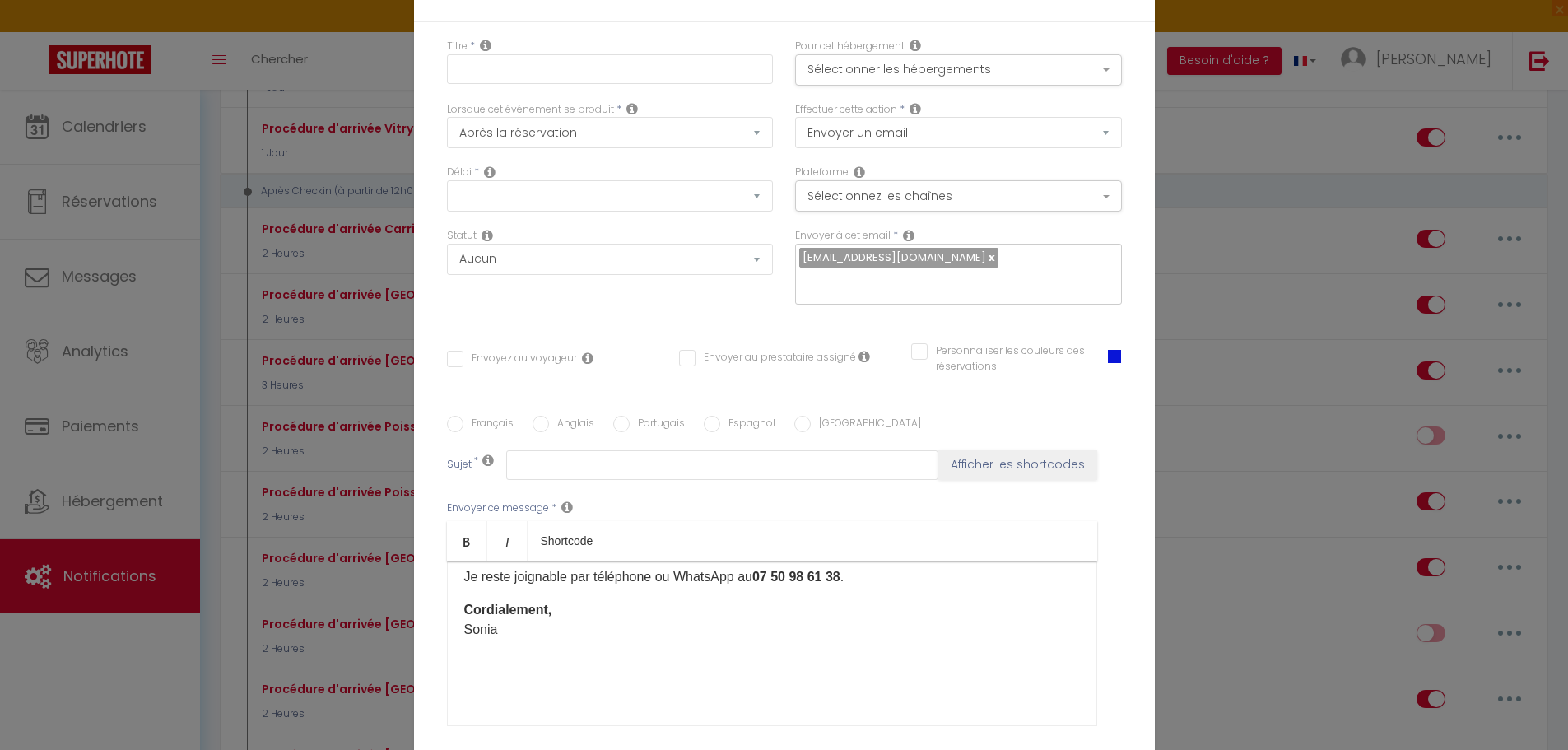
checkbox input "true"
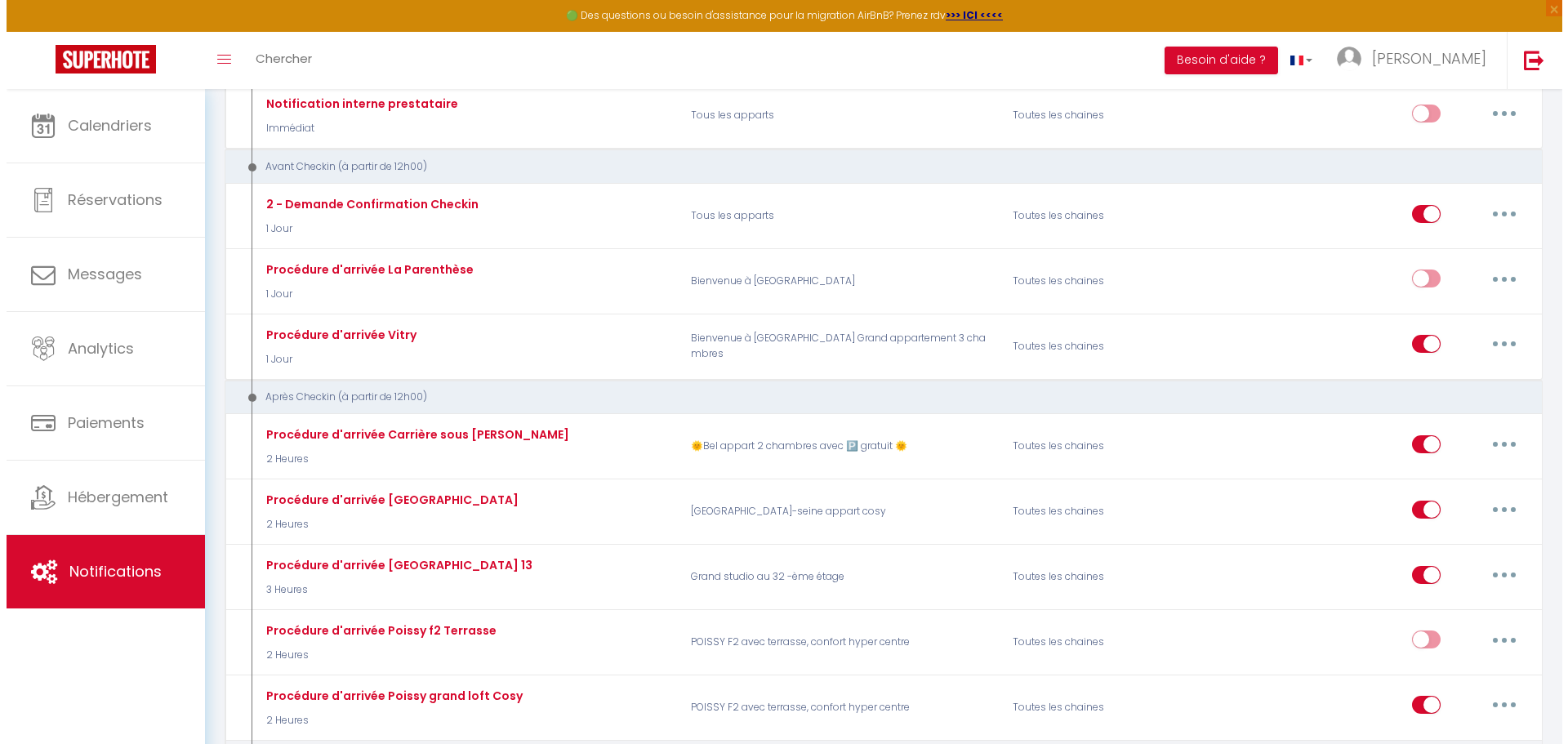
scroll to position [326, 0]
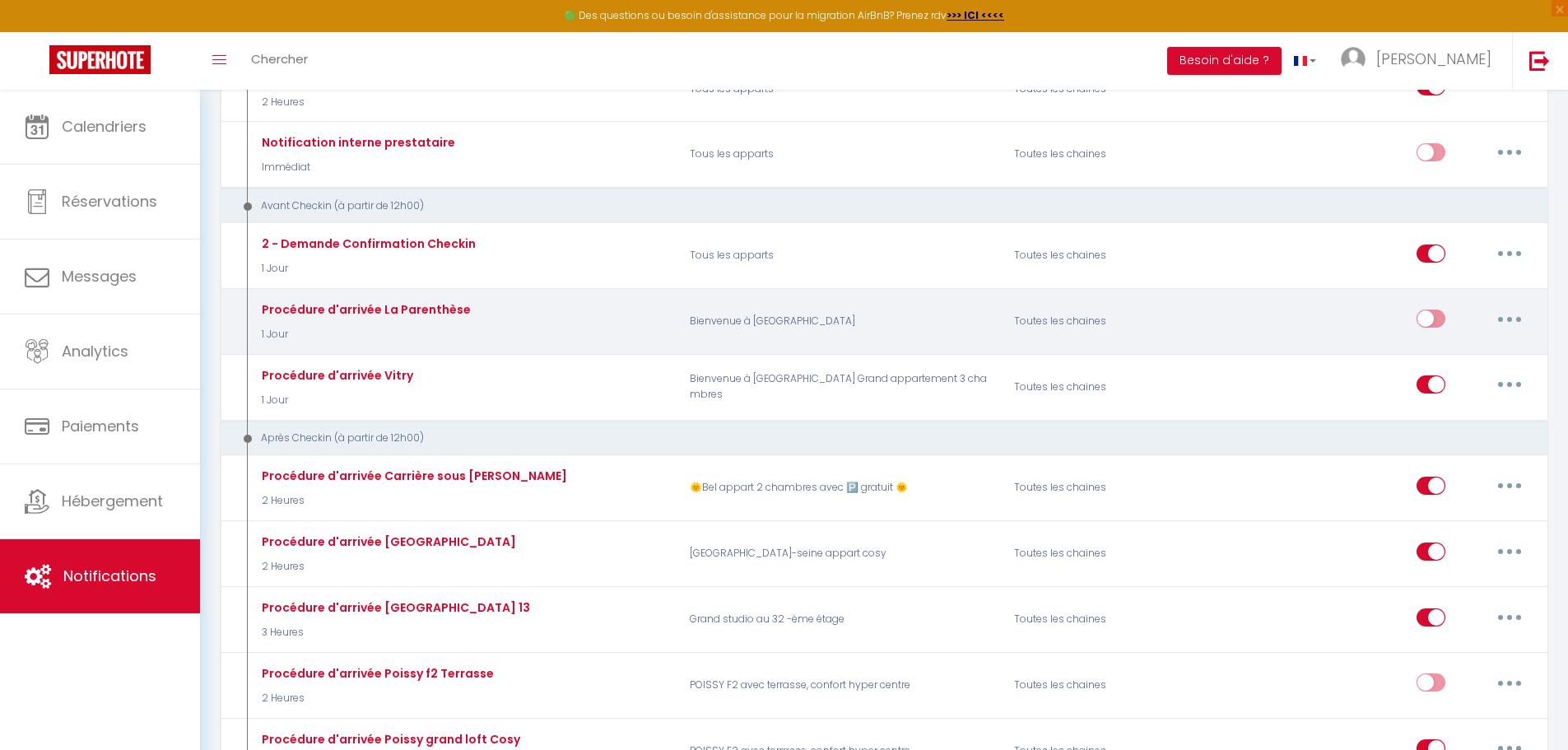
click at [1516, 317] on button "button" at bounding box center [1509, 318] width 46 height 26
click at [1429, 358] on link "Editer" at bounding box center [1467, 356] width 122 height 28
type input "Procédure d'arrivée La Parenthèse"
select select "1 Jour"
select select
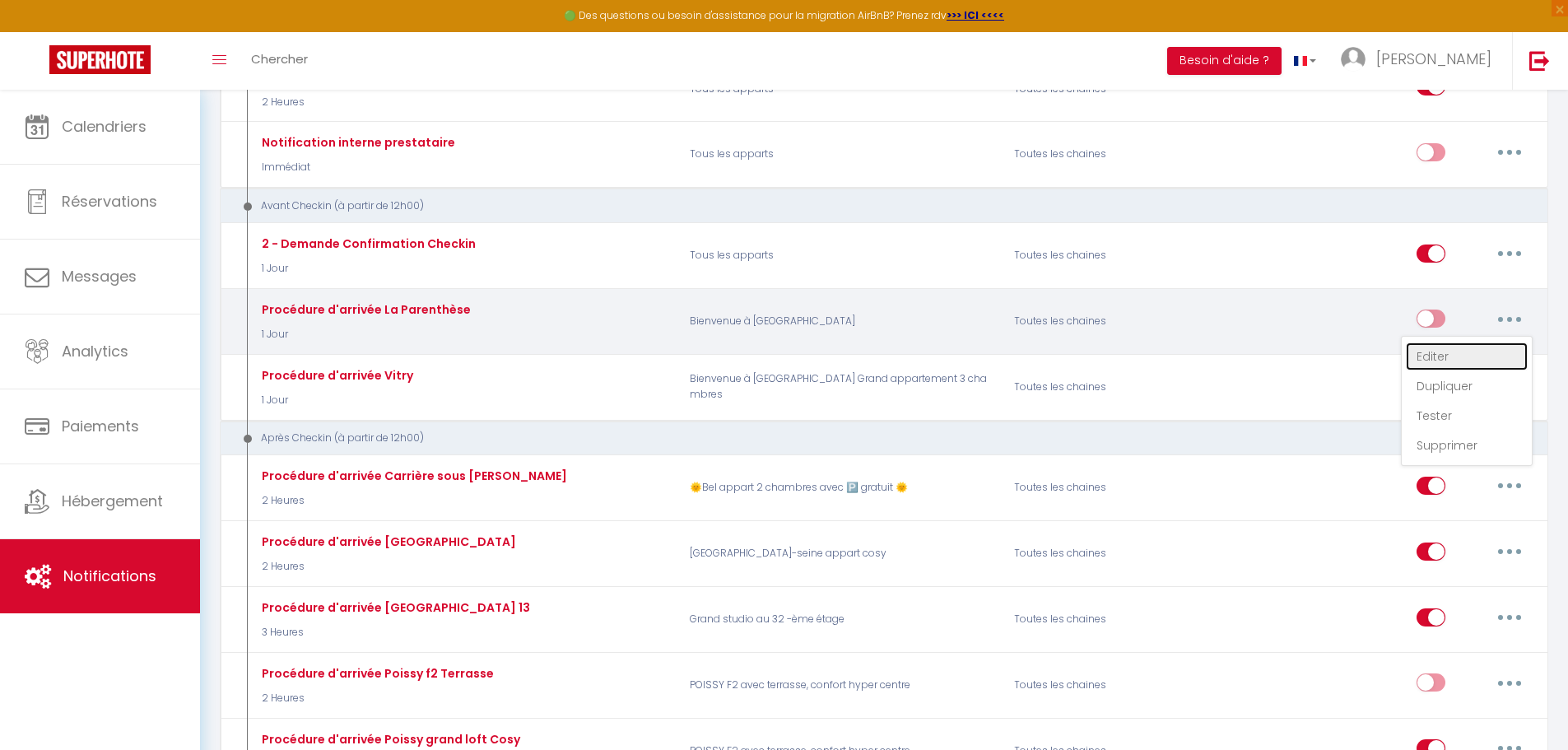
checkbox input "true"
checkbox input "false"
radio input "true"
type input "Procédure d'arrivée La Parenthèse"
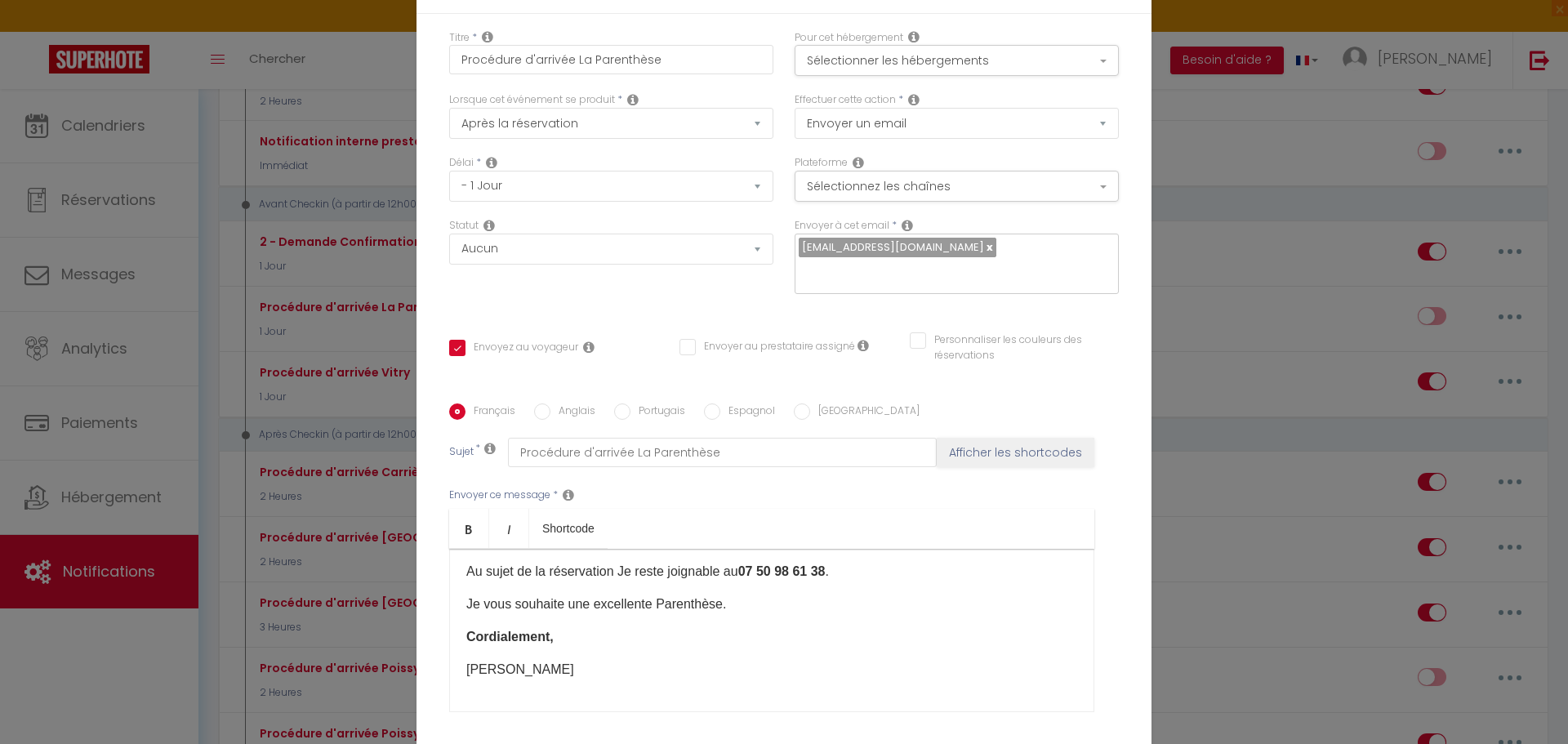
scroll to position [325, 0]
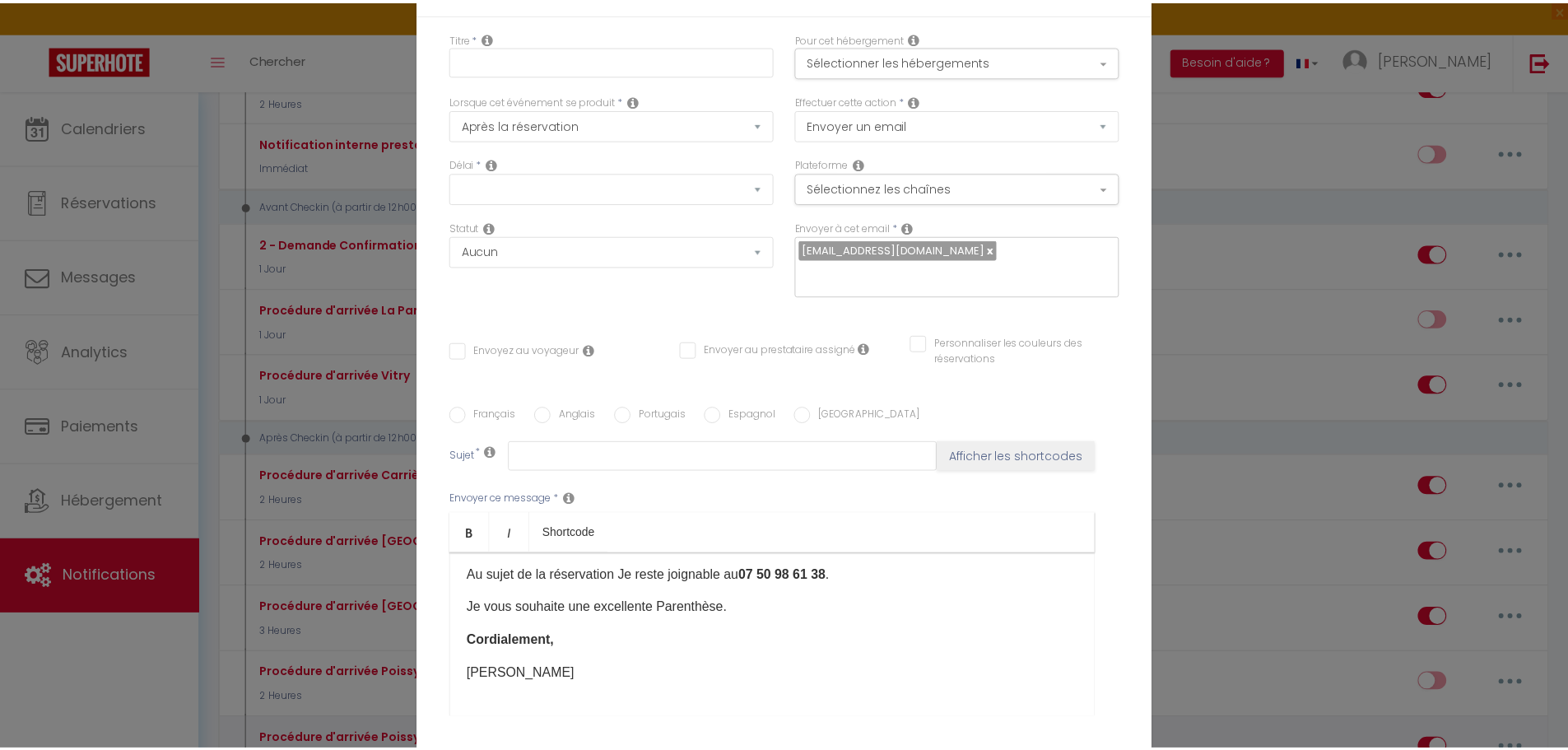
scroll to position [0, 0]
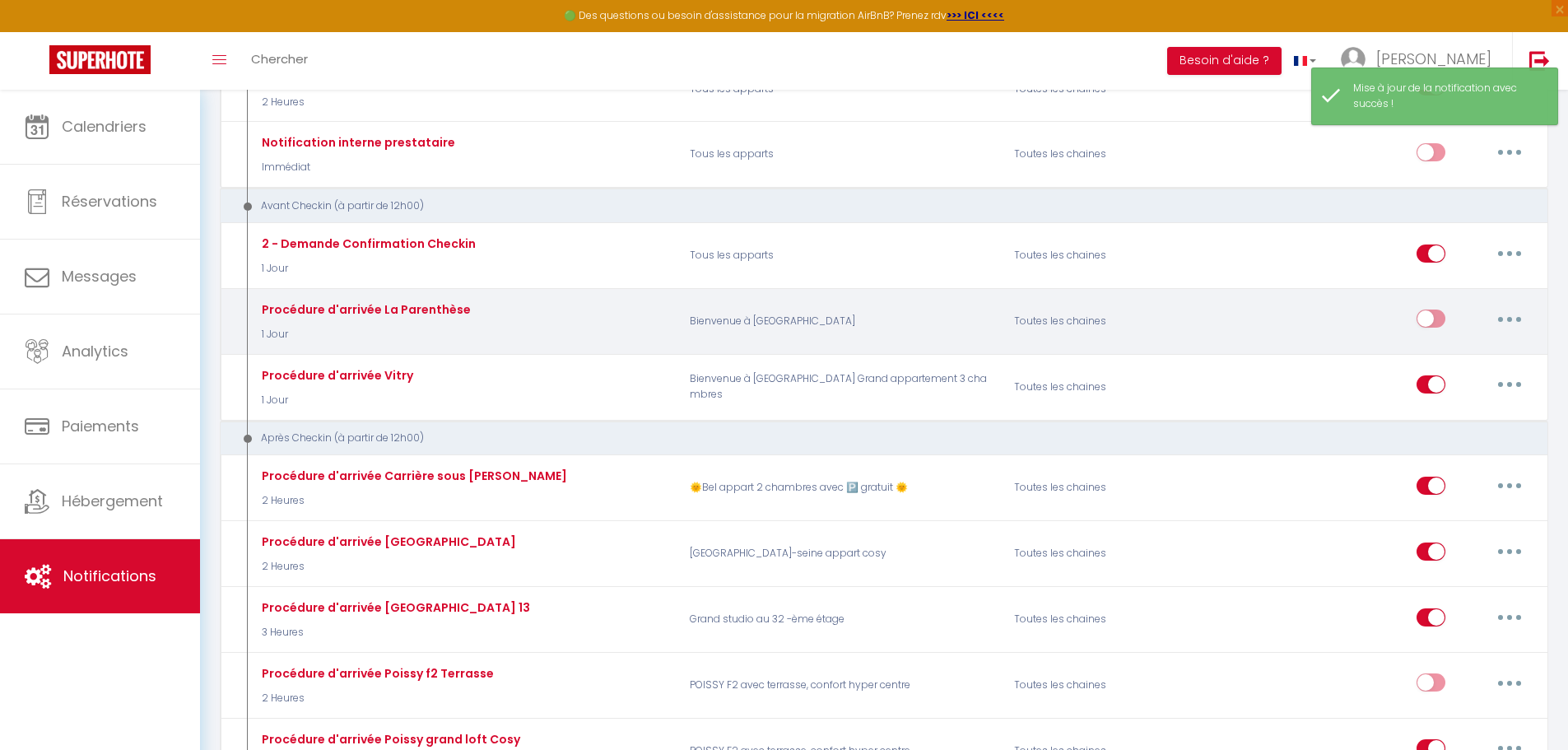
click at [1443, 322] on input "checkbox" at bounding box center [1431, 321] width 29 height 24
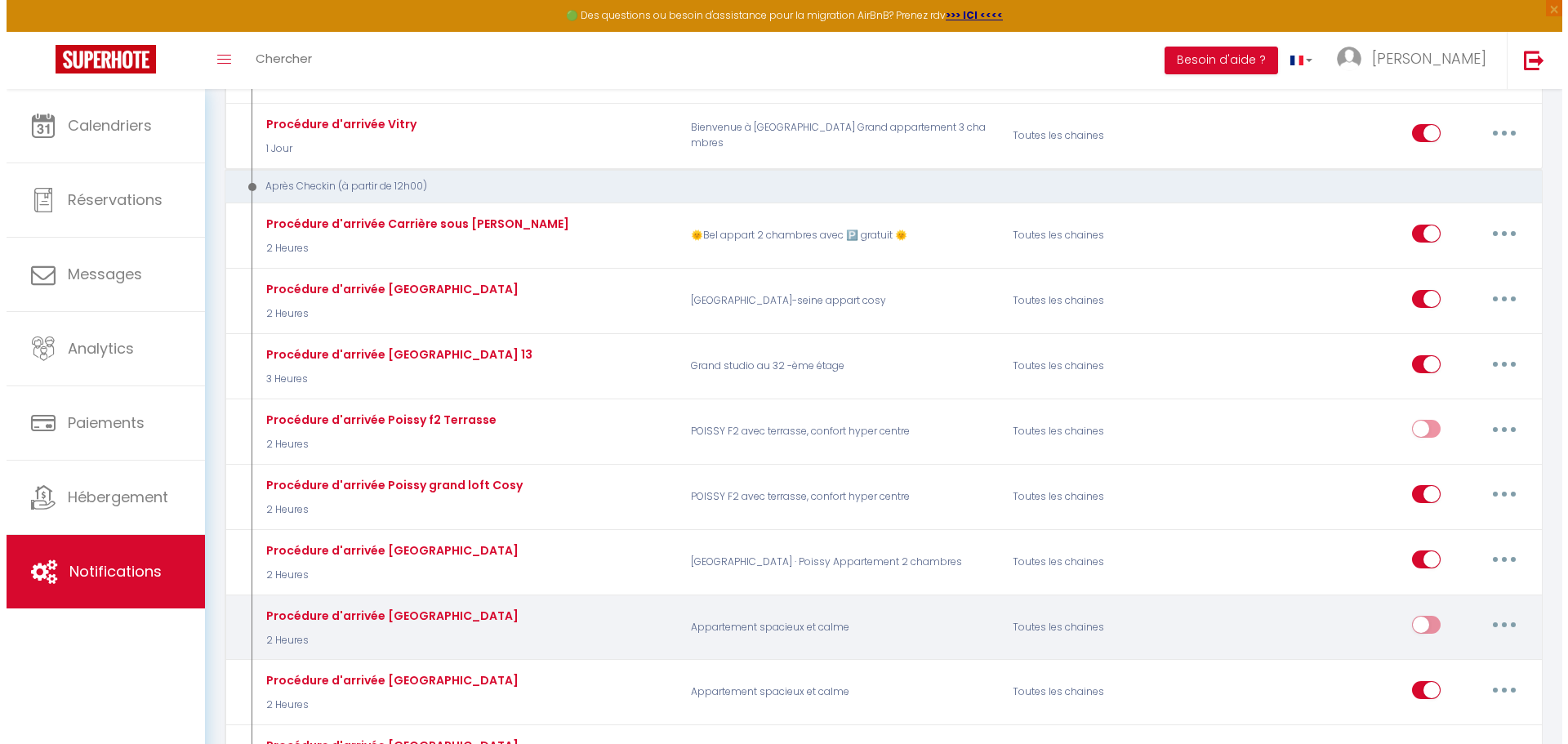
scroll to position [572, 0]
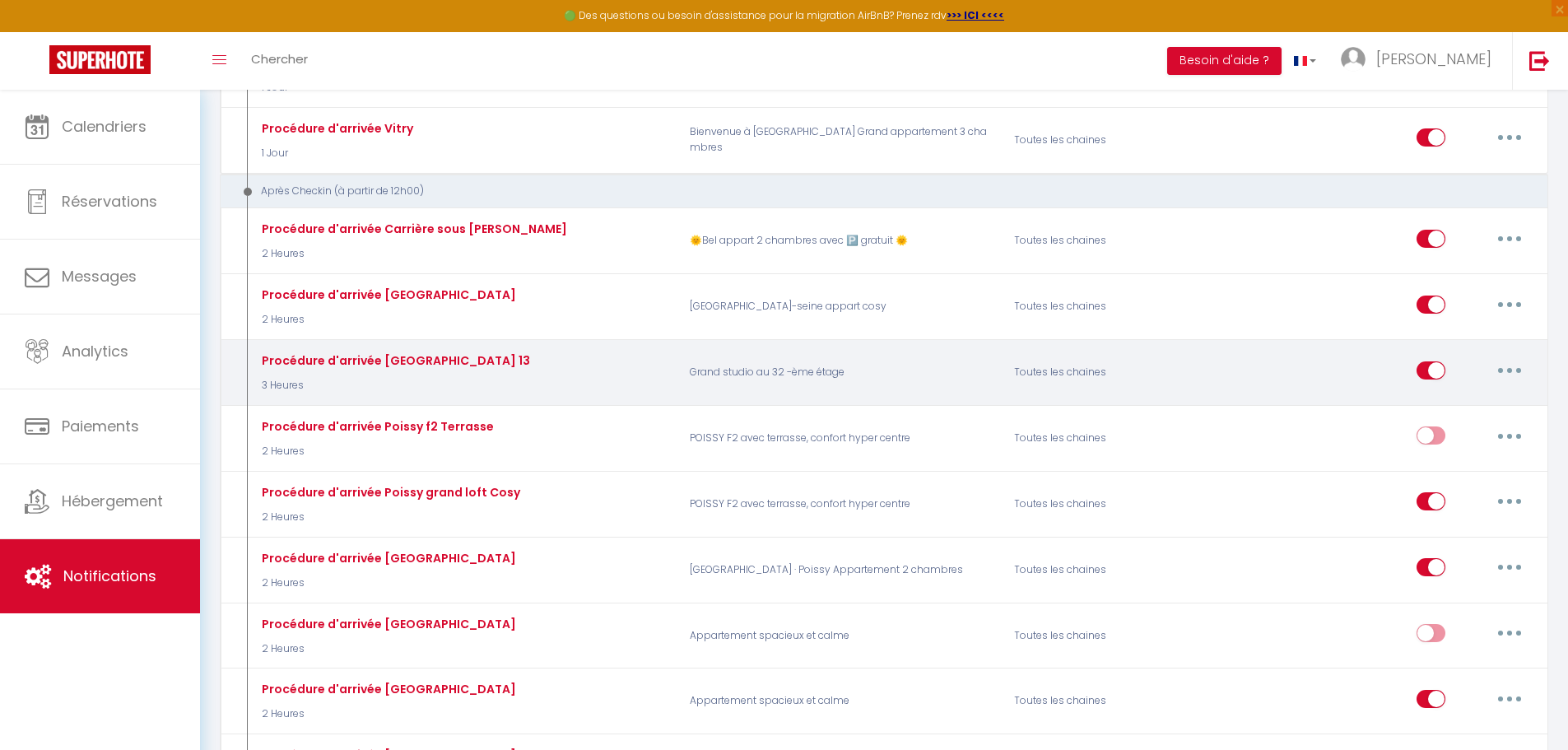
click at [1511, 368] on icon "button" at bounding box center [1509, 370] width 5 height 5
click at [1435, 439] on link "Dupliquer" at bounding box center [1467, 437] width 122 height 28
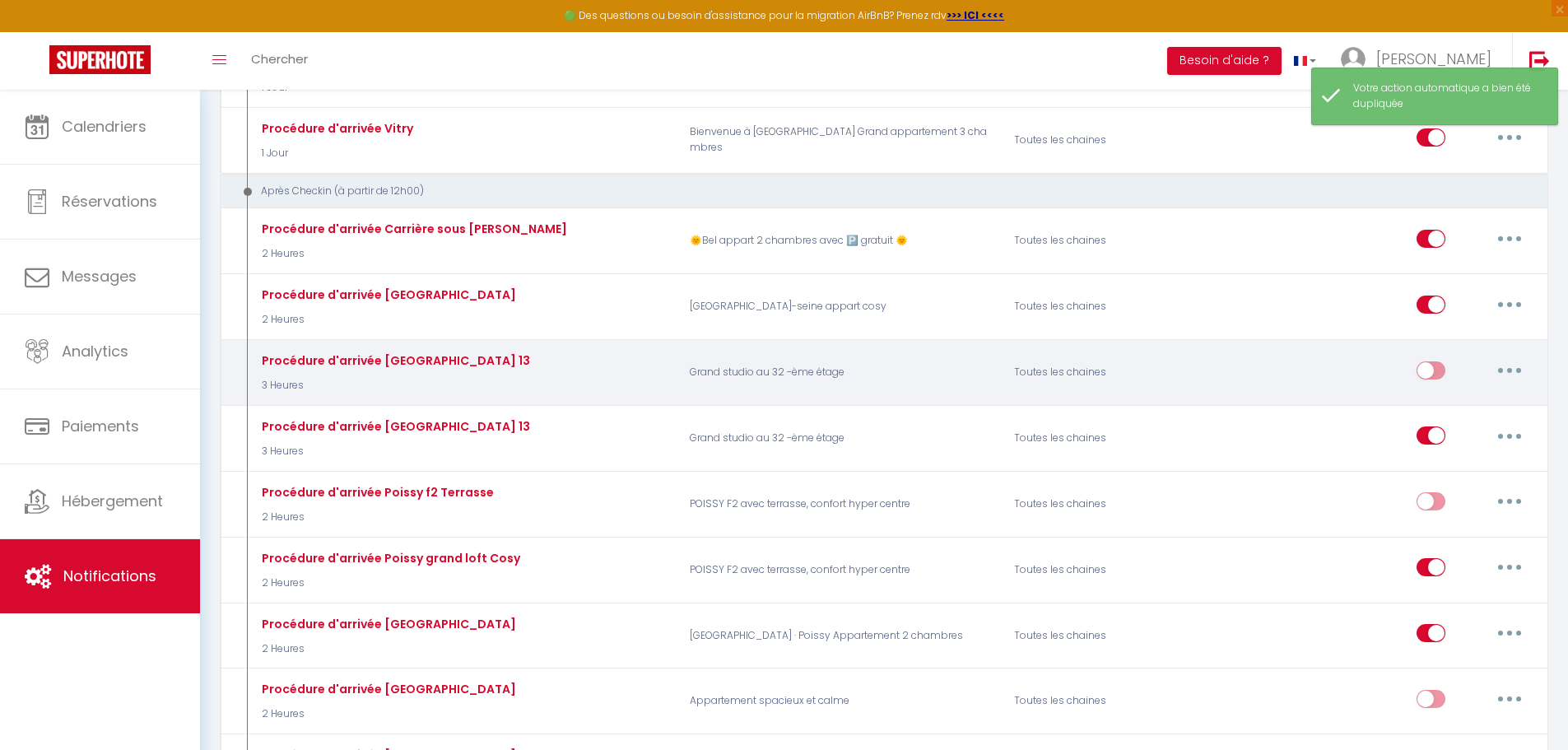
click at [1512, 372] on button "button" at bounding box center [1509, 370] width 46 height 26
click at [1451, 407] on link "Editer" at bounding box center [1467, 407] width 122 height 28
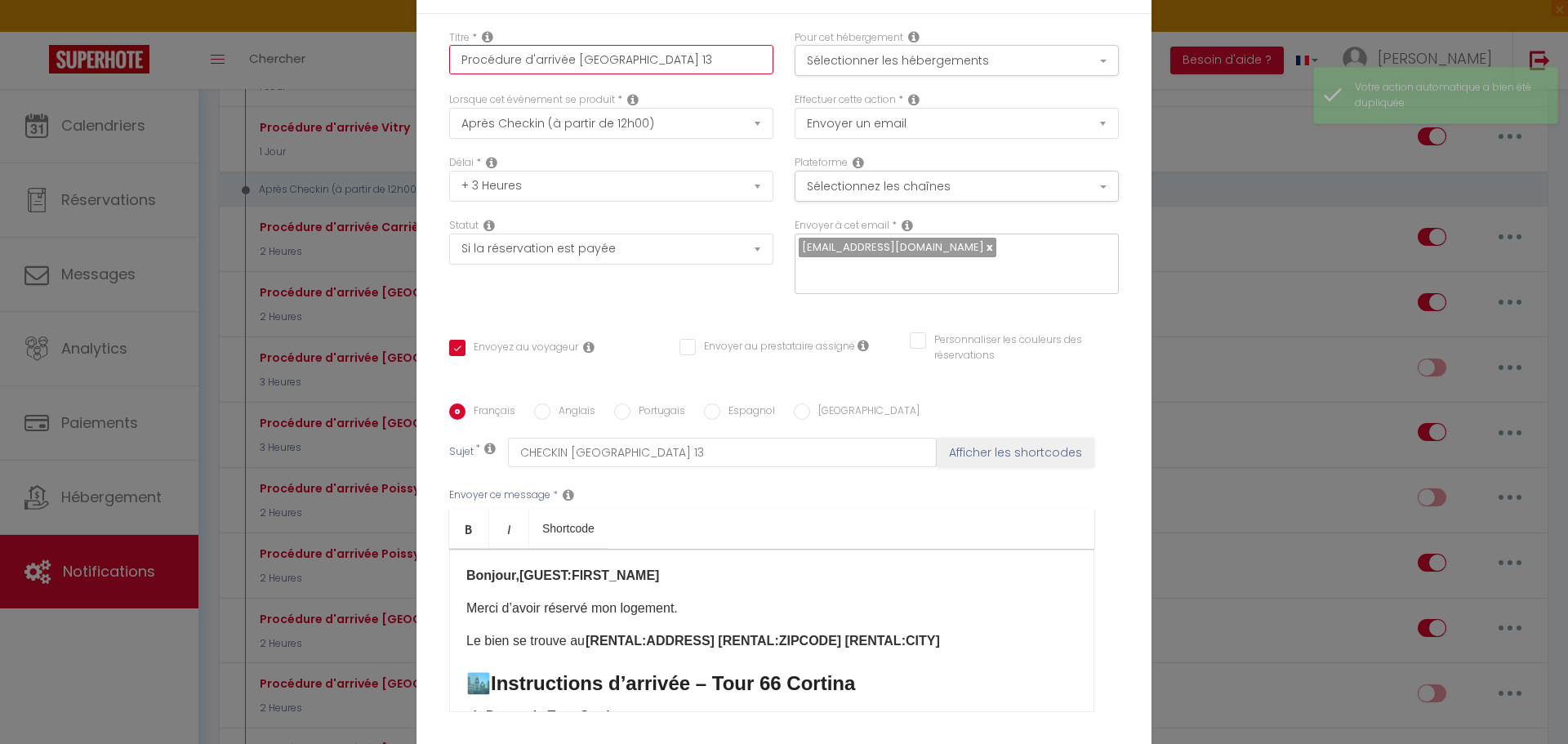
click at [623, 72] on input "Procédure d'arrivée [GEOGRAPHIC_DATA] 13" at bounding box center [611, 60] width 324 height 30
drag, startPoint x: 623, startPoint y: 72, endPoint x: 569, endPoint y: 68, distance: 54.1
click at [569, 68] on input "Procédure d'arrivée [GEOGRAPHIC_DATA] 13" at bounding box center [611, 60] width 324 height 30
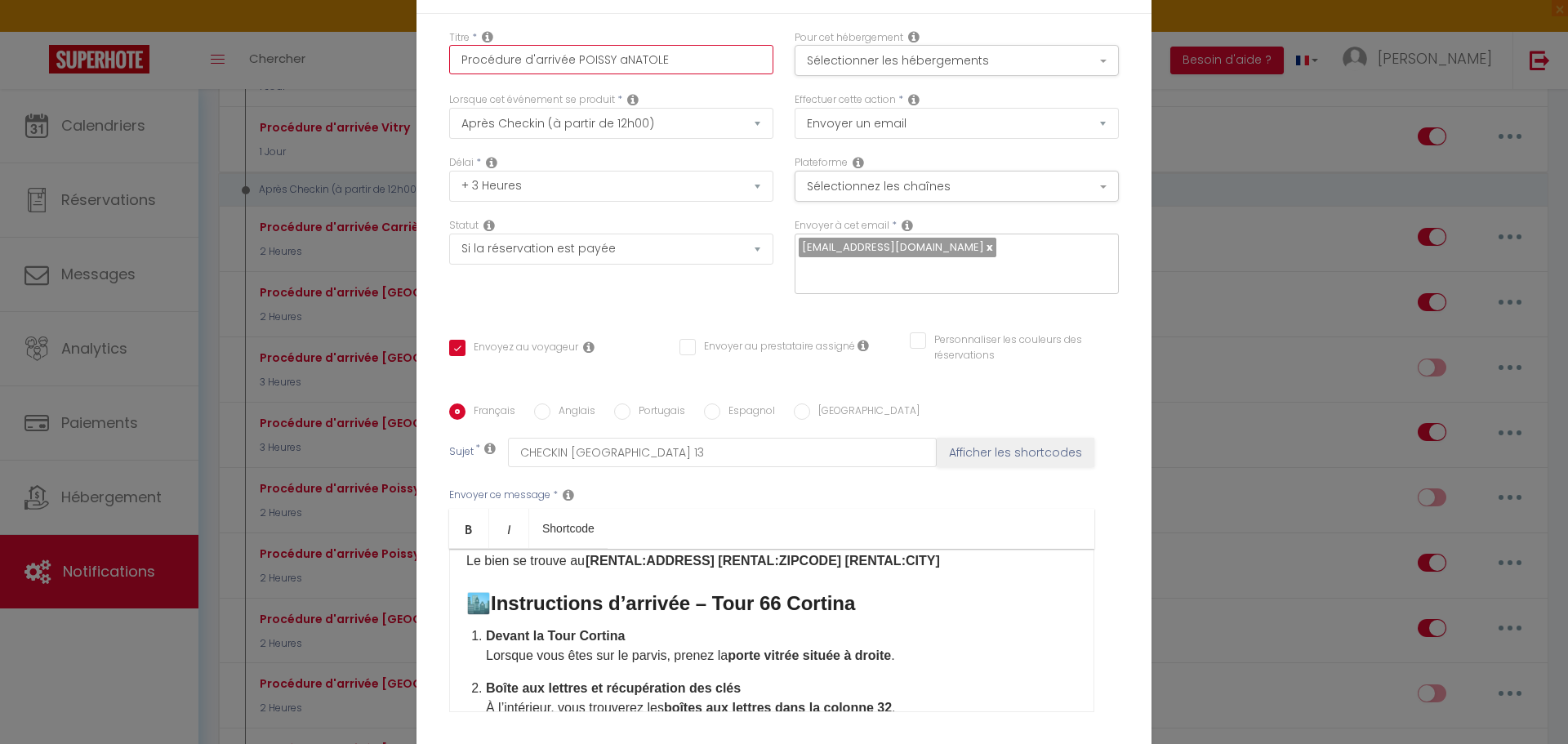
scroll to position [82, 0]
drag, startPoint x: 696, startPoint y: 592, endPoint x: 854, endPoint y: 593, distance: 158.0
click at [854, 593] on h3 "🏙️ Instructions d’arrivée – Tour 66 Cortina" at bounding box center [771, 602] width 610 height 26
click at [716, 590] on strong "Instructions d’arrivée – Tour 66 Cortina" at bounding box center [673, 601] width 364 height 22
drag, startPoint x: 709, startPoint y: 590, endPoint x: 858, endPoint y: 600, distance: 149.3
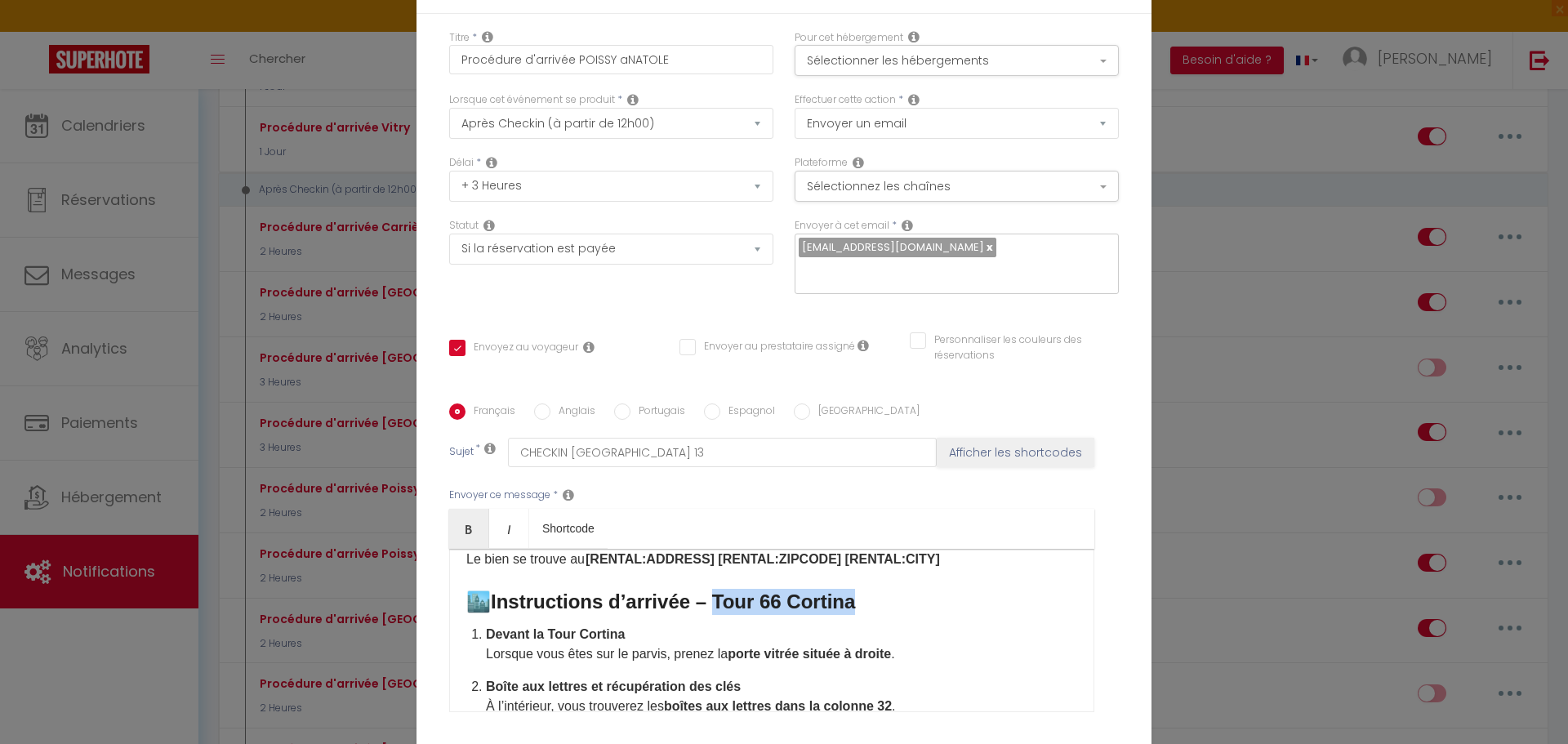
click at [858, 600] on h3 "🏙️ Instructions d’arrivée – Tour 66 Cortina" at bounding box center [771, 602] width 610 height 26
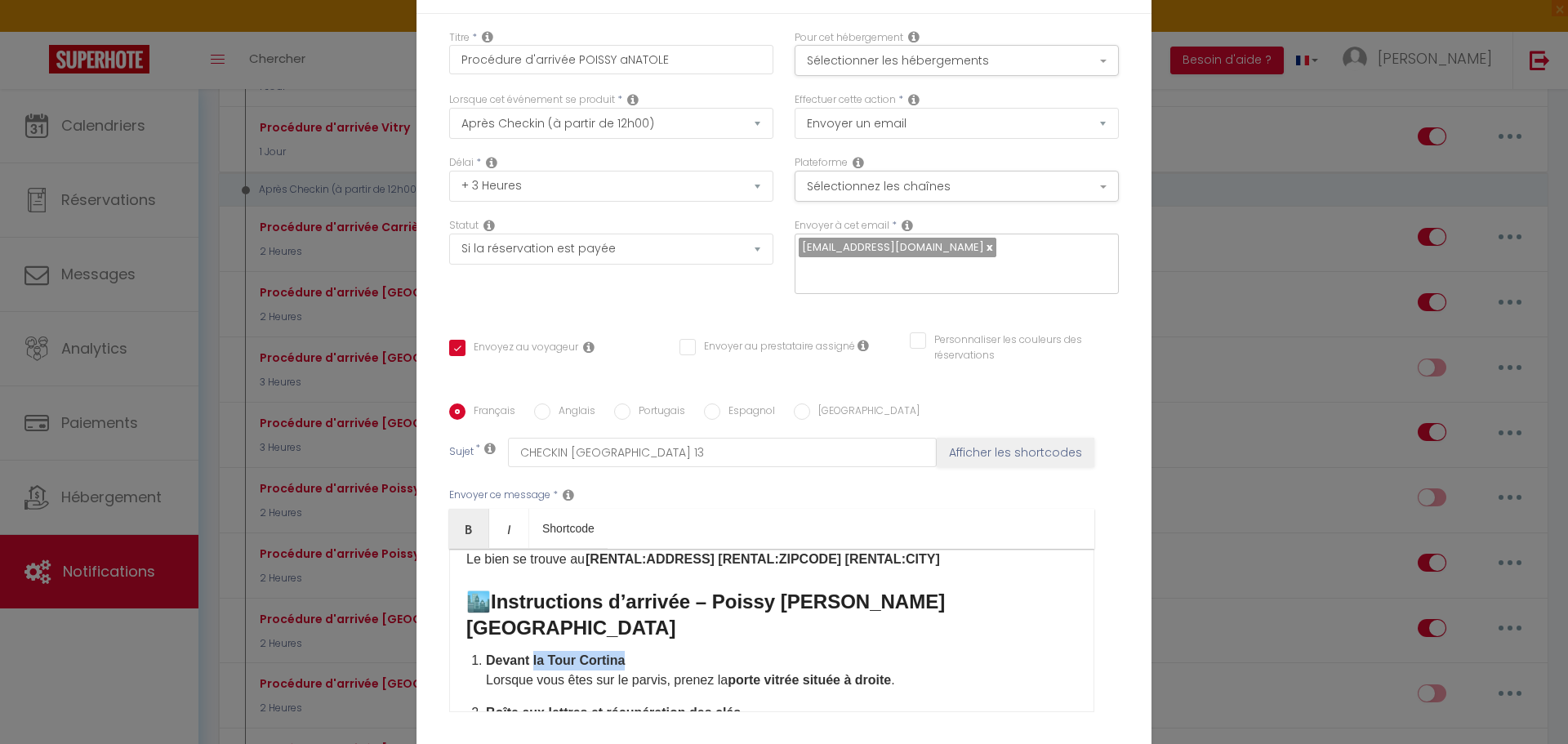
drag, startPoint x: 616, startPoint y: 624, endPoint x: 526, endPoint y: 628, distance: 90.1
click at [526, 651] on p "Devant la Tour Cortina Lorsque vous êtes sur le parvis, prenez la porte vitrée …" at bounding box center [782, 670] width 591 height 39
drag, startPoint x: 798, startPoint y: 619, endPoint x: 584, endPoint y: 624, distance: 214.1
click at [584, 651] on p "Devant l'adresse vous avez deux grand portail vert. Lorsque vous êtes sur le pa…" at bounding box center [782, 670] width 591 height 39
drag, startPoint x: 476, startPoint y: 644, endPoint x: 657, endPoint y: 641, distance: 181.0
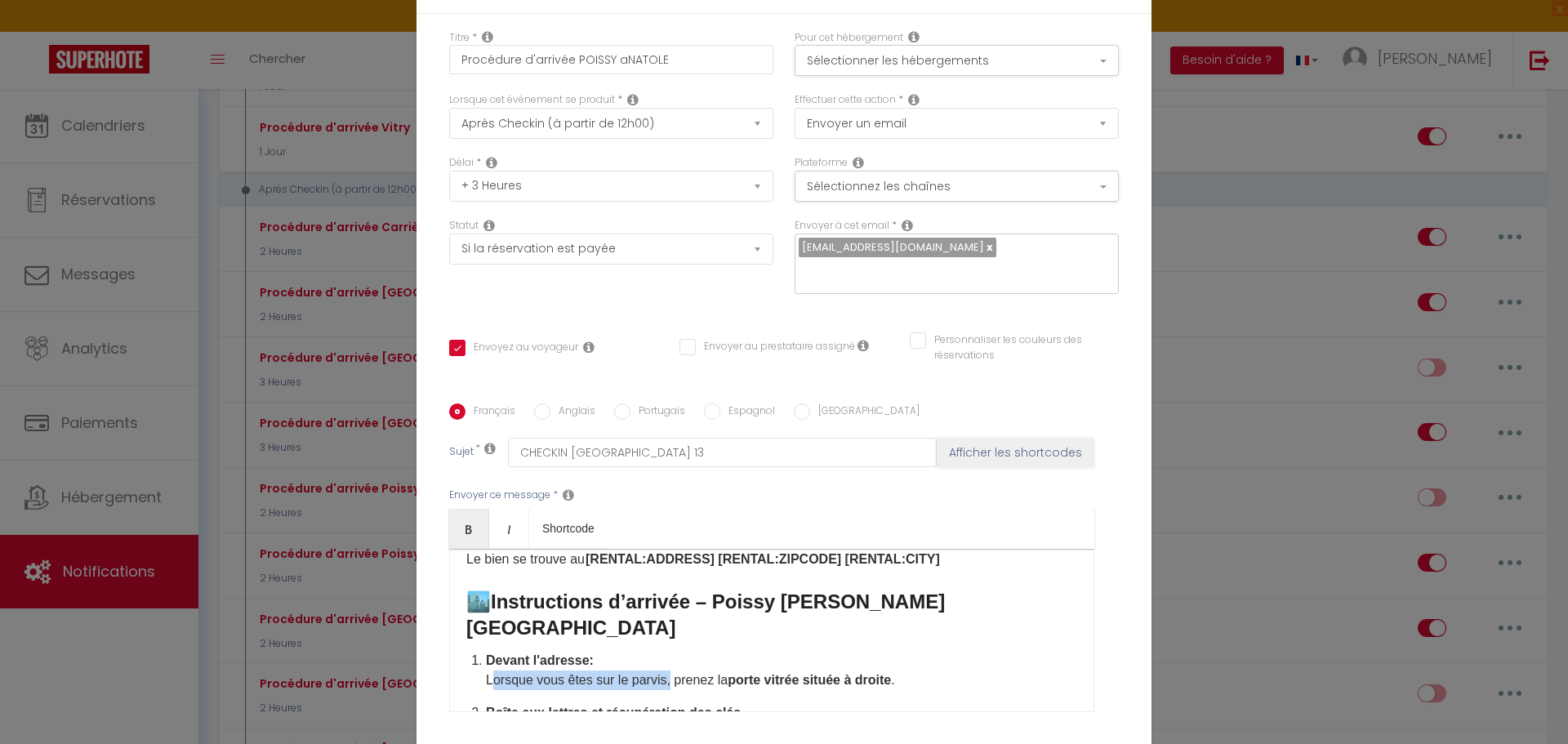
click at [657, 641] on div "Bonjour,[GUEST:FIRST_NAME]​ Merci d’avoir réservé mon logement. Le bien se trou…" at bounding box center [772, 630] width 645 height 164
drag, startPoint x: 726, startPoint y: 640, endPoint x: 869, endPoint y: 642, distance: 143.0
click at [869, 651] on p "Devant l'adresse: Vous avez deux grand portail vert, prenez la porte vitrée sit…" at bounding box center [782, 670] width 591 height 39
click at [868, 651] on p "Devant l'adresse: Vous avez deux grand portail vert, prenez celui de gauche ." at bounding box center [782, 670] width 591 height 39
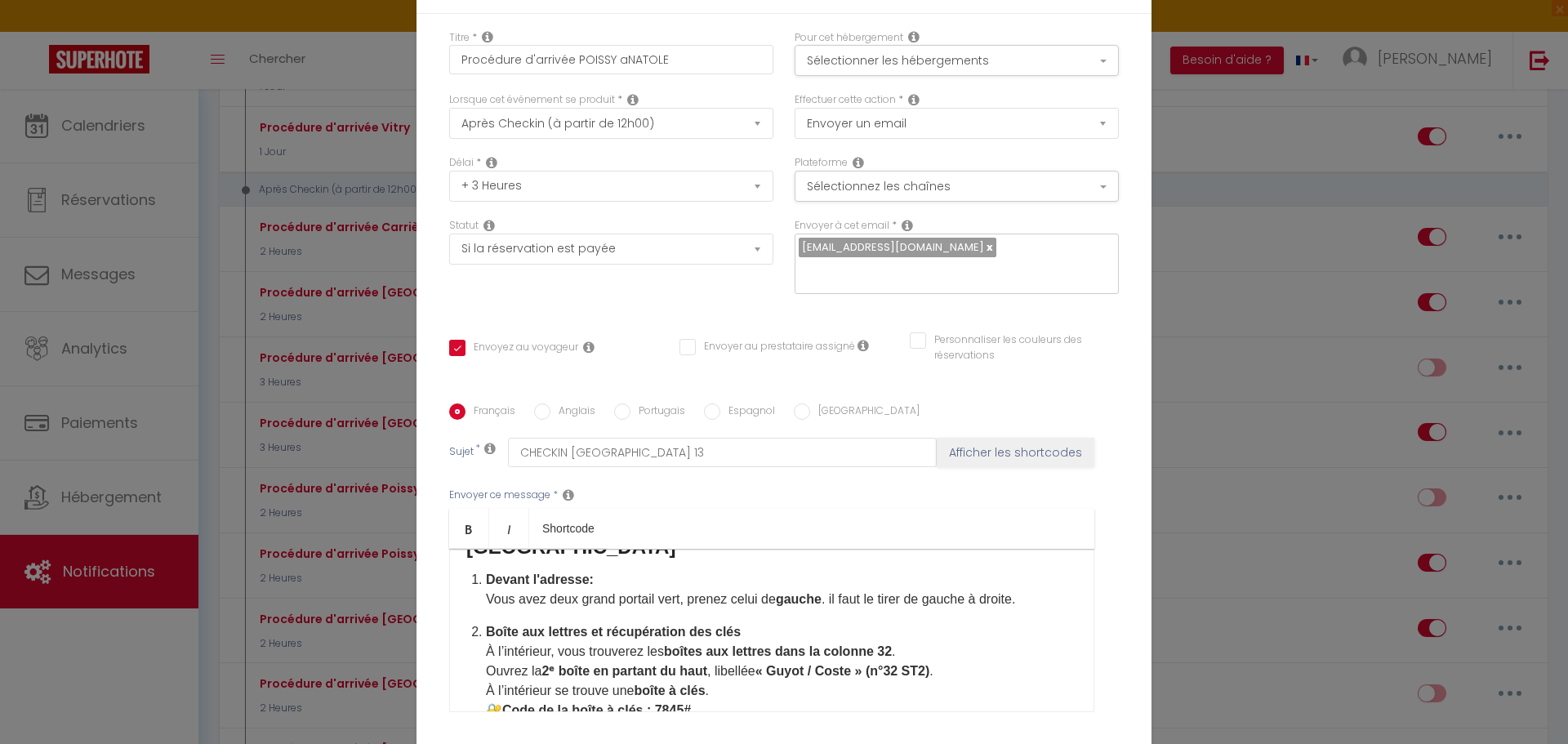
scroll to position [164, 0]
drag, startPoint x: 600, startPoint y: 593, endPoint x: 529, endPoint y: 592, distance: 71.0
click at [529, 624] on strong "Boîte aux lettres et récupération des clés" at bounding box center [613, 630] width 255 height 13
drag, startPoint x: 900, startPoint y: 612, endPoint x: 558, endPoint y: 611, distance: 342.0
click at [558, 621] on p "Boîte au clé, récupération des clés À l’intérieur, vous trouverez les boîtes au…" at bounding box center [782, 680] width 591 height 117
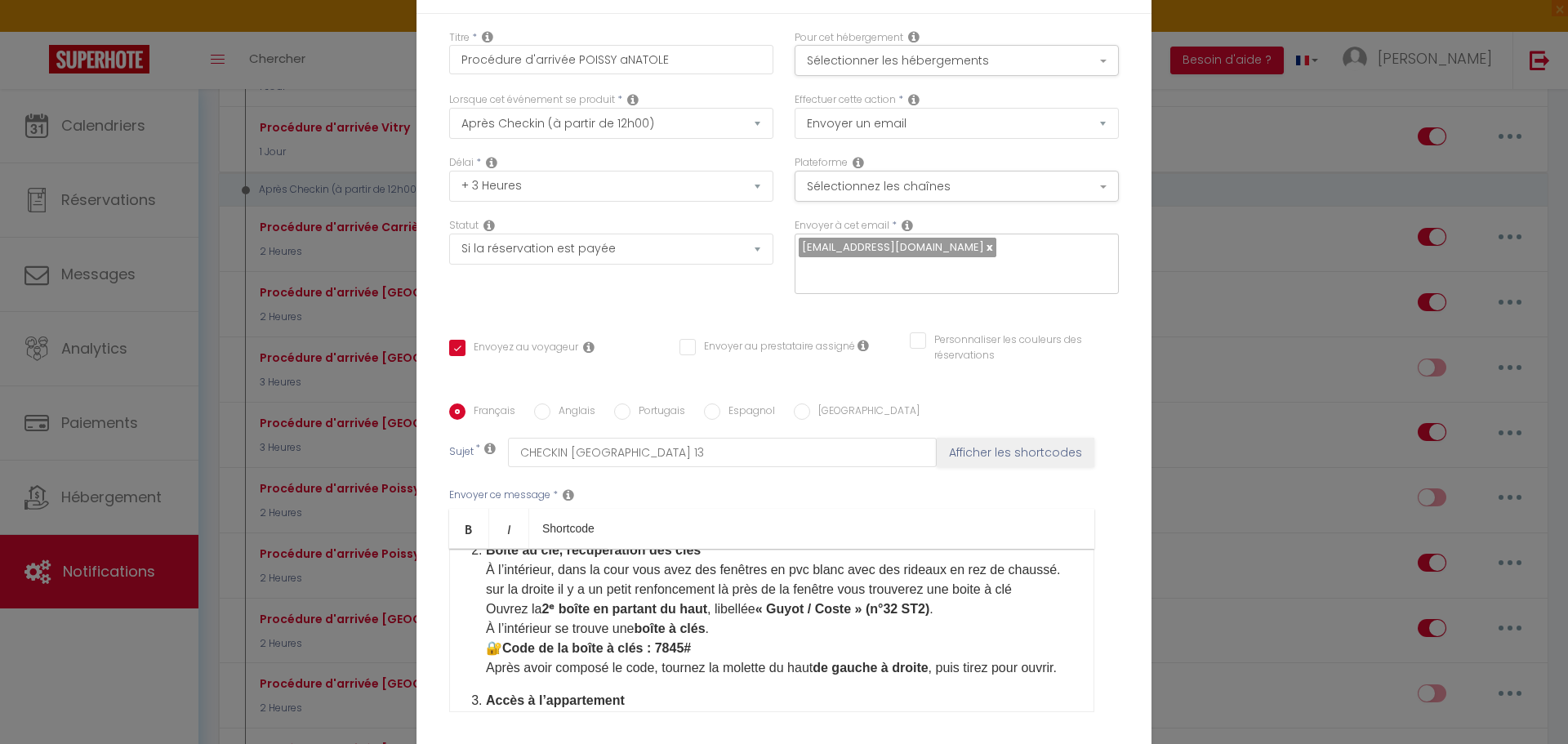
scroll to position [244, 0]
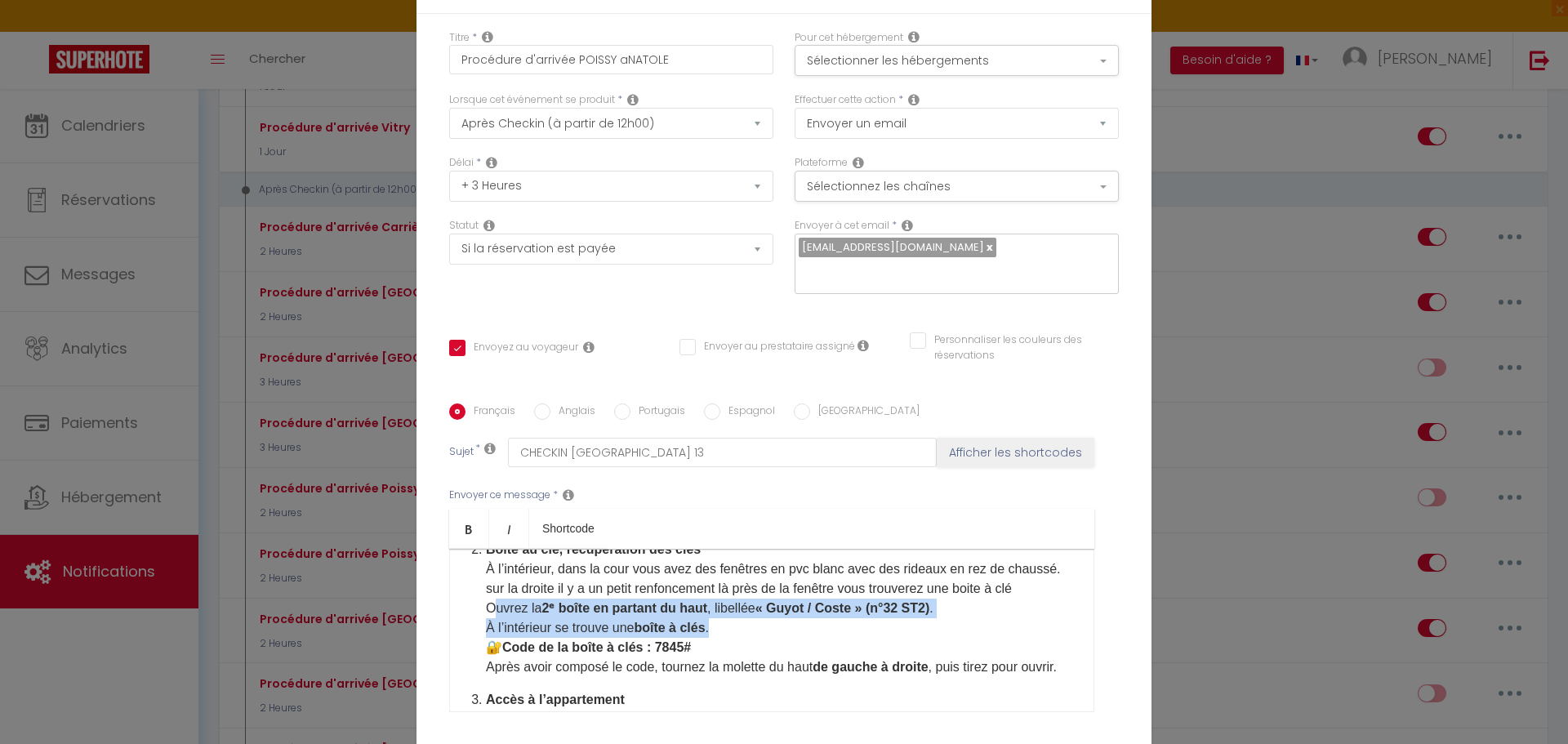
drag, startPoint x: 718, startPoint y: 594, endPoint x: 473, endPoint y: 573, distance: 245.9
click at [473, 573] on div "Bonjour,[GUEST:FIRST_NAME]​ Merci d’avoir réservé mon logement. Le bien se trou…" at bounding box center [772, 630] width 645 height 164
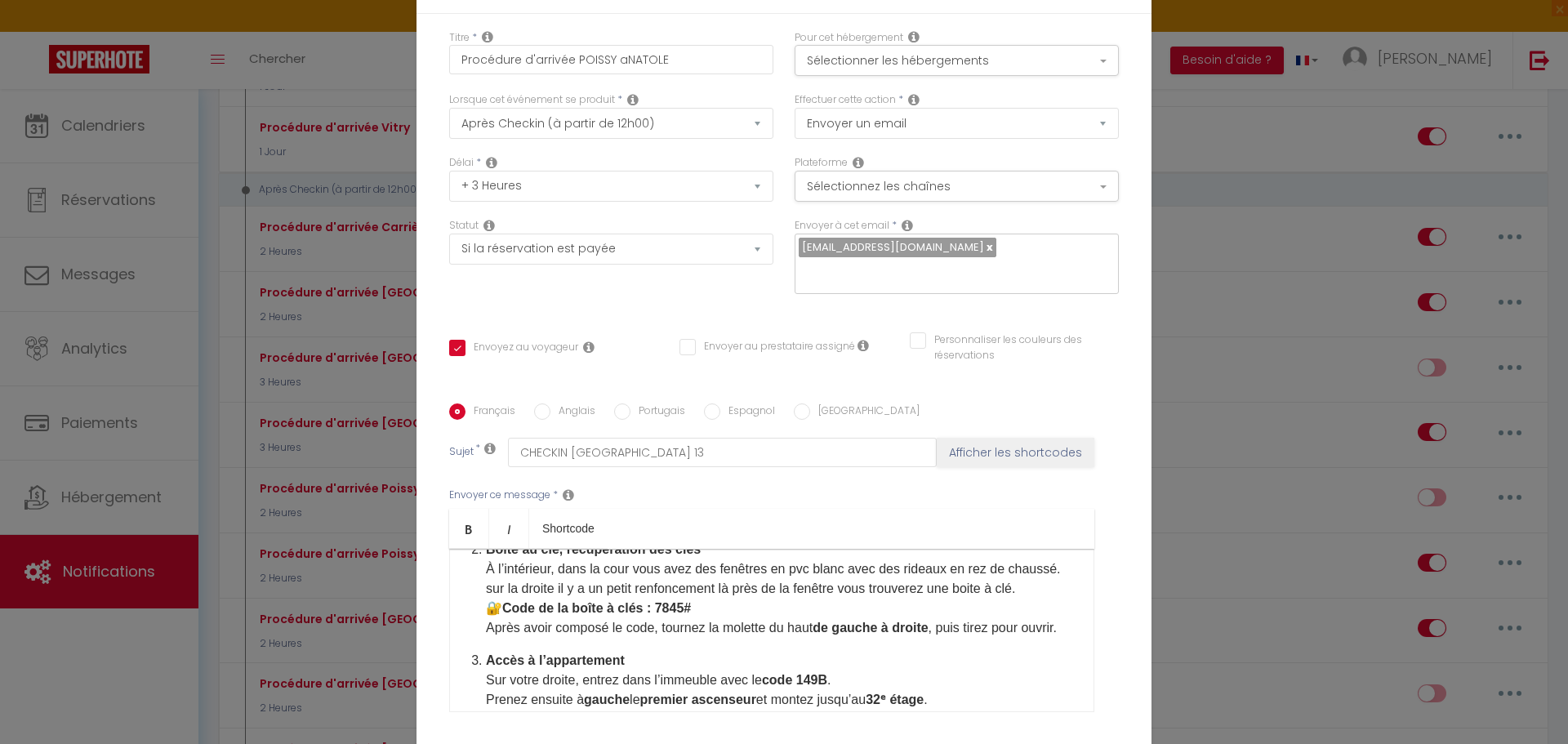
click at [701, 568] on p "Boîte au clé, récupération des clés À l’intérieur, dans la cour vous avez des f…" at bounding box center [782, 589] width 591 height 98
click at [526, 608] on p "Boîte au clé, récupération des clés À l’intérieur, dans la cour vous avez des f…" at bounding box center [782, 589] width 591 height 98
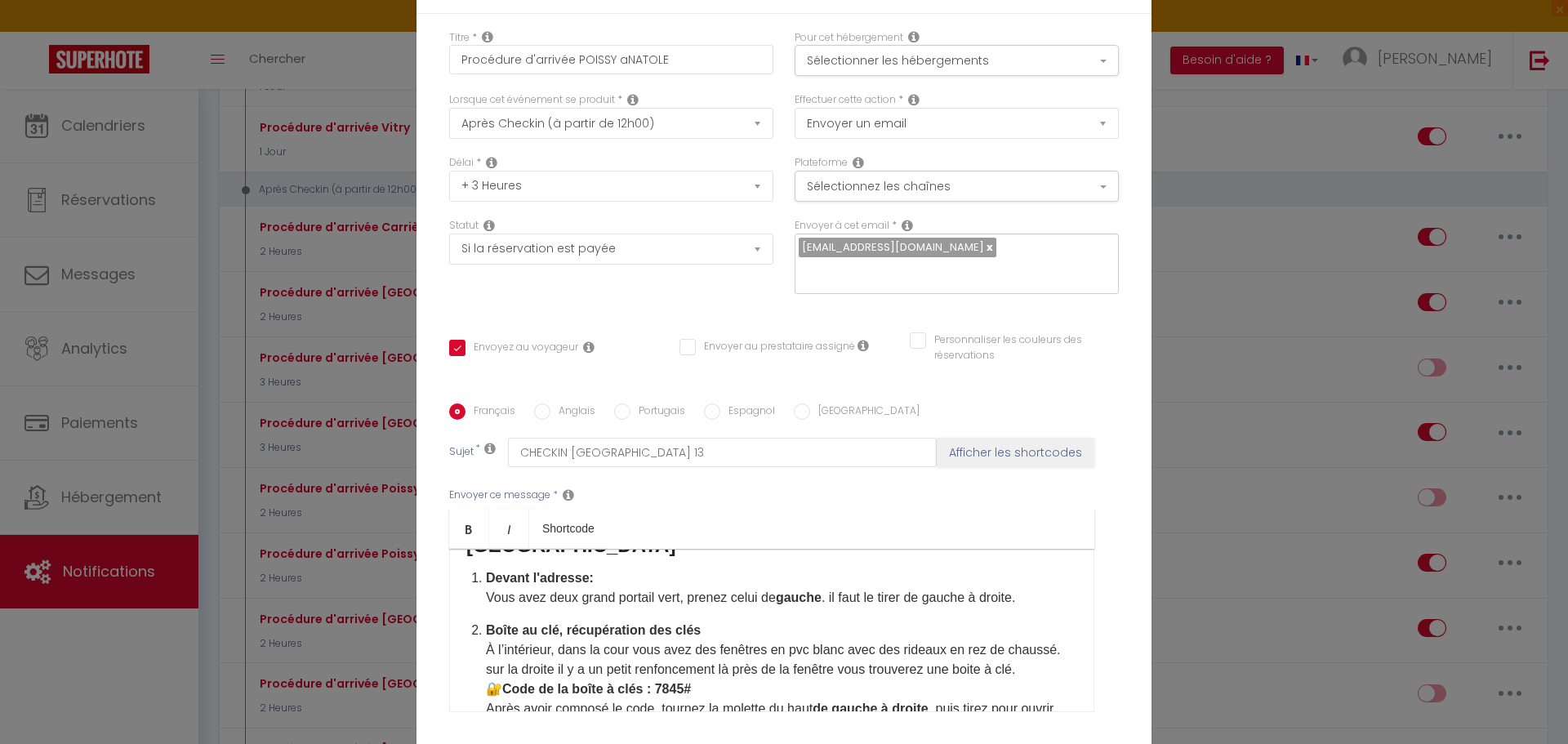
scroll to position [164, 0]
click at [946, 621] on p "Boîte au clé, récupération des clés À l’intérieur, dans la cour vous avez des f…" at bounding box center [782, 670] width 591 height 98
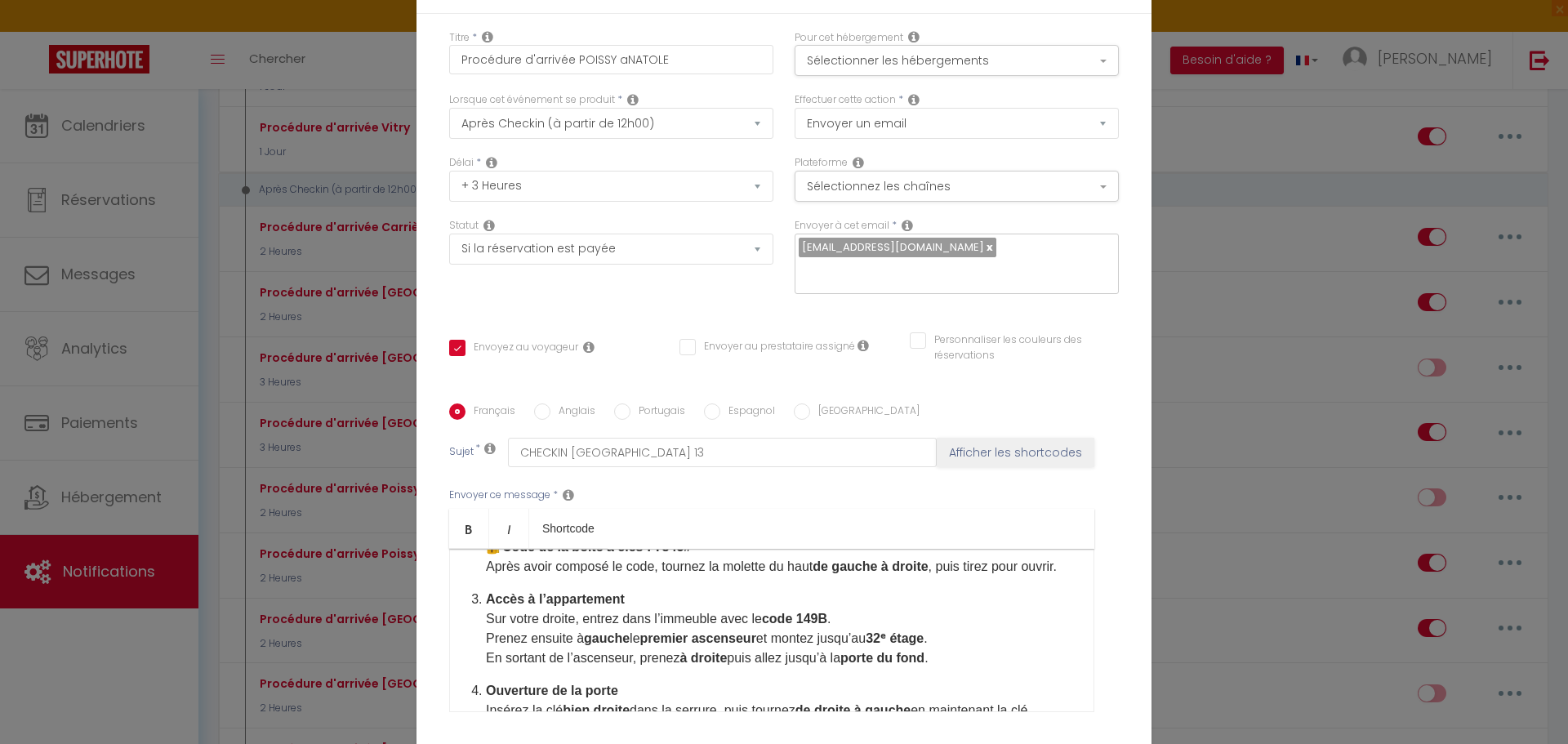
scroll to position [326, 0]
drag, startPoint x: 572, startPoint y: 602, endPoint x: 481, endPoint y: 600, distance: 91.0
click at [486, 600] on p "Accès à l’appartement Sur votre droite, entrez dans l’immeuble avec le code 149…" at bounding box center [782, 628] width 591 height 78
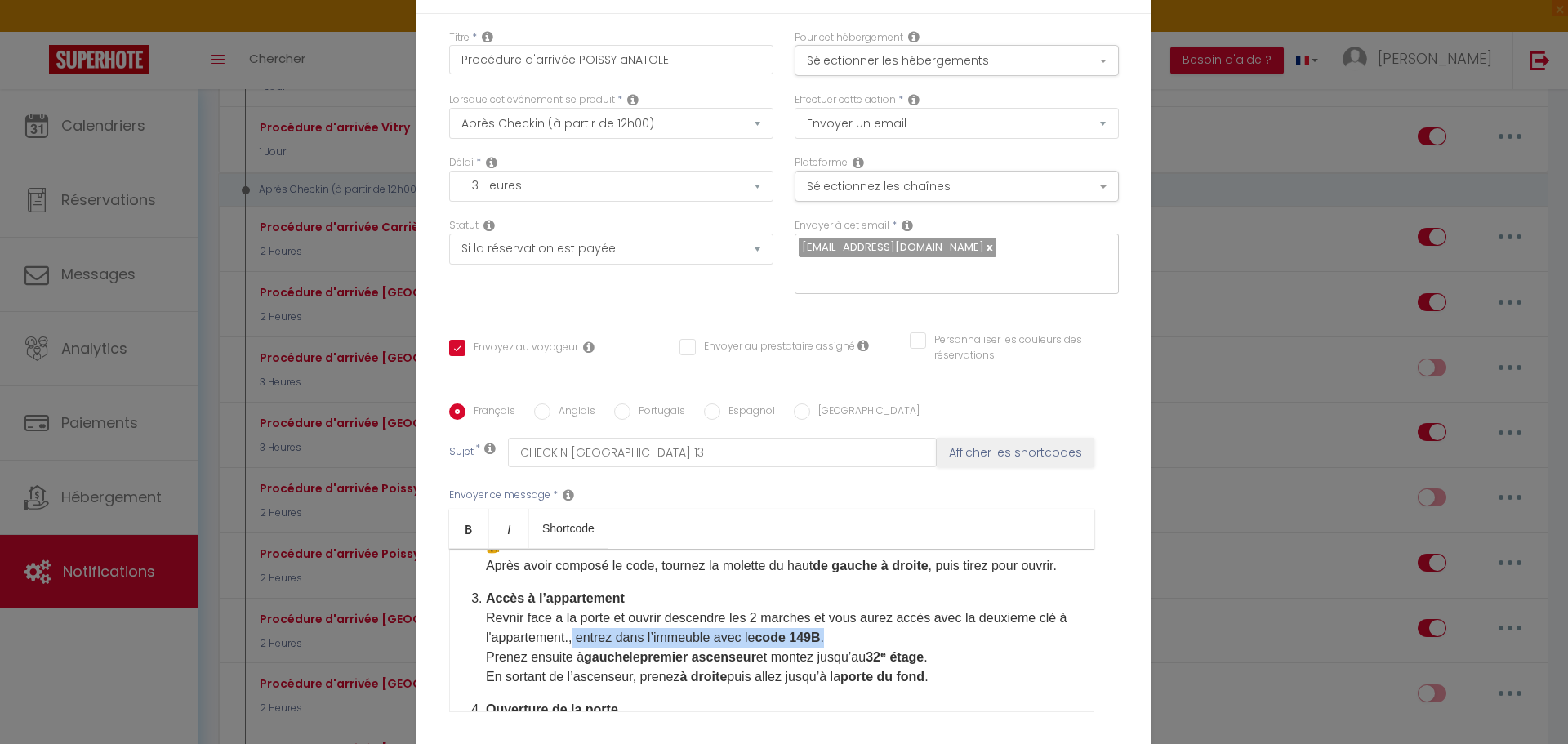
drag, startPoint x: 838, startPoint y: 621, endPoint x: 578, endPoint y: 625, distance: 260.0
click at [578, 625] on p "Accès à l’appartement Revnir face a la porte et ouvrir descendre les 2 marches …" at bounding box center [782, 638] width 591 height 98
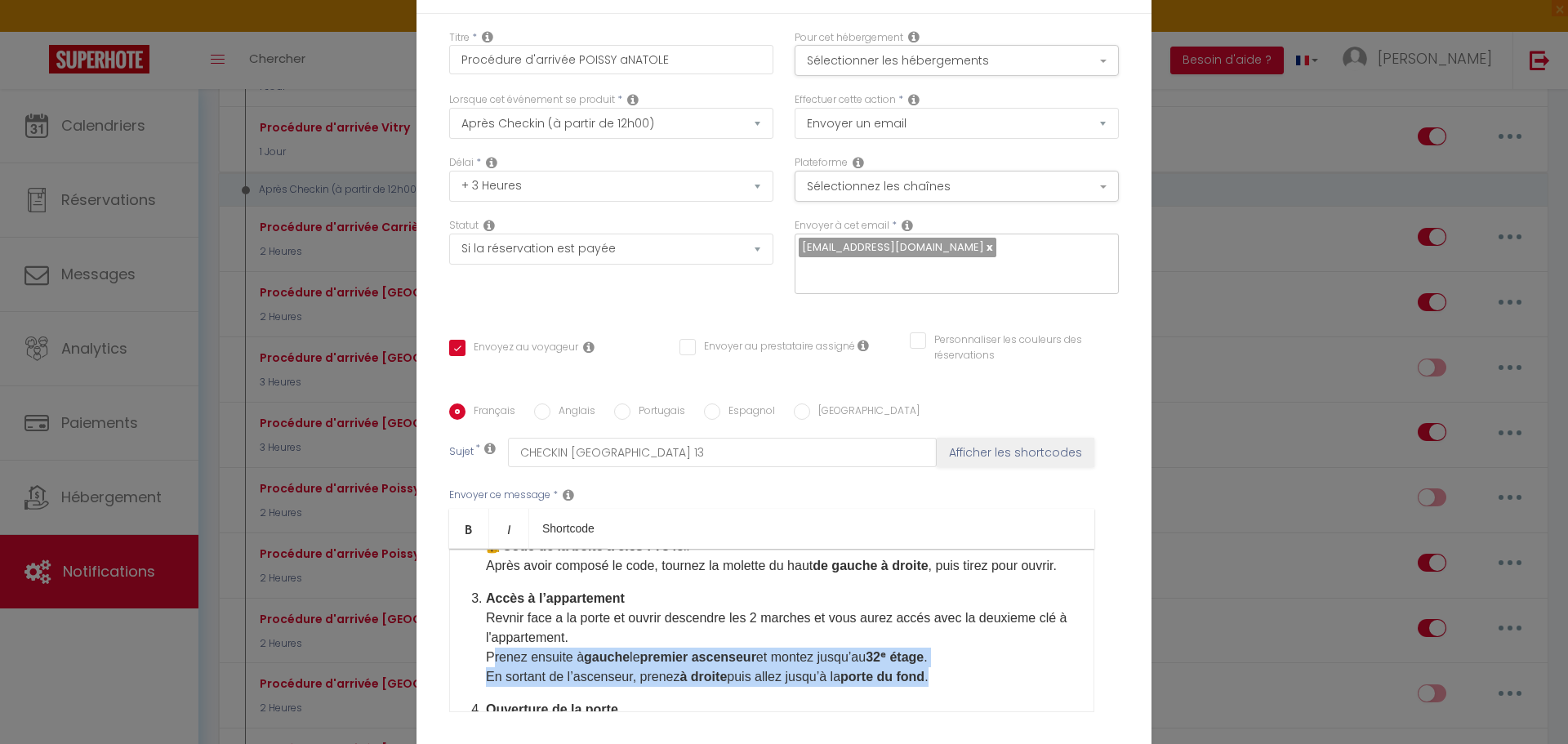
drag, startPoint x: 954, startPoint y: 662, endPoint x: 478, endPoint y: 643, distance: 476.4
click at [478, 643] on div "Bonjour,[GUEST:FIRST_NAME]​ Merci d’avoir réservé mon logement. Le bien se trou…" at bounding box center [772, 630] width 645 height 164
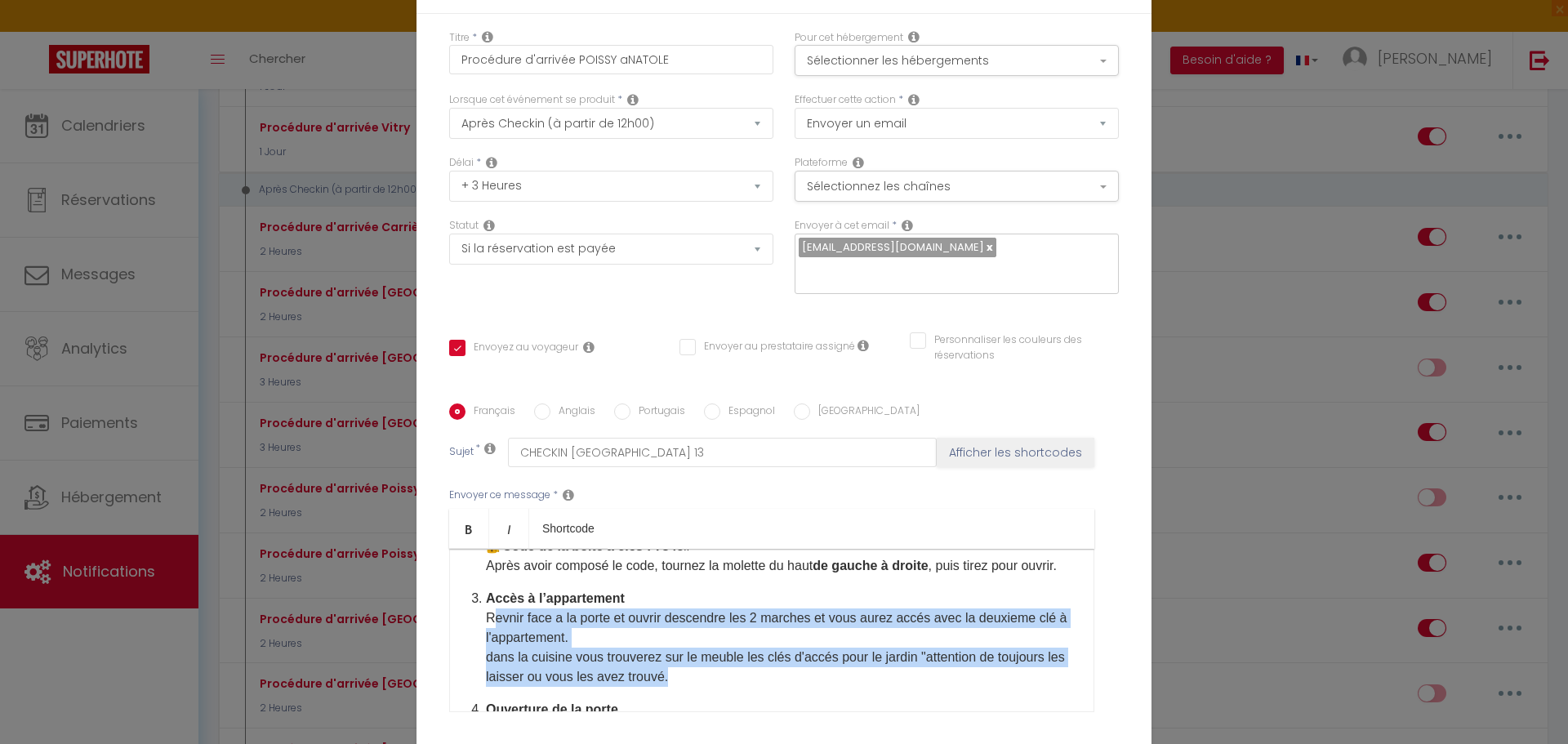
drag, startPoint x: 698, startPoint y: 663, endPoint x: 482, endPoint y: 598, distance: 225.6
click at [486, 598] on p "Accès à l’appartement Revnir face a la porte et ouvrir descendre les 2 marches …" at bounding box center [782, 638] width 591 height 98
copy p "Revnir face a la porte et ouvrir descendre les 2 marches et vous aurez accés av…"
click at [697, 662] on p "Accès à l’appartement Revnir face a la porte et ouvrir descendre les 2 marches …" at bounding box center [782, 638] width 591 height 98
drag, startPoint x: 695, startPoint y: 663, endPoint x: 476, endPoint y: 605, distance: 226.6
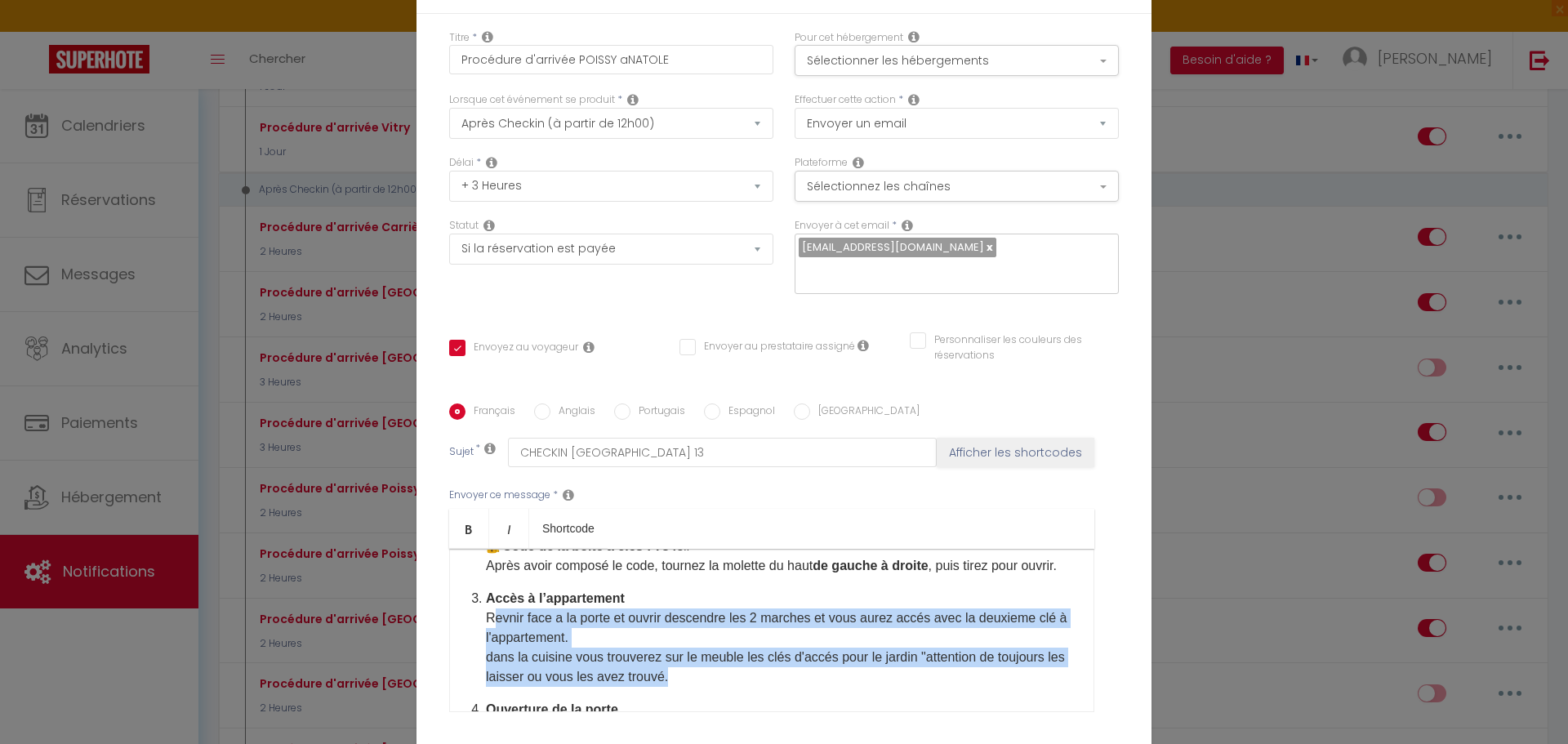
click at [476, 605] on div "Bonjour,[GUEST:FIRST_NAME]​ Merci d’avoir réservé mon logement. Le bien se trou…" at bounding box center [772, 630] width 645 height 164
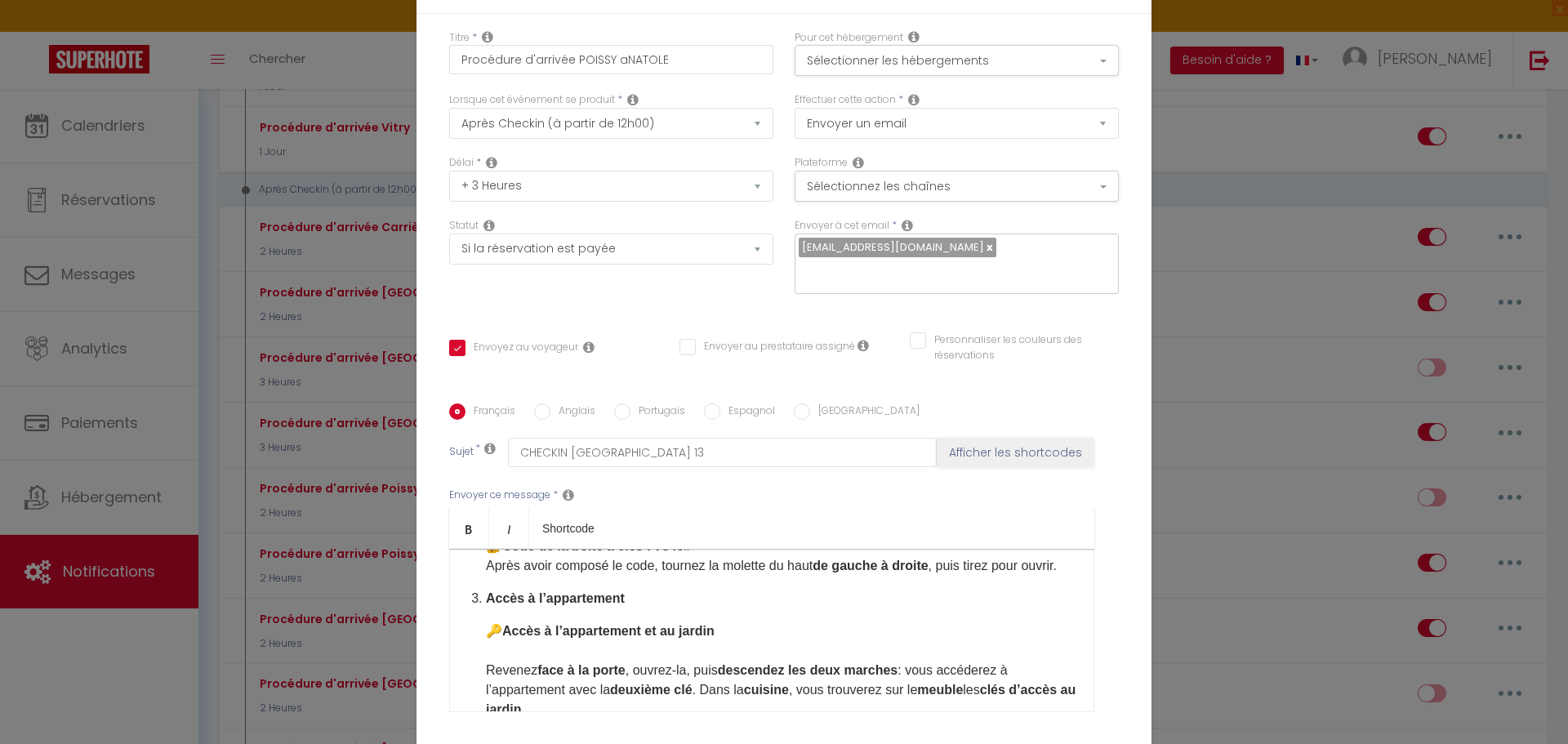
scroll to position [408, 0]
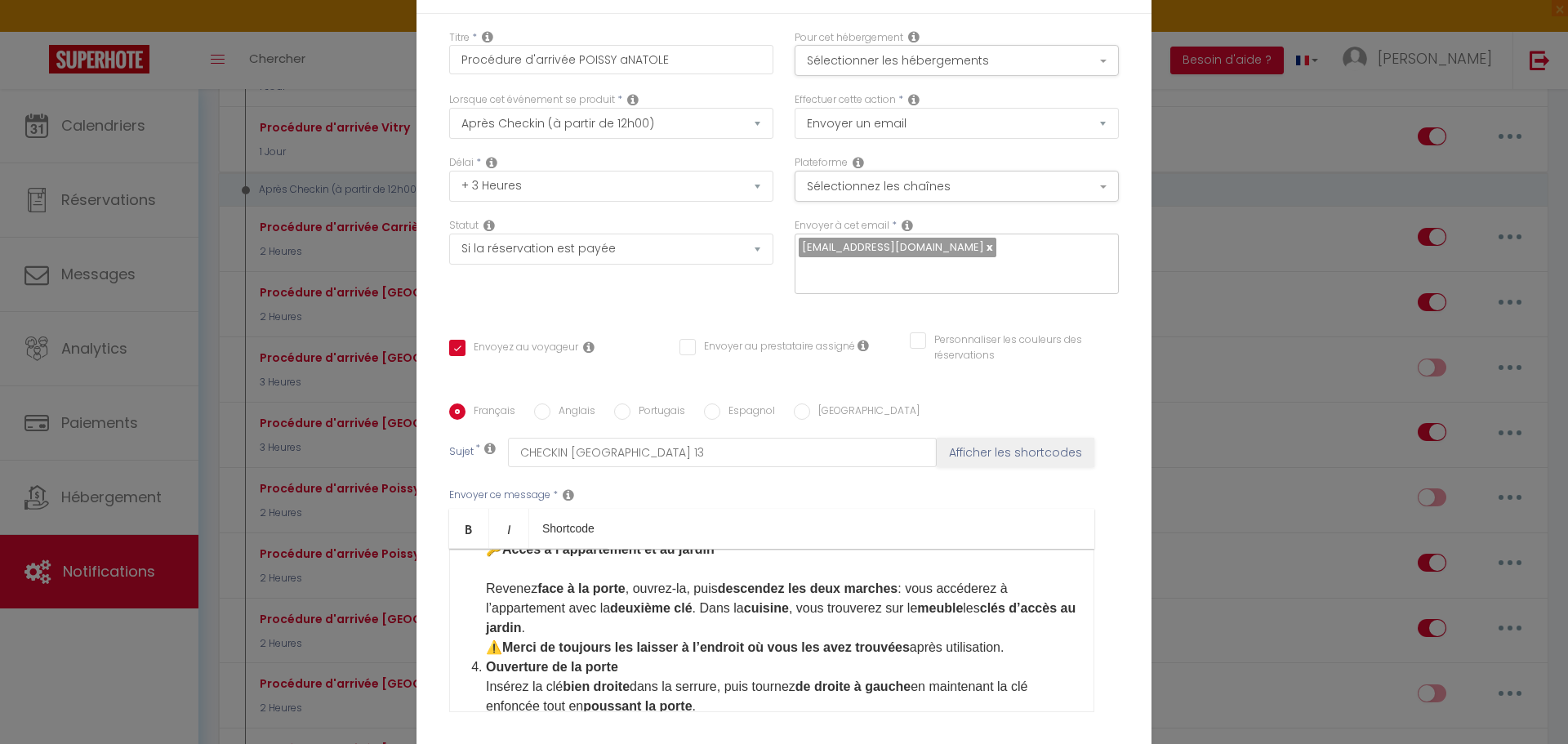
drag, startPoint x: 664, startPoint y: 572, endPoint x: 824, endPoint y: 615, distance: 165.7
click at [824, 615] on li "Accès à l’appartement 🔑 Accès à l’appartement et au [GEOGRAPHIC_DATA] face à la…" at bounding box center [782, 582] width 591 height 150
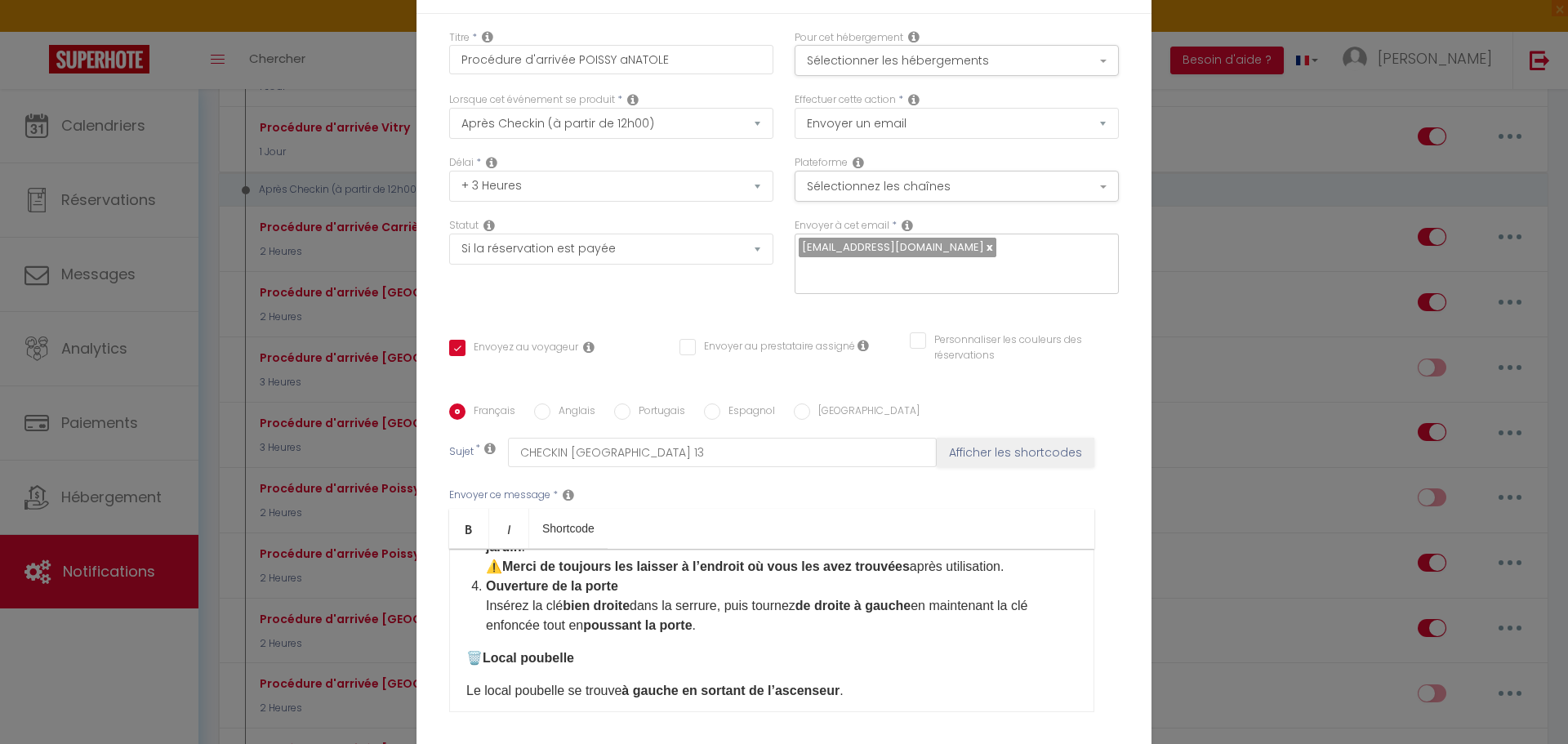
scroll to position [490, 0]
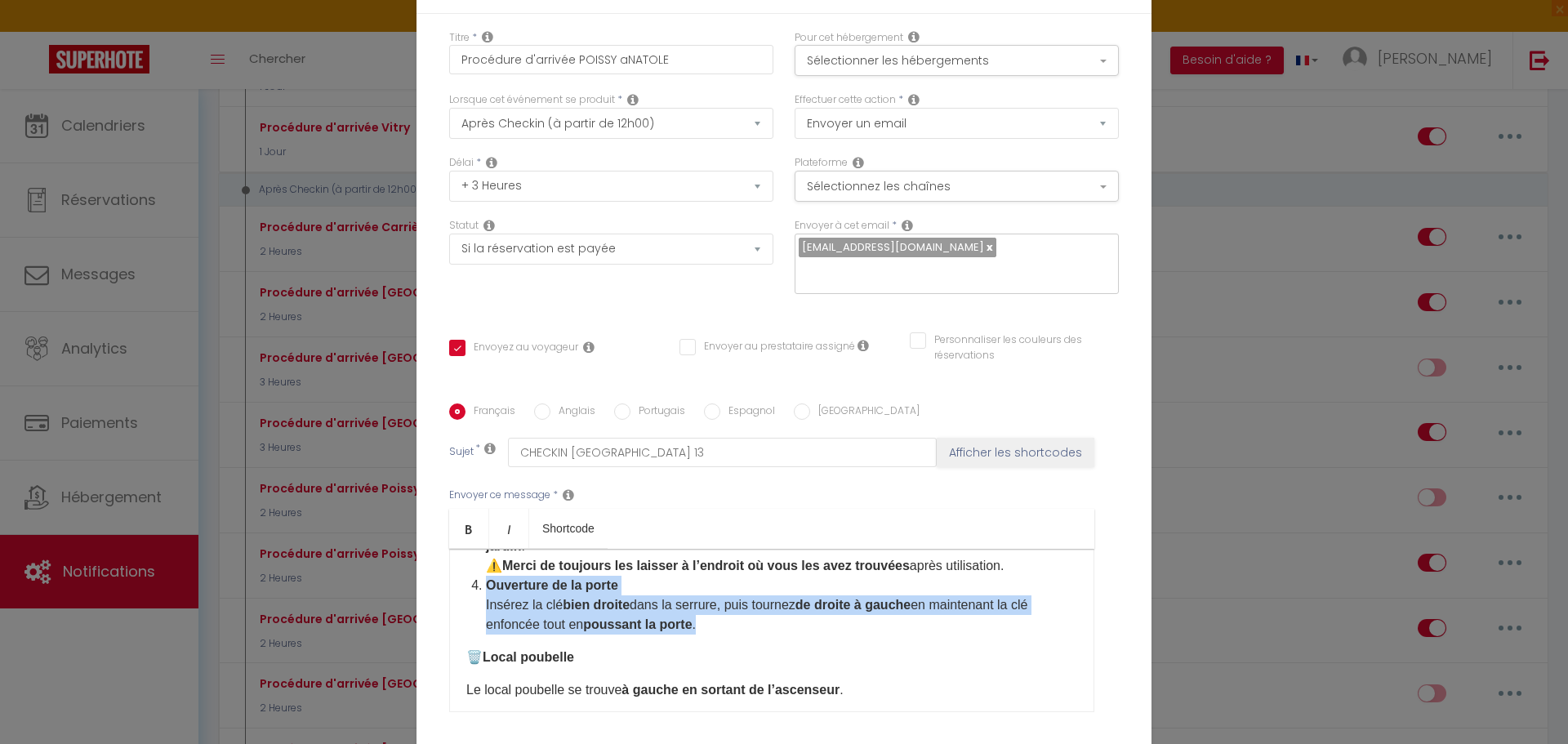
drag, startPoint x: 667, startPoint y: 609, endPoint x: 453, endPoint y: 570, distance: 217.5
click at [453, 570] on div "Bonjour,[GUEST:FIRST_NAME]​ Merci d’avoir réservé mon logement. Le bien se trou…" at bounding box center [772, 630] width 645 height 164
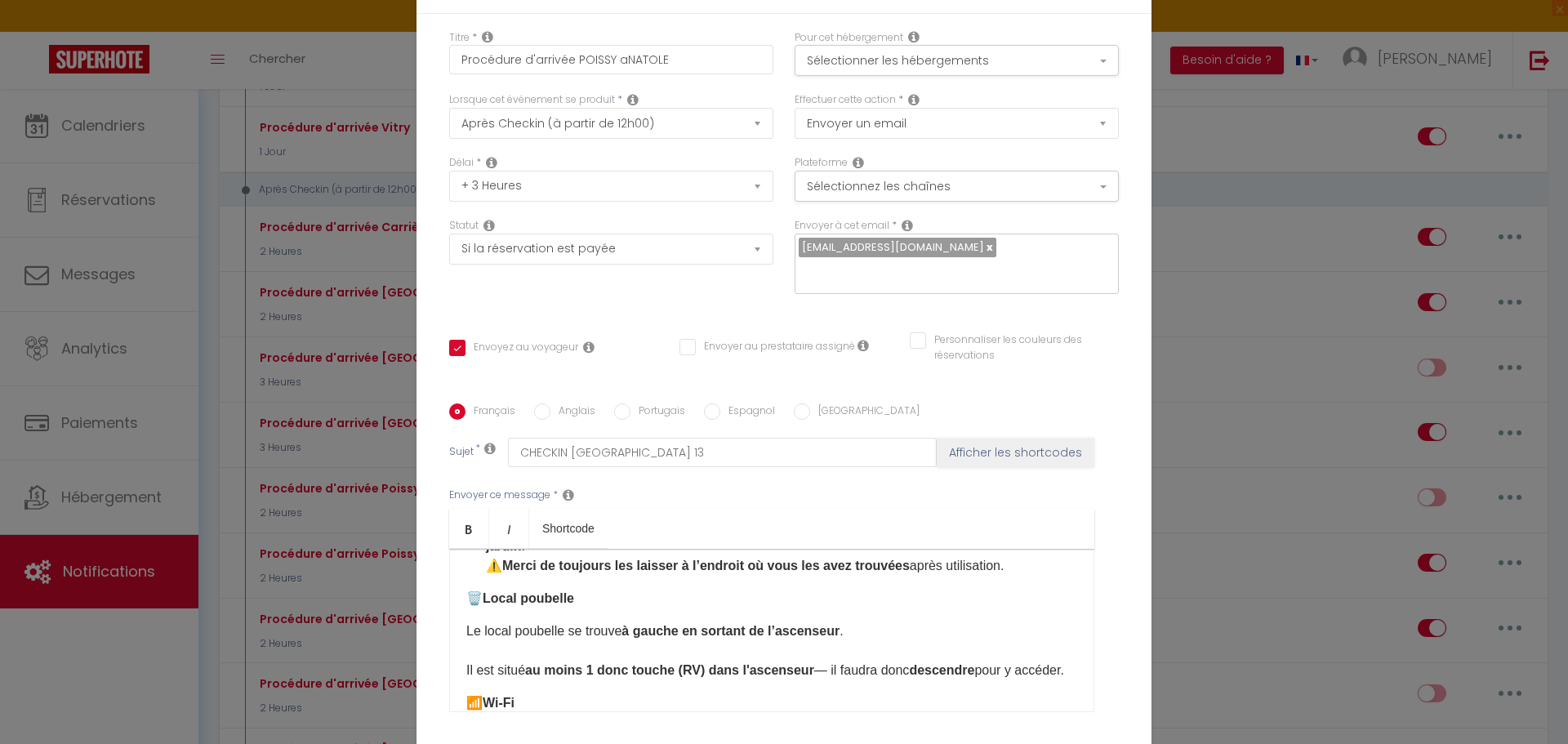
click at [515, 591] on strong "Local poubelle" at bounding box center [527, 598] width 91 height 13
click at [844, 598] on div "Bonjour,[GUEST:FIRST_NAME]​ Merci d’avoir réservé mon logement. Le bien se trou…" at bounding box center [772, 630] width 645 height 164
click at [851, 621] on p "Le local poubelle se trouve à gauche en sortant de l’ascenseur . Il est situé a…" at bounding box center [771, 650] width 610 height 59
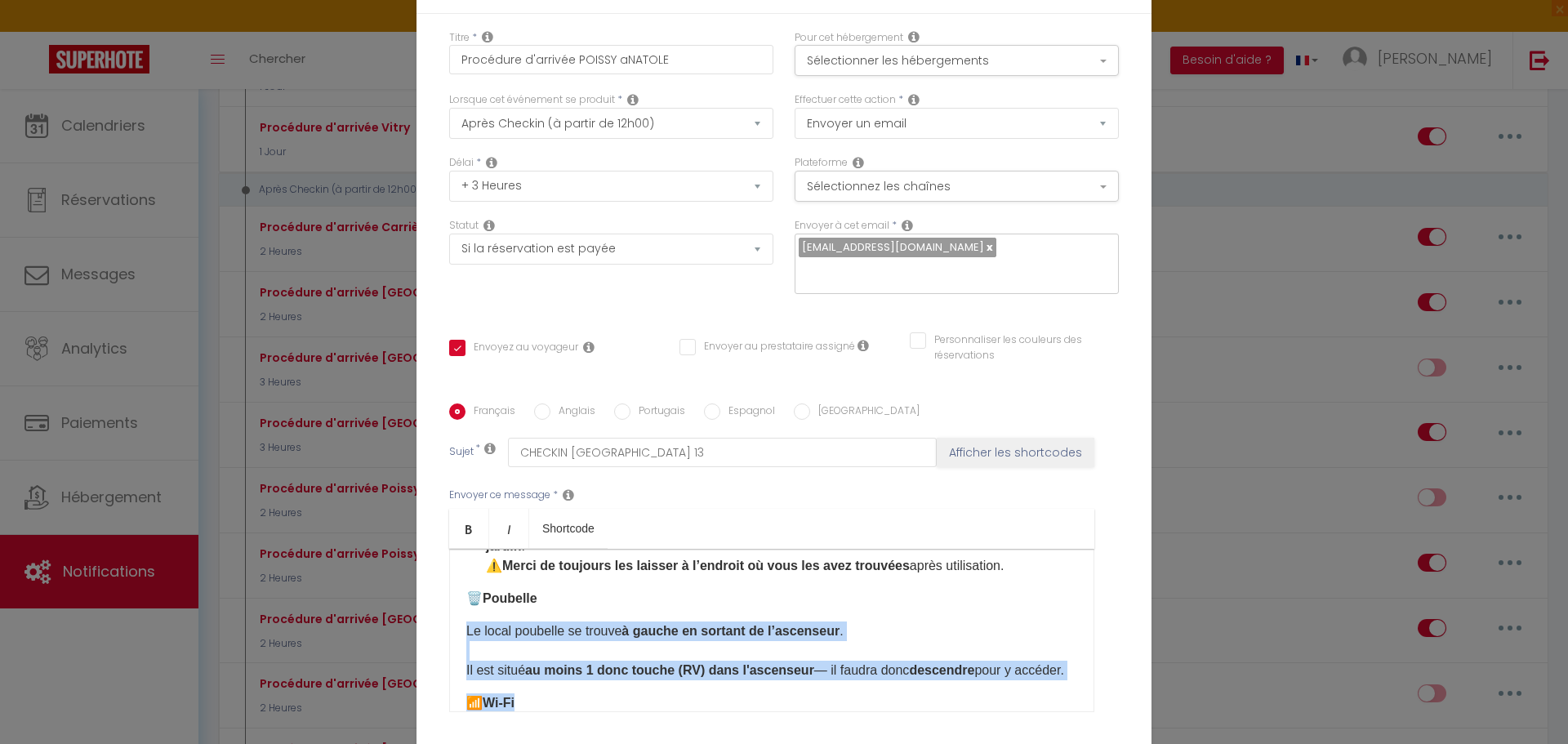
drag, startPoint x: 496, startPoint y: 588, endPoint x: 460, endPoint y: 611, distance: 42.7
click at [460, 611] on div "Bonjour,[GUEST:FIRST_NAME]​ Merci d’avoir réservé mon logement. Le bien se trou…" at bounding box center [772, 630] width 645 height 164
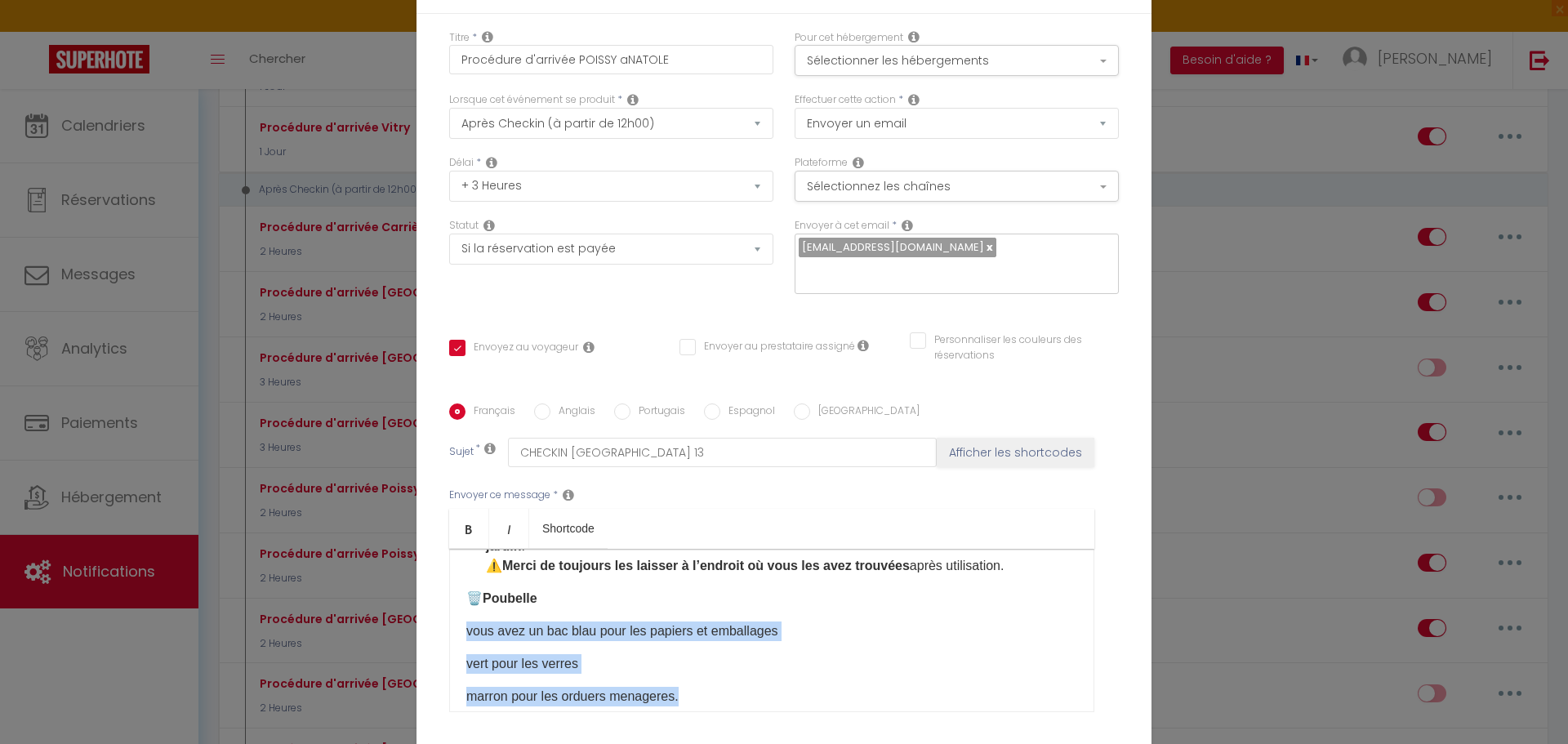
drag, startPoint x: 694, startPoint y: 681, endPoint x: 459, endPoint y: 607, distance: 246.4
click at [459, 607] on div "Bonjour,[GUEST:FIRST_NAME]​ Merci d’avoir réservé mon logement. Le bien se trou…" at bounding box center [772, 630] width 645 height 164
copy div "vous avez un bac blau pour les papiers et emballages vert pour les verres marro…"
click at [696, 686] on p "marron pour les orduers menageres." at bounding box center [771, 696] width 610 height 19
drag, startPoint x: 669, startPoint y: 680, endPoint x: 453, endPoint y: 607, distance: 228.0
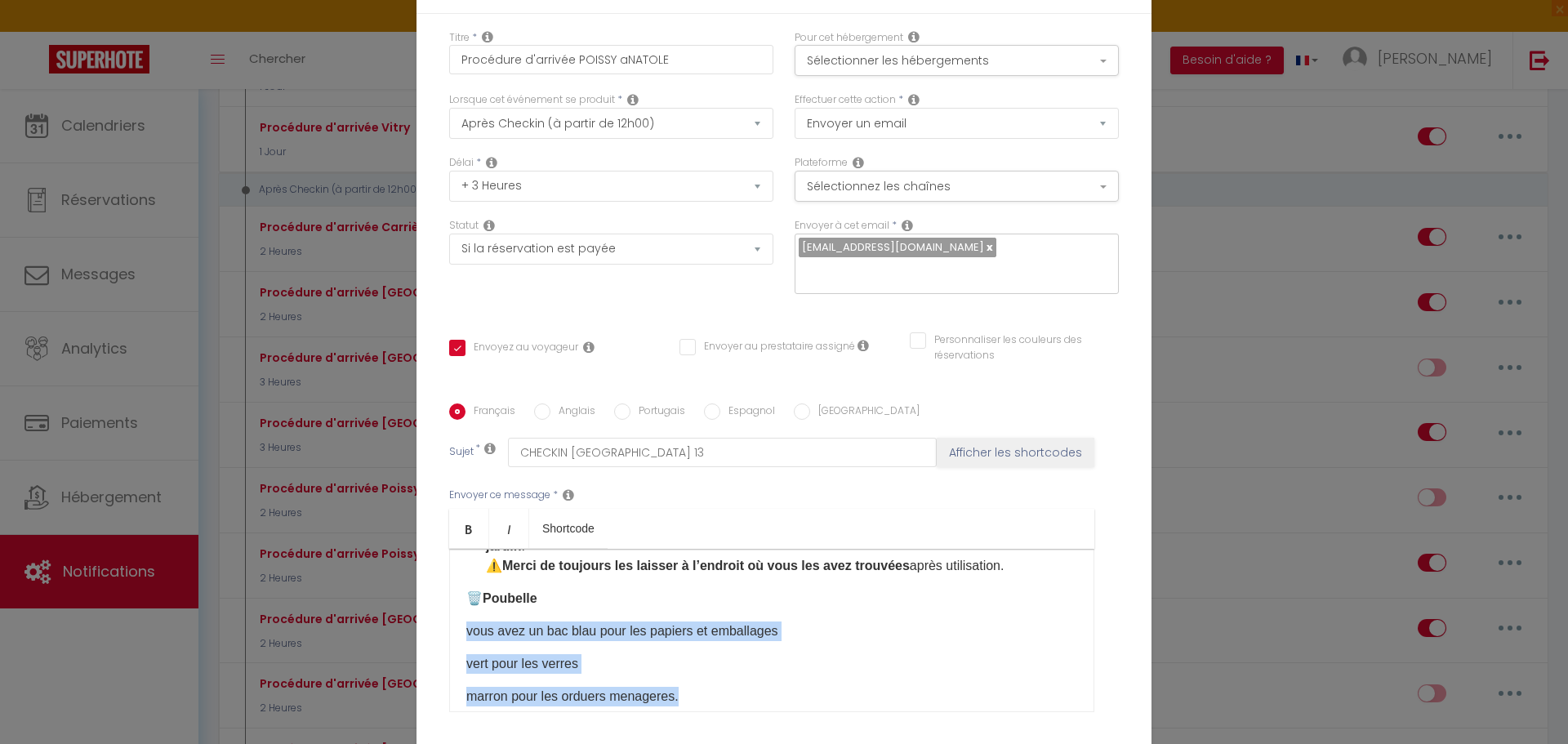
click at [453, 607] on div "Bonjour,[GUEST:FIRST_NAME]​ Merci d’avoir réservé mon logement. Le bien se trou…" at bounding box center [772, 630] width 645 height 164
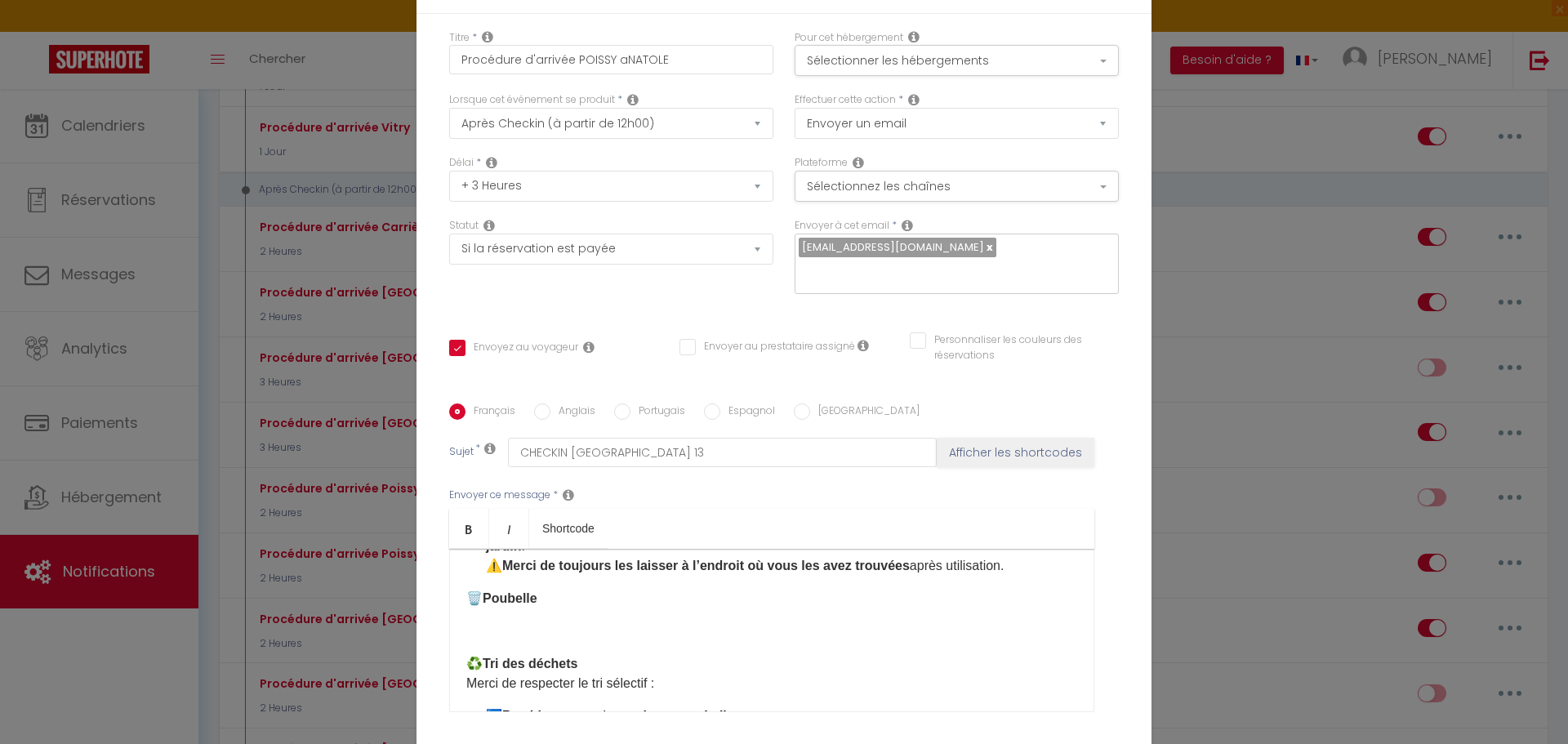
click at [467, 621] on p at bounding box center [771, 630] width 610 height 19
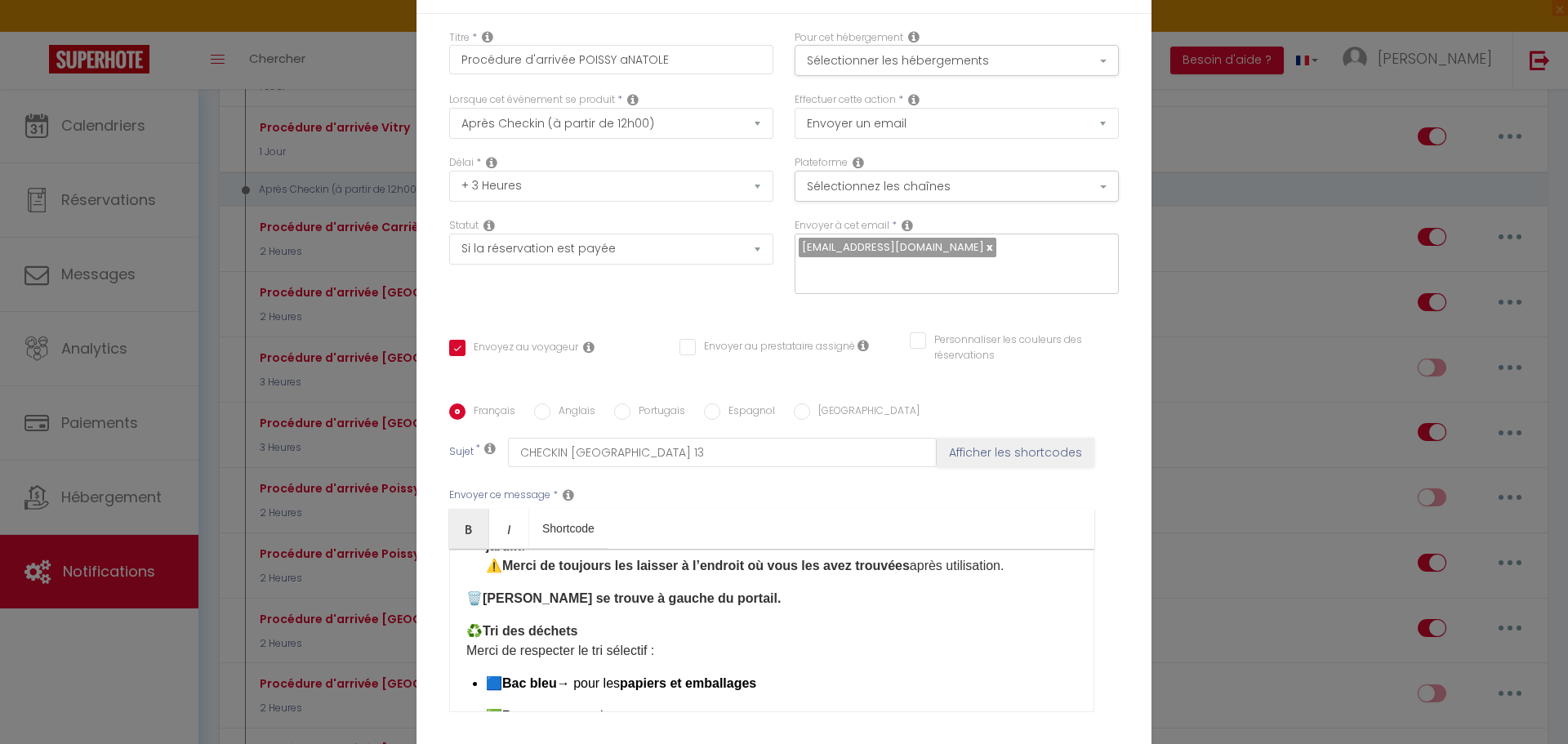
click at [536, 591] on strong "[PERSON_NAME] se trouve à gauche du portail." at bounding box center [631, 598] width 298 height 13
click at [605, 591] on strong "[PERSON_NAME] se trouve à gauche du portail." at bounding box center [631, 598] width 298 height 13
click at [729, 589] on p "🗑️ Poubelles se trouvent à gauche du portail." at bounding box center [771, 599] width 610 height 19
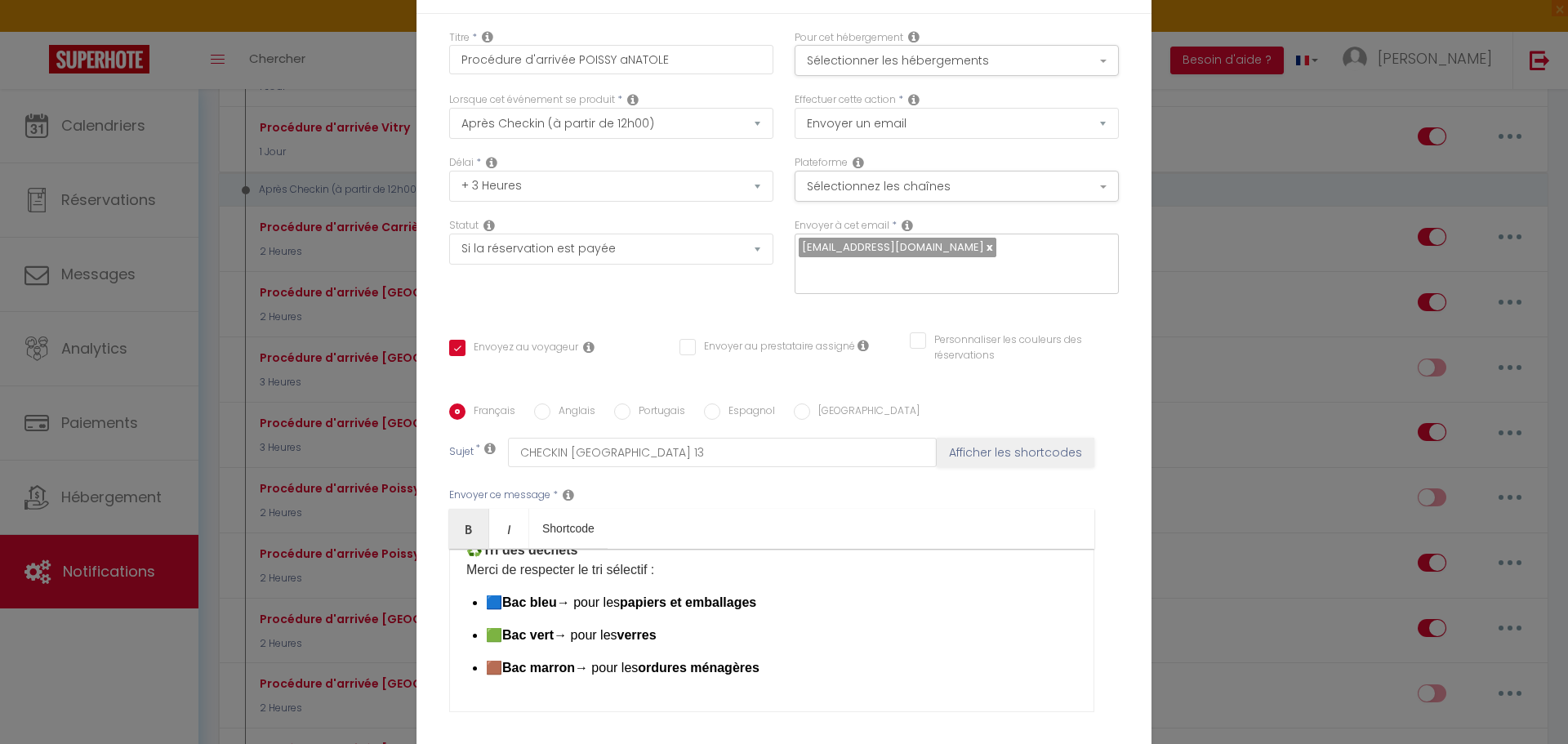
scroll to position [572, 0]
click at [783, 657] on p "🟫 Bac marron → pour les ordures ménagères ​" at bounding box center [782, 667] width 591 height 19
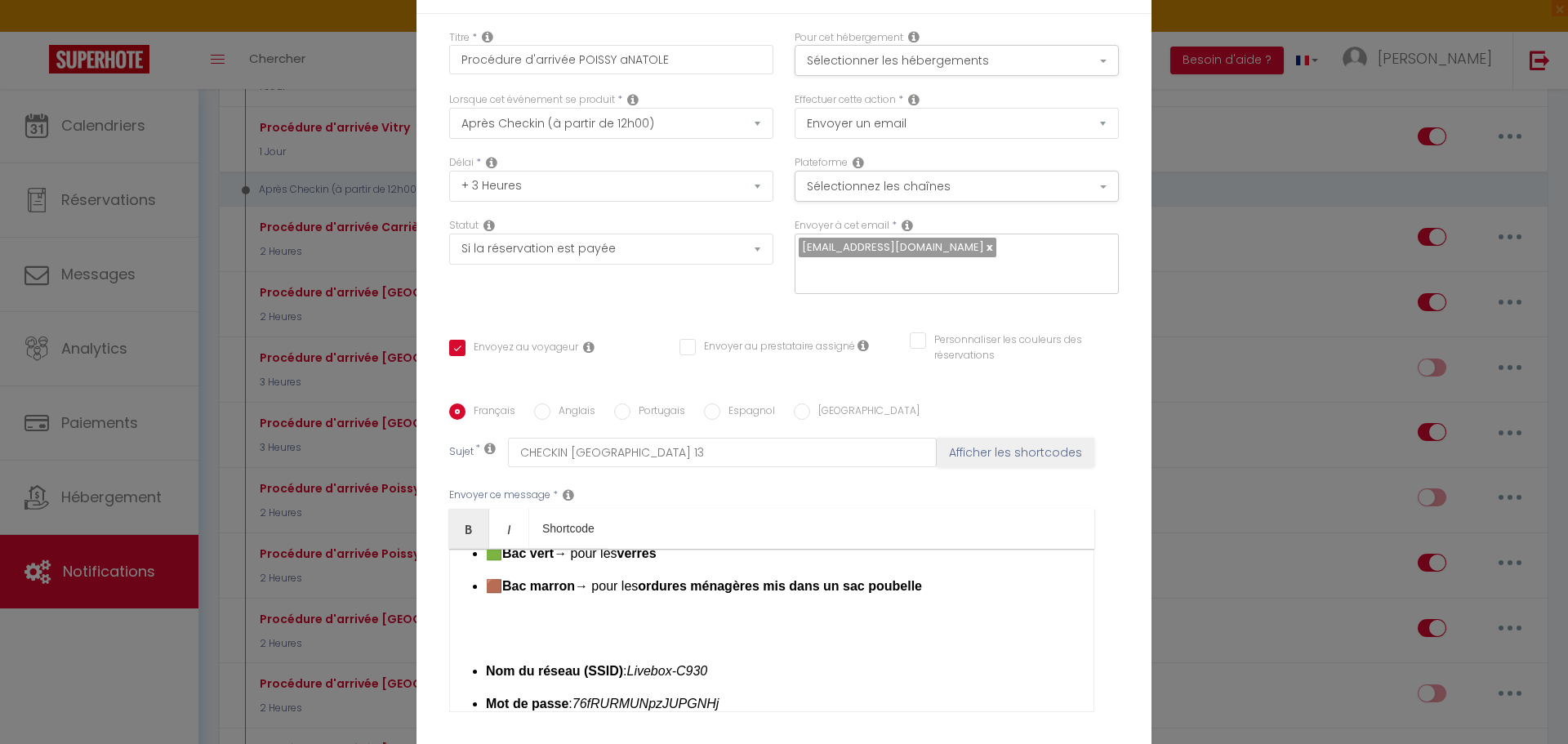
scroll to position [654, 0]
click at [466, 628] on p at bounding box center [771, 637] width 610 height 19
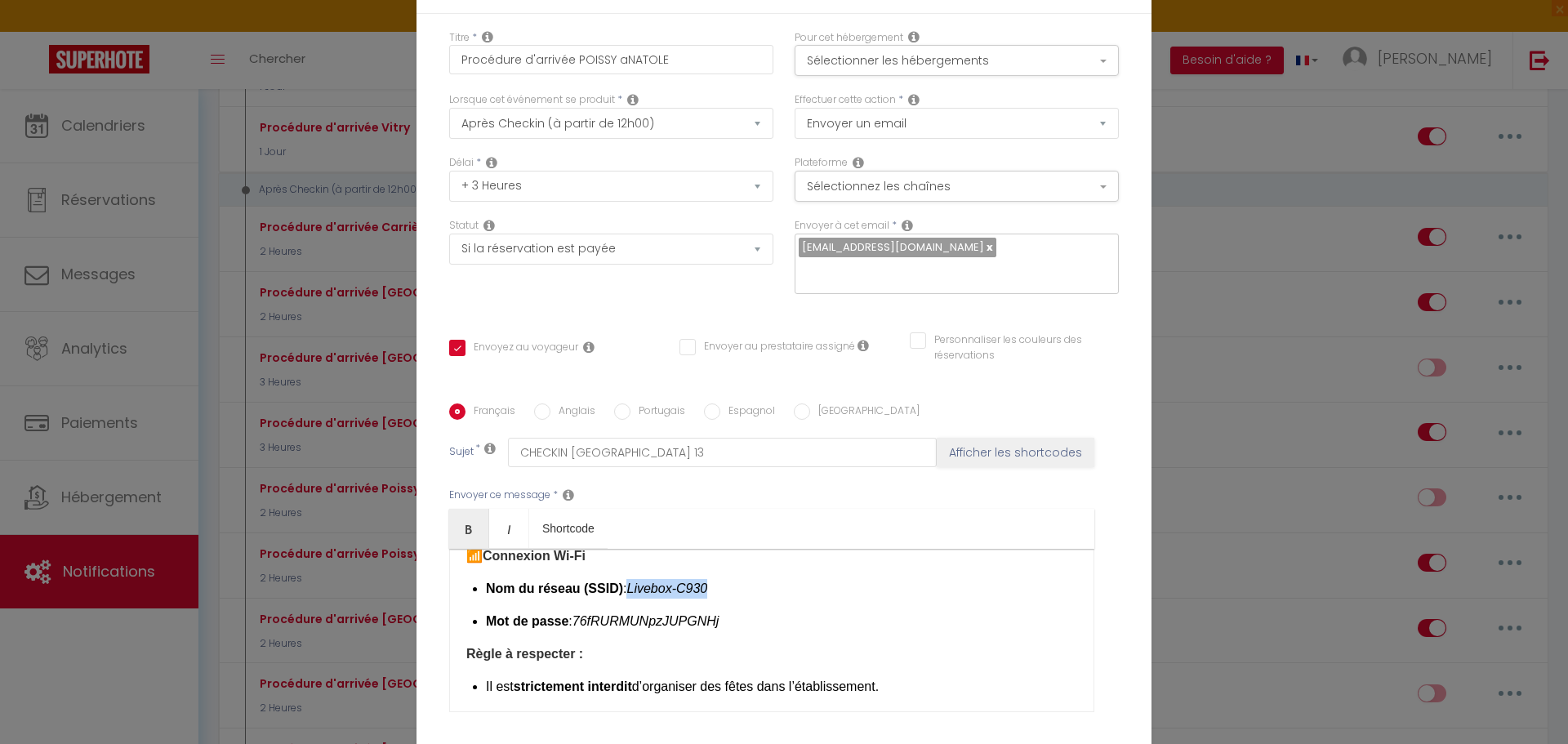
drag, startPoint x: 707, startPoint y: 573, endPoint x: 622, endPoint y: 577, distance: 85.1
click at [622, 578] on p "Nom du réseau (SSID) : Livebox-C930" at bounding box center [782, 588] width 591 height 19
drag, startPoint x: 711, startPoint y: 598, endPoint x: 570, endPoint y: 606, distance: 141.2
click at [570, 611] on p "Mot de passe : 76fRURMUNpzJUPGNHj ​" at bounding box center [782, 621] width 591 height 19
click at [716, 592] on ul "Nom du réseau (SSID) : à venir Mot de passe : à venir ​" at bounding box center [782, 604] width 591 height 52
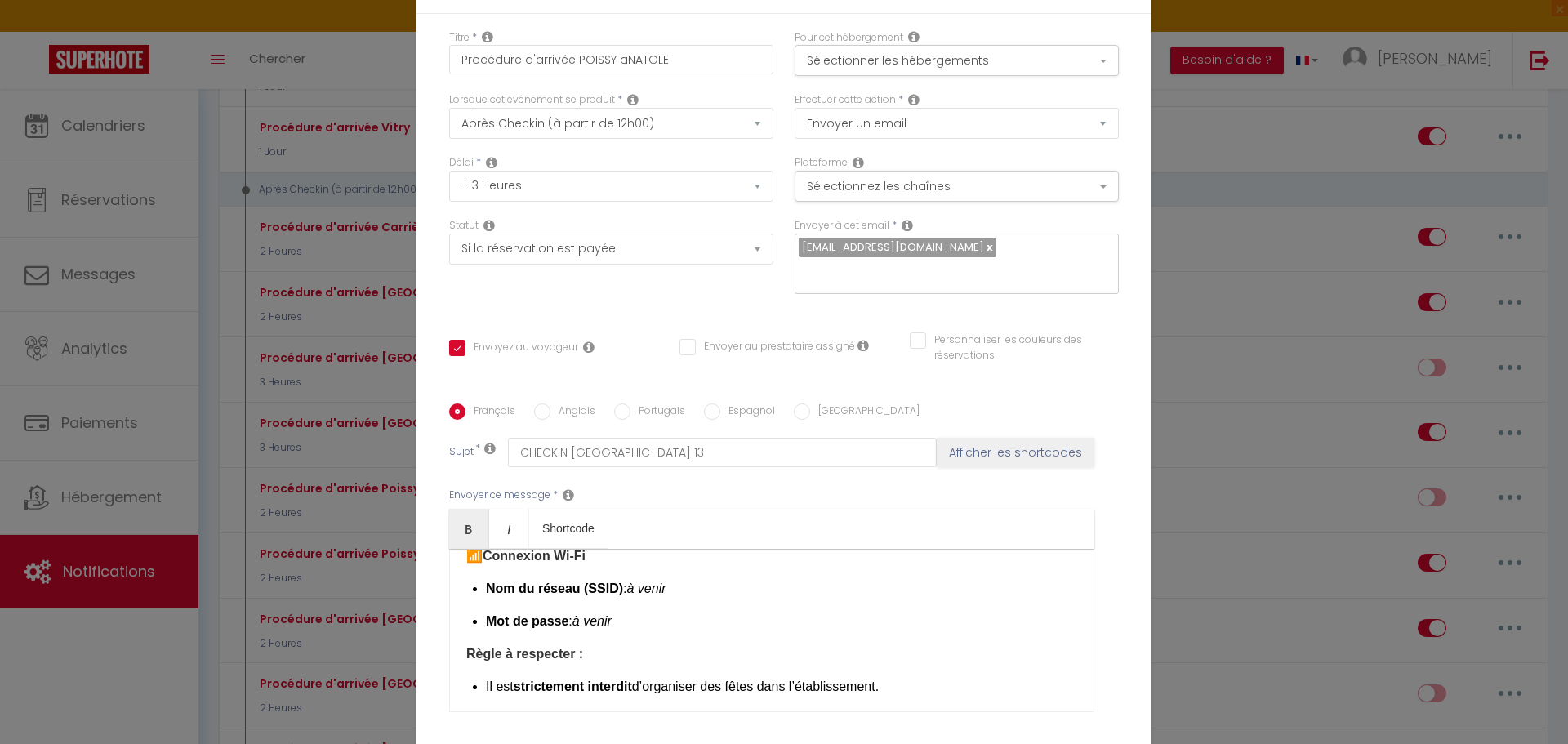
scroll to position [816, 0]
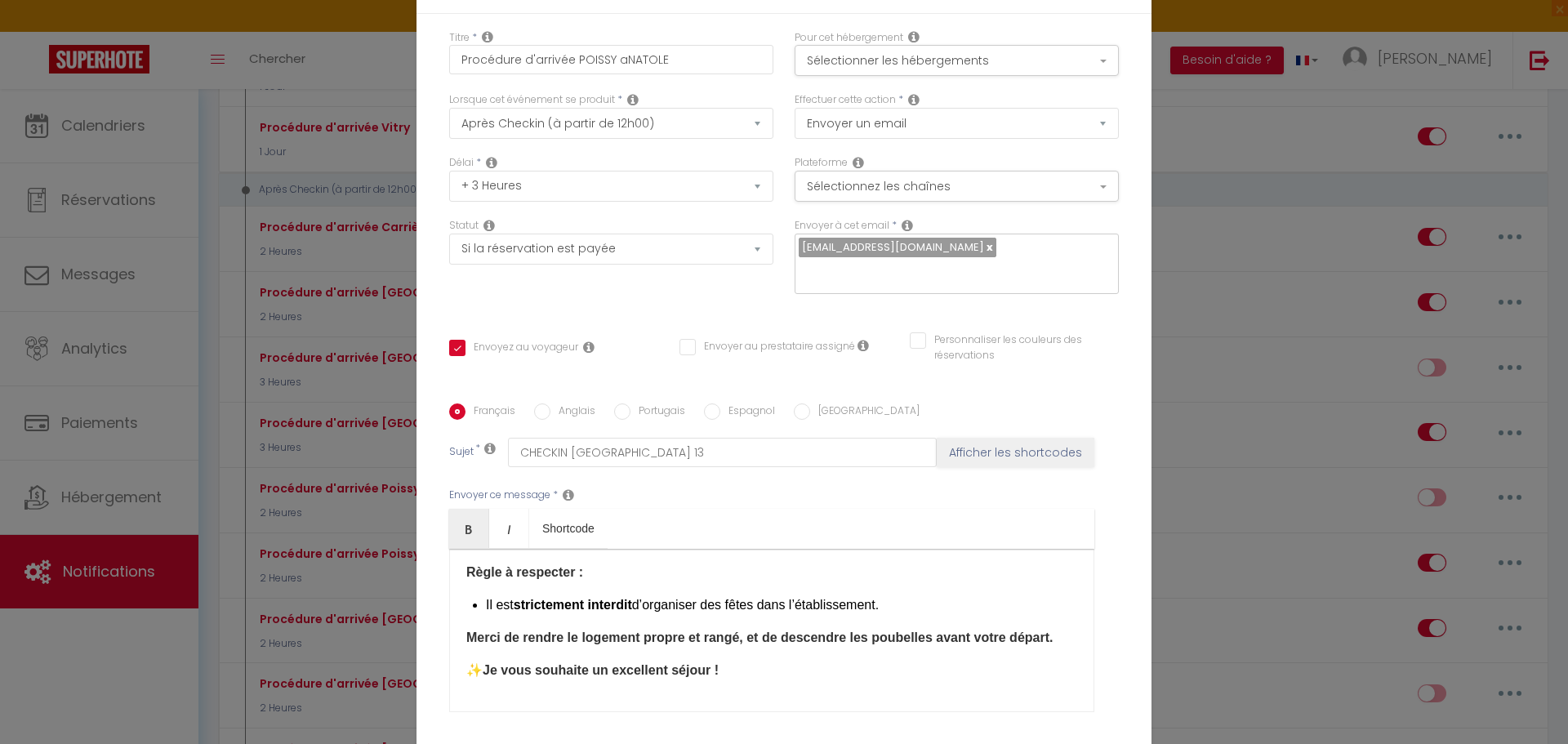
click at [885, 595] on li "Il est strictement interdit d’organiser des fêtes dans l’établissement." at bounding box center [782, 604] width 591 height 19
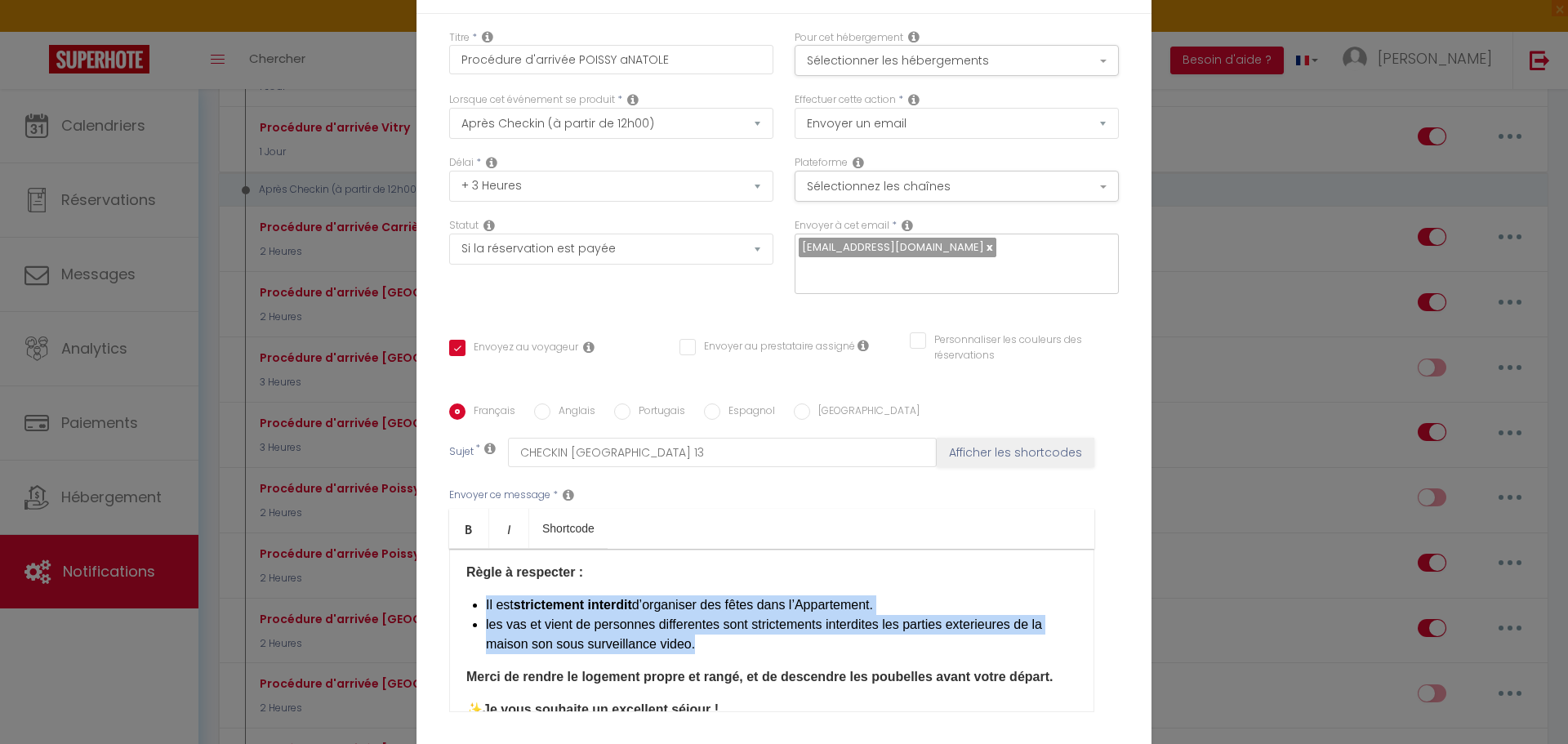
drag, startPoint x: 705, startPoint y: 632, endPoint x: 451, endPoint y: 585, distance: 258.3
click at [451, 585] on div "Bonjour,[GUEST:FIRST_NAME]​ Merci d’avoir réservé mon logement. Le bien se trou…" at bounding box center [772, 630] width 645 height 164
copy ul "Il est strictement interdit d’organiser des fêtes dans l’Appartement. les vas e…"
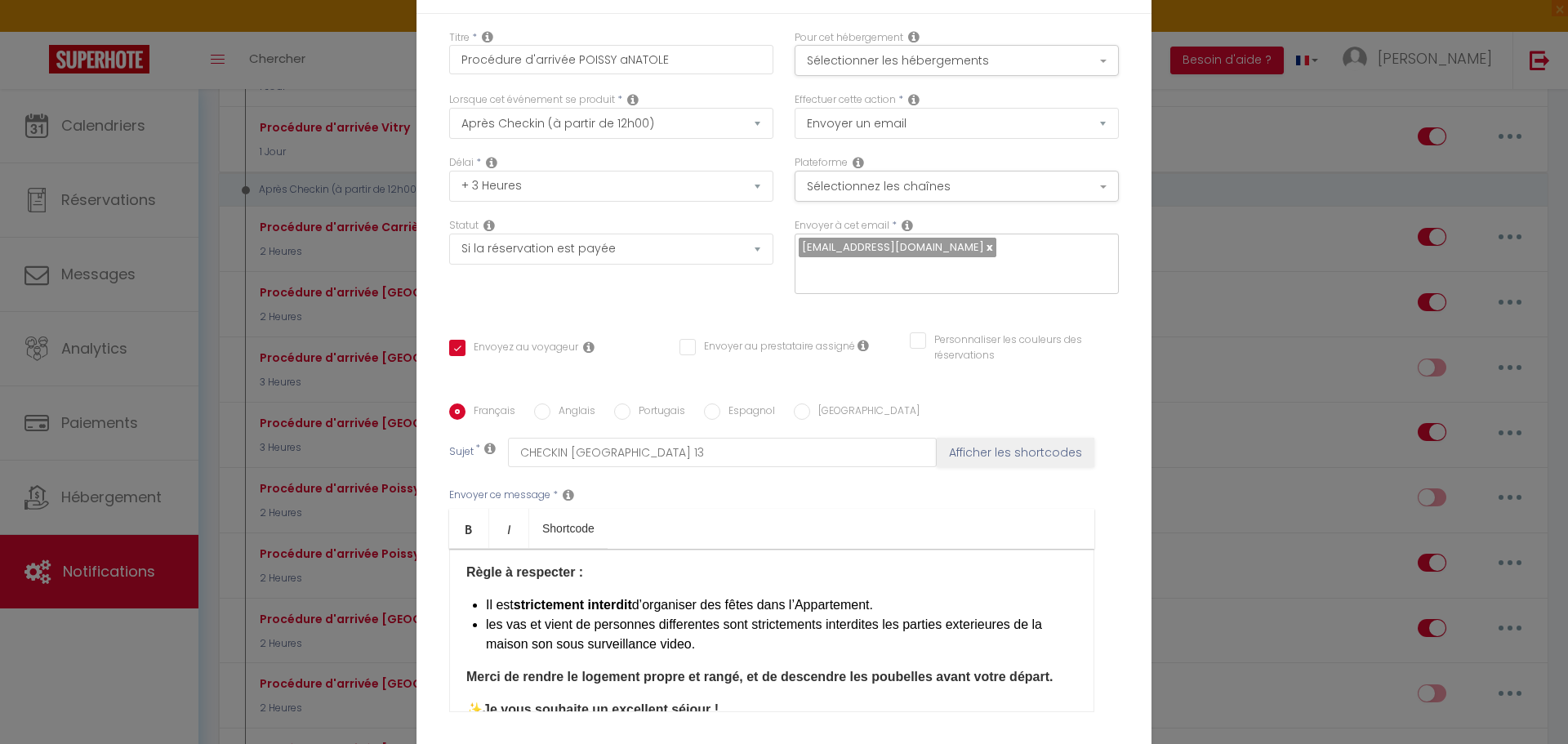
click at [707, 637] on div "Bonjour,[GUEST:FIRST_NAME]​ Merci d’avoir réservé mon logement. Le bien se trou…" at bounding box center [772, 630] width 645 height 164
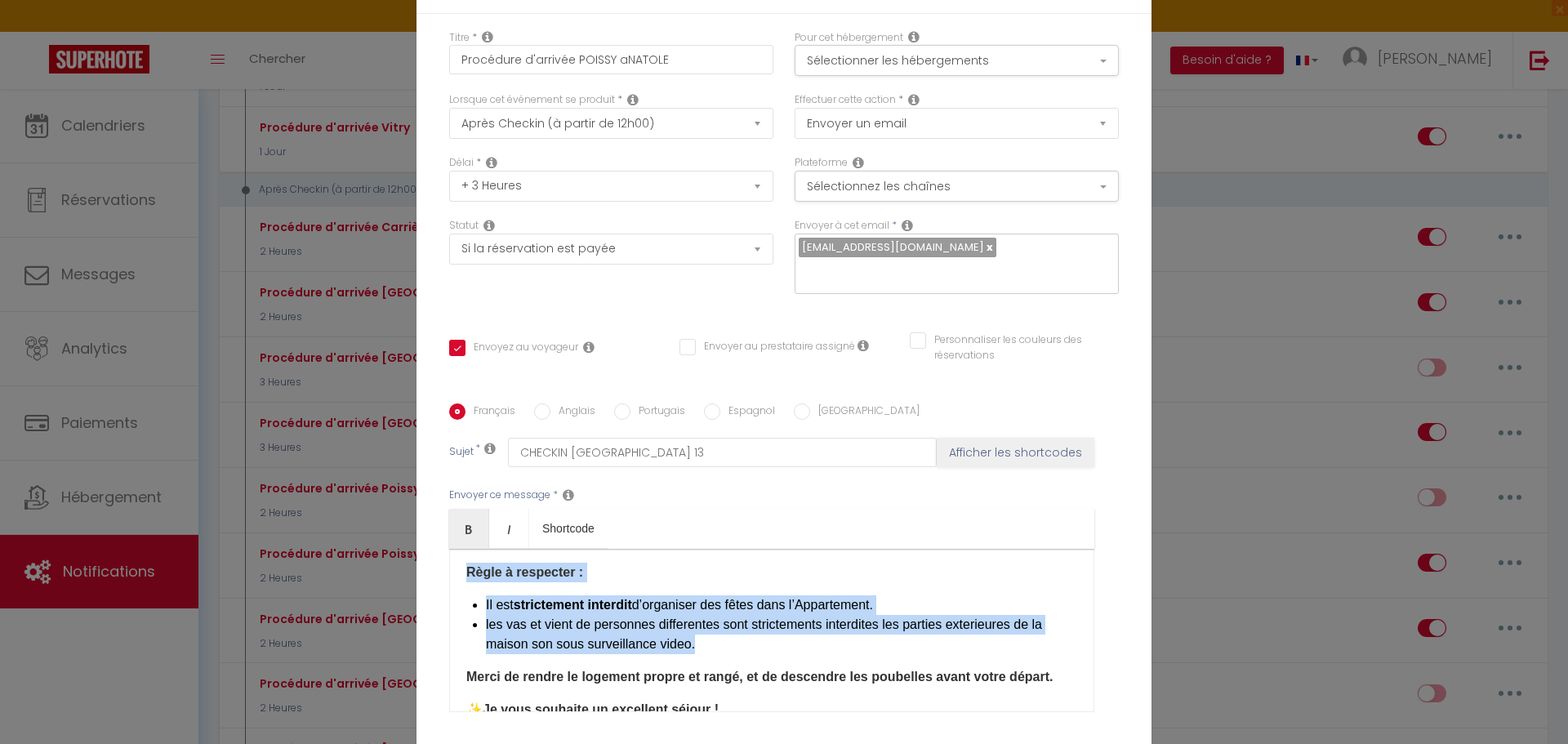
drag, startPoint x: 702, startPoint y: 630, endPoint x: 451, endPoint y: 554, distance: 262.3
click at [451, 554] on div "Bonjour,[GUEST:FIRST_NAME]​ Merci d’avoir réservé mon logement. Le bien se trou…" at bounding box center [772, 630] width 645 height 164
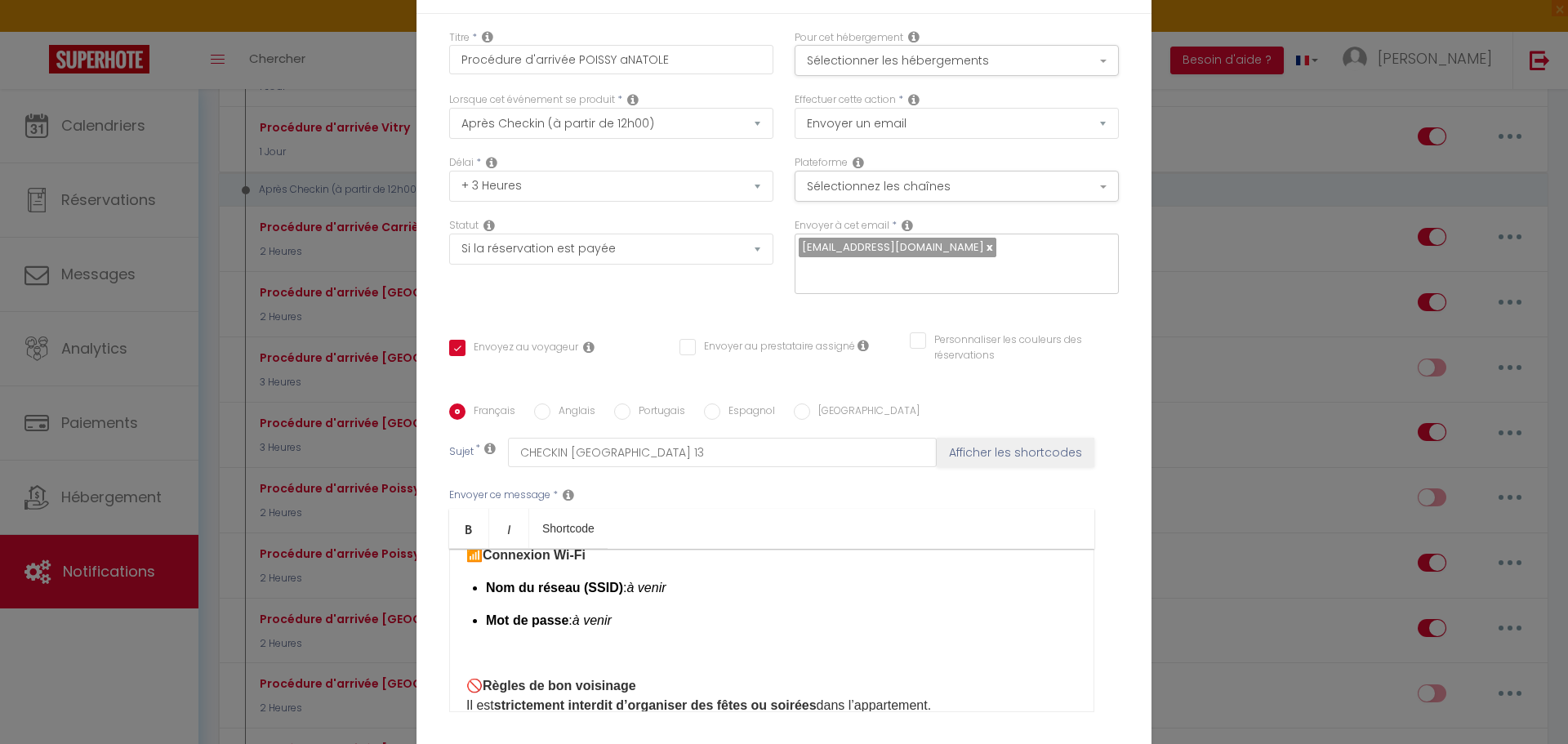
scroll to position [734, 0]
click at [466, 644] on p at bounding box center [771, 654] width 610 height 19
click at [460, 656] on div "Bonjour,[GUEST:FIRST_NAME]​ Merci d’avoir réservé mon logement. Le bien se trou…" at bounding box center [772, 630] width 645 height 164
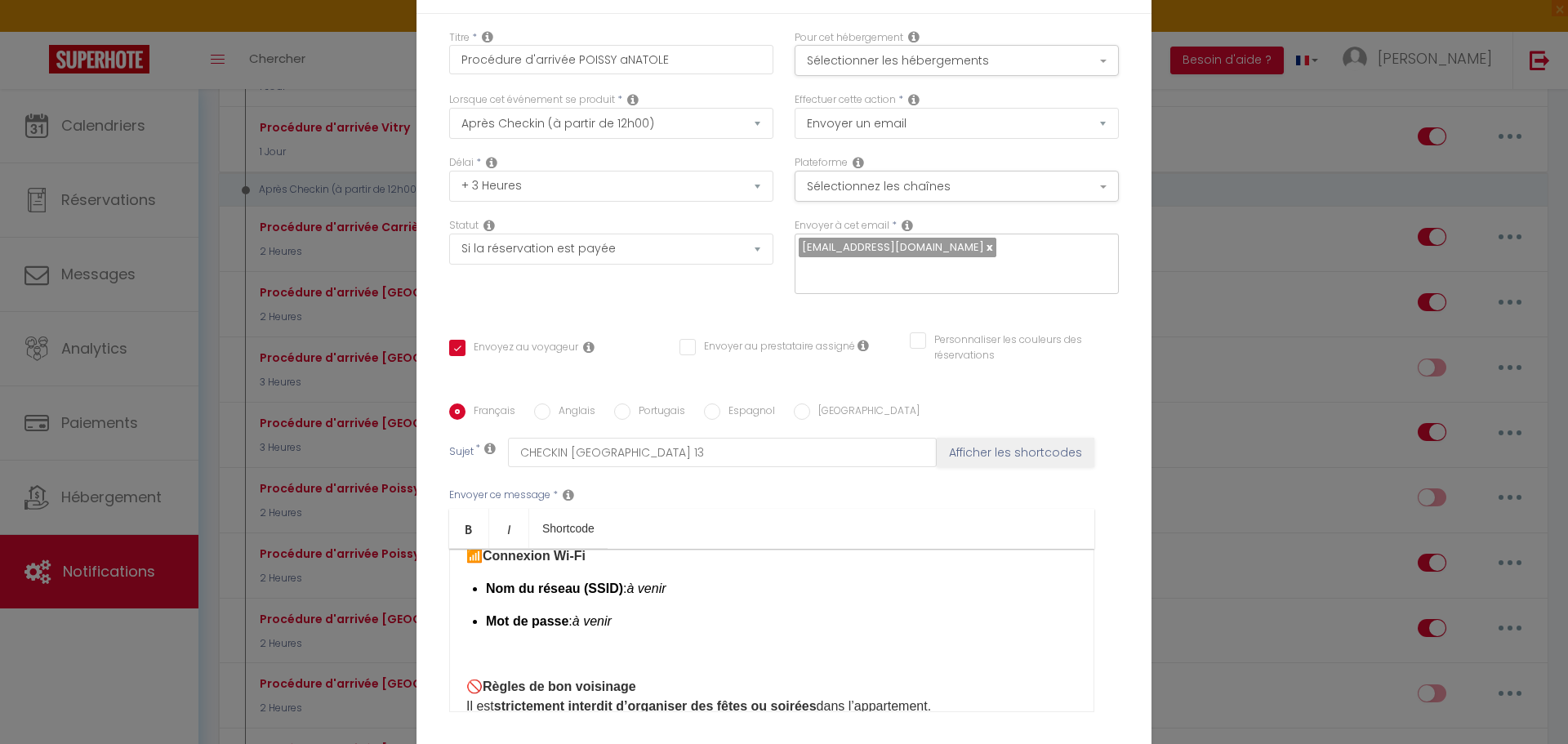
click at [486, 644] on p at bounding box center [771, 654] width 610 height 19
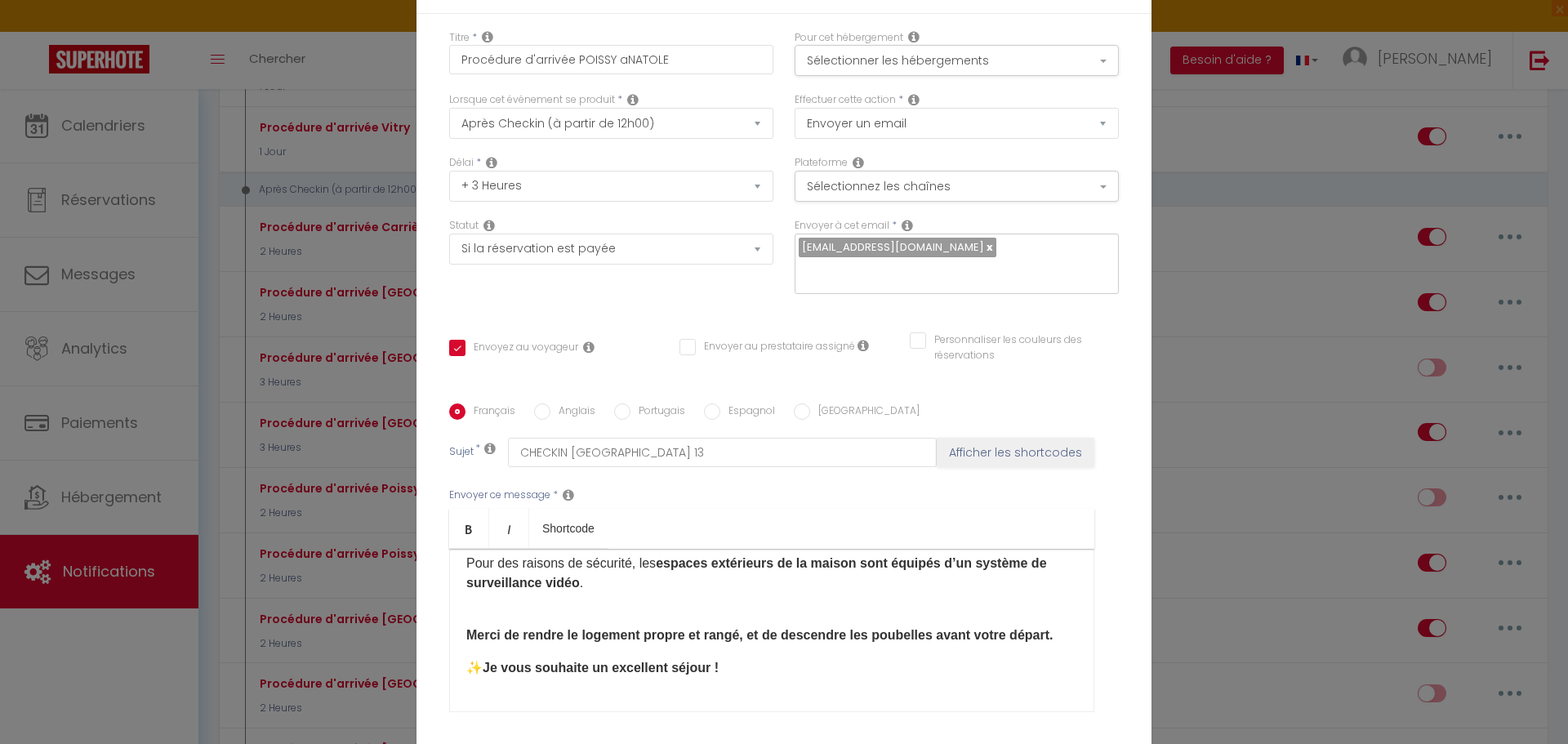
scroll to position [898, 0]
drag, startPoint x: 839, startPoint y: 618, endPoint x: 780, endPoint y: 616, distance: 59.0
click at [780, 627] on strong "Merci de rendre le logement propre et rangé, et de descendre les poubelles avan…" at bounding box center [758, 633] width 586 height 13
click at [859, 627] on strong "Merci de rendre le logement propre et rangé, et de jetter vos les poubelles ava…" at bounding box center [756, 633] width 579 height 13
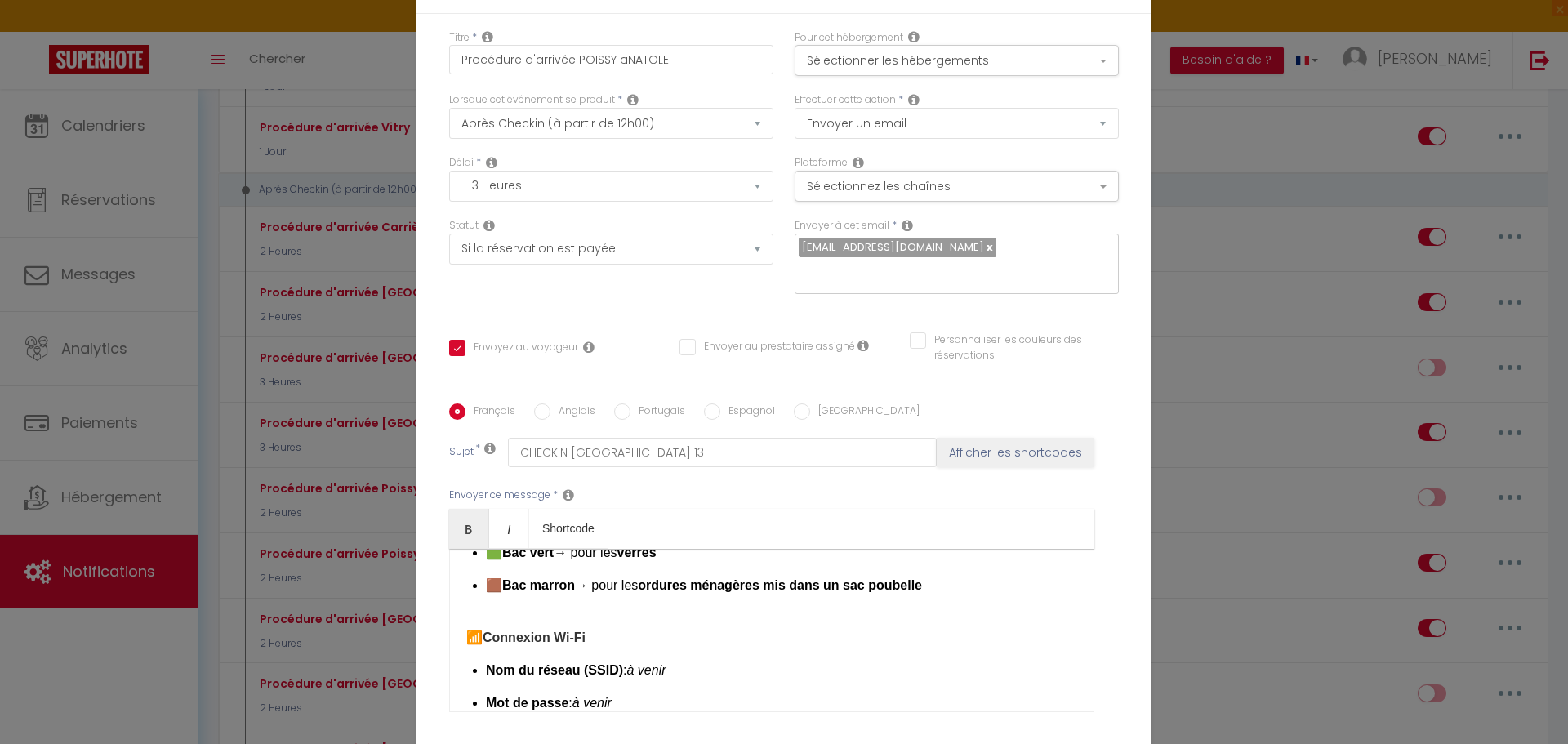
scroll to position [638, 0]
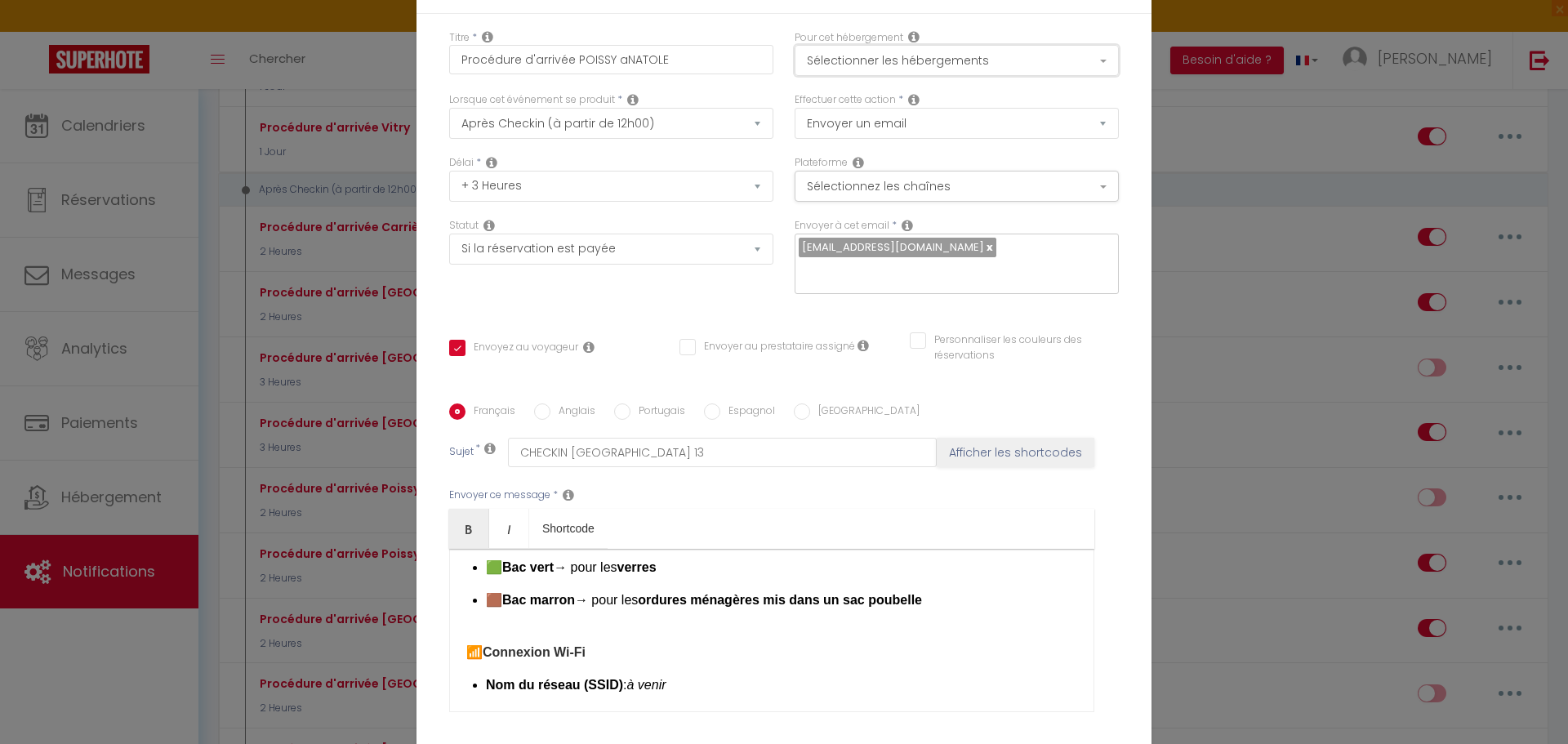
click at [973, 71] on button "Sélectionner les hébergements" at bounding box center [956, 61] width 324 height 31
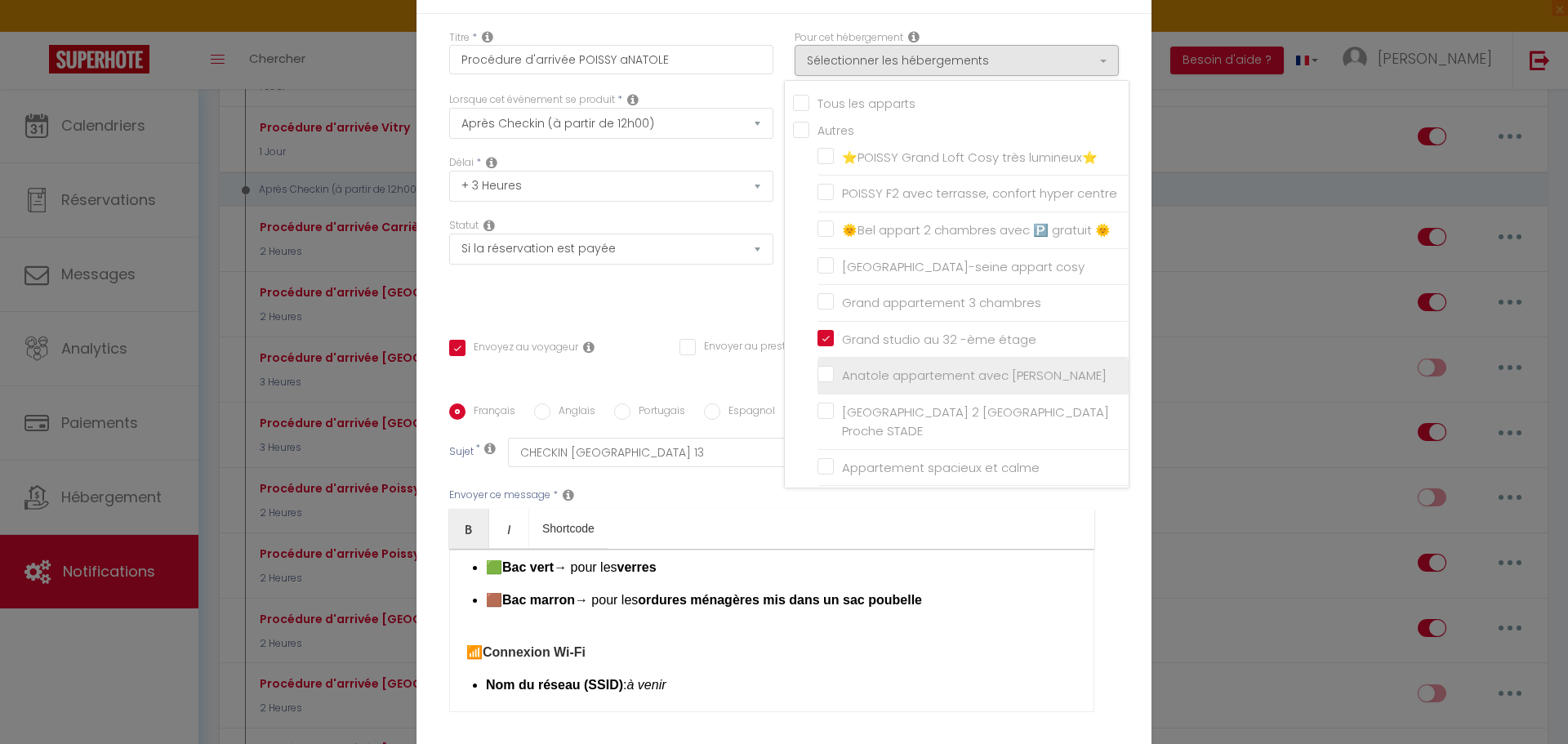
click at [819, 384] on input "Anatole appartement avec [PERSON_NAME]" at bounding box center [972, 375] width 311 height 16
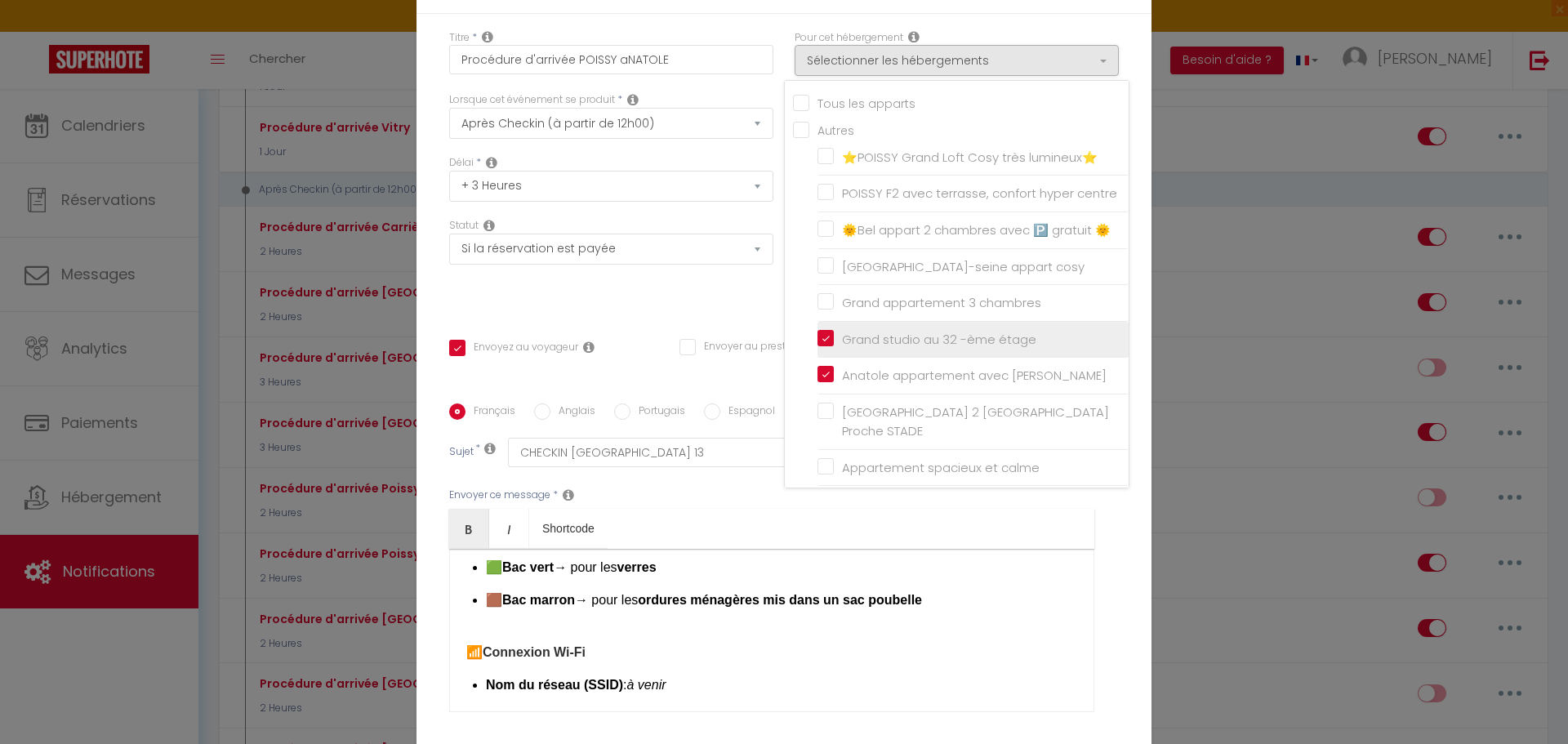
click at [817, 346] on input "Grand studio au 32 -ème étage" at bounding box center [972, 339] width 311 height 16
click at [675, 68] on input "Procédure d'arrivée POISSY aNATOLE" at bounding box center [611, 60] width 324 height 30
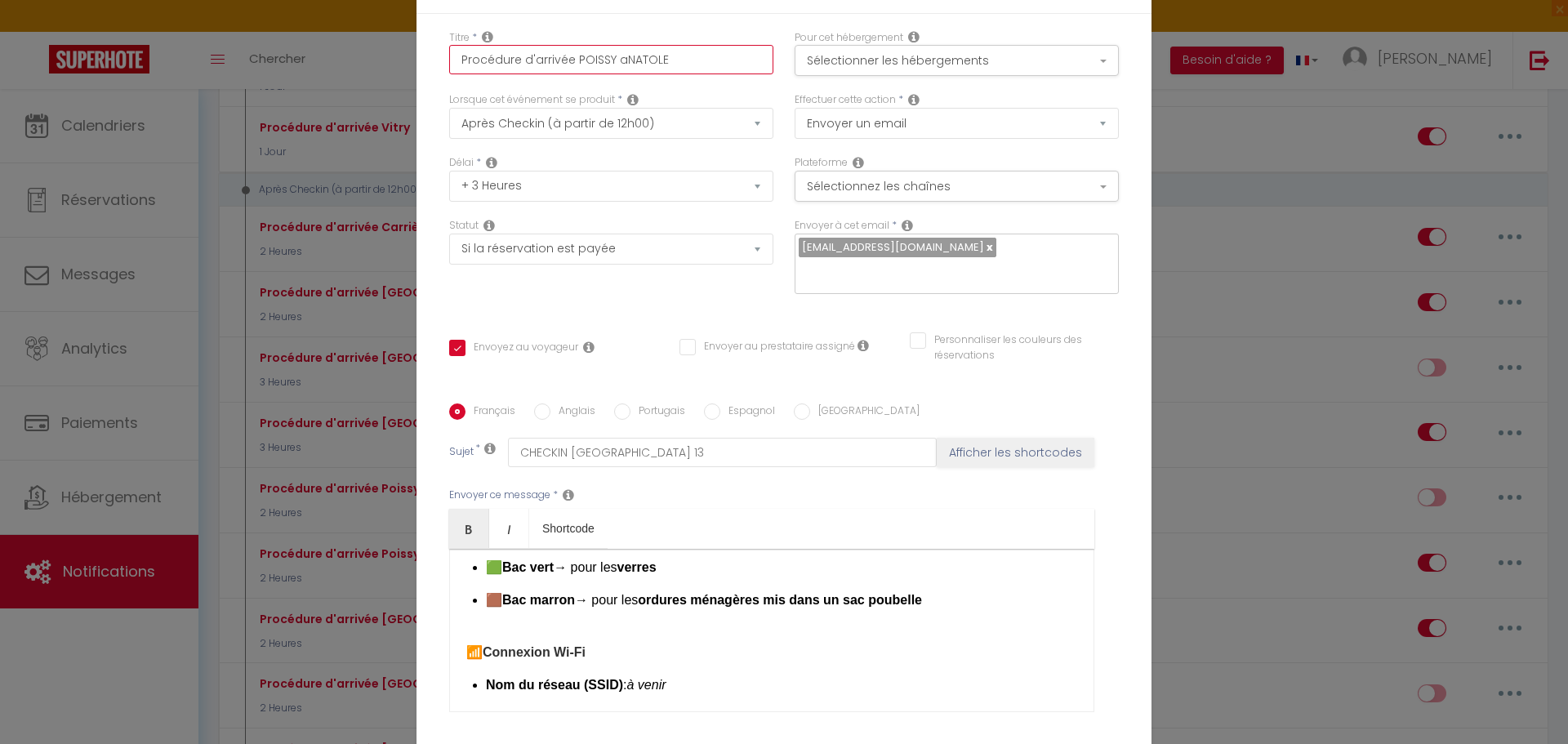
drag, startPoint x: 675, startPoint y: 68, endPoint x: 640, endPoint y: 71, distance: 35.1
click at [640, 71] on input "Procédure d'arrivée POISSY aNATOLE" at bounding box center [611, 60] width 324 height 30
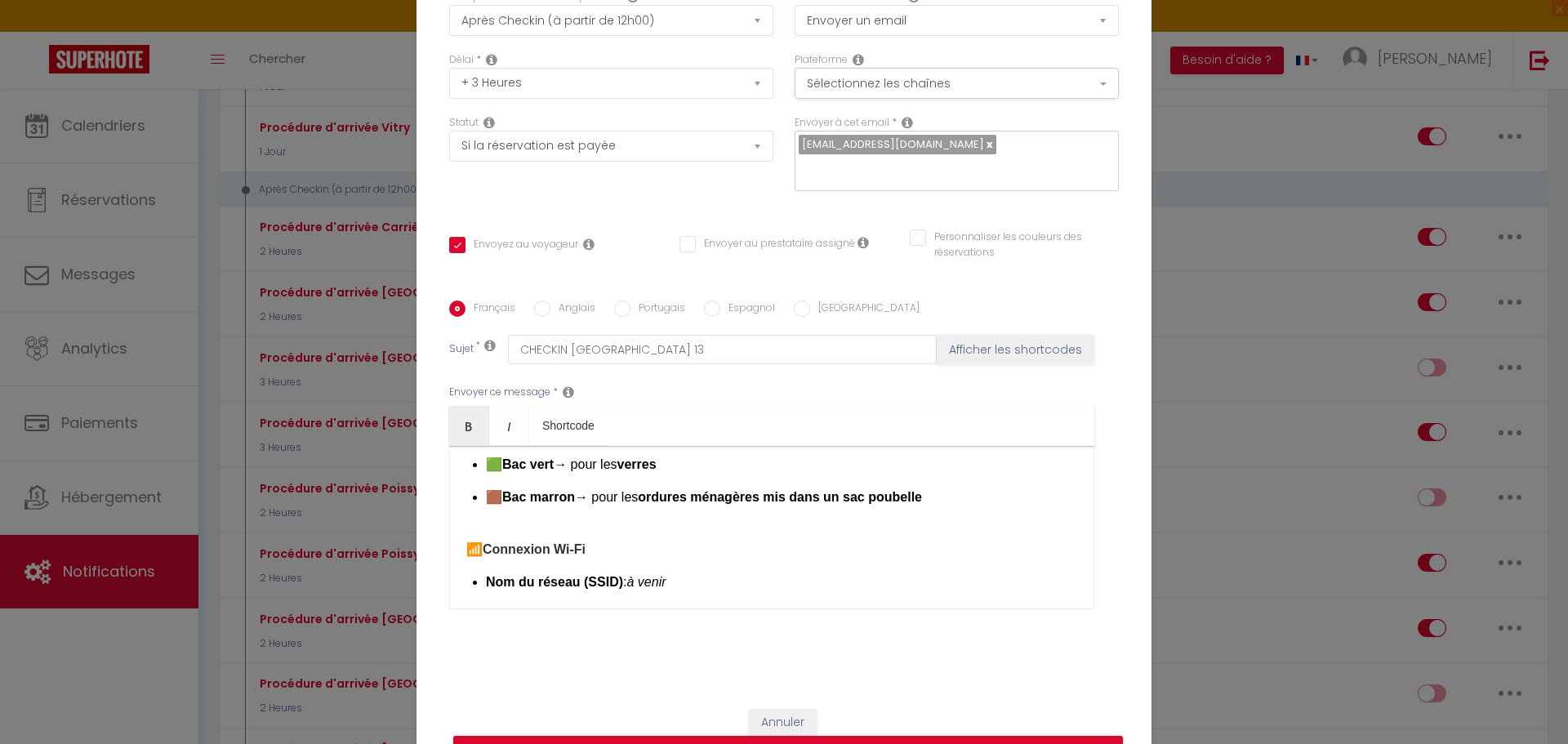
scroll to position [130, 0]
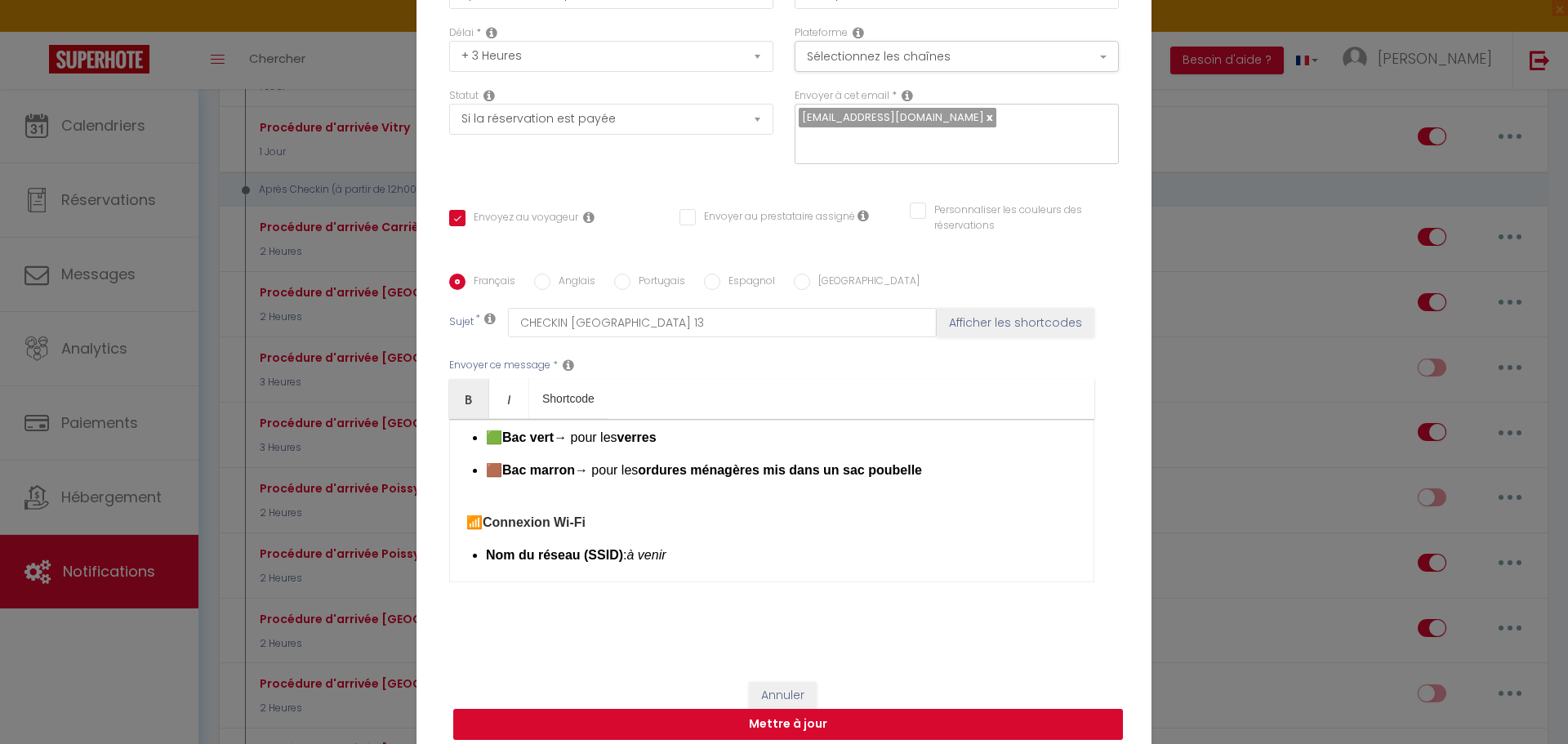
click at [794, 715] on button "Mettre à jour" at bounding box center [788, 724] width 670 height 31
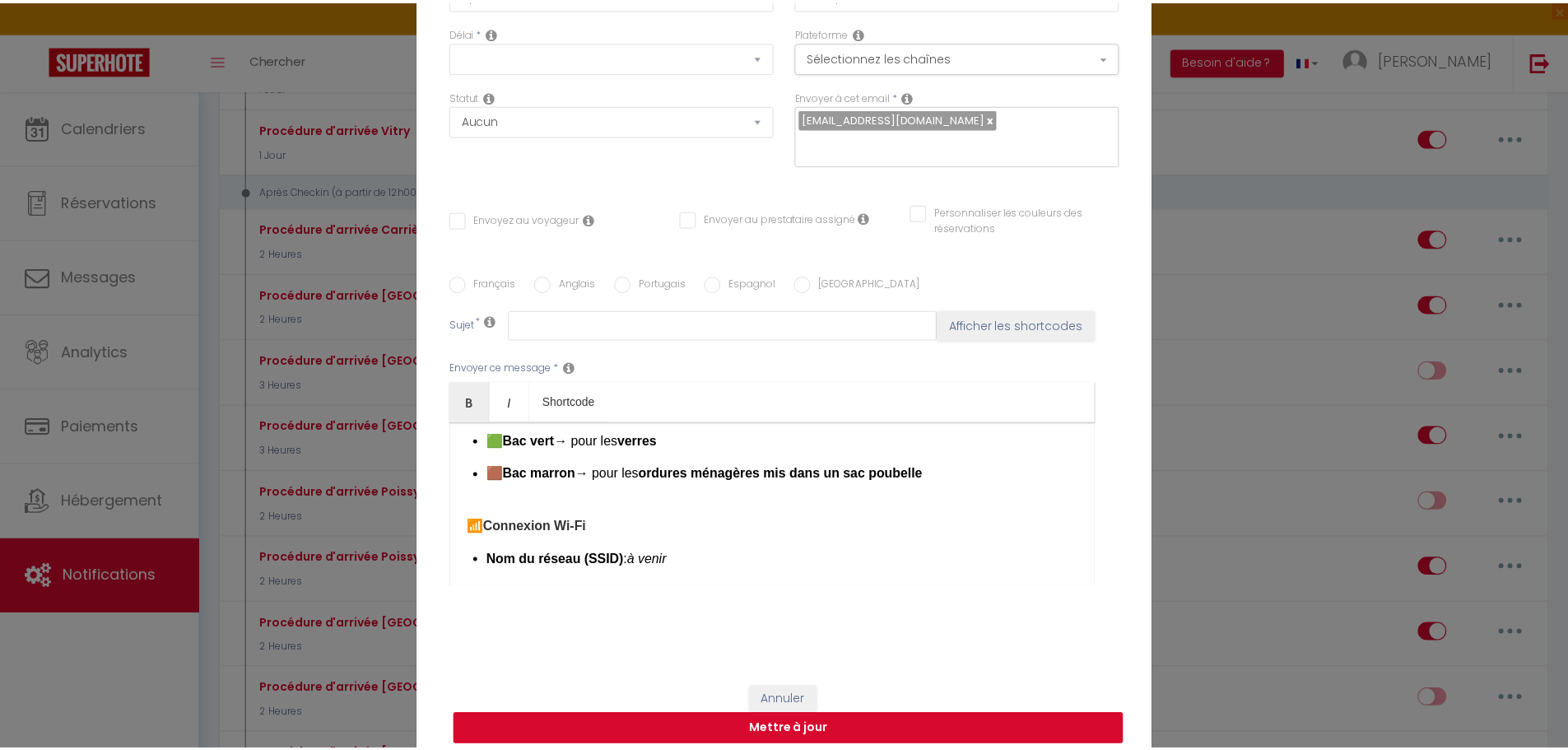
scroll to position [0, 0]
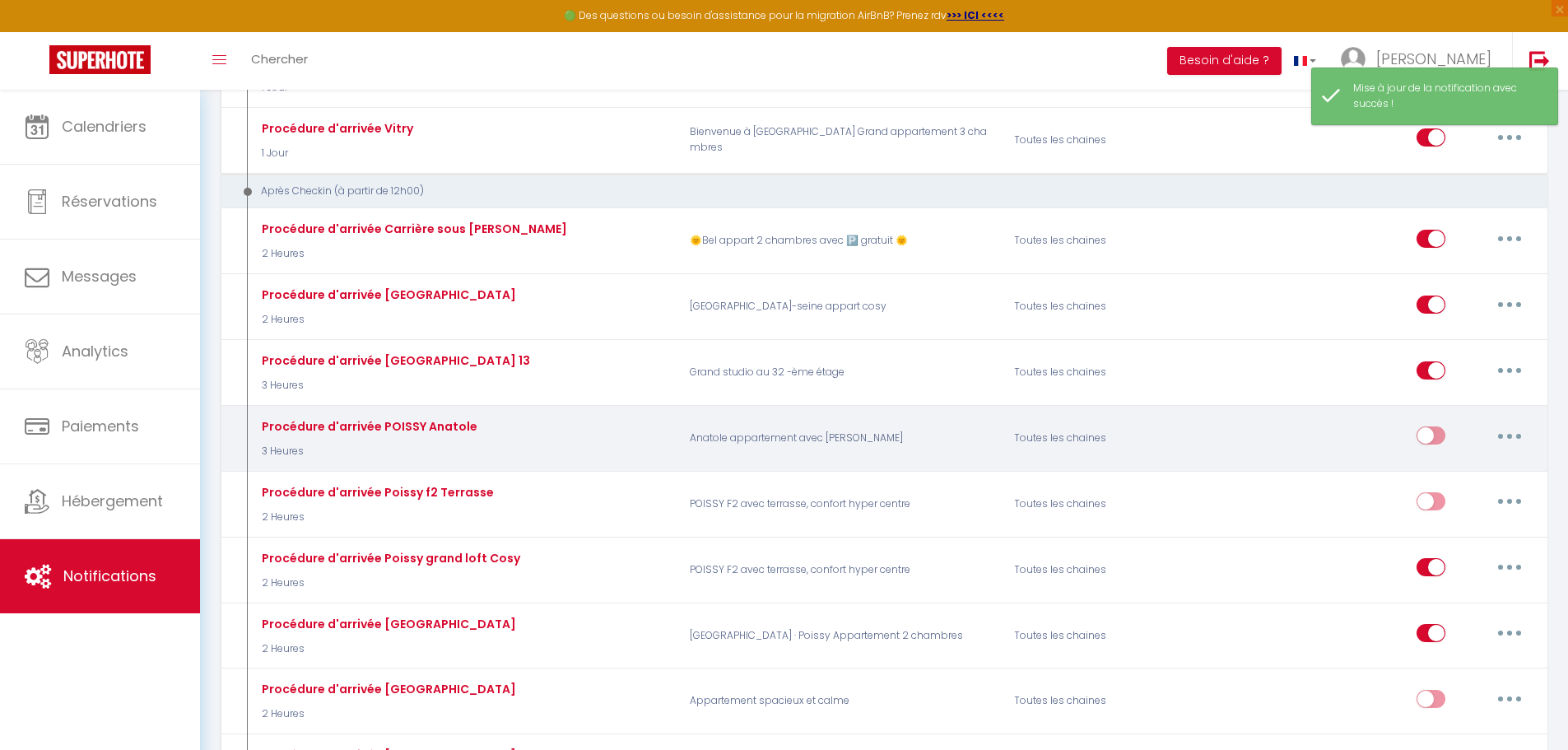
click at [1439, 440] on input "checkbox" at bounding box center [1431, 438] width 29 height 24
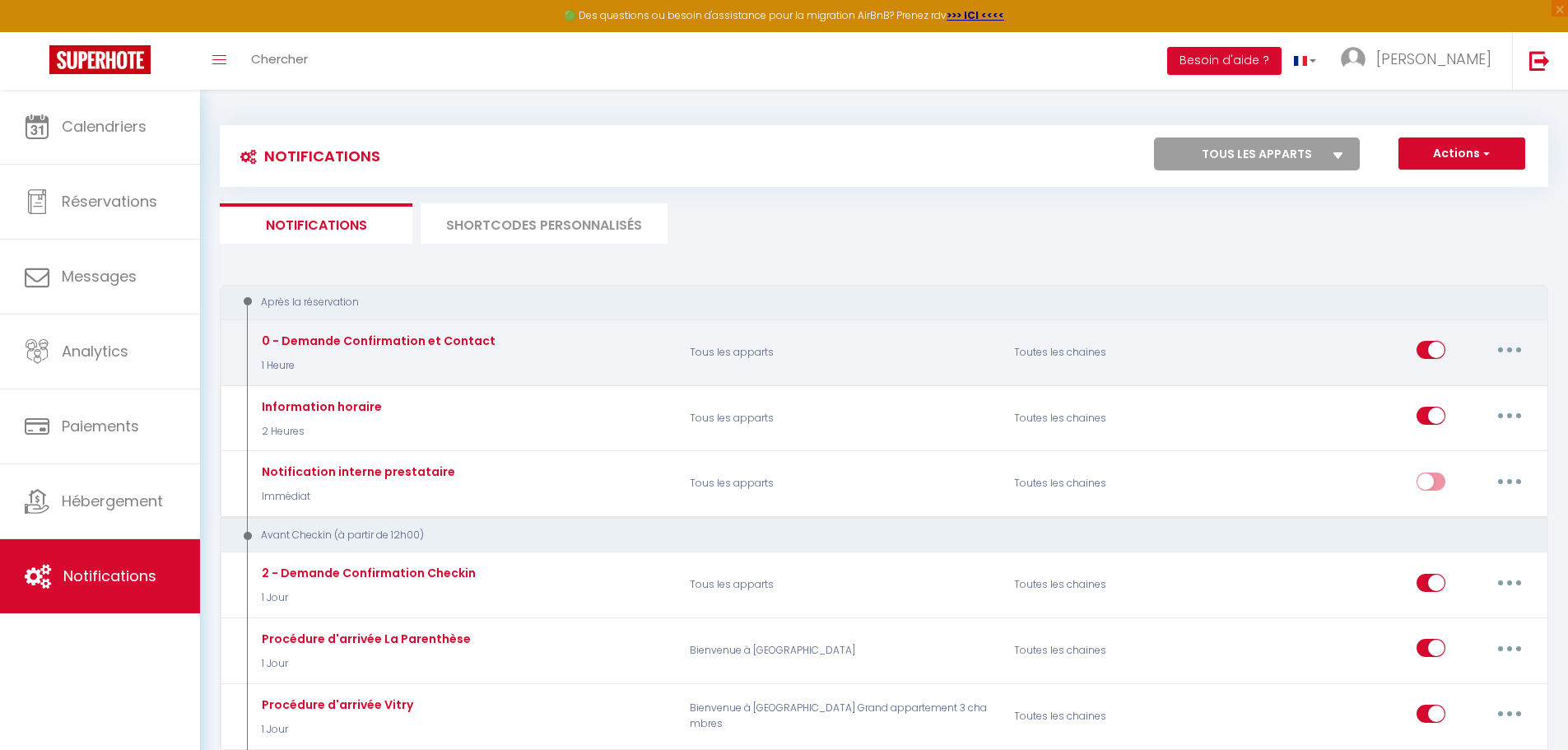
click at [1516, 350] on button "button" at bounding box center [1509, 349] width 46 height 26
click at [1439, 382] on link "Editer" at bounding box center [1467, 387] width 122 height 28
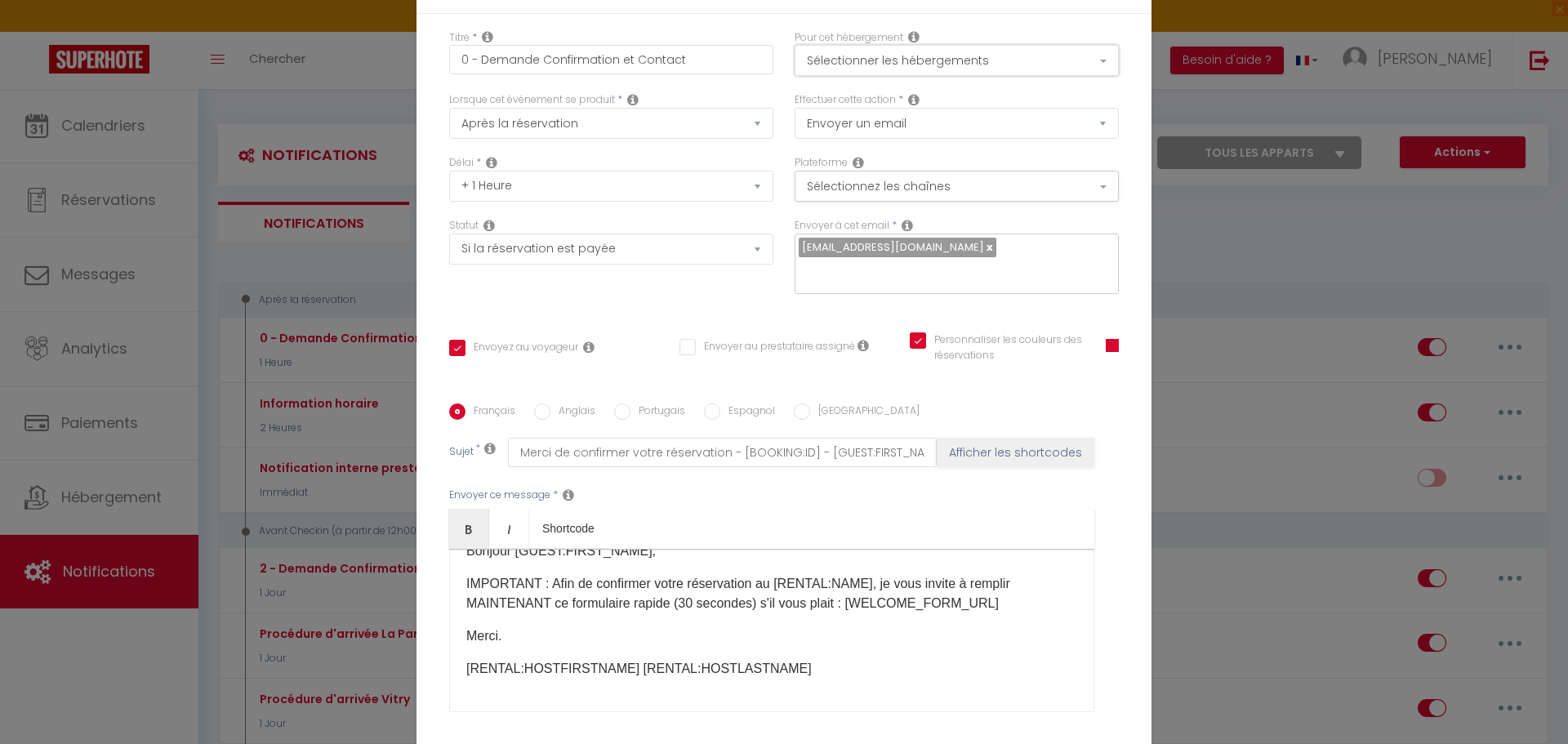
click at [942, 65] on button "Sélectionner les hébergements" at bounding box center [956, 61] width 324 height 31
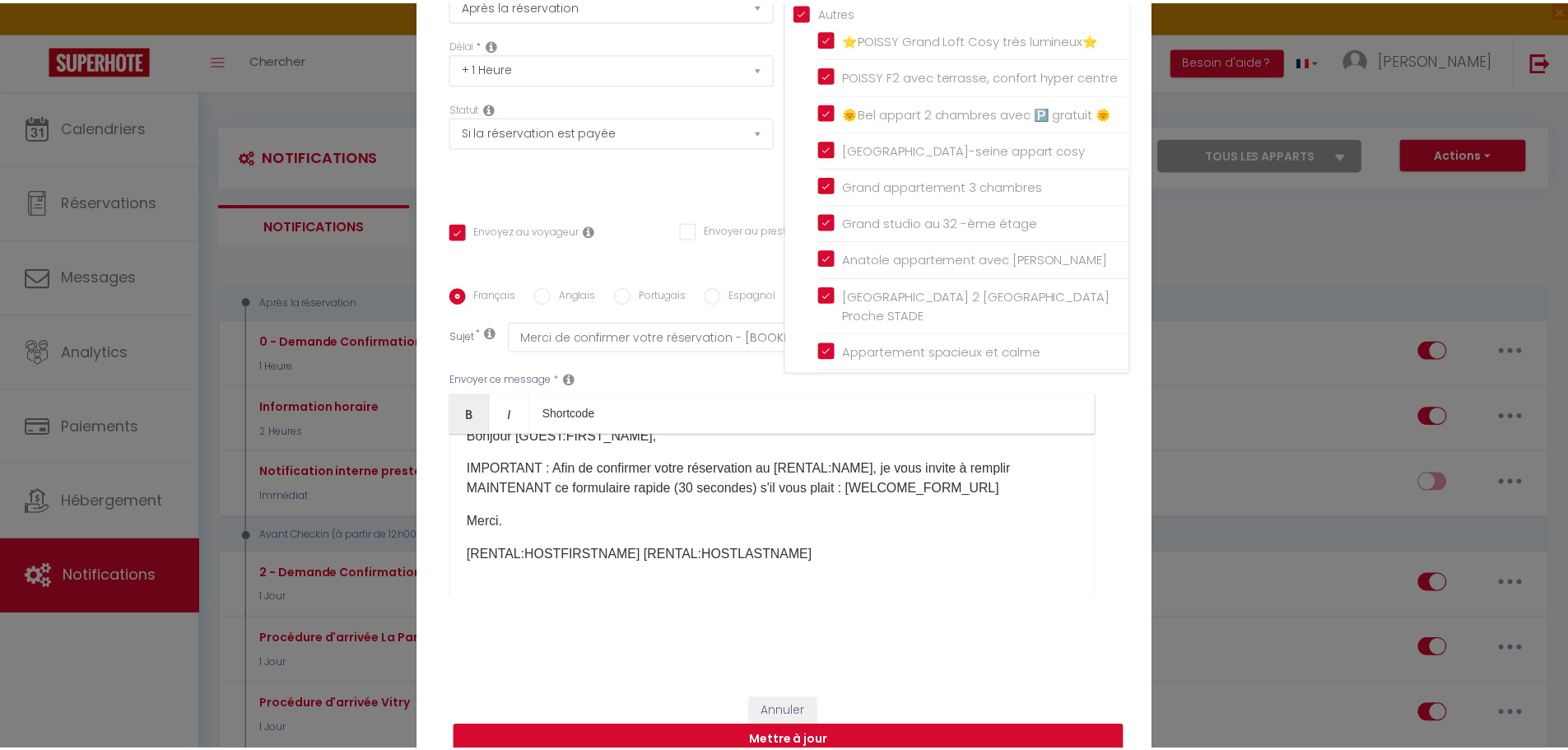
scroll to position [143, 0]
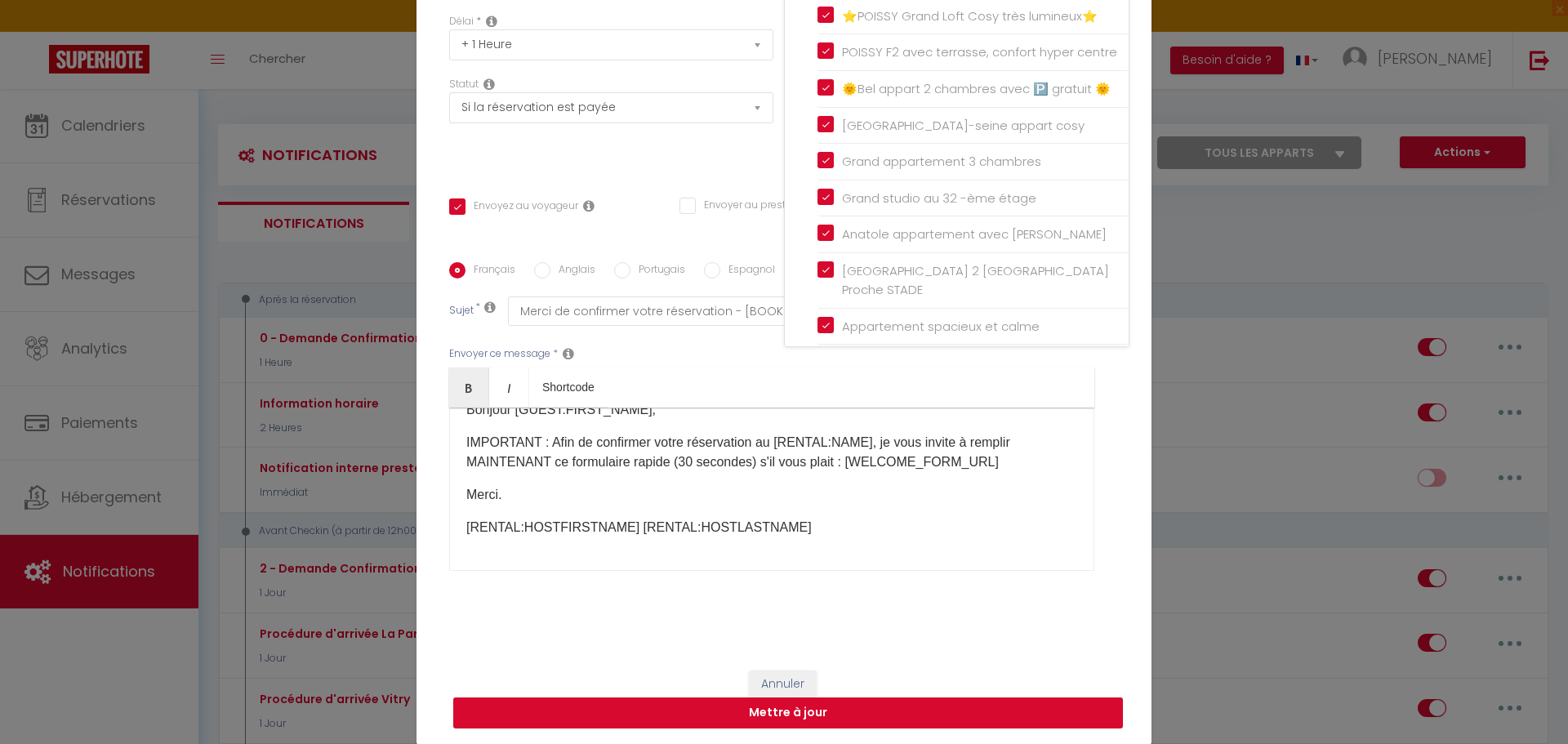
click at [789, 713] on button "Mettre à jour" at bounding box center [788, 712] width 670 height 31
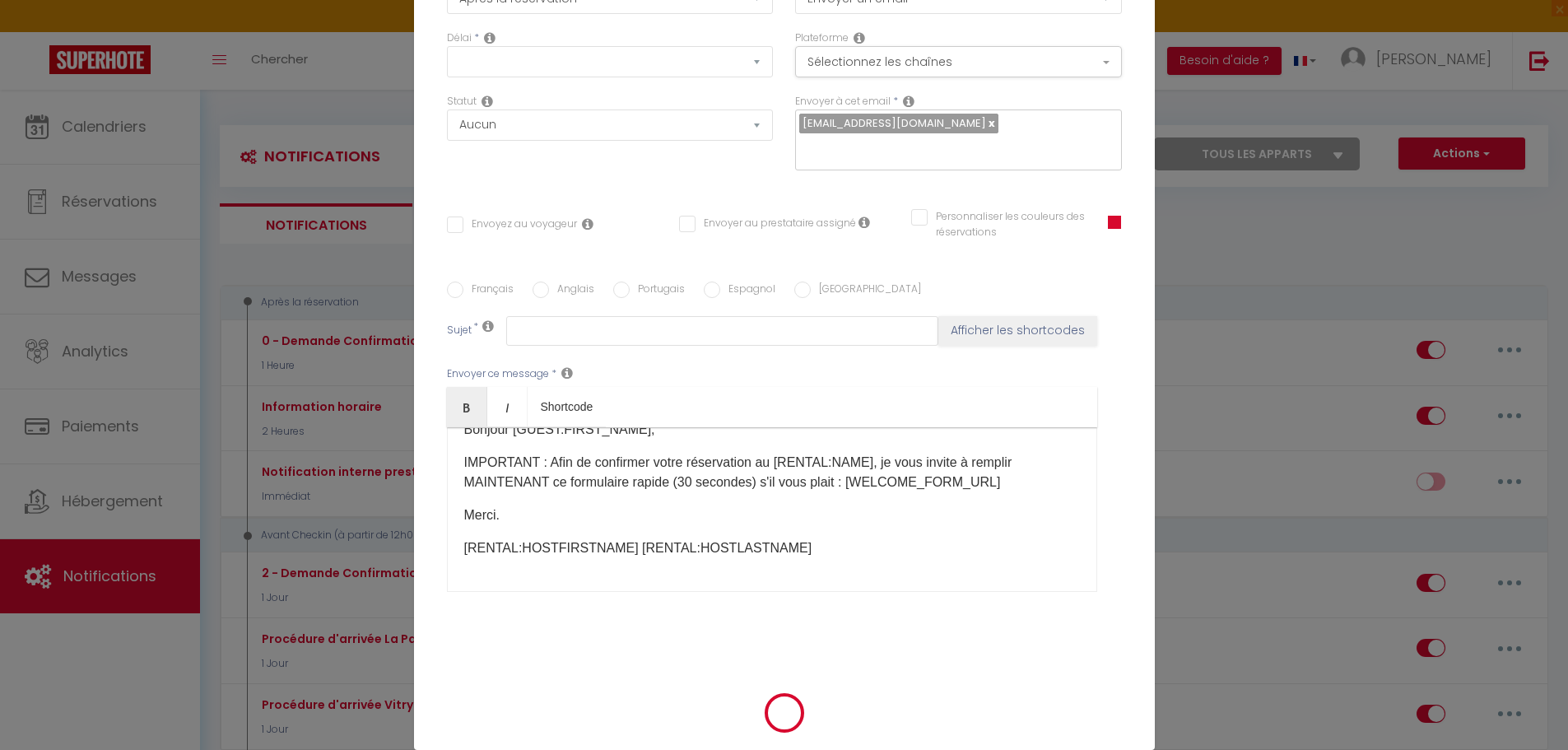
scroll to position [0, 0]
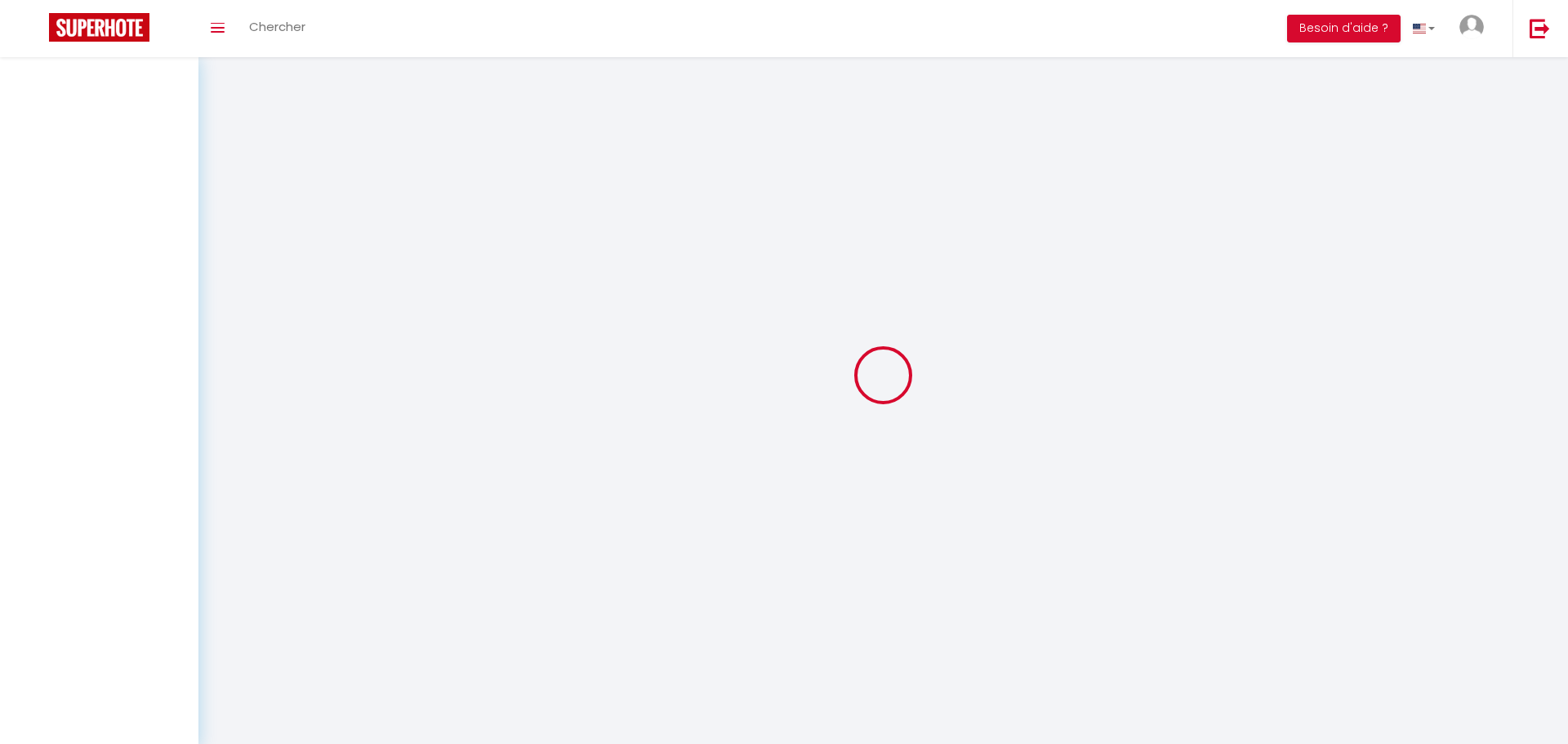
select select
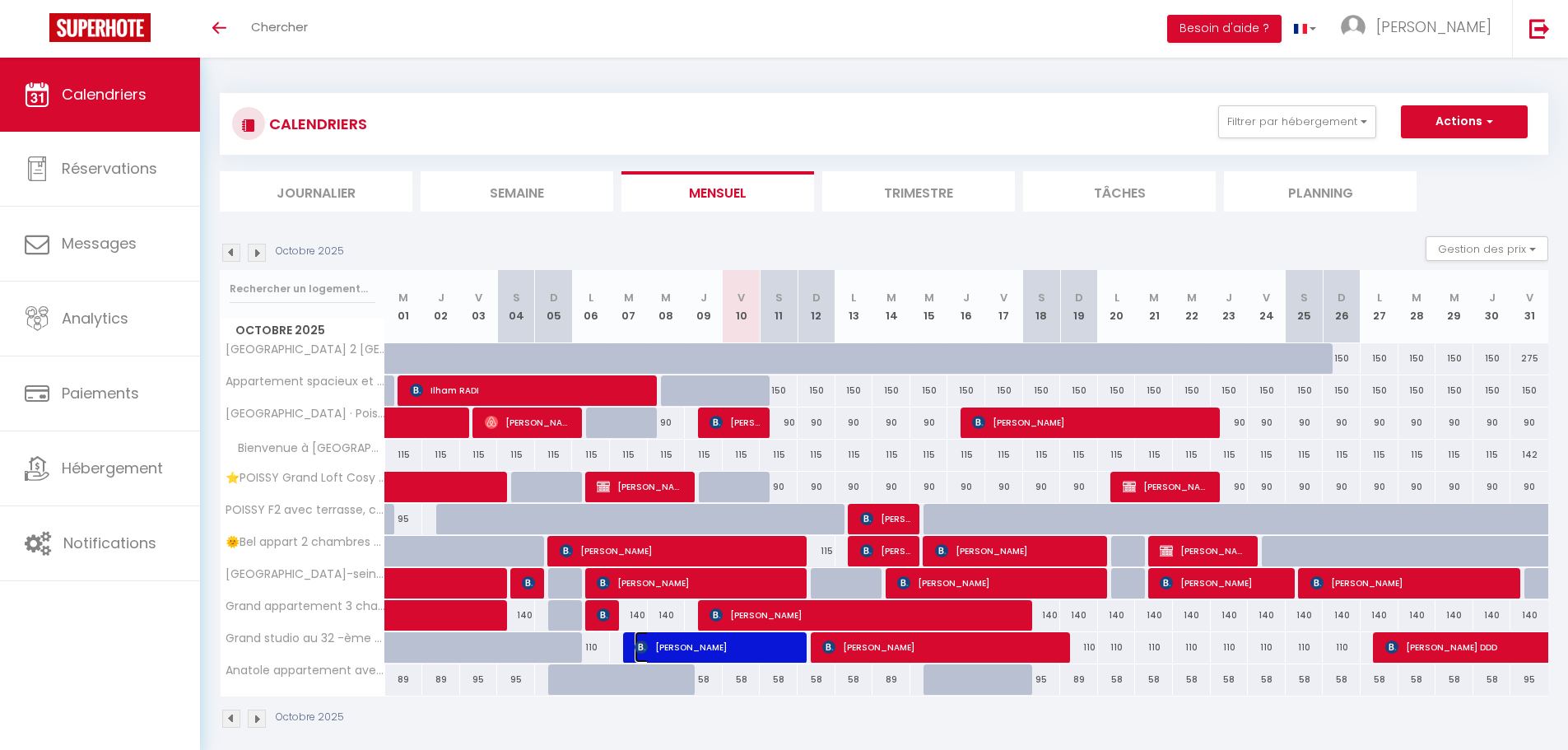
click at [704, 645] on span "[PERSON_NAME]" at bounding box center [716, 647] width 164 height 31
select select "OK"
select select "KO"
select select "1"
select select "0"
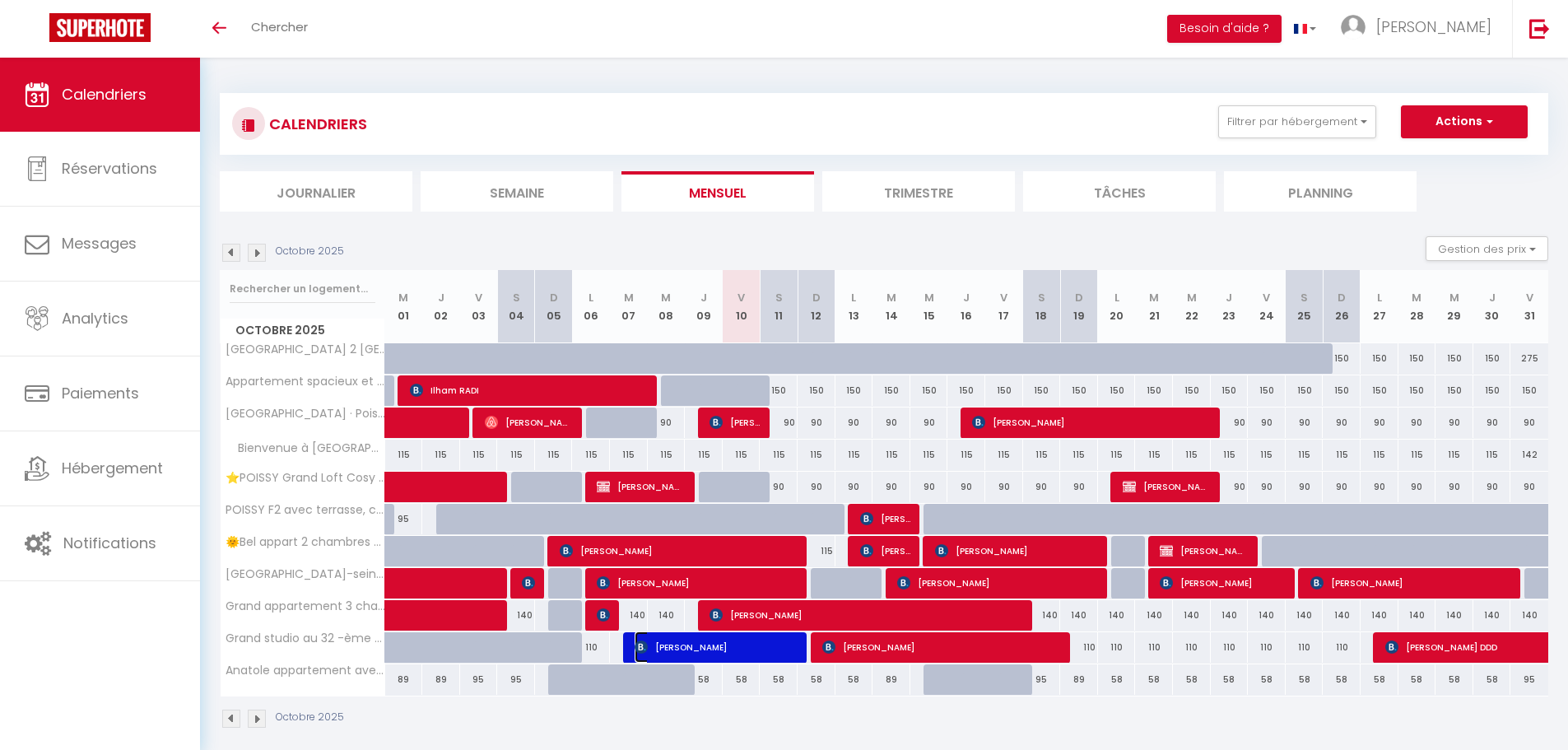
select select "1"
select select
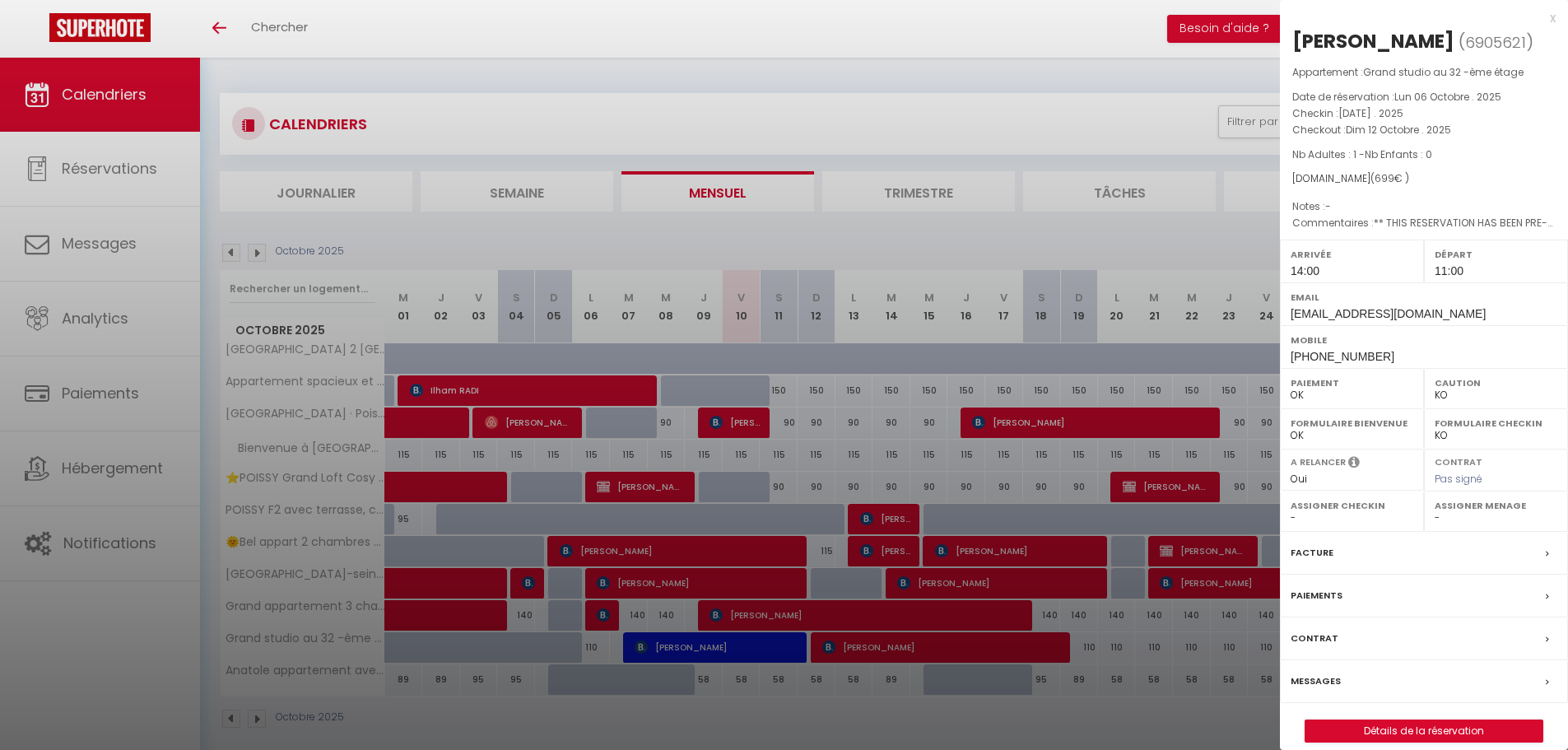
click at [123, 261] on div at bounding box center [784, 375] width 1568 height 750
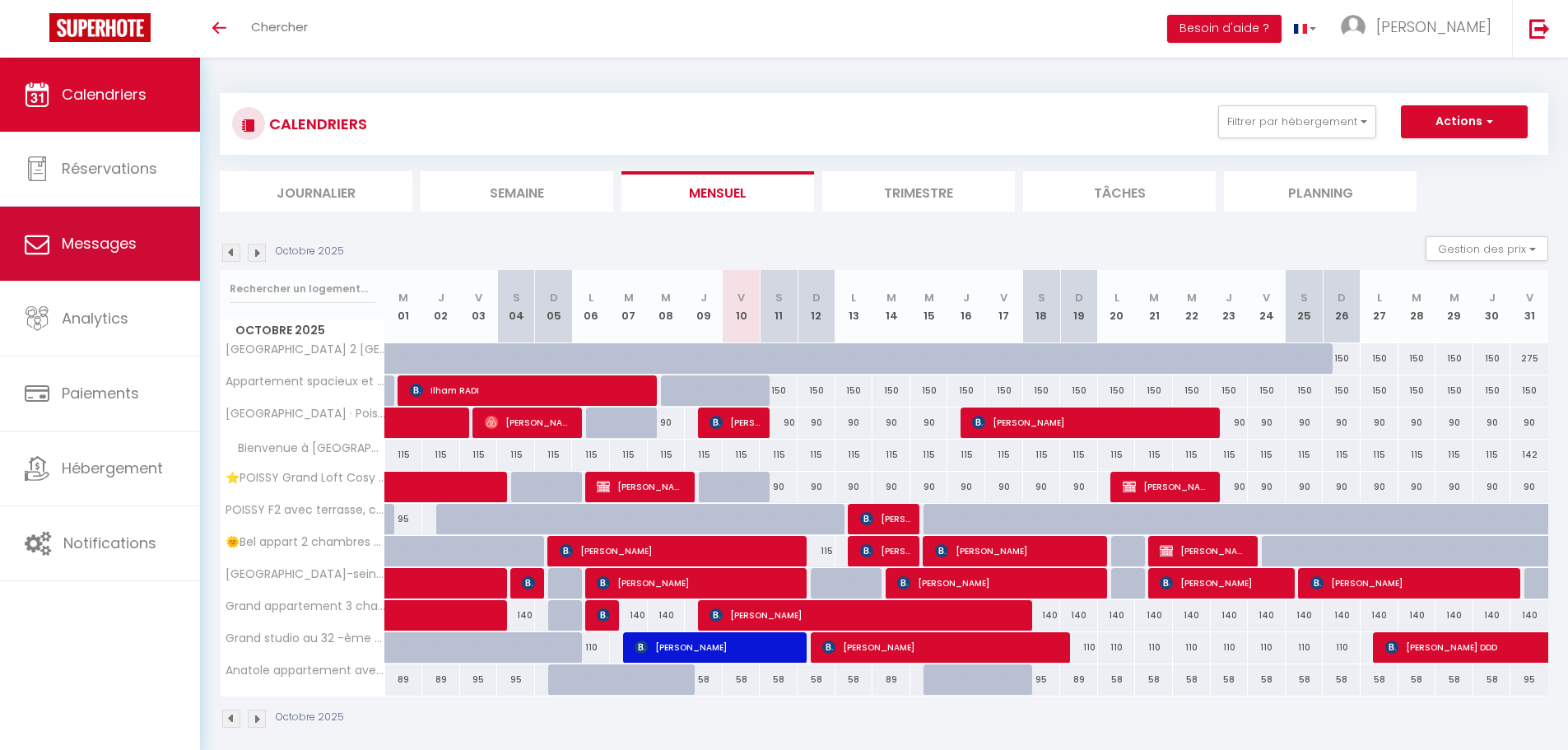
click at [116, 246] on span "Messages" at bounding box center [99, 243] width 75 height 20
select select "message"
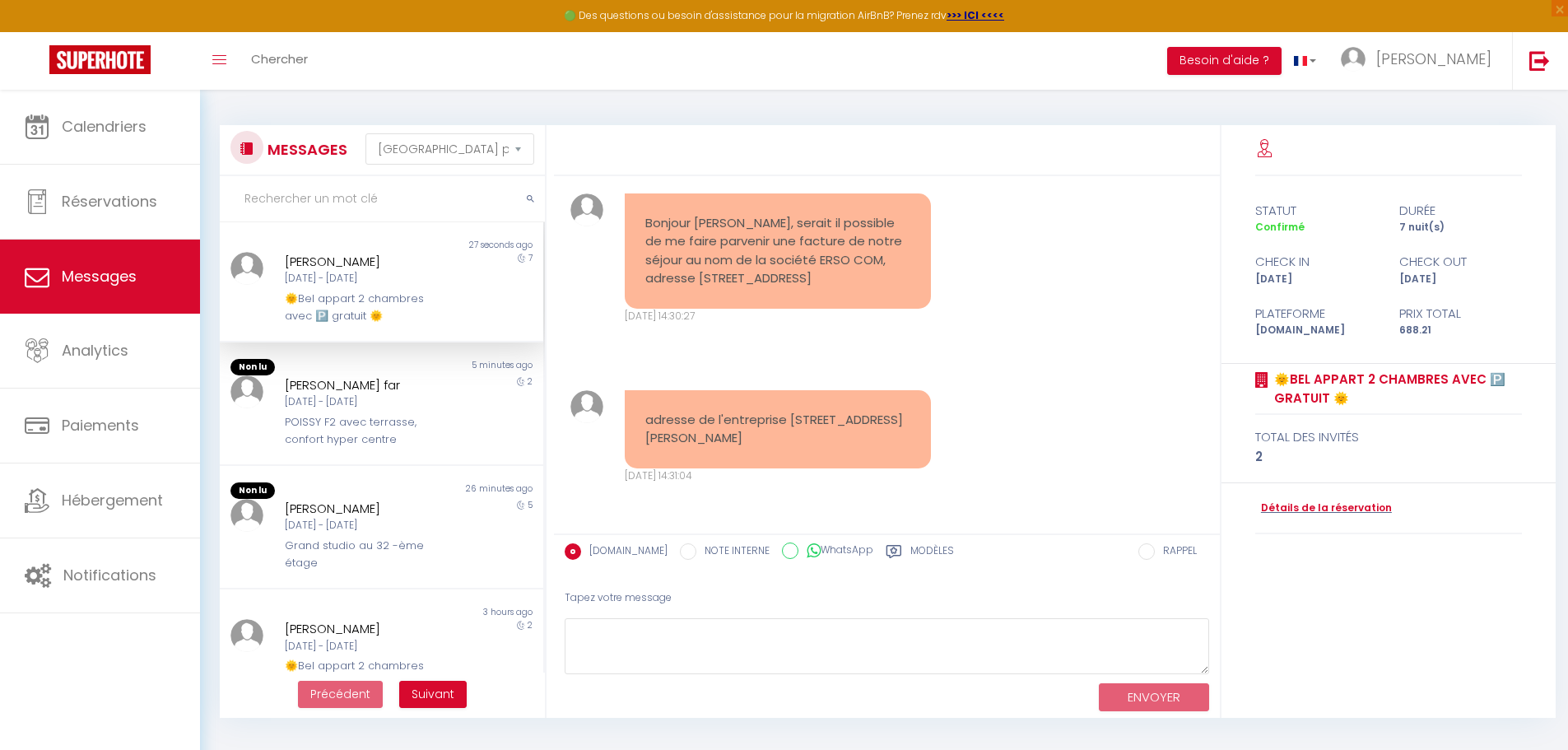
scroll to position [4896, 0]
click at [658, 627] on textarea at bounding box center [887, 646] width 644 height 57
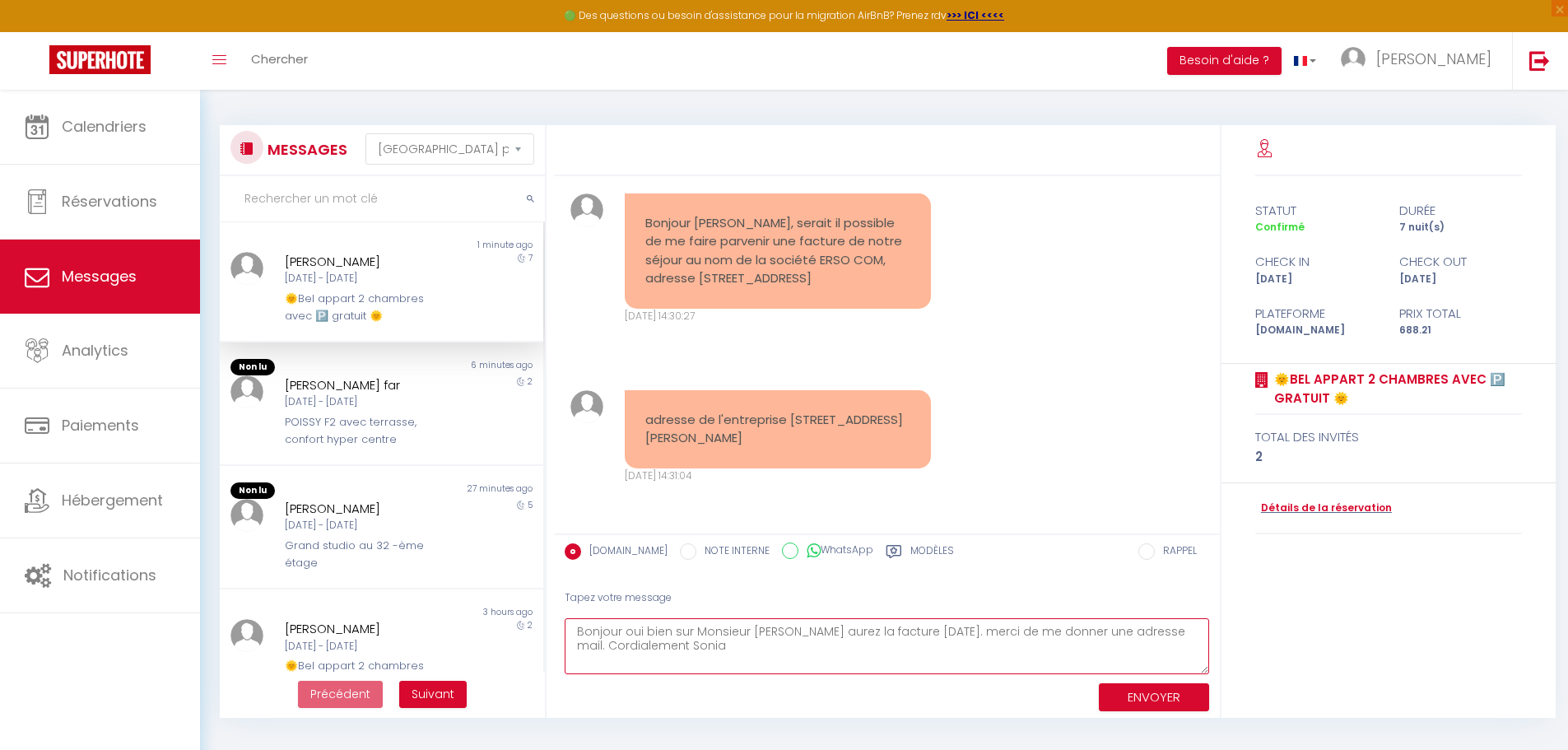
type textarea "Bonjour oui bien sur Monsieur Vous aurez la facture Lundi. merci de me donner u…"
click at [1137, 710] on button "ENVOYER" at bounding box center [1154, 698] width 111 height 29
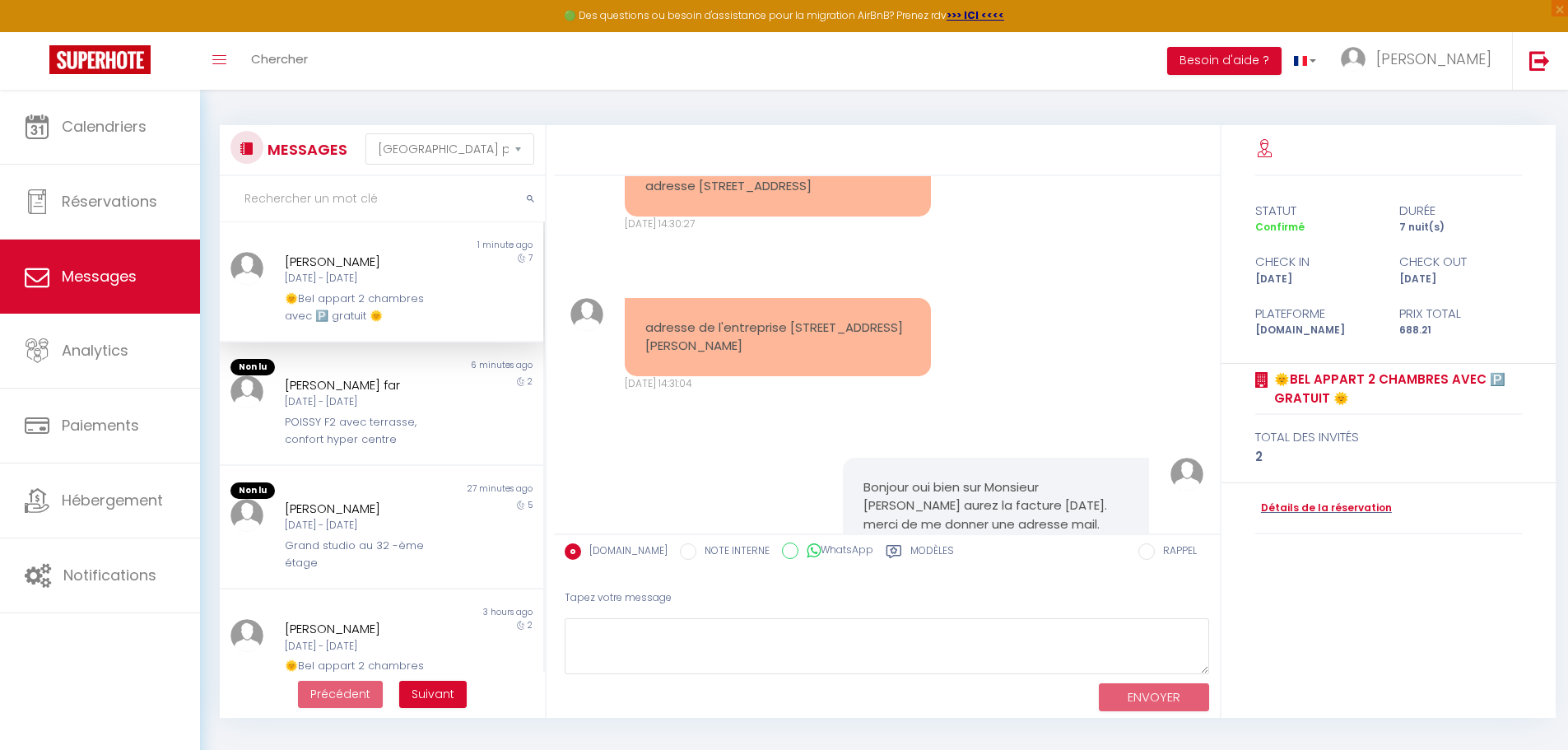
scroll to position [5074, 0]
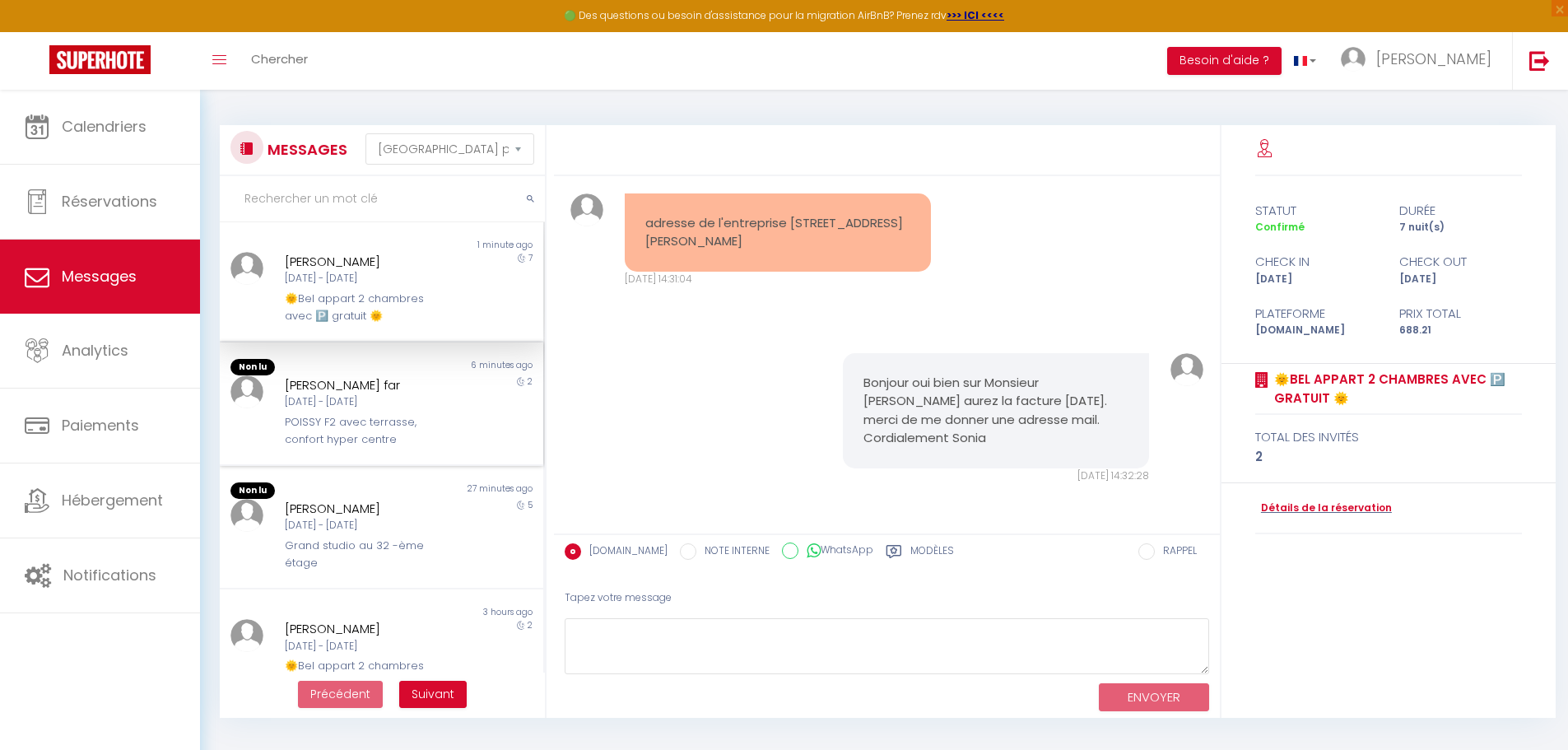
click at [401, 389] on div "[PERSON_NAME] far" at bounding box center [368, 385] width 167 height 19
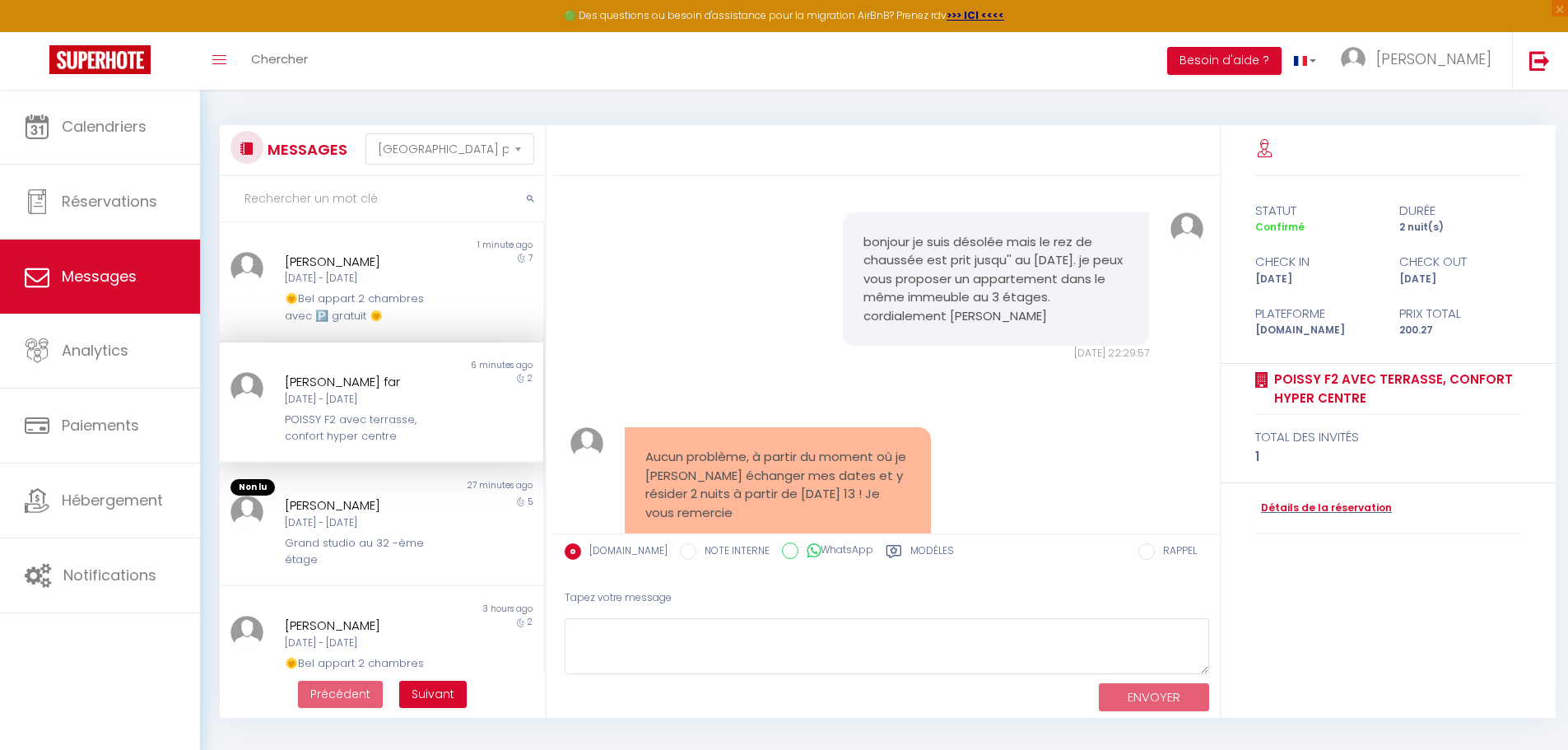
scroll to position [2416, 0]
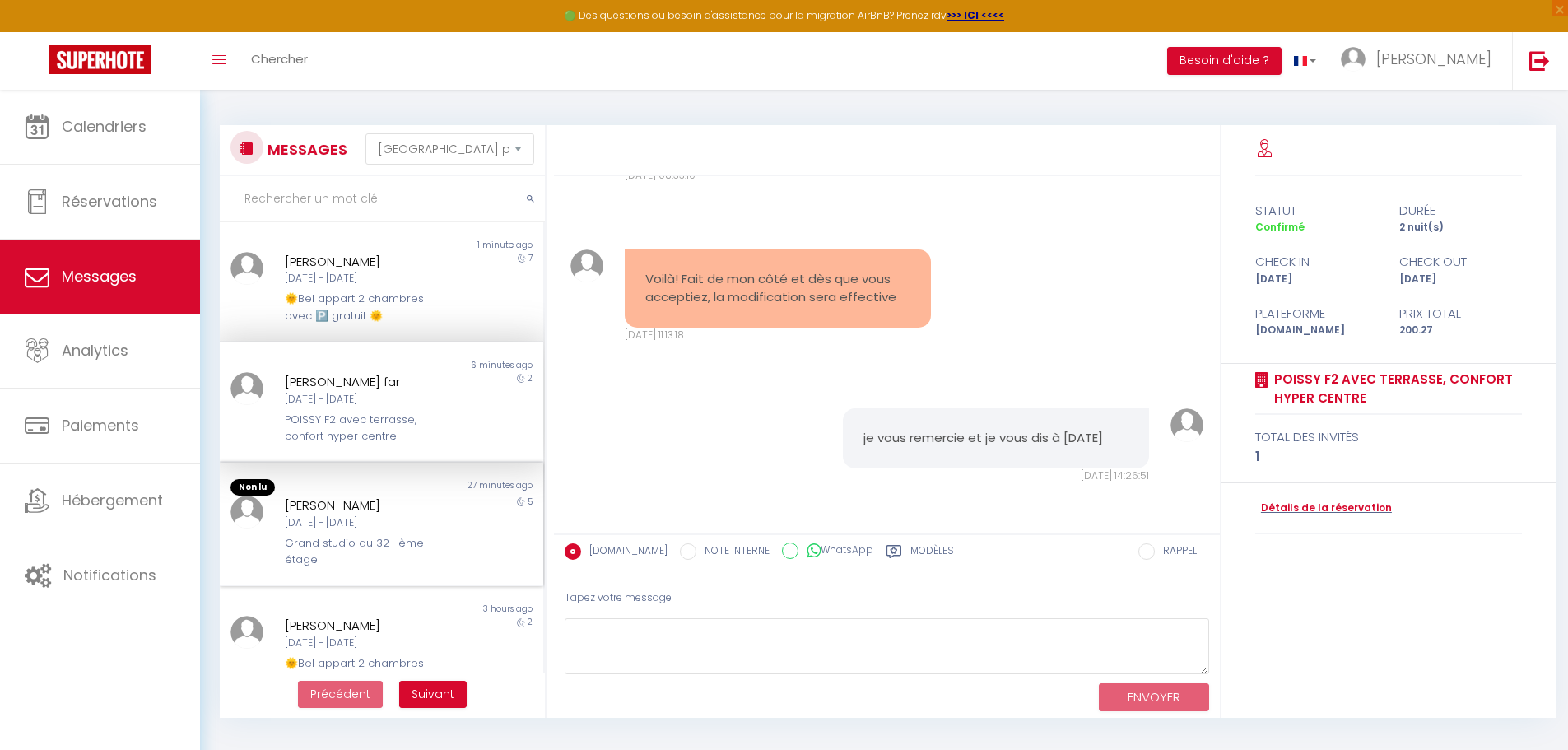
click at [429, 482] on div "27 minutes ago" at bounding box center [462, 487] width 161 height 16
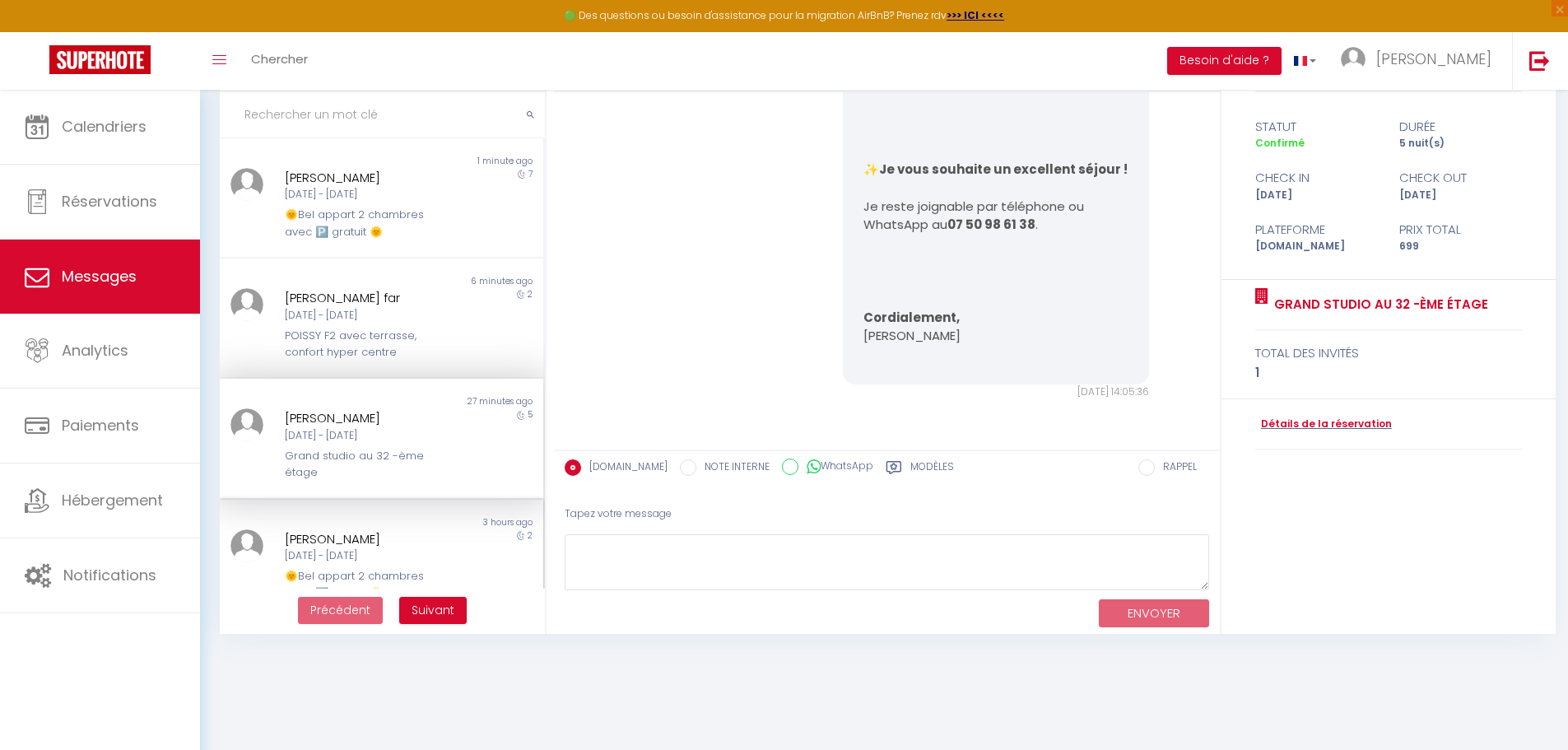
scroll to position [89, 0]
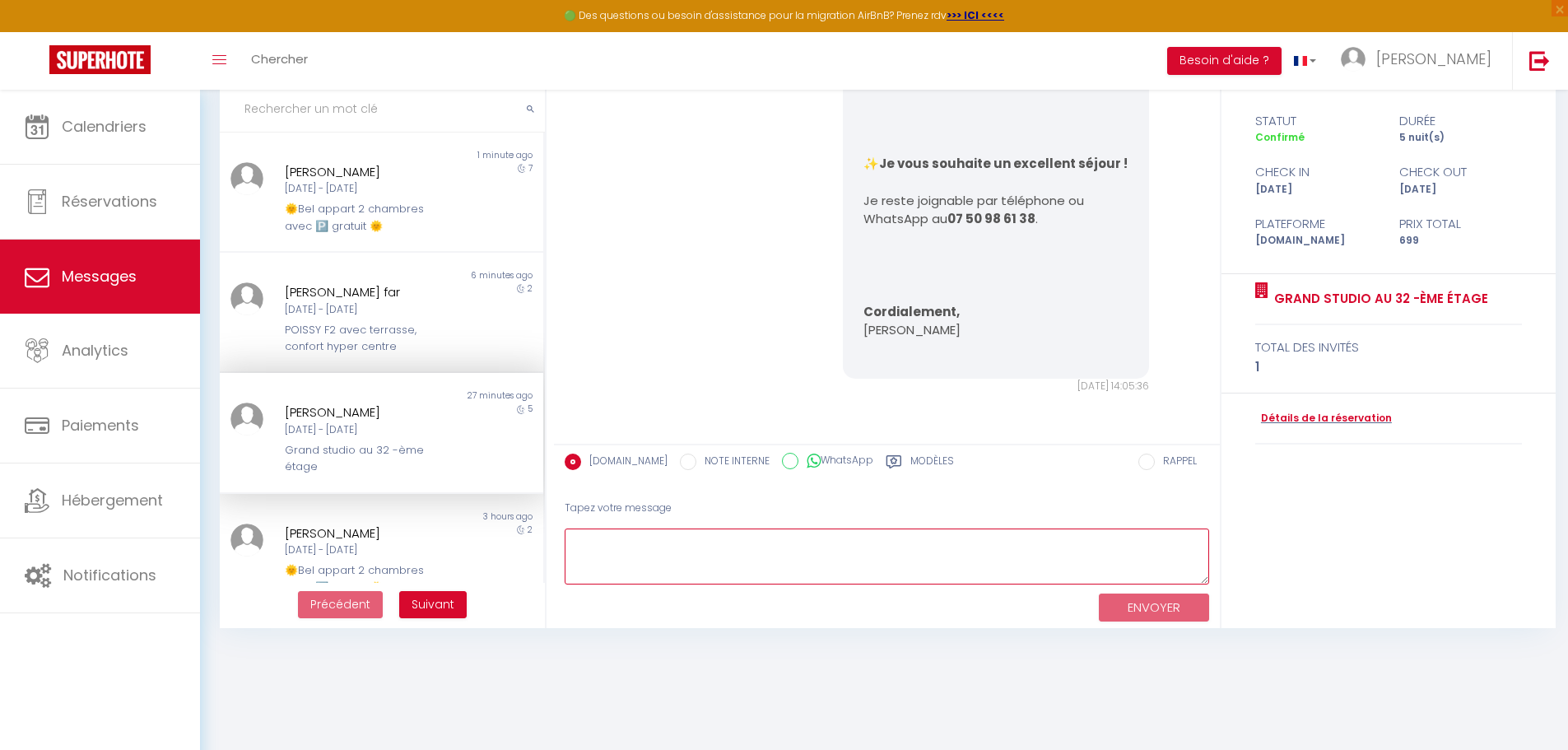
click at [690, 551] on textarea at bounding box center [887, 557] width 644 height 57
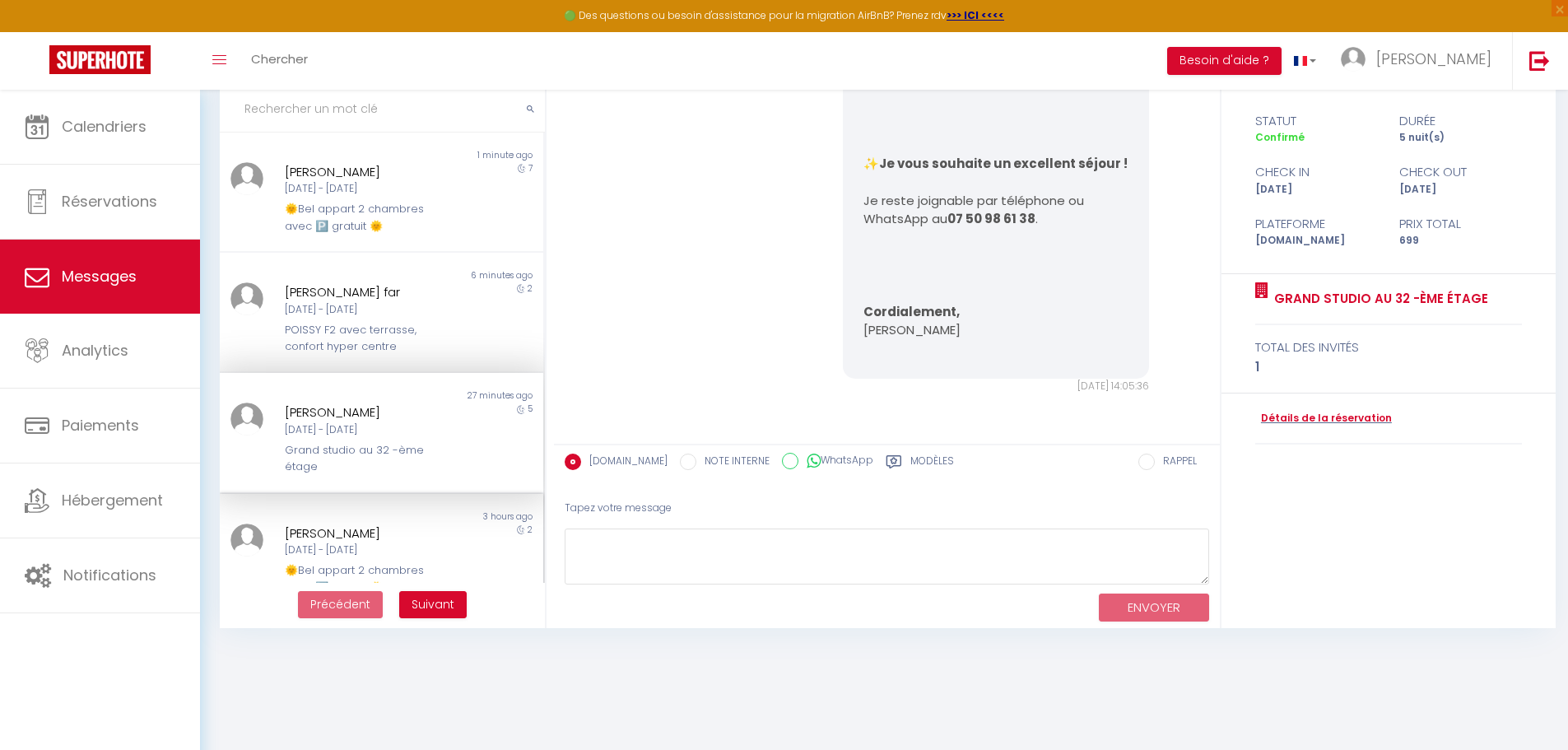
click at [379, 544] on div "Lun 13 Oct - Mer 15 Oct" at bounding box center [368, 550] width 167 height 16
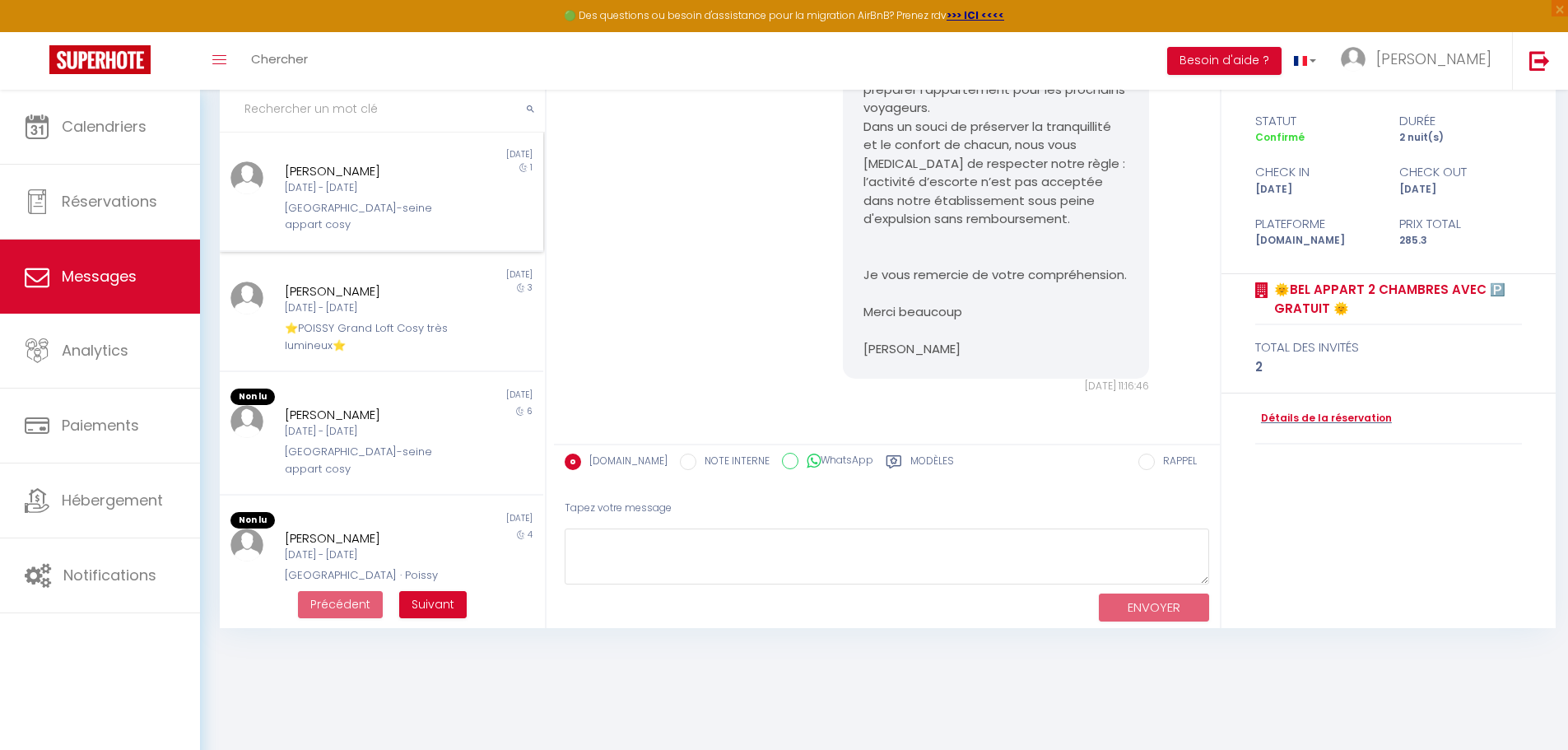
scroll to position [724, 0]
click at [361, 423] on div "Lun 06 Oct - Dim 12 Oct" at bounding box center [368, 431] width 167 height 16
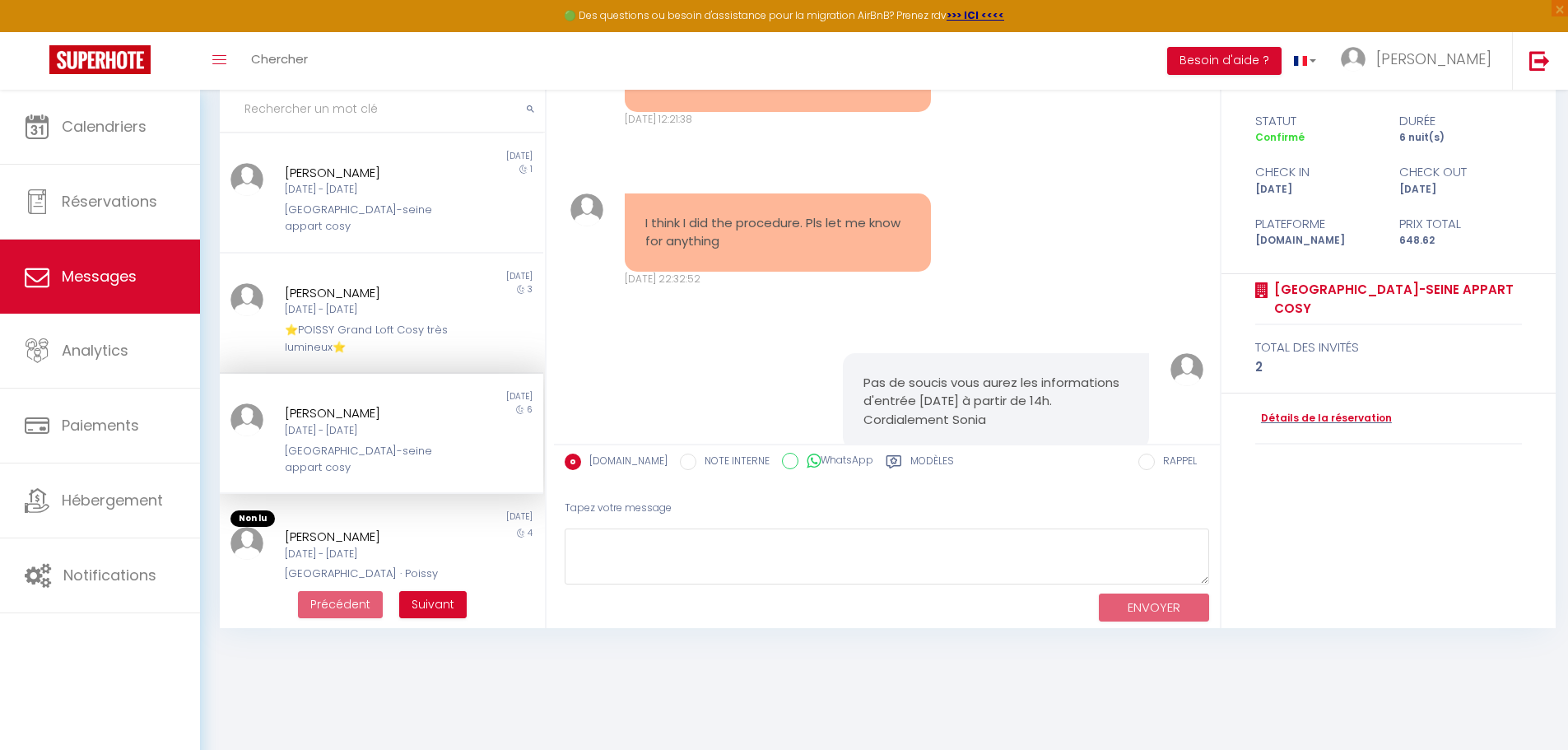
scroll to position [4652, 0]
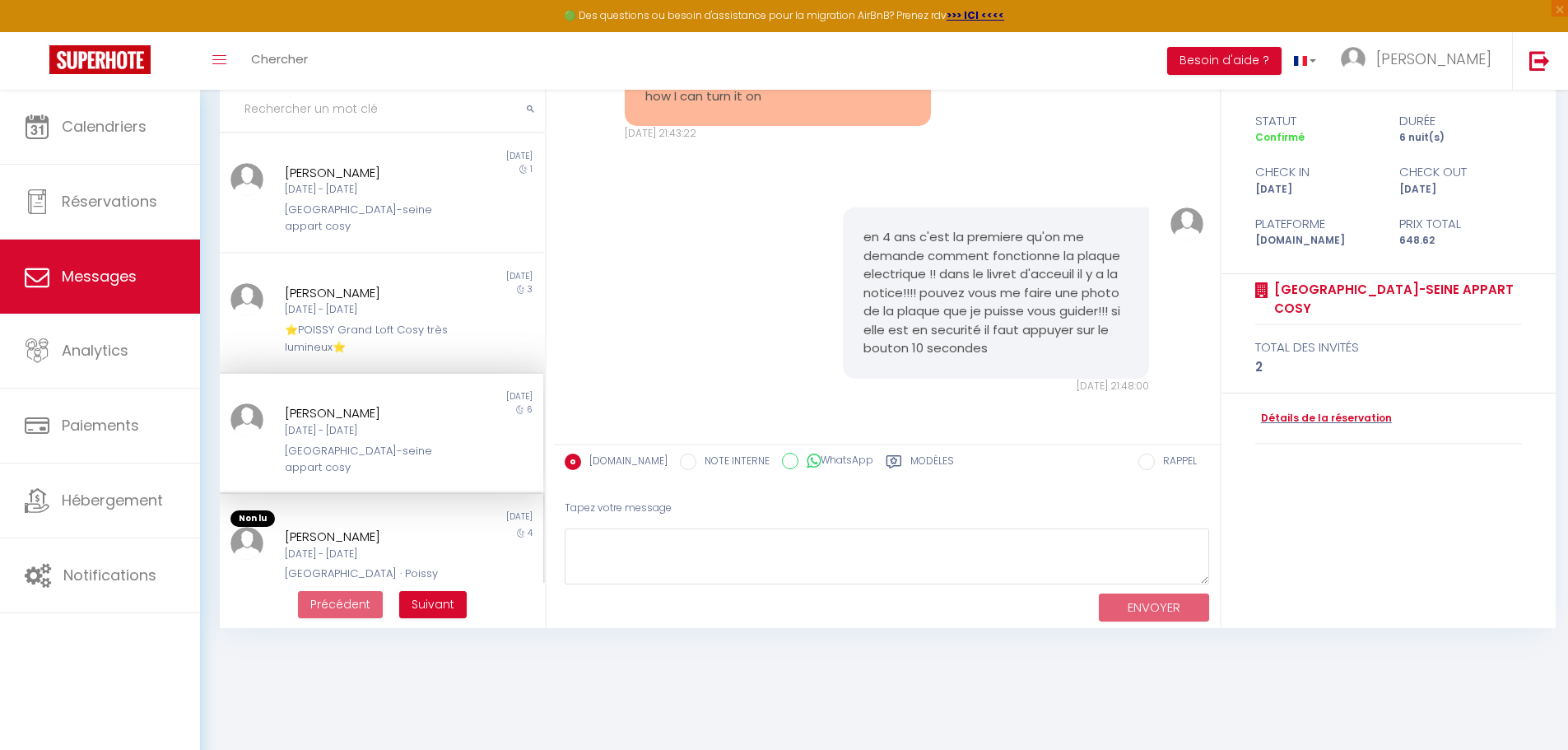
click at [381, 527] on div "Florian Uk" at bounding box center [368, 537] width 167 height 19
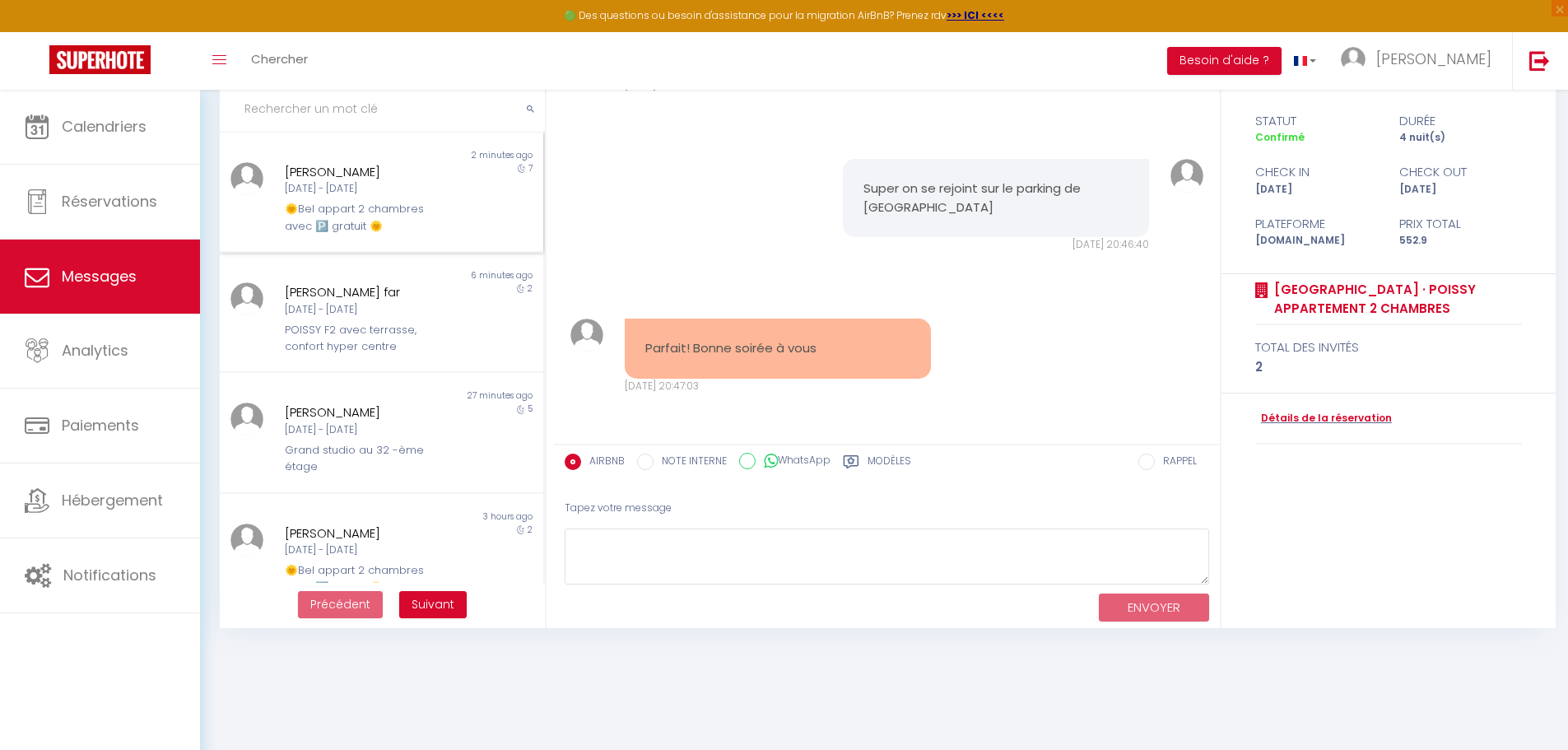
click at [398, 185] on div "Dim 05 Oct - Dim 12 Oct" at bounding box center [368, 189] width 167 height 16
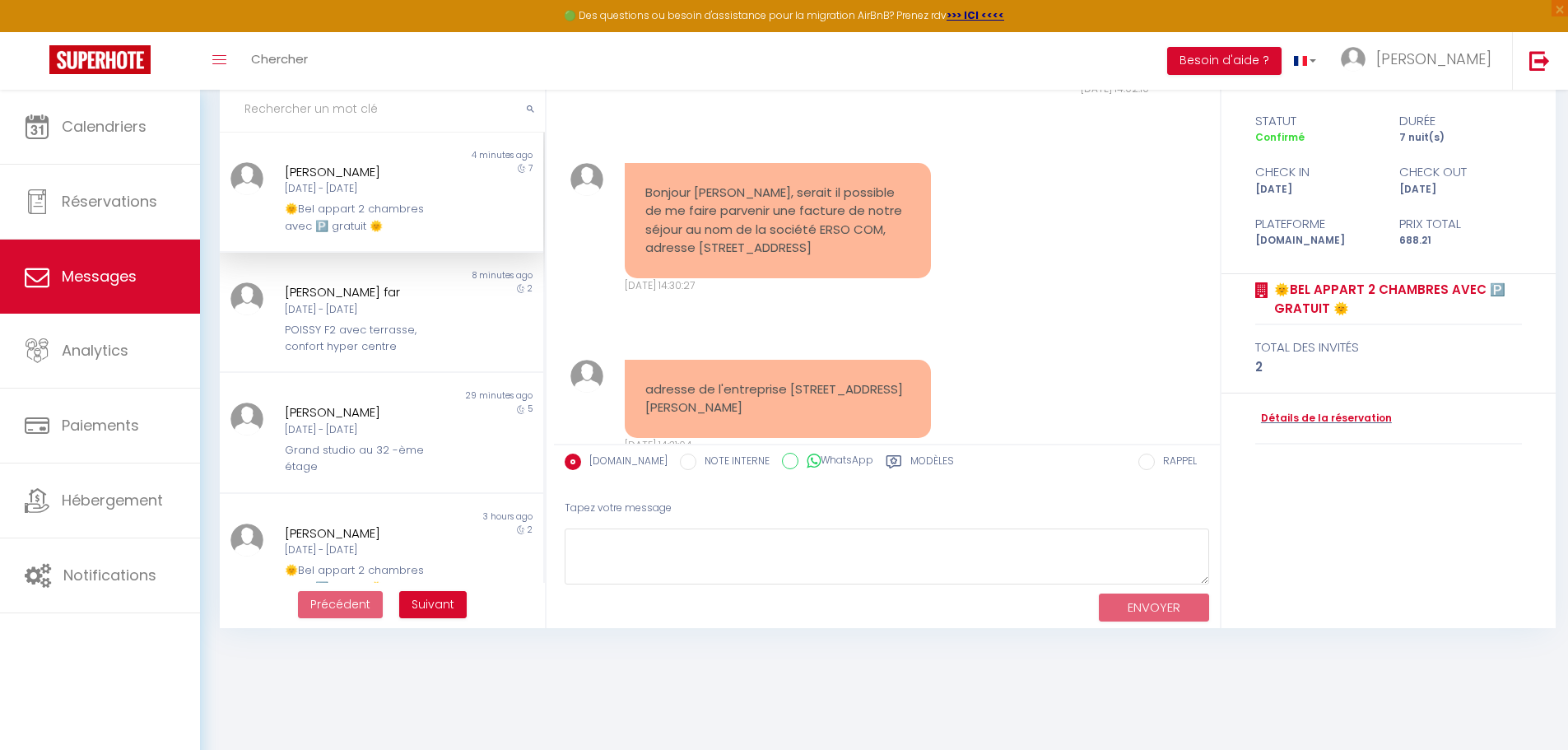
scroll to position [5073, 0]
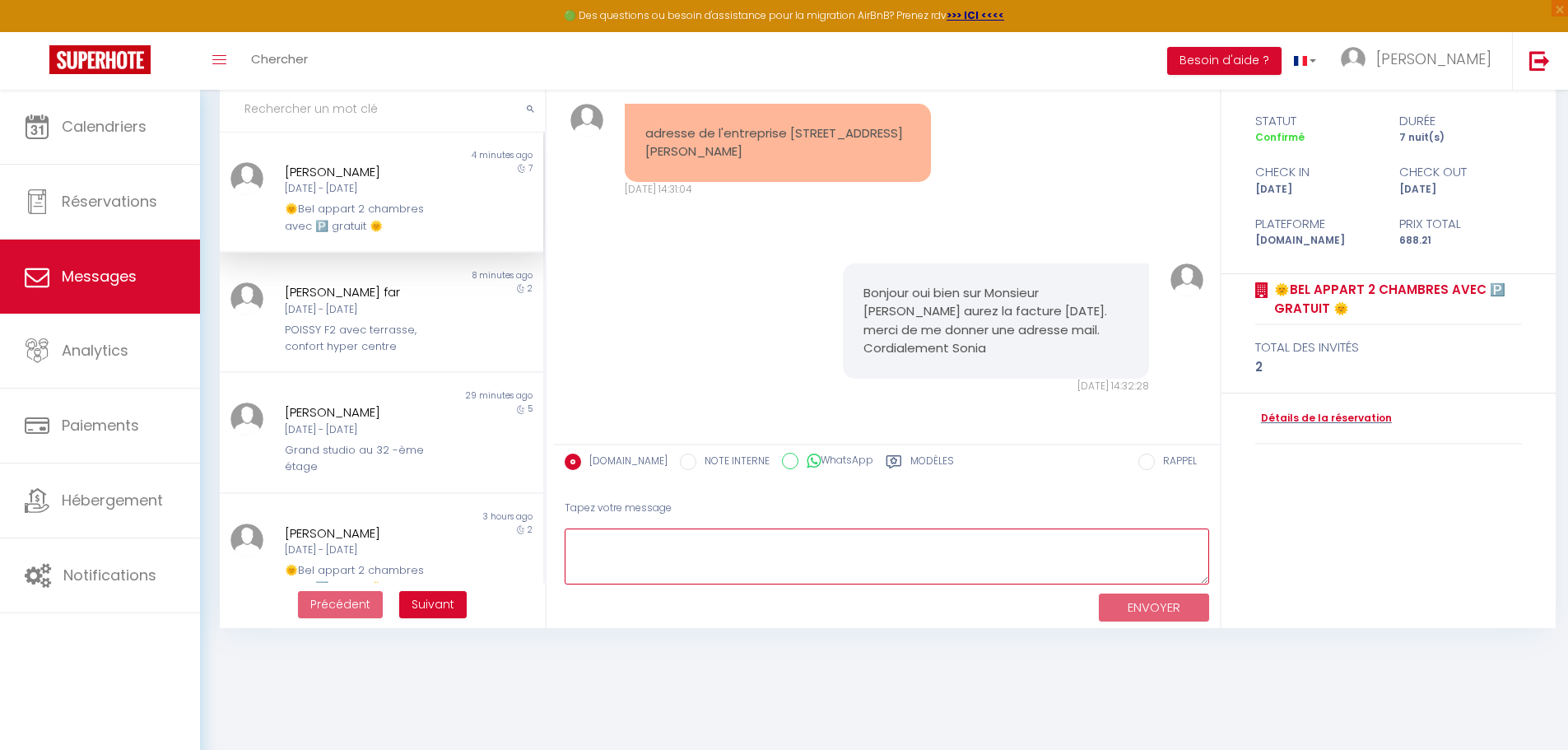
click at [774, 545] on textarea at bounding box center [887, 557] width 644 height 57
click at [1097, 543] on textarea "Monsieur je ne suis pas un hôtel mais un gite et dans les gites nous n'avons pa…" at bounding box center [887, 557] width 644 height 57
type textarea "Monsieur je ne suis pas un hôtel mais un gite et dans les gites nous n'avons pa…"
drag, startPoint x: 1143, startPoint y: 536, endPoint x: 535, endPoint y: 493, distance: 609.5
click at [535, 493] on div "MESSAGES Trier par date de réservation Trier par date de message Non lu 4 minut…" at bounding box center [883, 331] width 1350 height 593
